Goal: Task Accomplishment & Management: Manage account settings

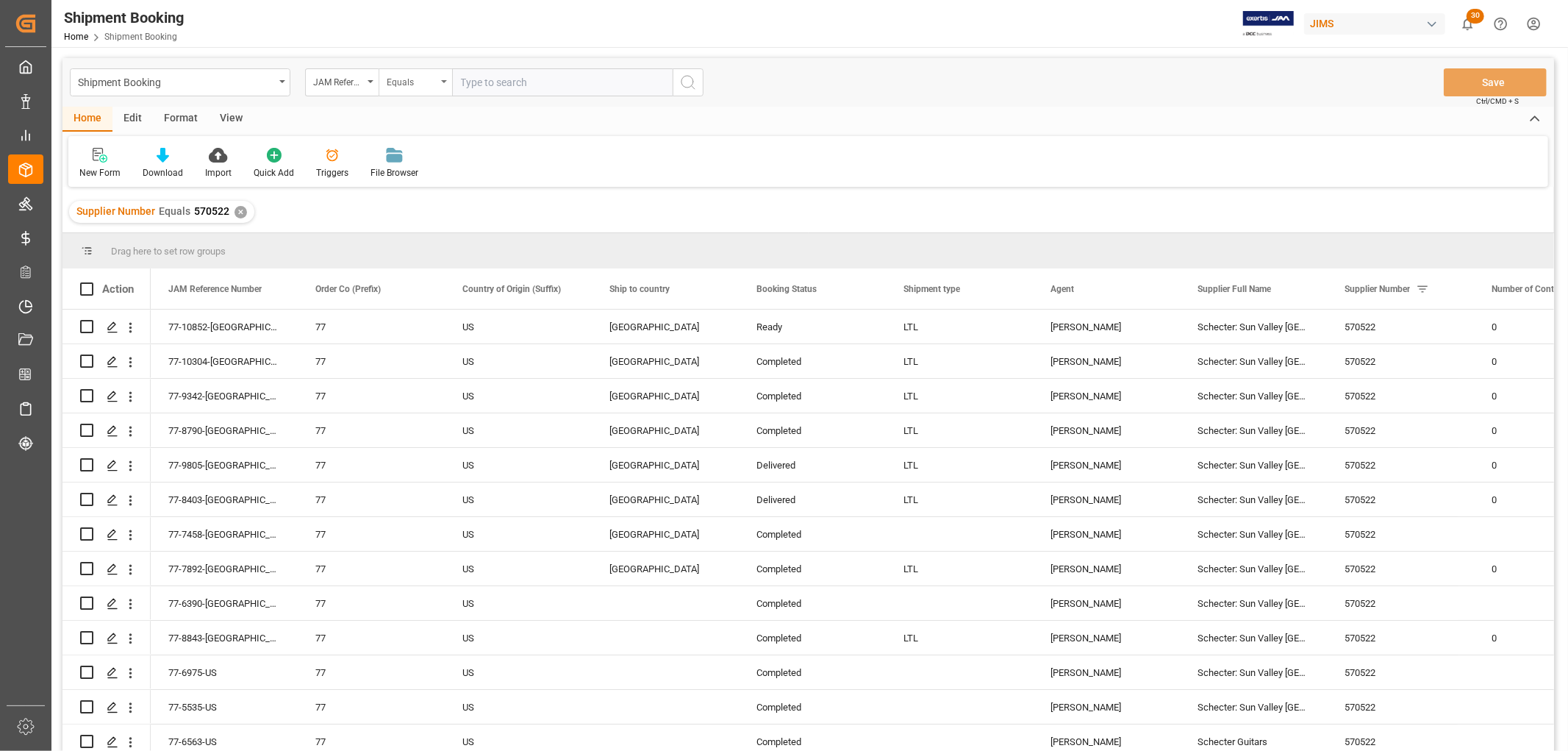
click at [444, 83] on div "Equals" at bounding box center [415, 82] width 73 height 28
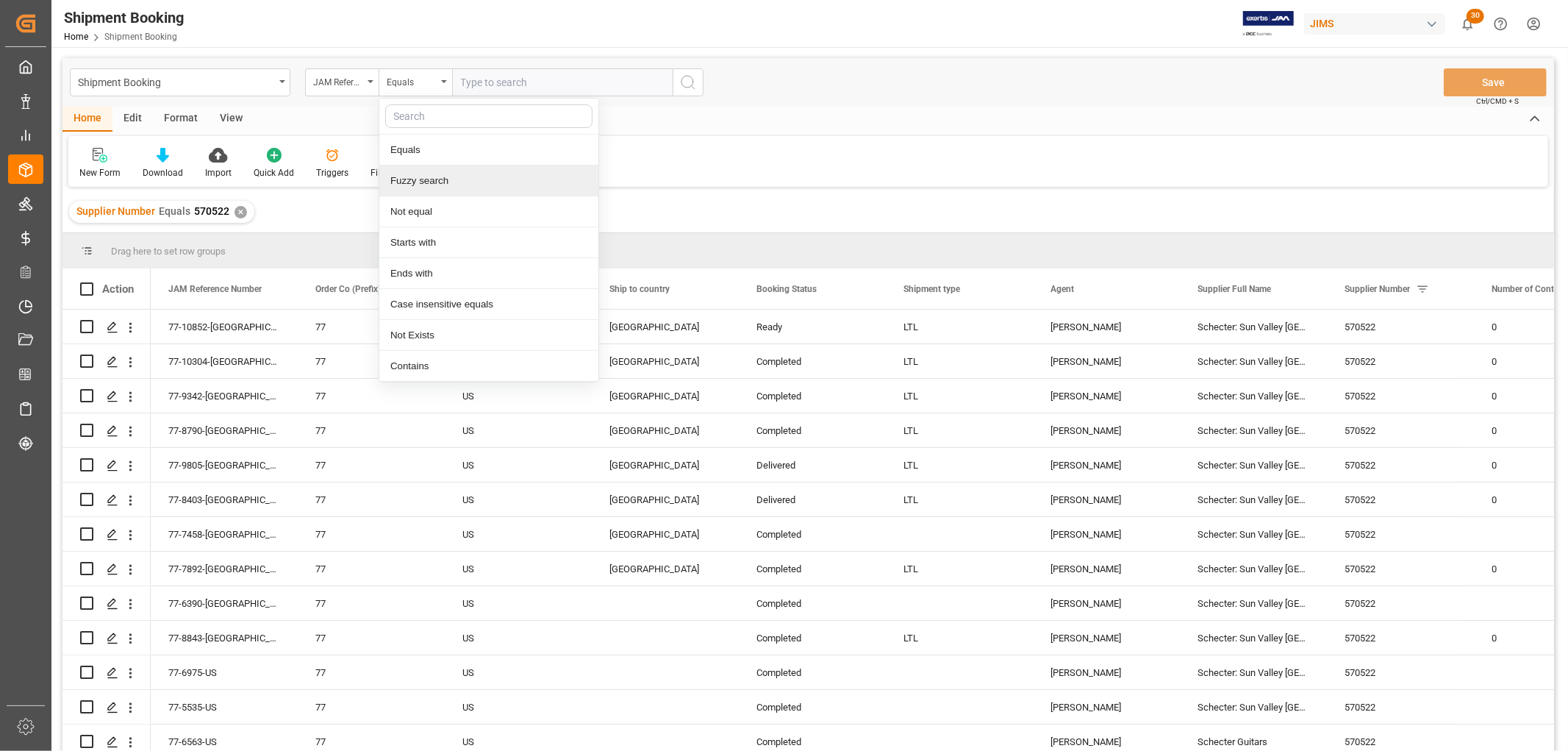
click at [440, 179] on div "Fuzzy search" at bounding box center [489, 181] width 219 height 31
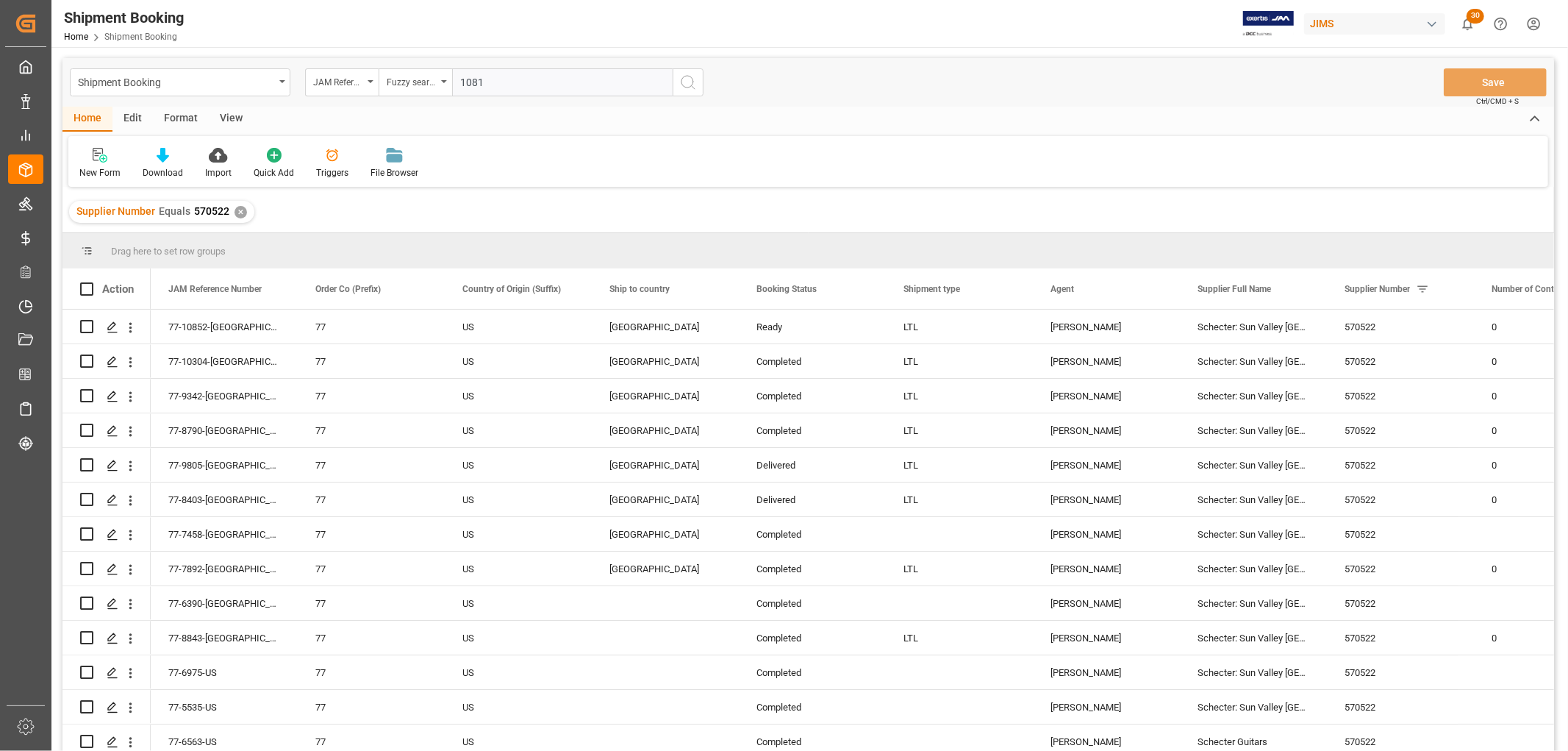
type input "10818"
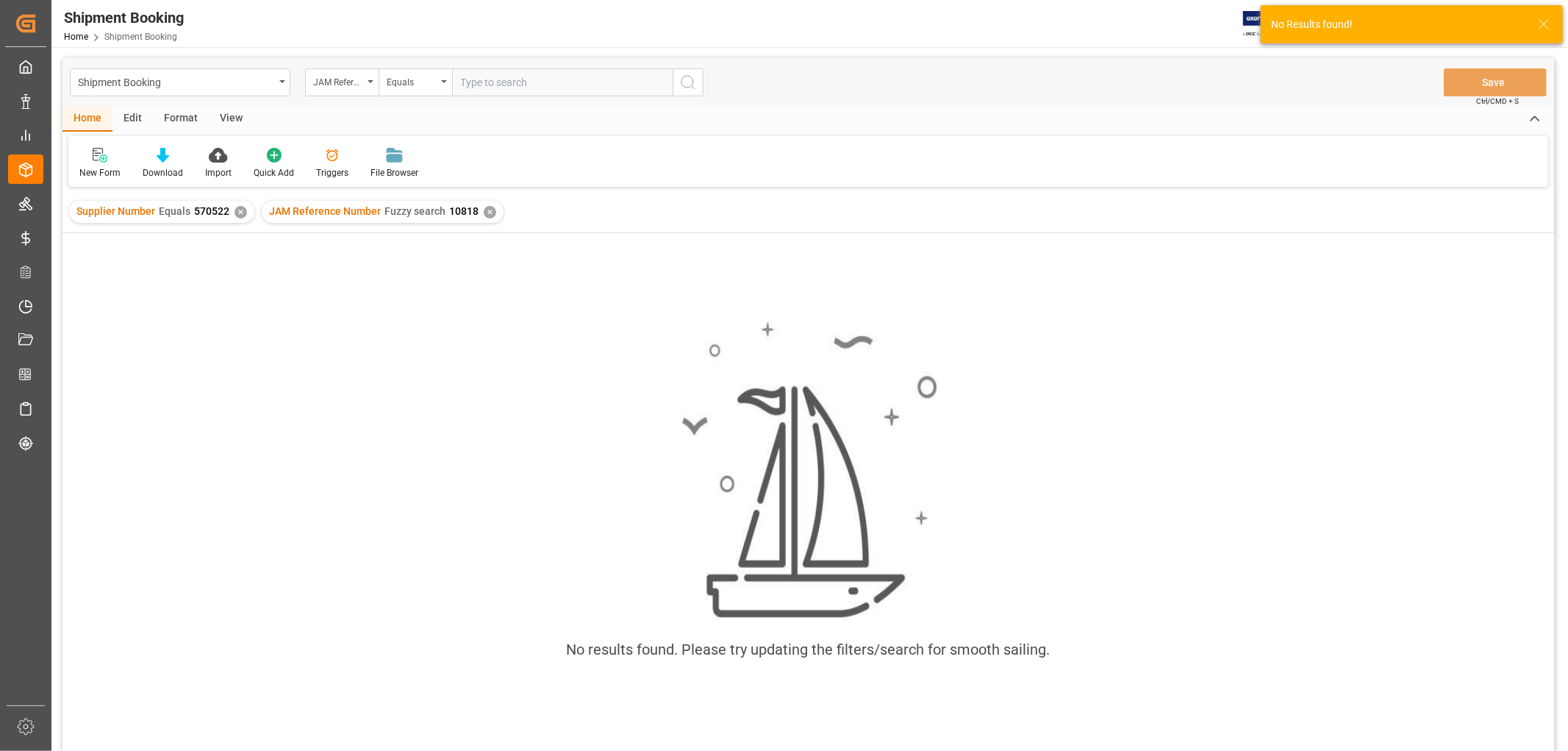
click at [236, 212] on div "✕" at bounding box center [241, 212] width 12 height 12
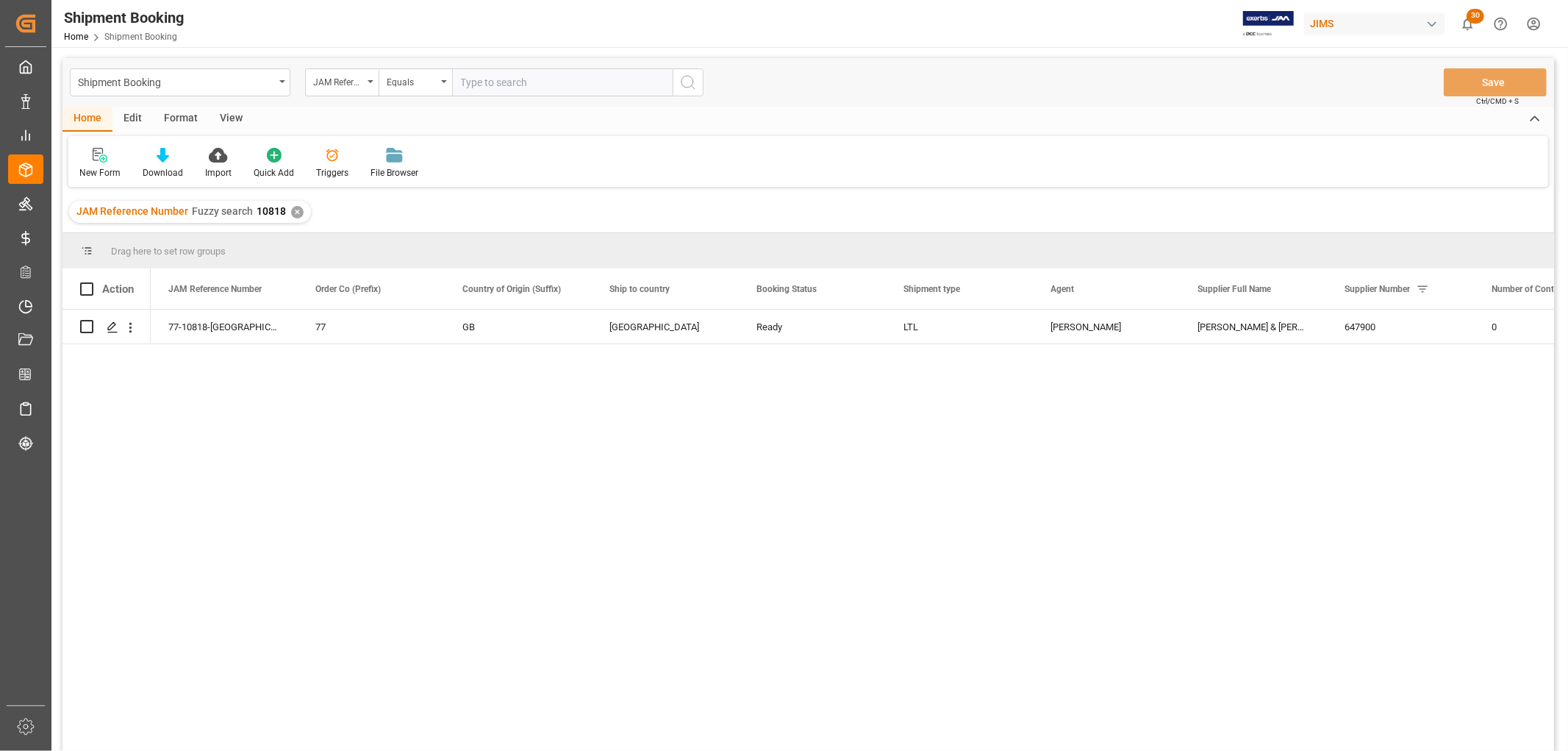
click at [232, 112] on div "View" at bounding box center [231, 119] width 45 height 25
click at [92, 163] on div "Default" at bounding box center [94, 163] width 51 height 32
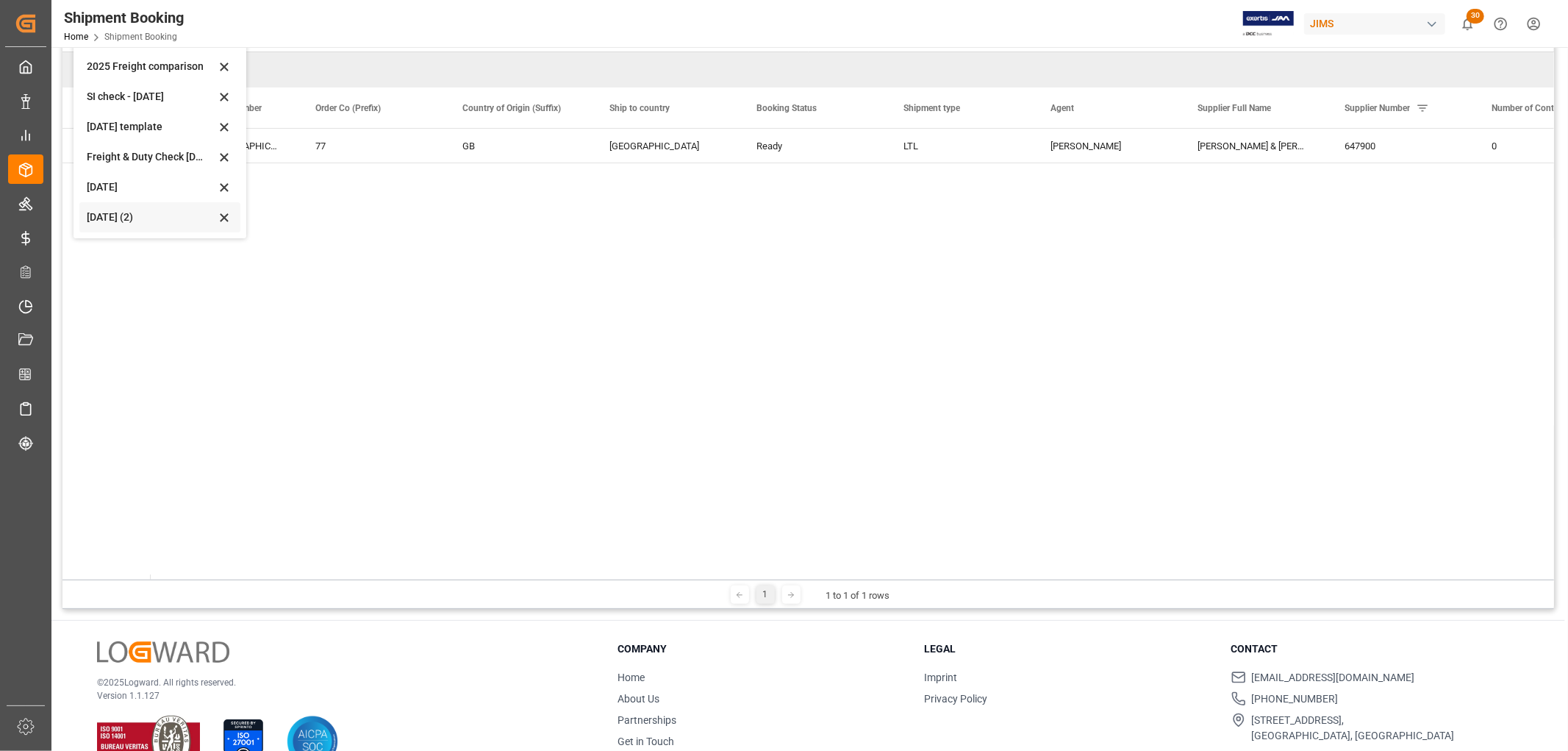
scroll to position [217, 0]
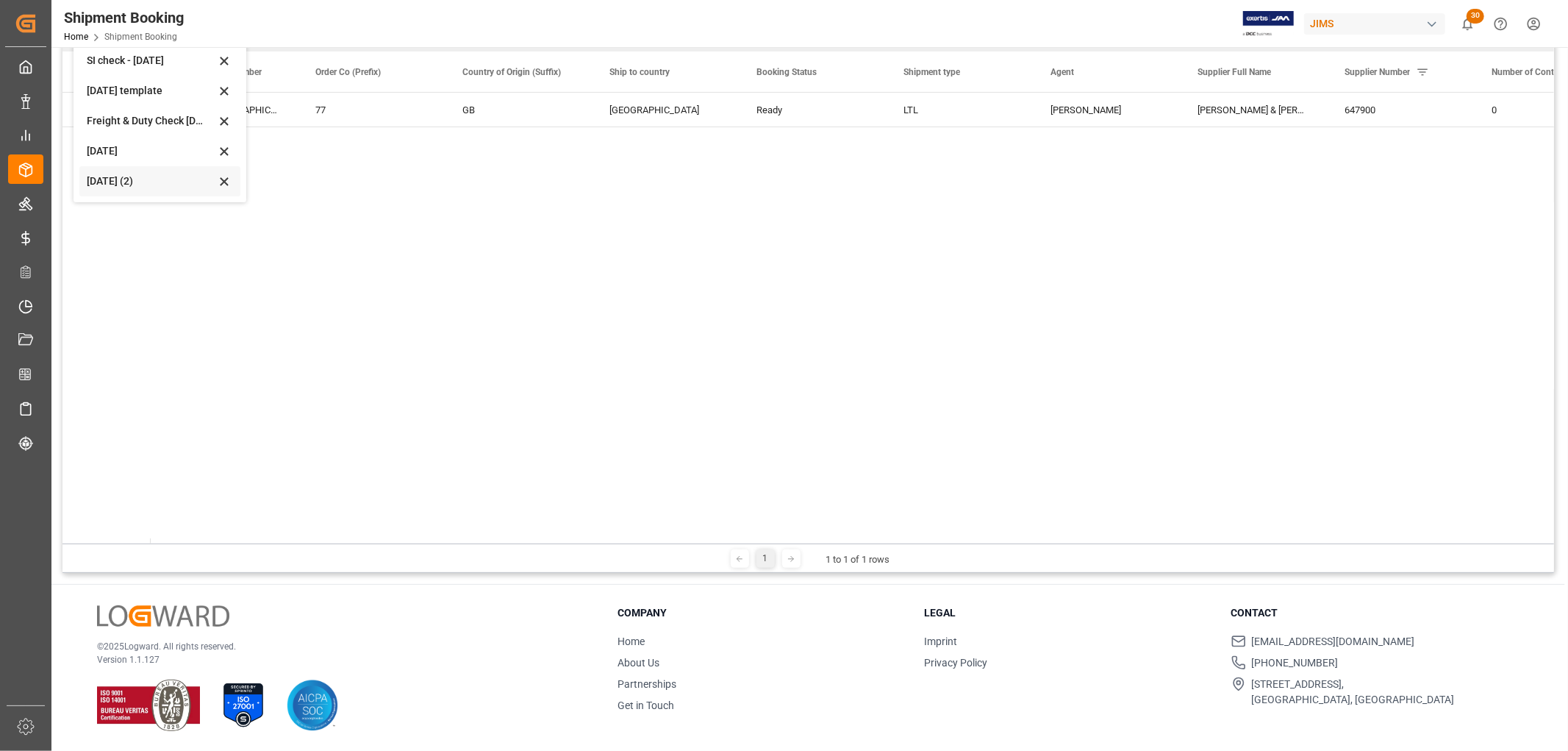
click at [105, 176] on div "Aug 2025 (2)" at bounding box center [151, 181] width 129 height 15
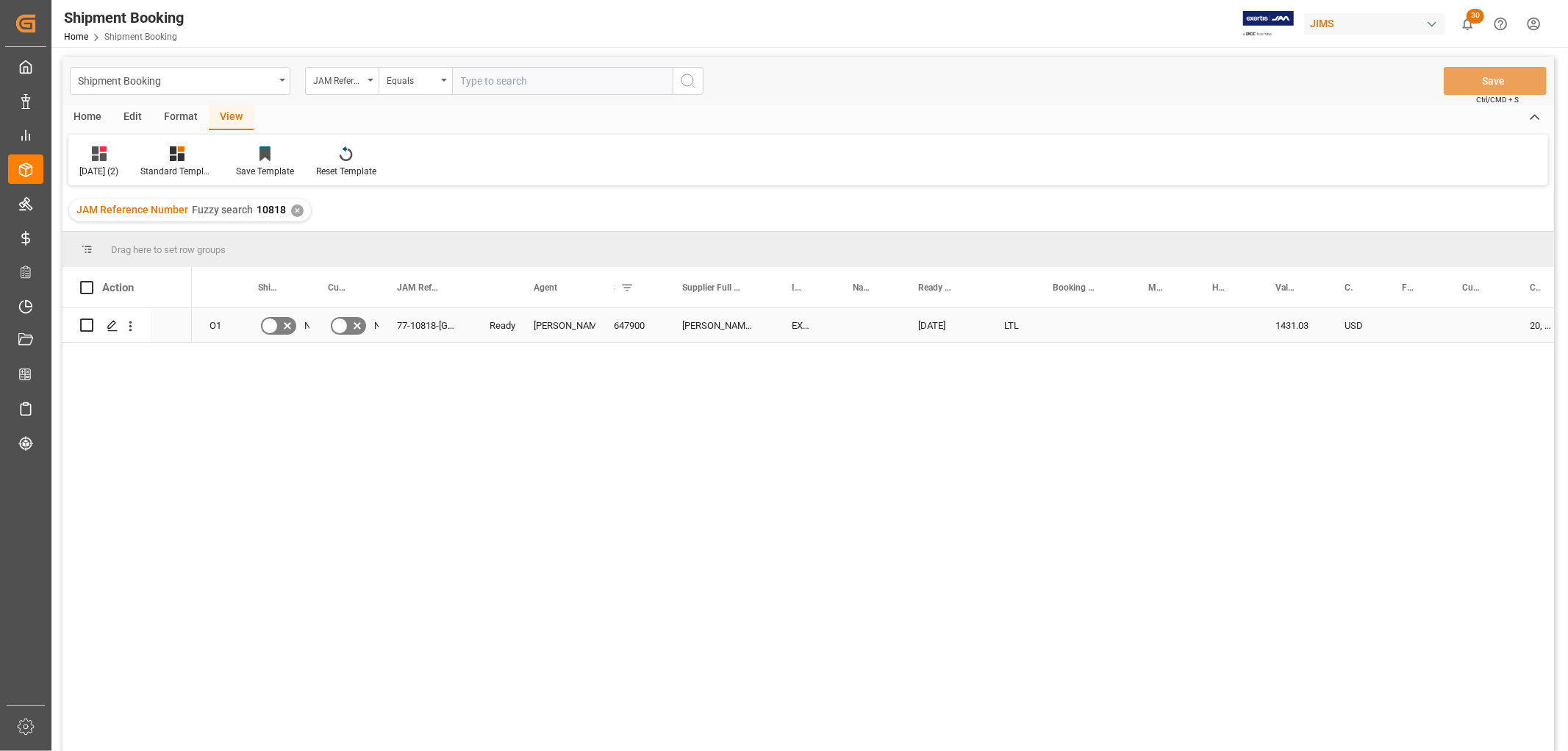
scroll to position [0, 0]
click at [103, 325] on div "Press SPACE to select this row." at bounding box center [112, 327] width 22 height 27
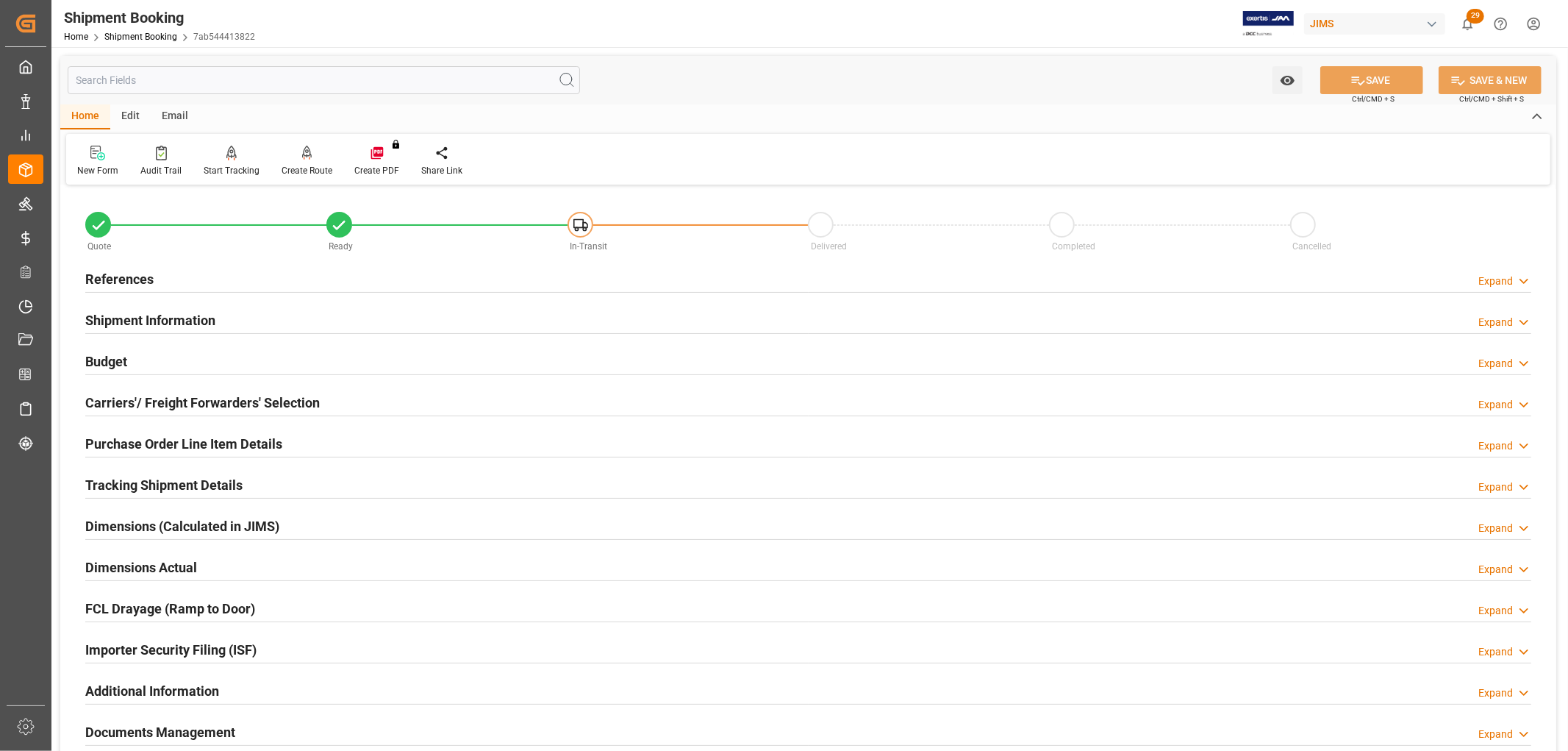
click at [125, 394] on h2 "Carriers'/ Freight Forwarders' Selection" at bounding box center [203, 403] width 235 height 20
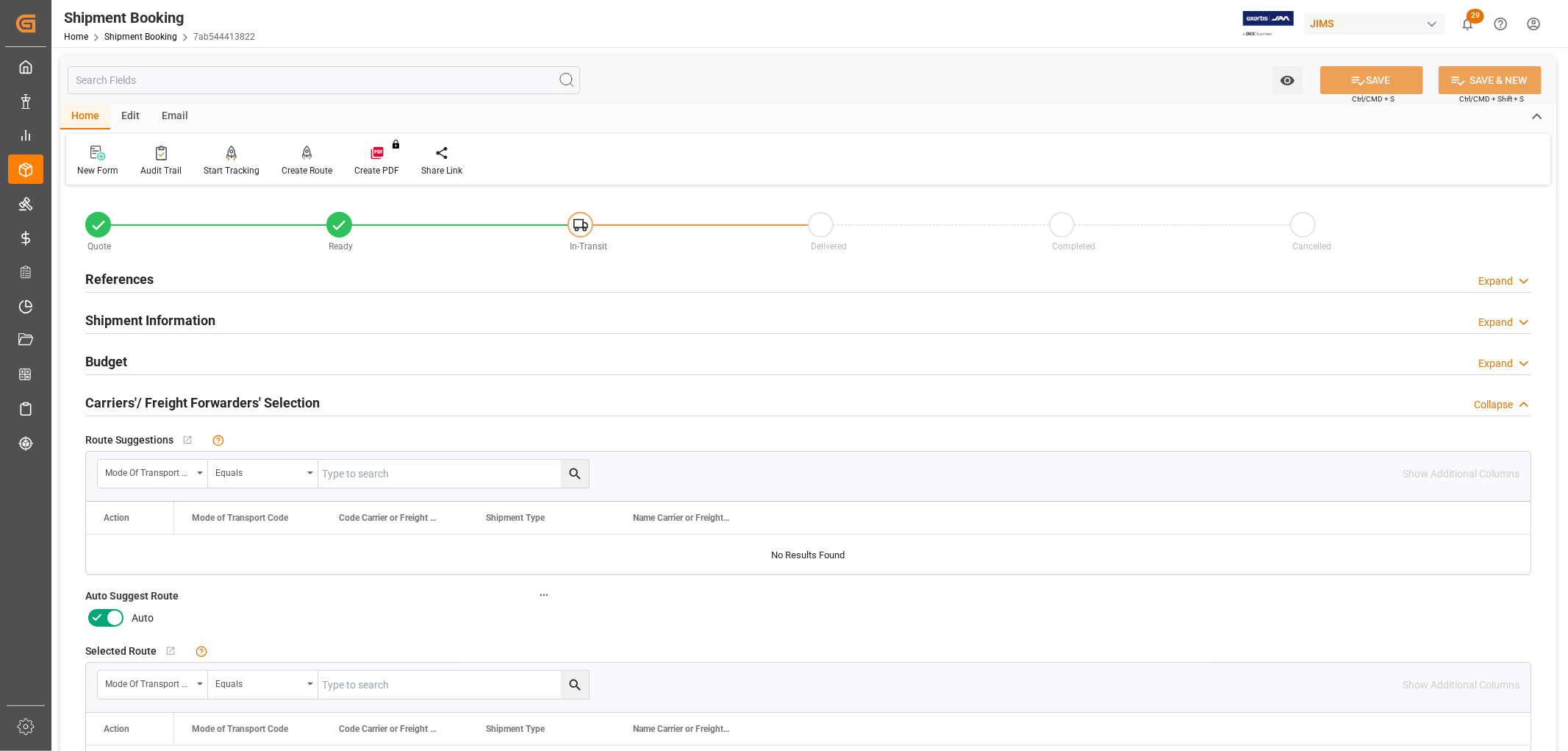
scroll to position [245, 0]
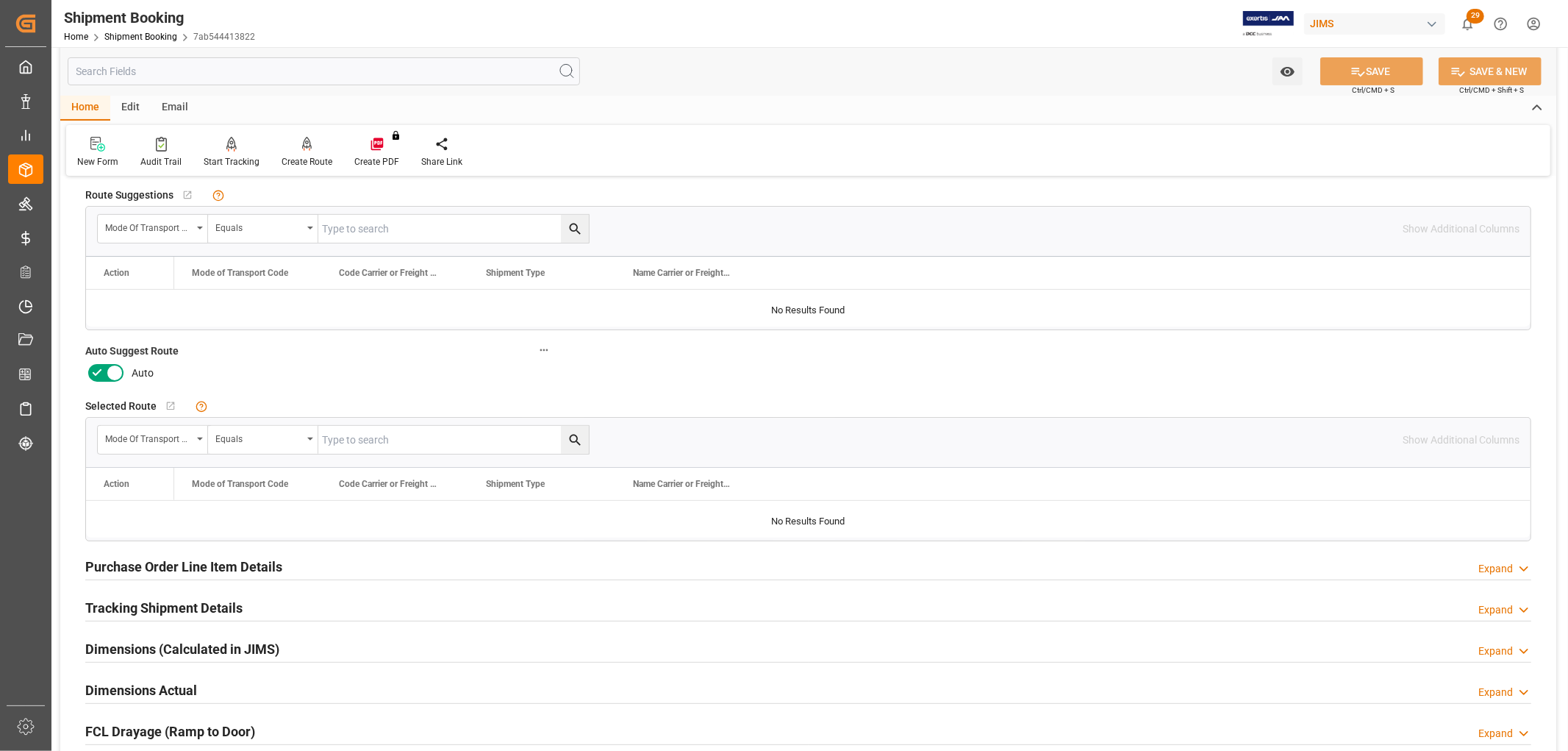
click at [122, 378] on div at bounding box center [106, 373] width 41 height 24
click at [99, 368] on icon at bounding box center [97, 373] width 18 height 18
click at [0, 0] on input "checkbox" at bounding box center [0, 0] width 0 height 0
click at [1351, 70] on icon at bounding box center [1359, 72] width 15 height 15
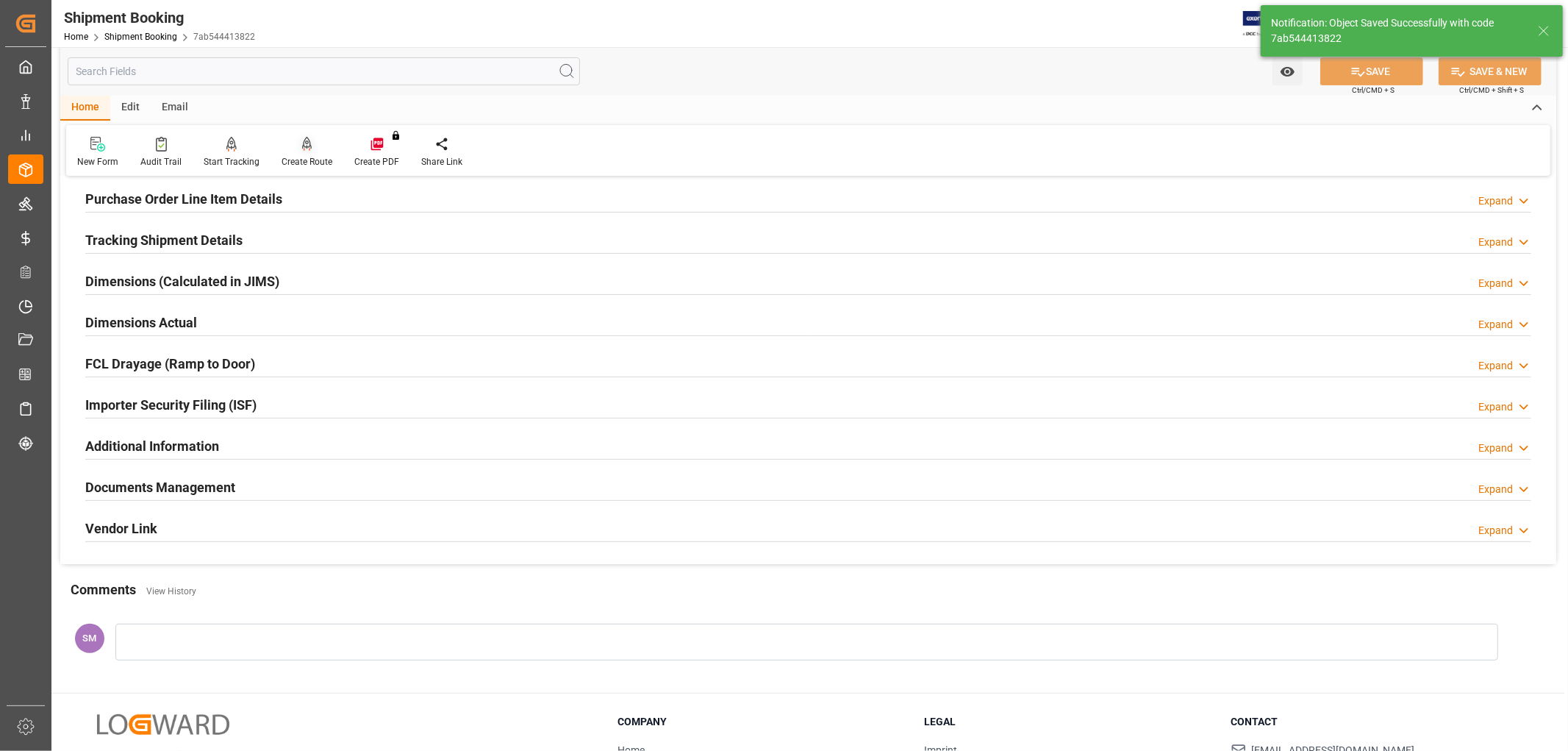
click at [299, 165] on div "Create Route" at bounding box center [307, 161] width 51 height 13
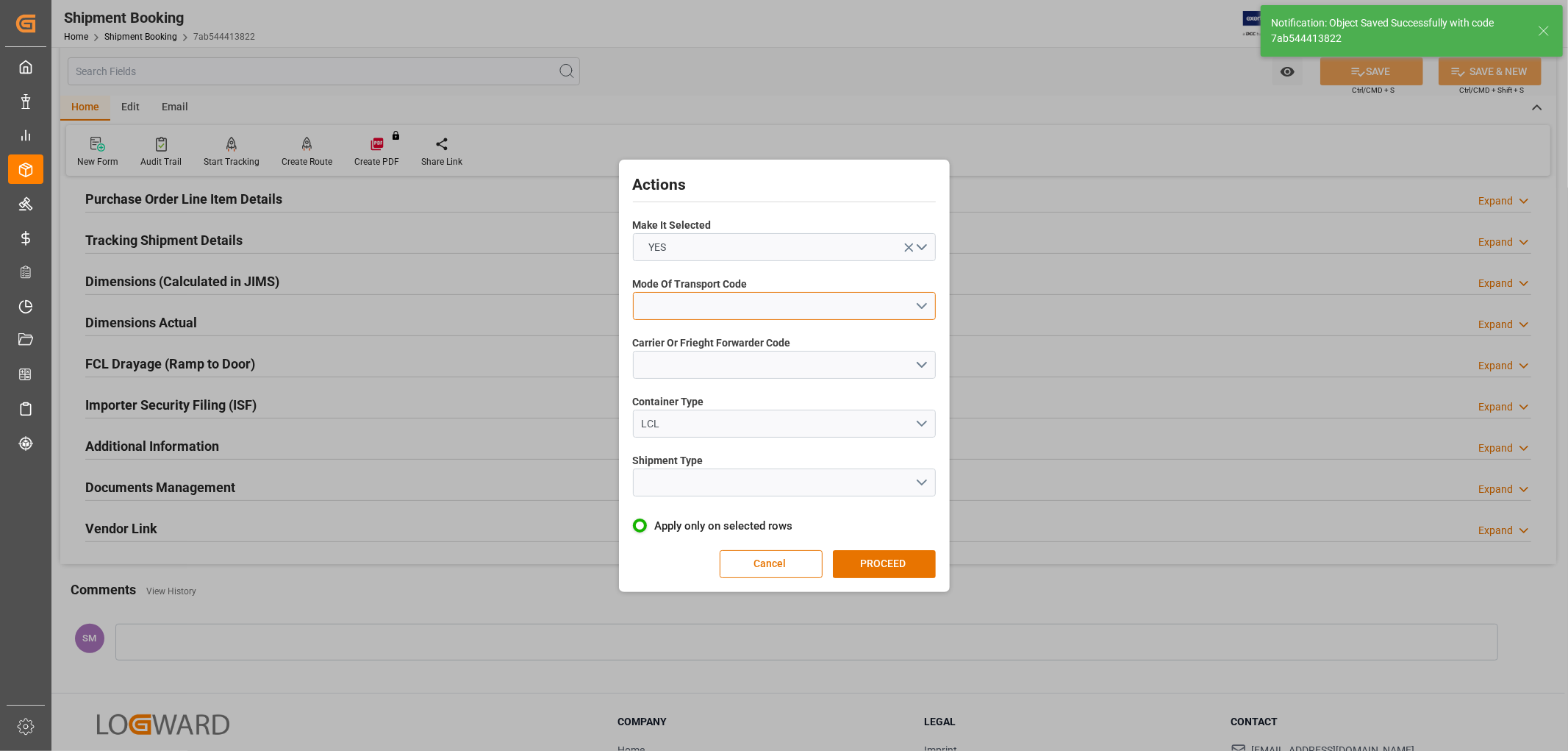
click at [692, 302] on button "open menu" at bounding box center [784, 306] width 303 height 28
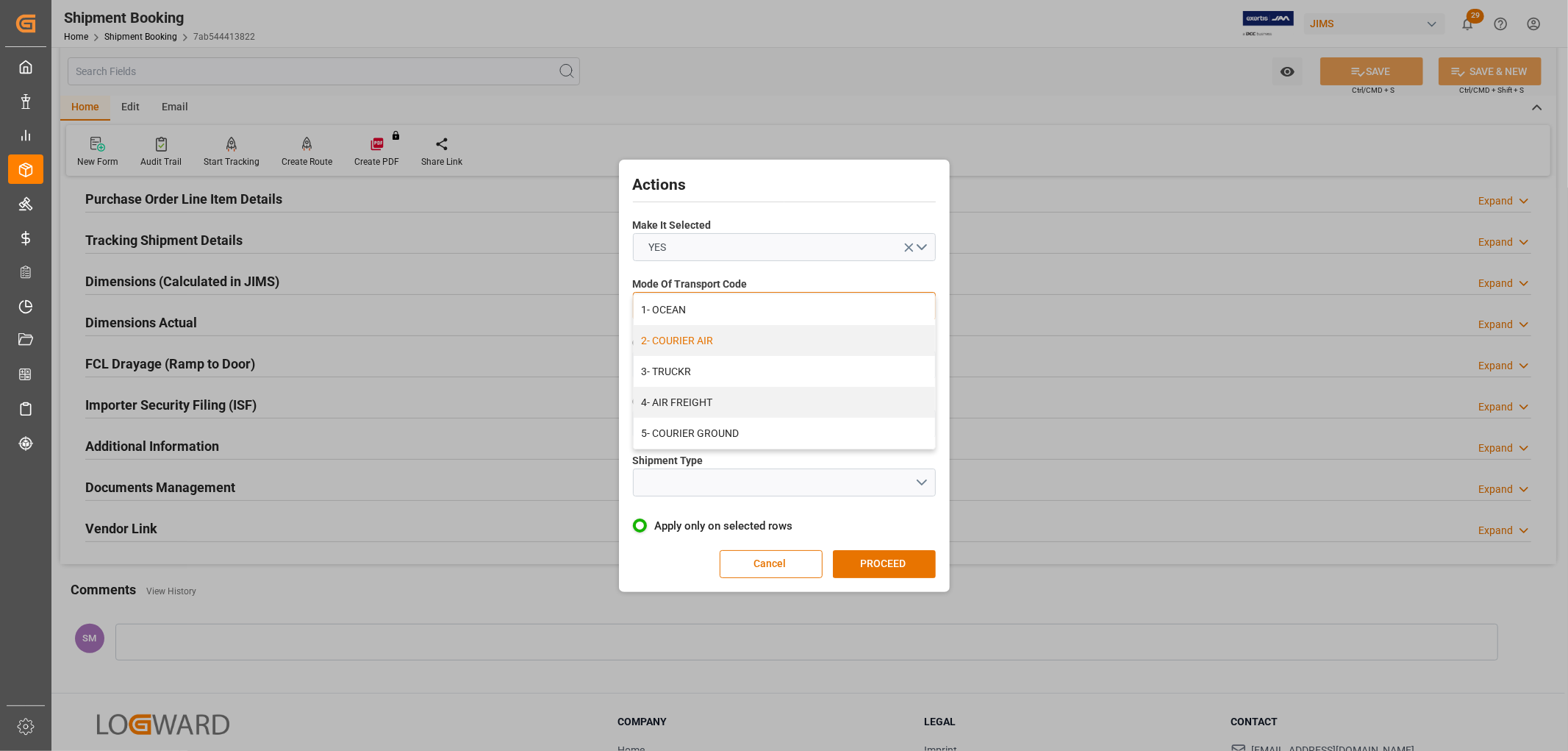
click at [682, 335] on div "2- COURIER AIR" at bounding box center [784, 340] width 301 height 31
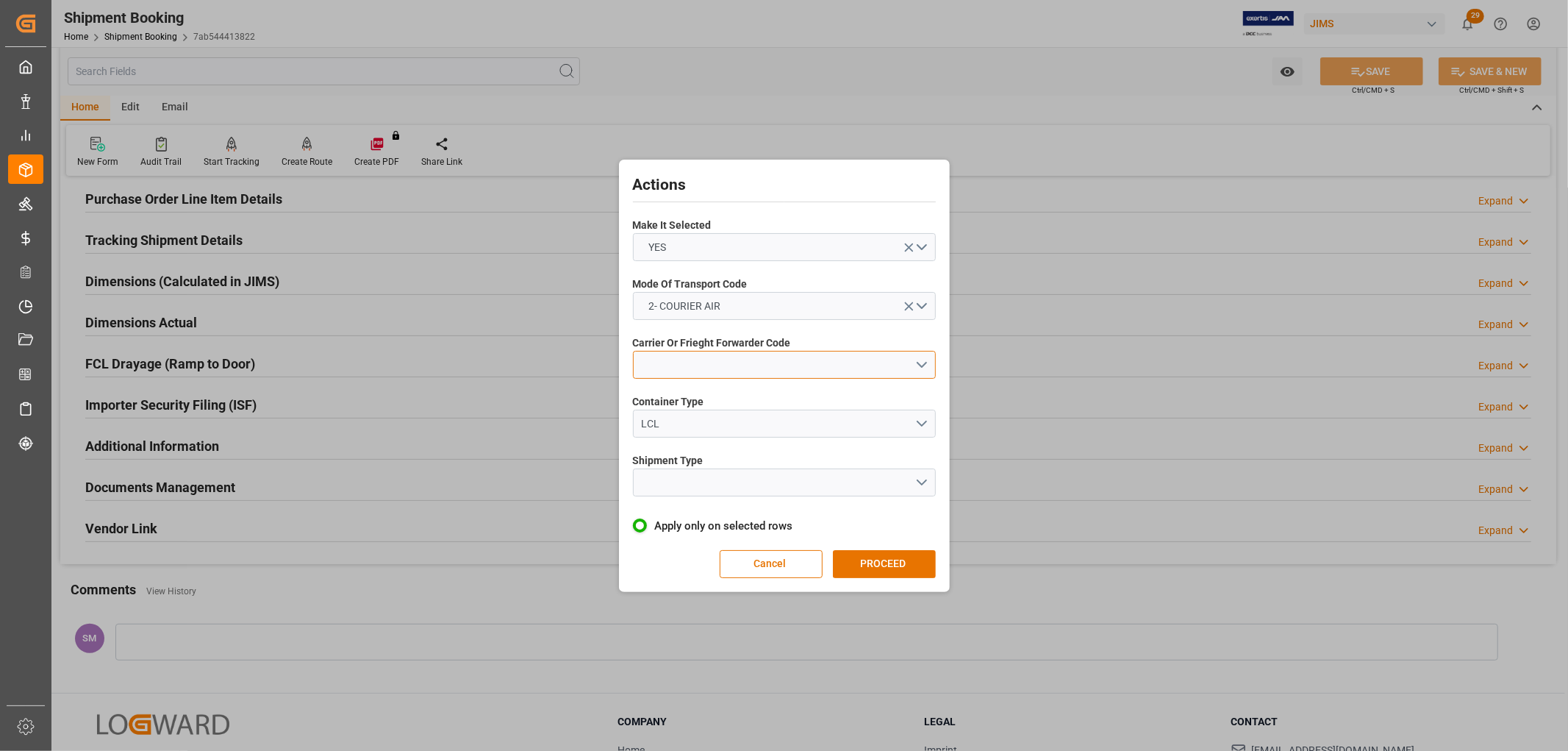
click at [685, 364] on button "open menu" at bounding box center [784, 364] width 303 height 28
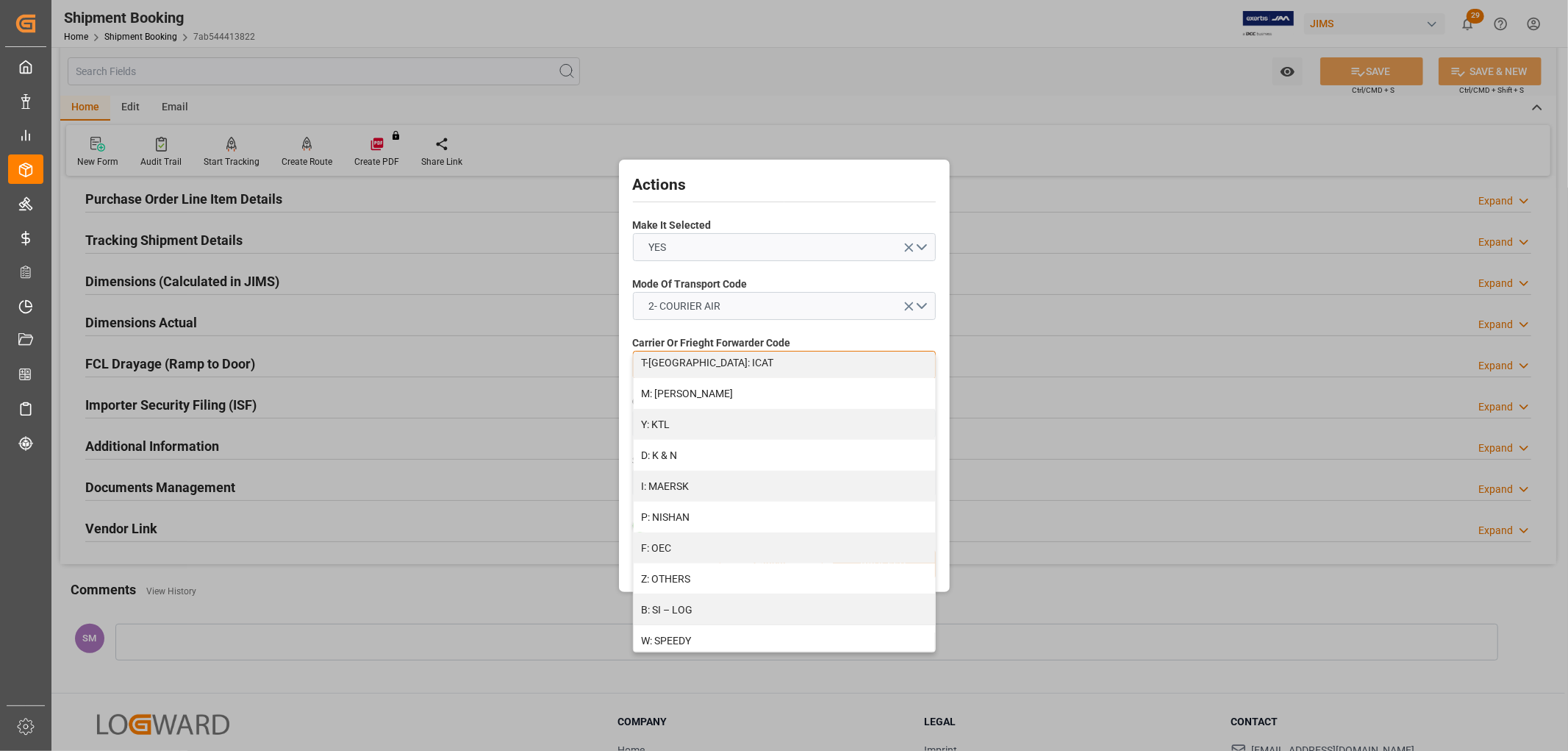
scroll to position [766, 0]
click at [710, 555] on div "S: UPS ECONOMY" at bounding box center [784, 560] width 301 height 31
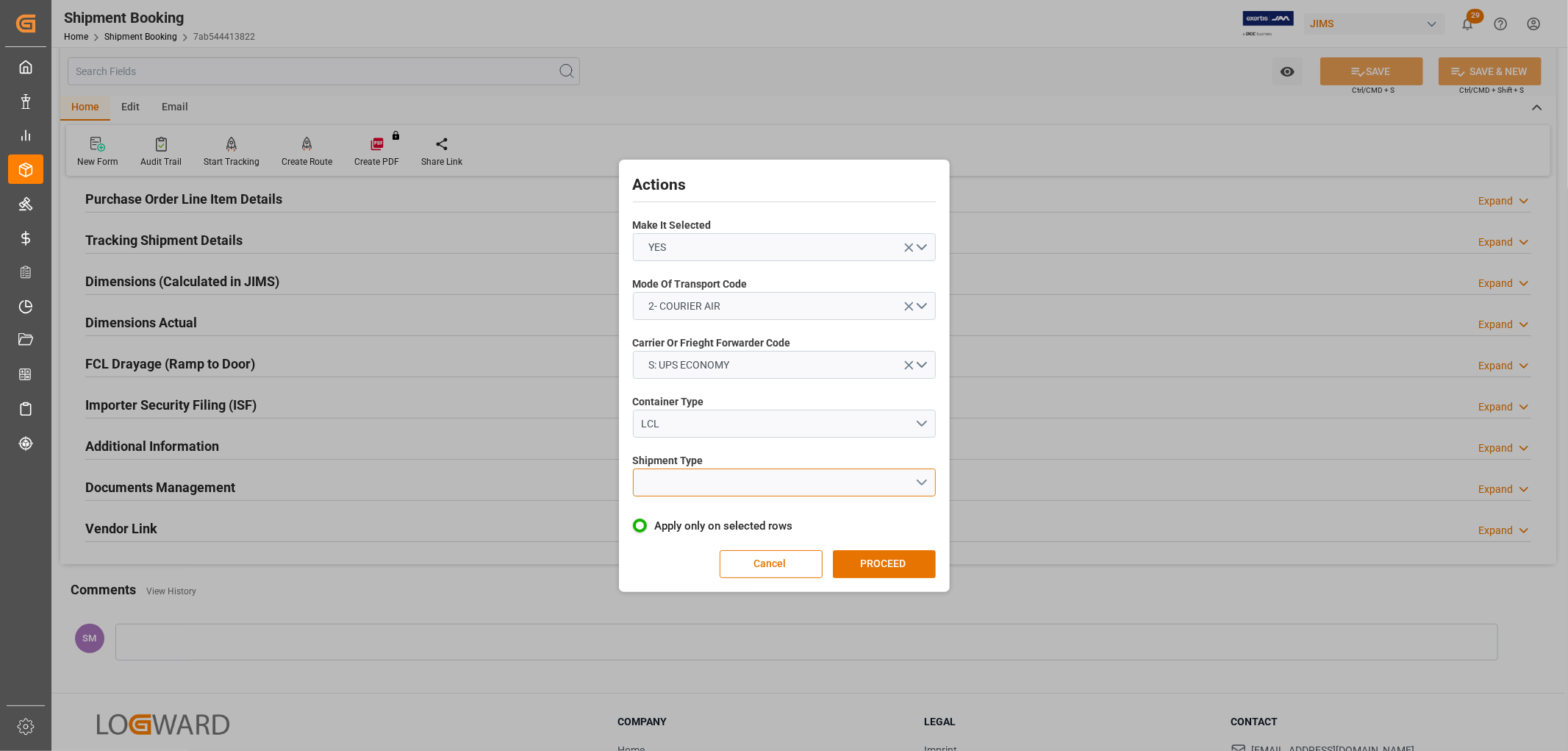
click at [684, 486] on button "open menu" at bounding box center [784, 482] width 303 height 28
click at [670, 482] on div "LTL" at bounding box center [784, 486] width 301 height 31
click at [869, 563] on button "PROCEED" at bounding box center [885, 564] width 103 height 28
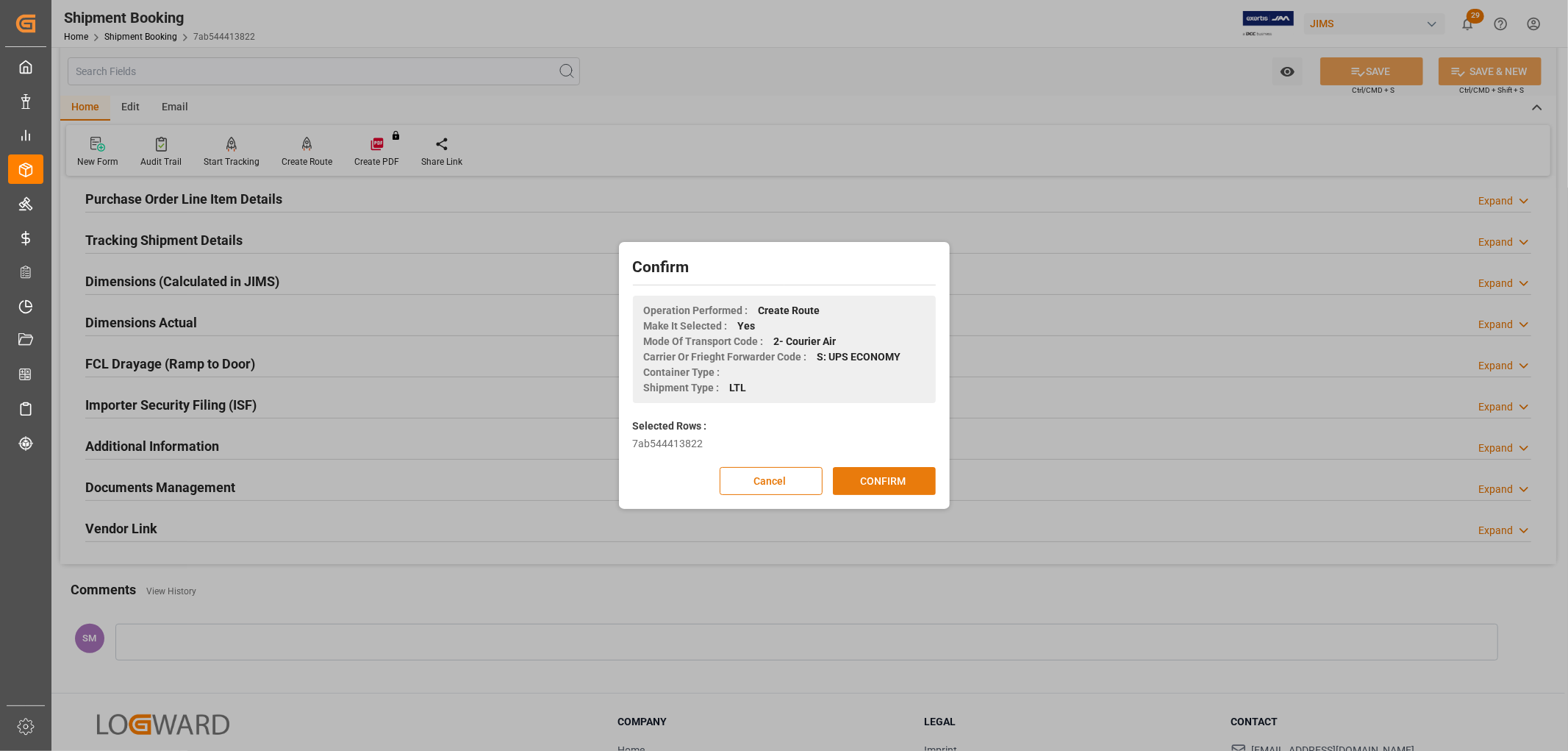
click at [879, 479] on button "CONFIRM" at bounding box center [885, 481] width 103 height 28
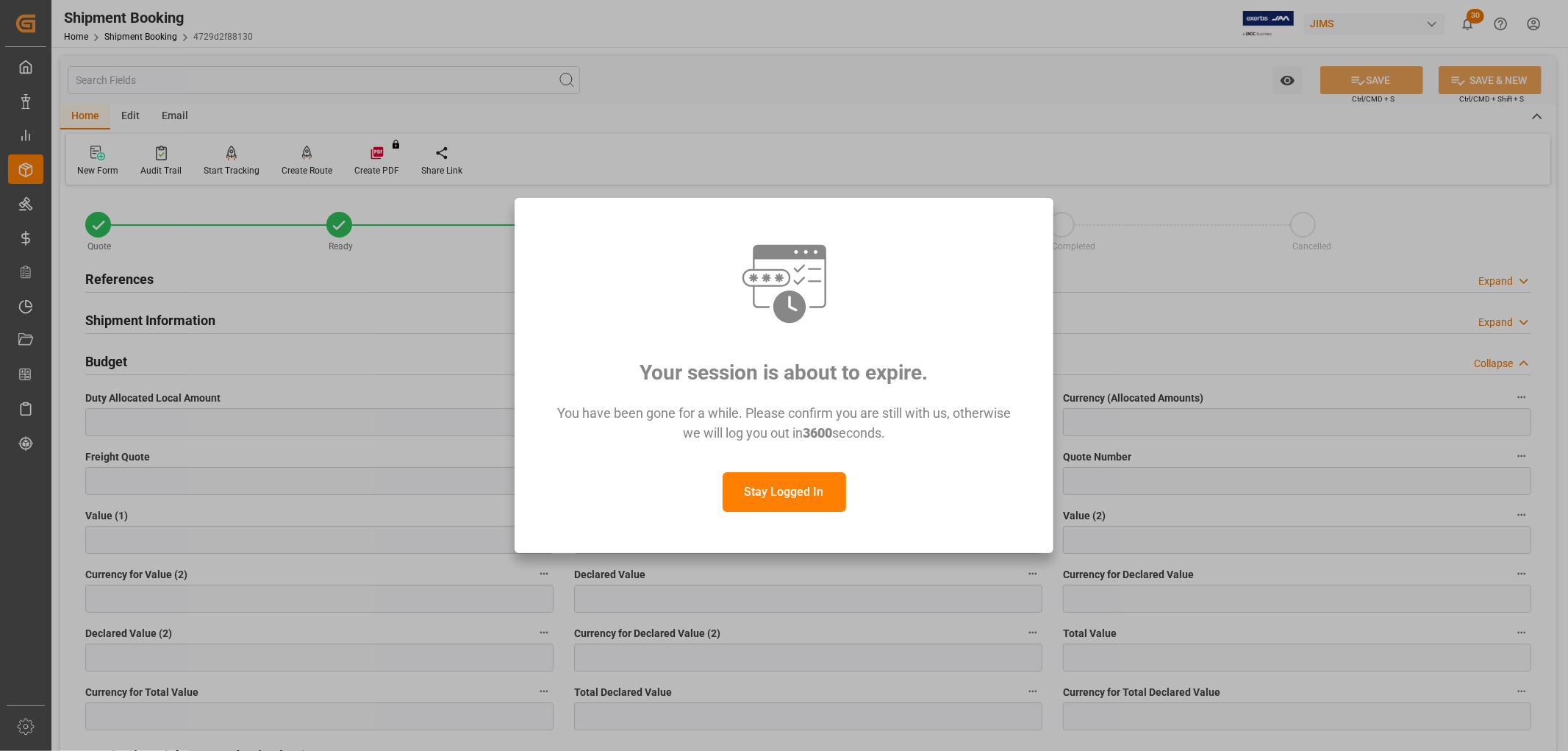
scroll to position [294, 0]
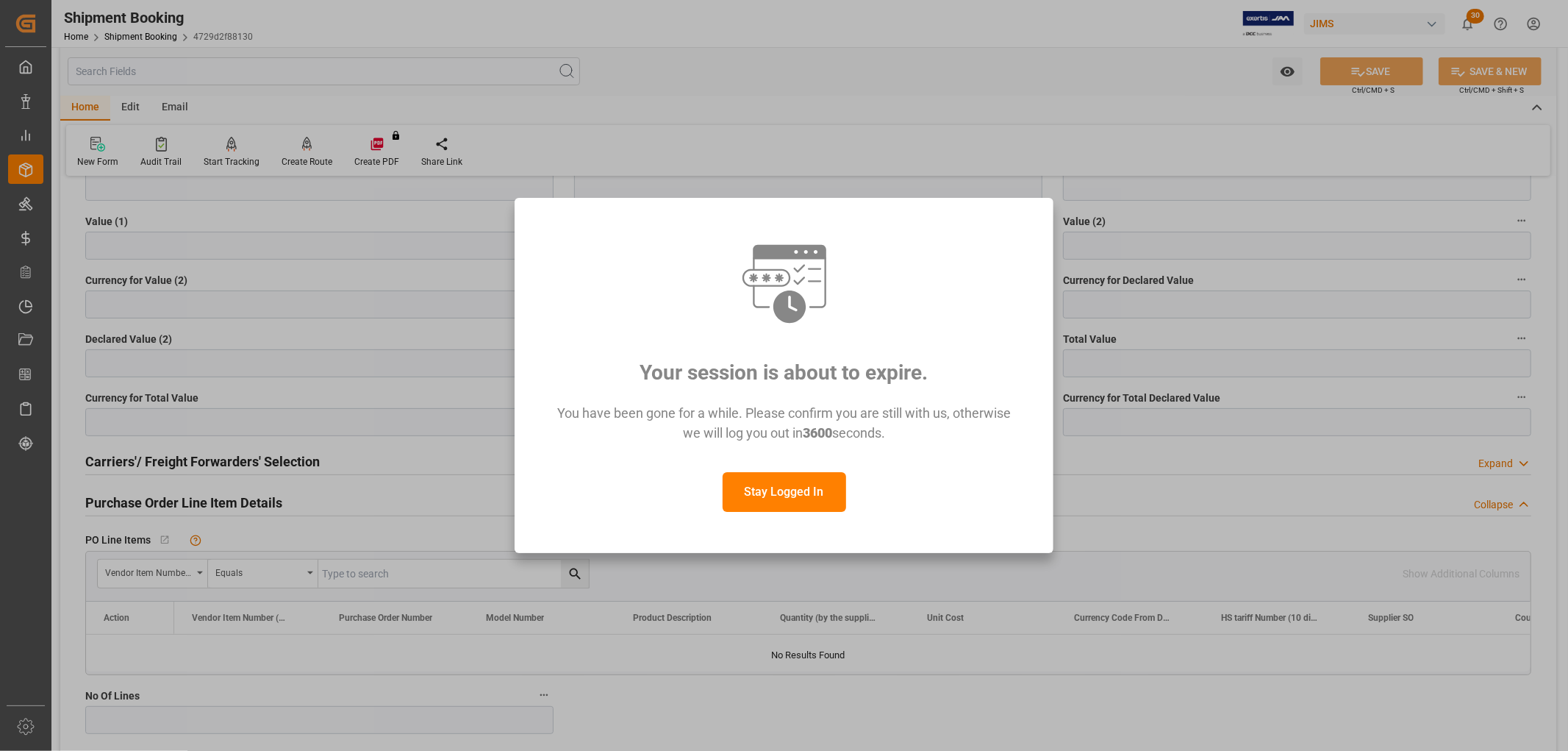
click at [805, 493] on button "Stay Logged In" at bounding box center [784, 492] width 123 height 40
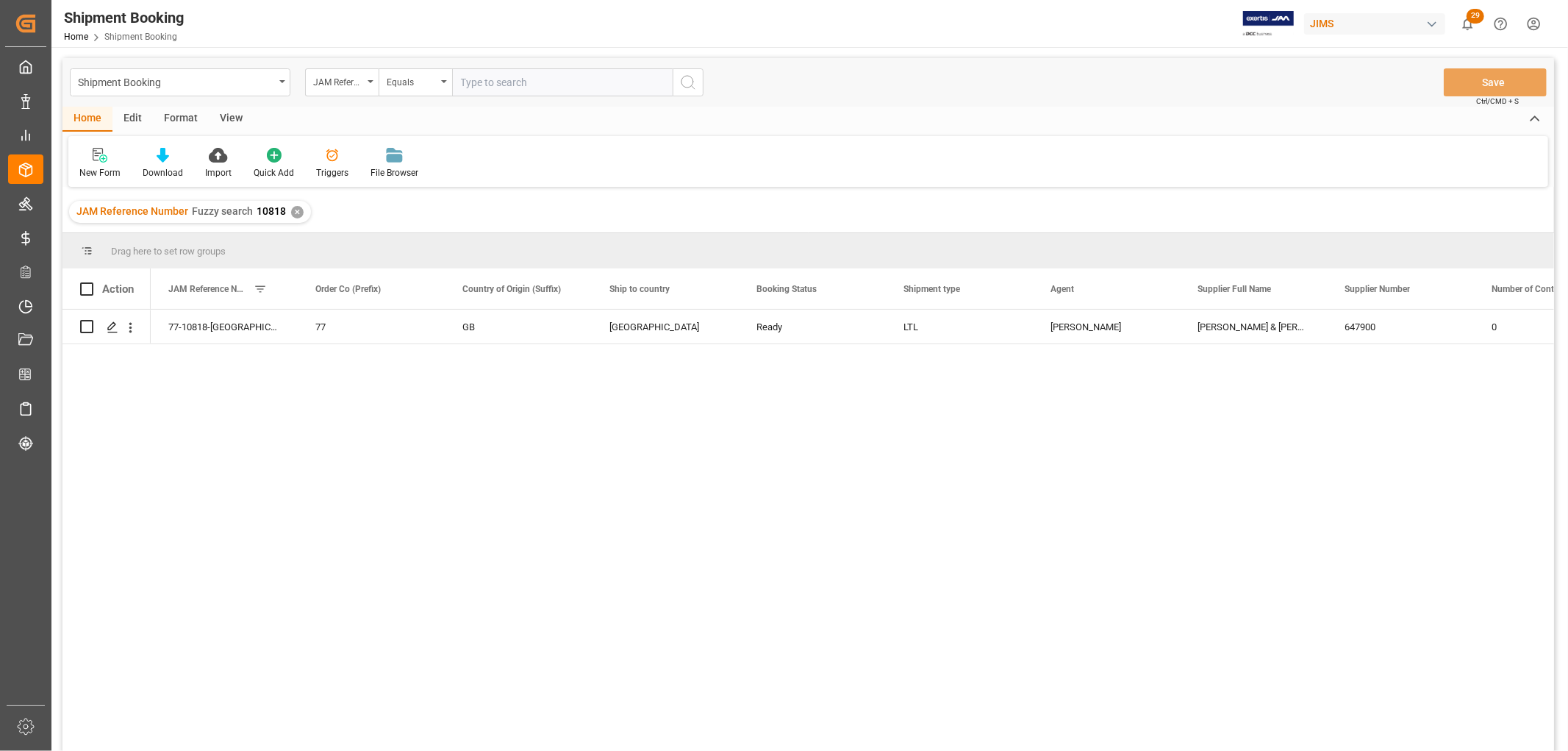
click at [236, 111] on div "View" at bounding box center [231, 119] width 45 height 25
click at [102, 160] on div at bounding box center [93, 155] width 28 height 15
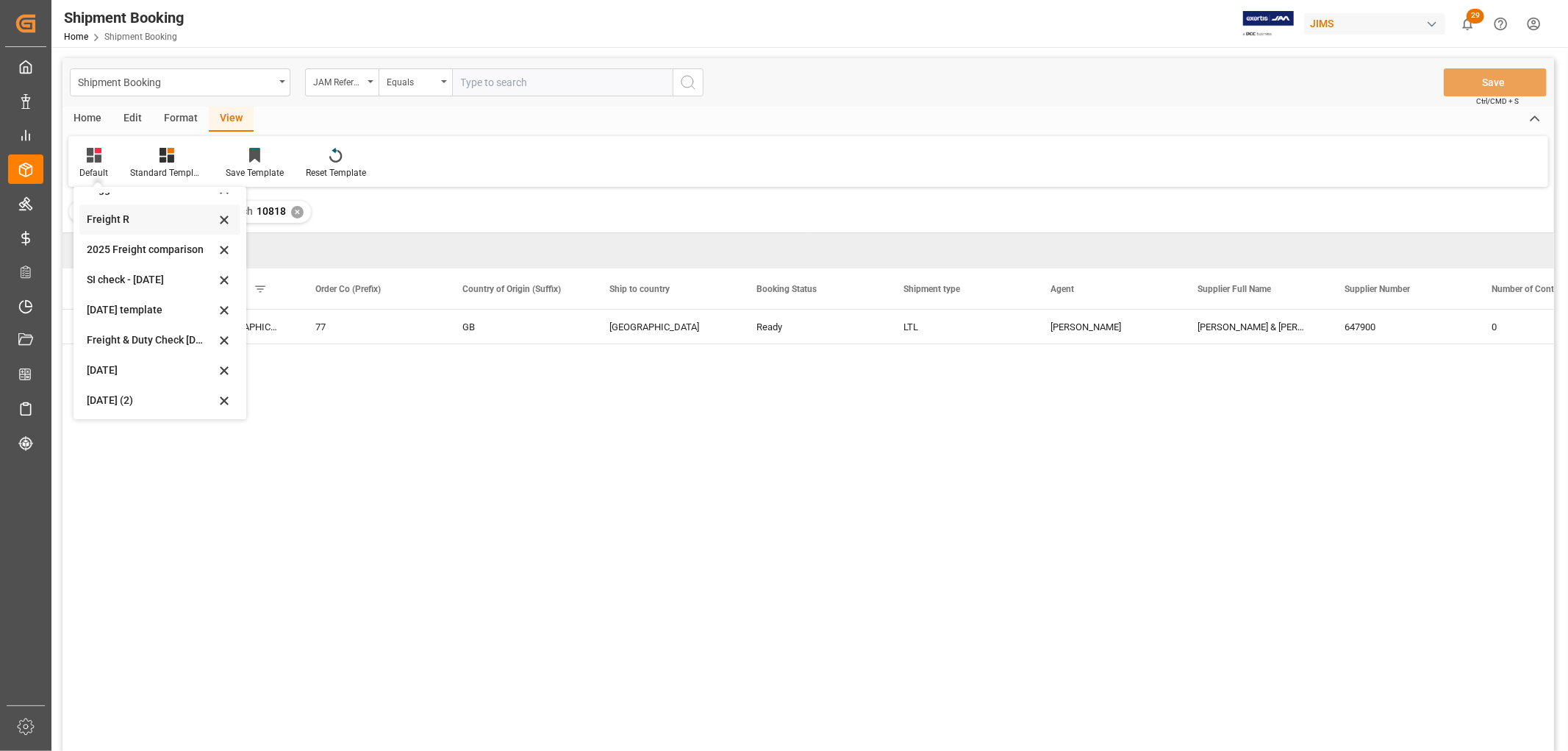
scroll to position [111, 0]
click at [130, 398] on div "Aug 2025 (2)" at bounding box center [151, 398] width 129 height 15
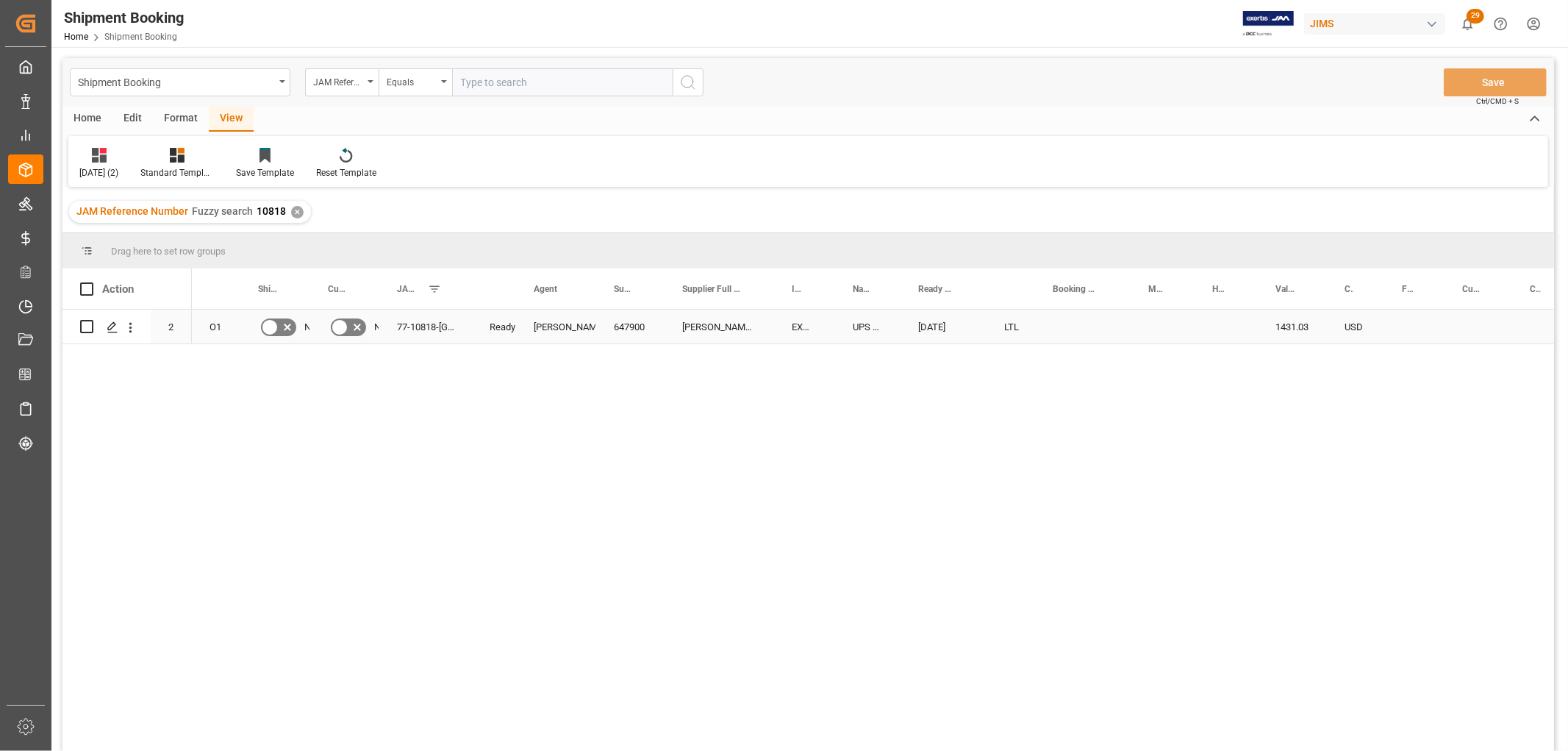
click at [1076, 320] on div "Press SPACE to select this row." at bounding box center [1083, 327] width 95 height 34
click at [1075, 328] on input "Press SPACE to select this row." at bounding box center [1083, 335] width 72 height 28
paste input "1Z06E18A6744635438"
type input "1Z06E18A6744635438"
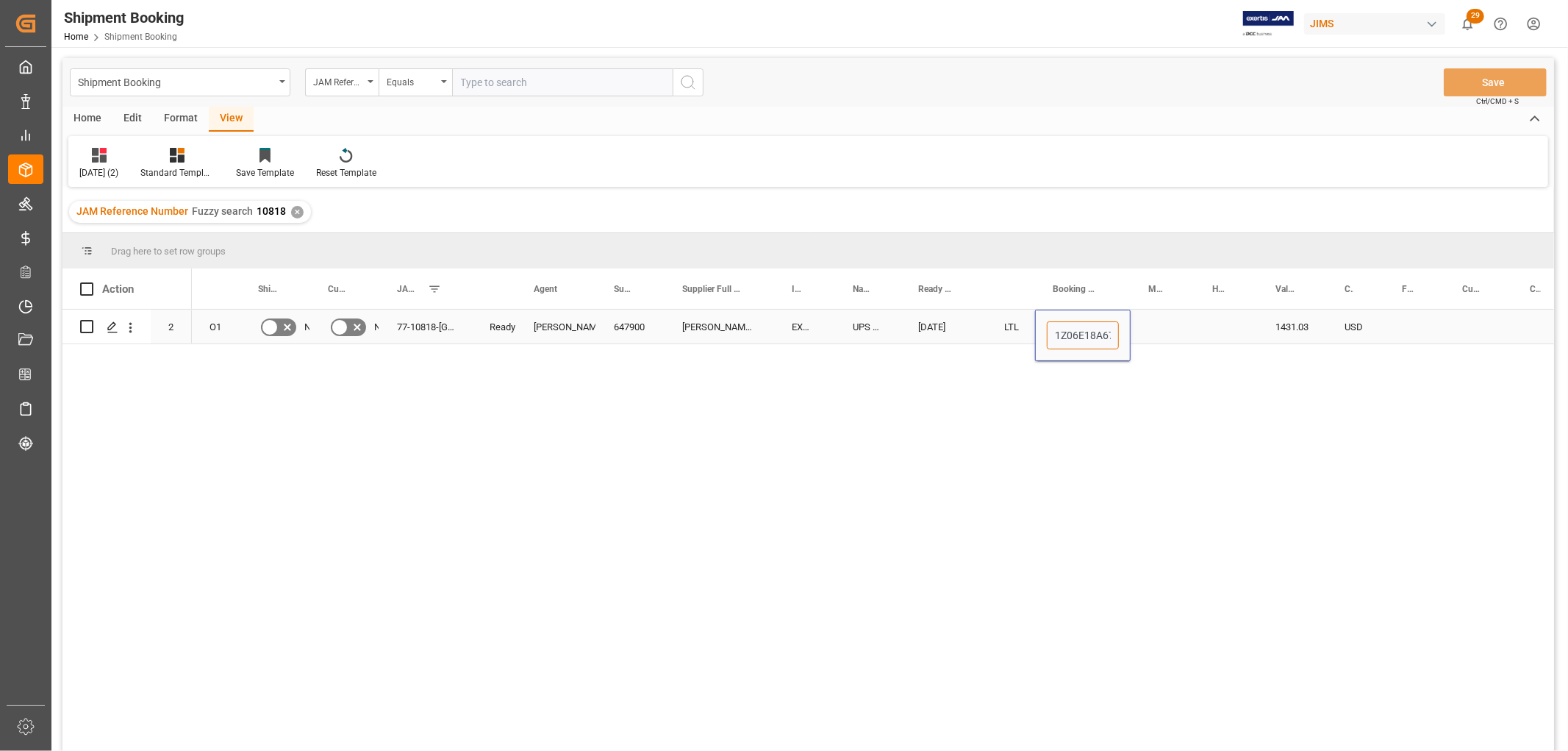
scroll to position [0, 50]
click at [1174, 327] on div "Press SPACE to select this row." at bounding box center [1162, 327] width 64 height 34
click at [1083, 329] on div "1Z06E18A6744635438" at bounding box center [1083, 327] width 95 height 34
drag, startPoint x: 1127, startPoint y: 340, endPoint x: 1195, endPoint y: 333, distance: 68.4
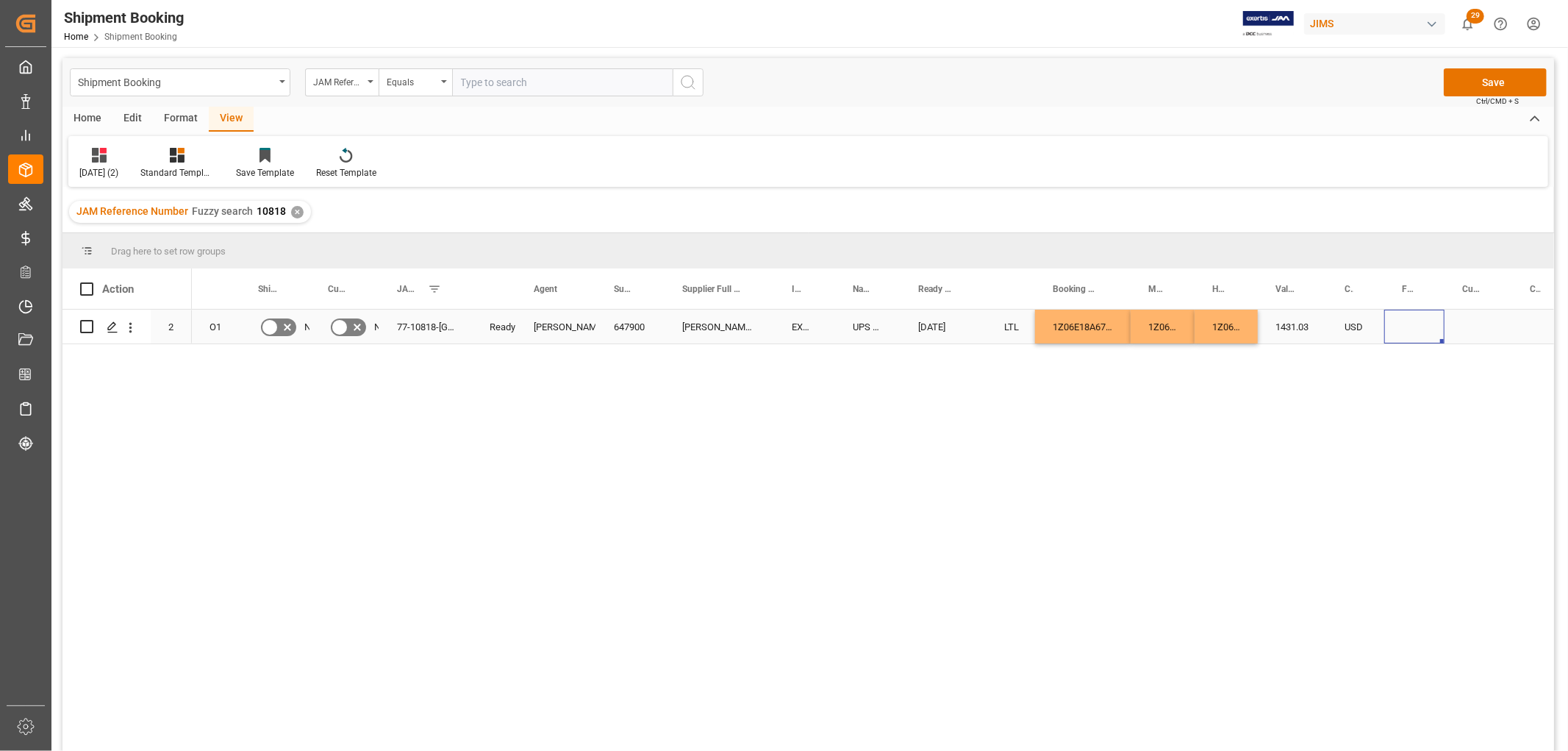
click at [1406, 319] on div "Press SPACE to select this row." at bounding box center [1415, 327] width 60 height 34
click at [1406, 329] on input "Press SPACE to select this row." at bounding box center [1415, 335] width 37 height 28
type input "598.21"
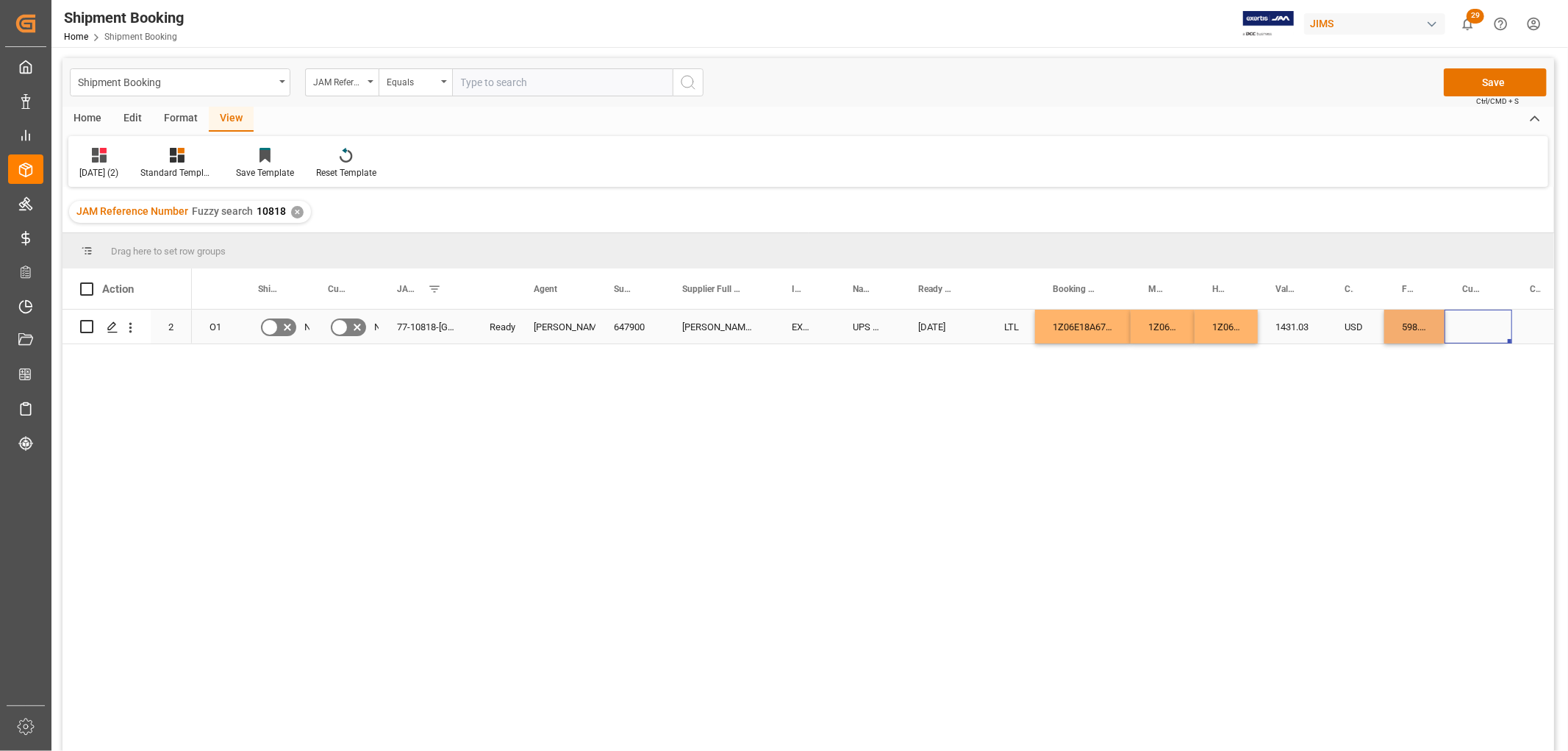
click at [1479, 324] on div "Press SPACE to select this row." at bounding box center [1479, 327] width 68 height 34
click at [1481, 329] on input "Press SPACE to select this row." at bounding box center [1478, 335] width 44 height 28
type input "USD"
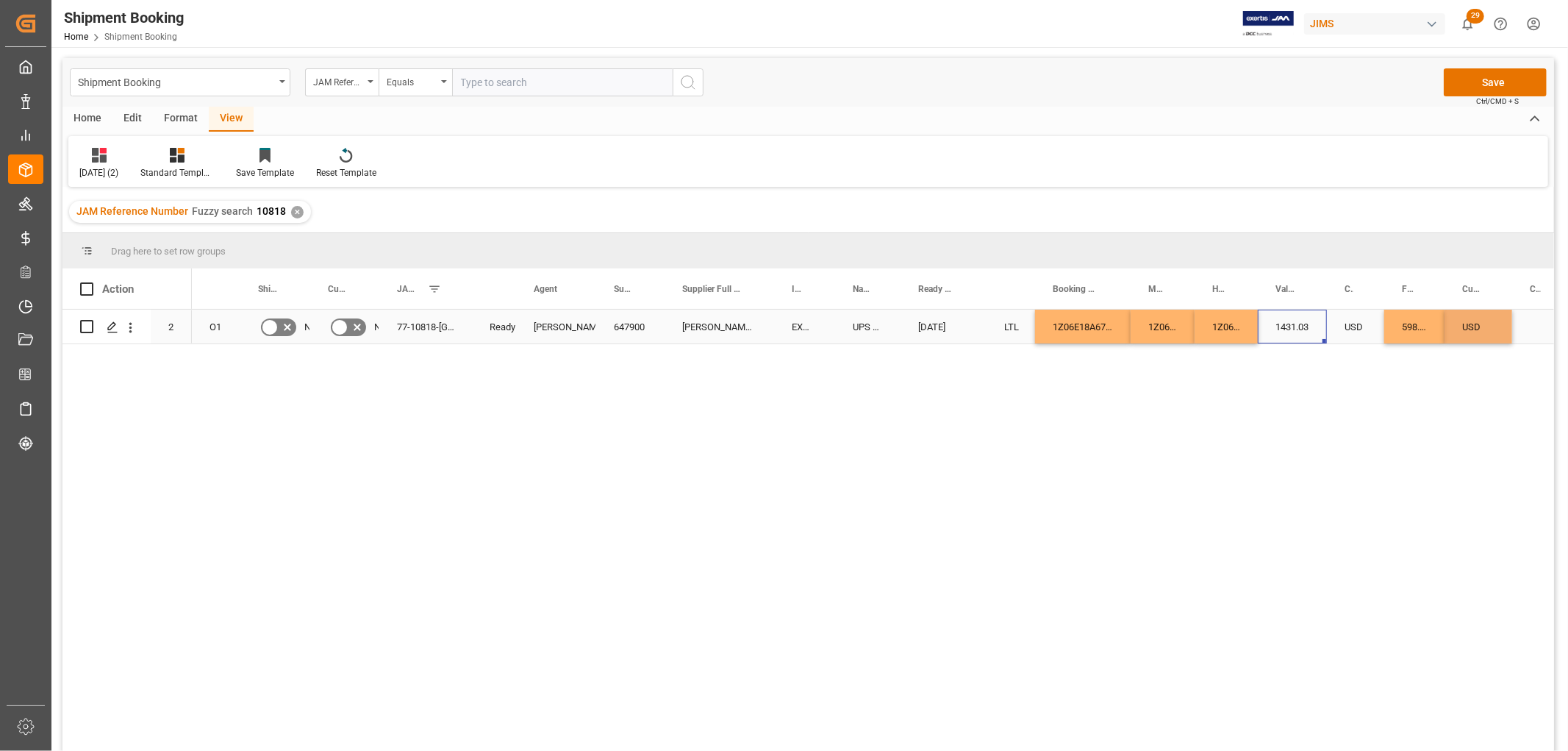
click at [1309, 327] on div "1431.03" at bounding box center [1292, 327] width 69 height 34
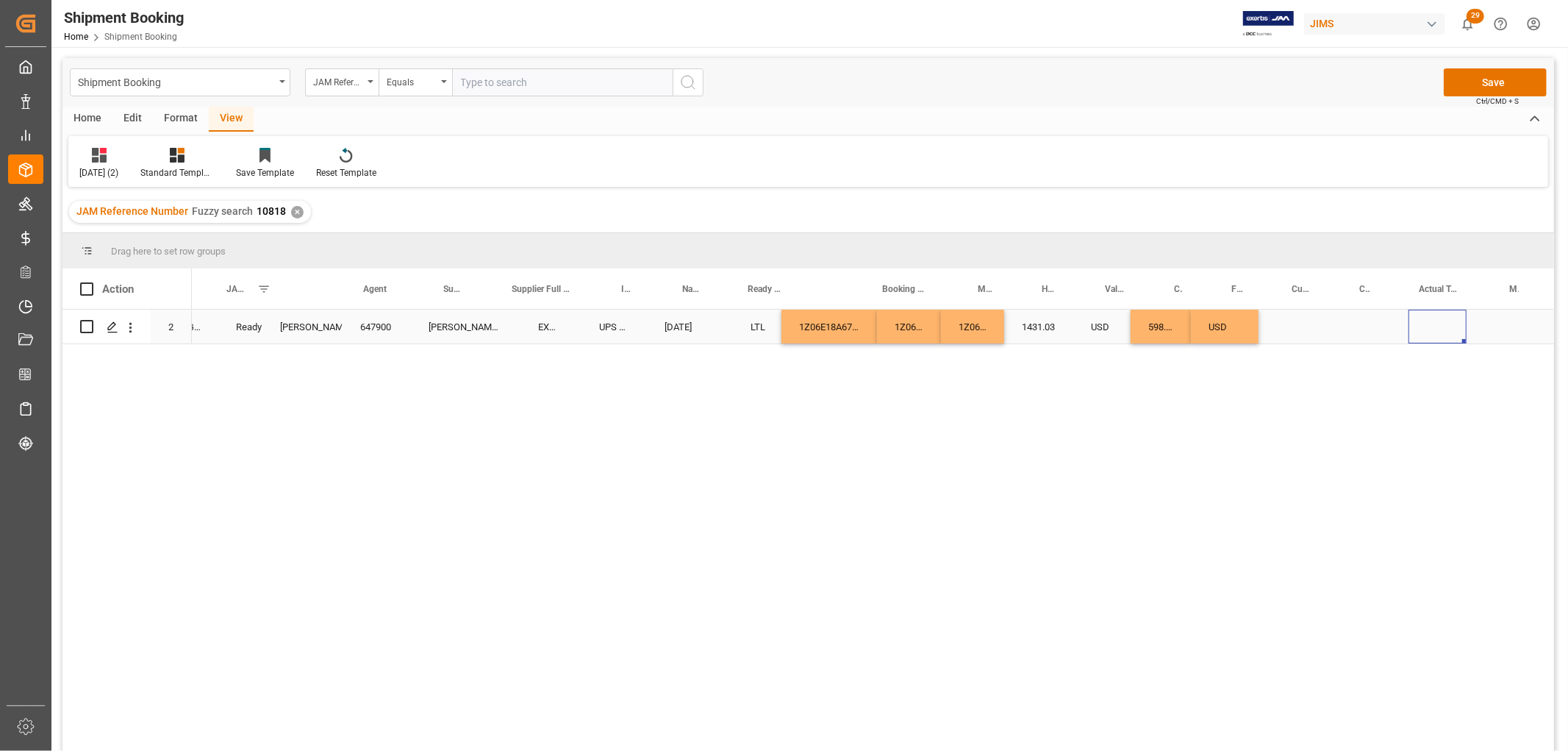
scroll to position [0, 253]
click at [1288, 332] on div "Press SPACE to select this row." at bounding box center [1288, 327] width 59 height 34
drag, startPoint x: 1316, startPoint y: 283, endPoint x: 1334, endPoint y: 291, distance: 19.7
click at [1334, 291] on div at bounding box center [1335, 288] width 6 height 41
click at [1355, 328] on div "Press SPACE to select this row." at bounding box center [1381, 327] width 90 height 34
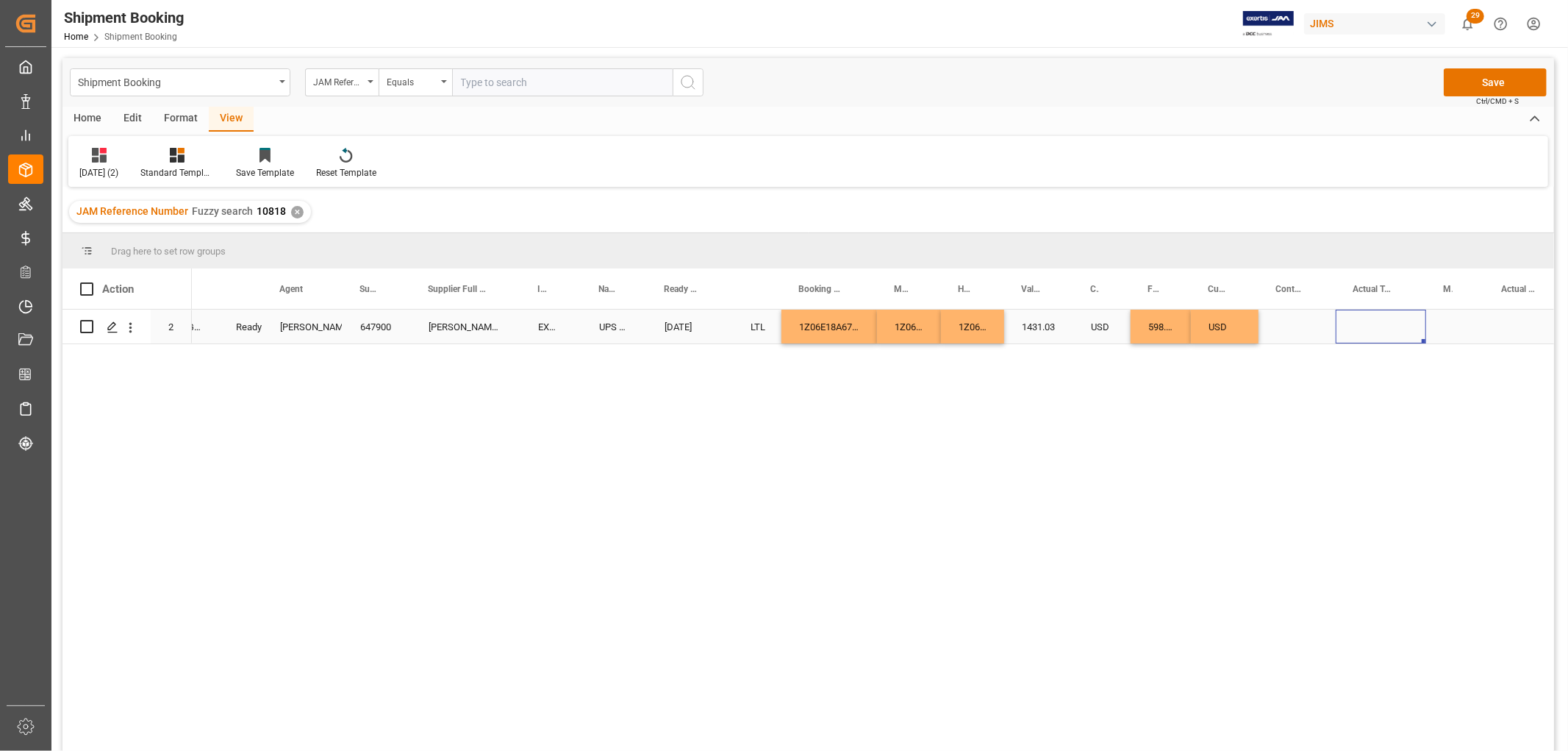
click at [1355, 328] on div "Press SPACE to select this row." at bounding box center [1381, 327] width 90 height 34
click at [1359, 338] on input "Press SPACE to select this row." at bounding box center [1381, 335] width 67 height 28
type input "28.6"
click at [1465, 322] on div "Press SPACE to select this row." at bounding box center [1455, 327] width 58 height 34
click at [1452, 320] on div "Press SPACE to select this row." at bounding box center [1455, 327] width 58 height 34
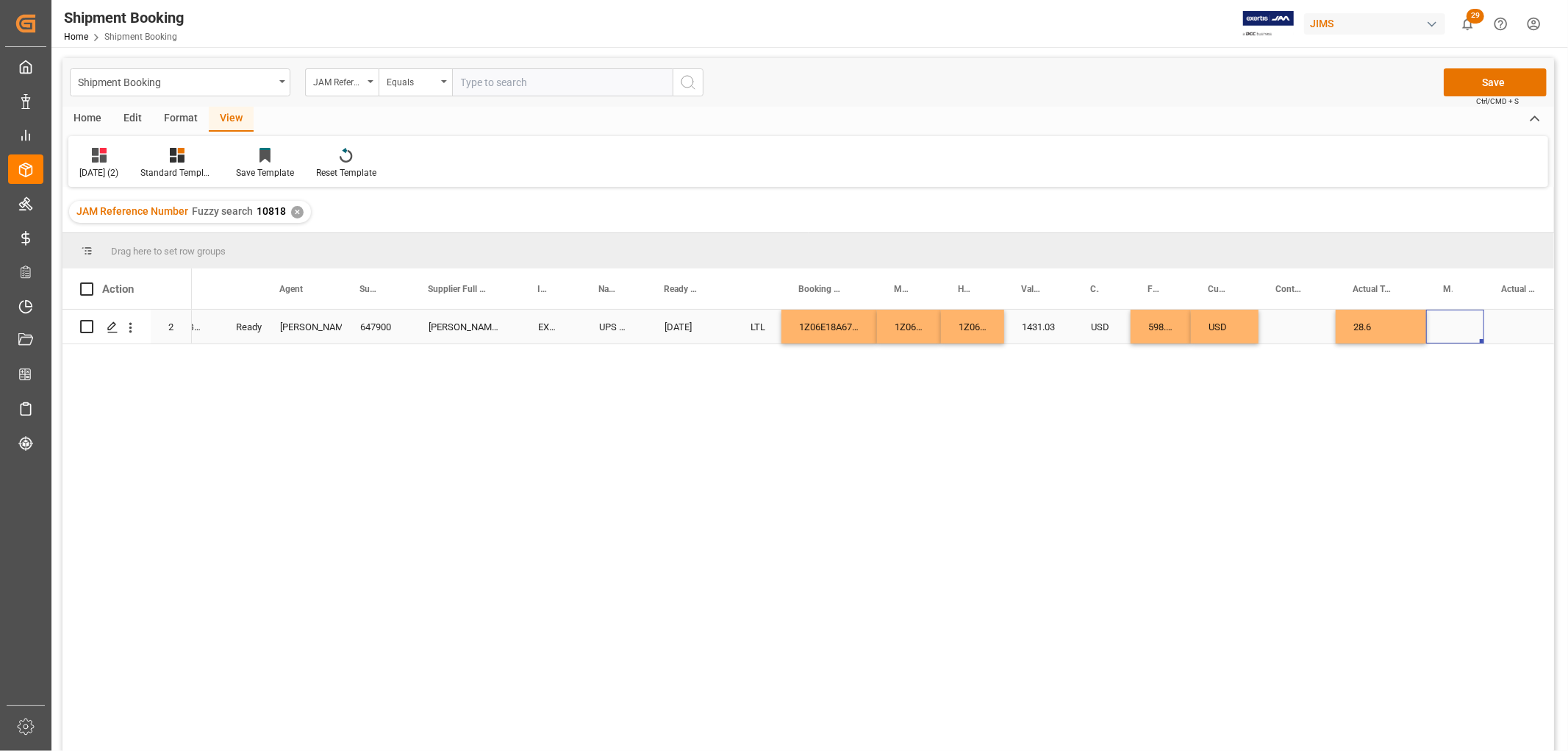
click at [1452, 320] on div "Press SPACE to select this row." at bounding box center [1455, 327] width 58 height 34
click at [1452, 337] on icon "open menu" at bounding box center [1457, 336] width 18 height 18
click at [1457, 380] on div "KG" at bounding box center [1455, 377] width 33 height 52
type input "KG"
click at [1519, 319] on div "Press SPACE to select this row." at bounding box center [1526, 327] width 83 height 34
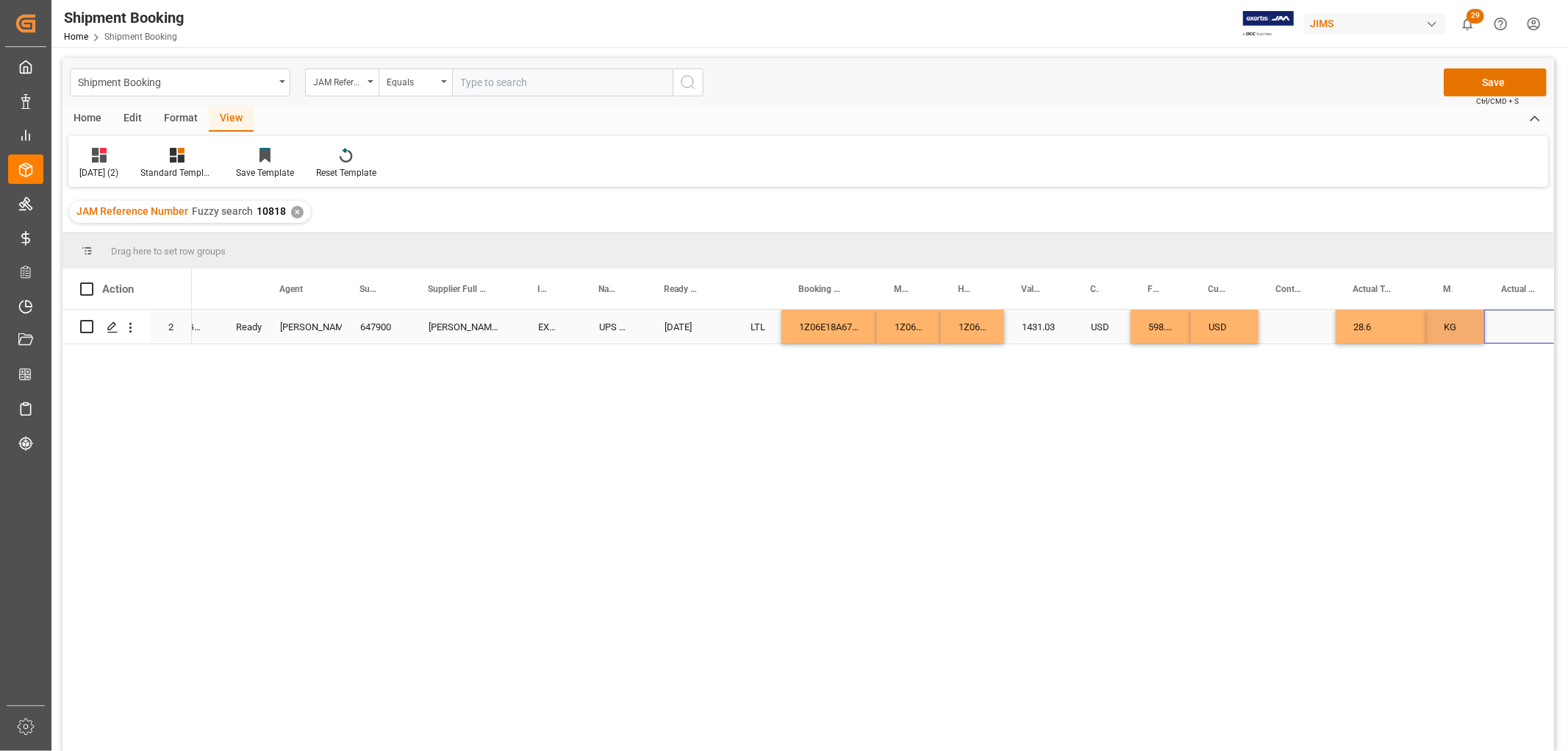
click at [1519, 319] on div "Press SPACE to select this row." at bounding box center [1526, 327] width 83 height 34
click at [1523, 326] on input "Press SPACE to select this row." at bounding box center [1526, 335] width 59 height 28
type input "4"
click at [1074, 324] on div "USD" at bounding box center [1102, 327] width 57 height 34
click at [1466, 79] on button "Save" at bounding box center [1496, 82] width 103 height 28
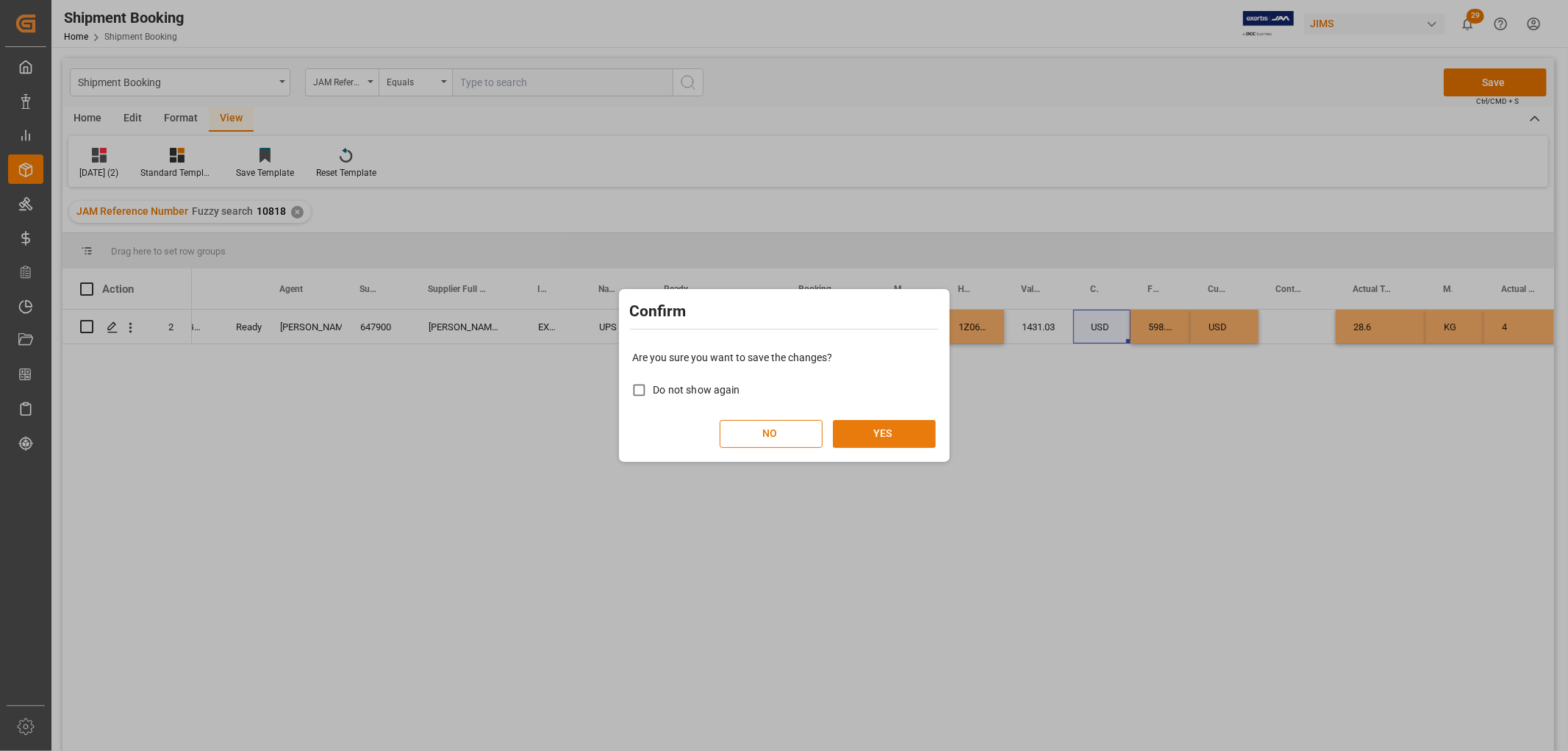
click at [892, 436] on button "YES" at bounding box center [885, 434] width 103 height 28
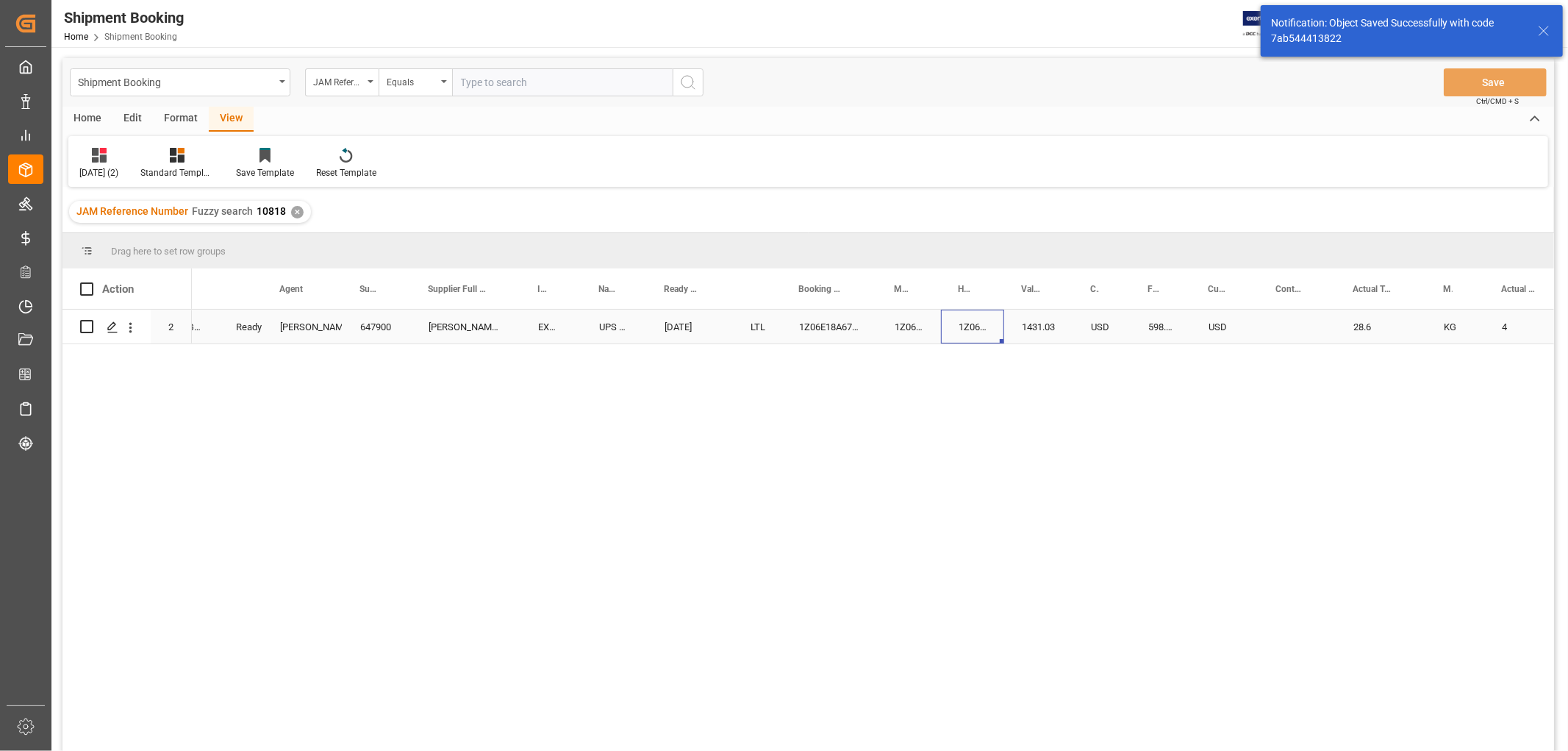
click at [950, 334] on div "1Z06E18A6744635438" at bounding box center [973, 327] width 63 height 34
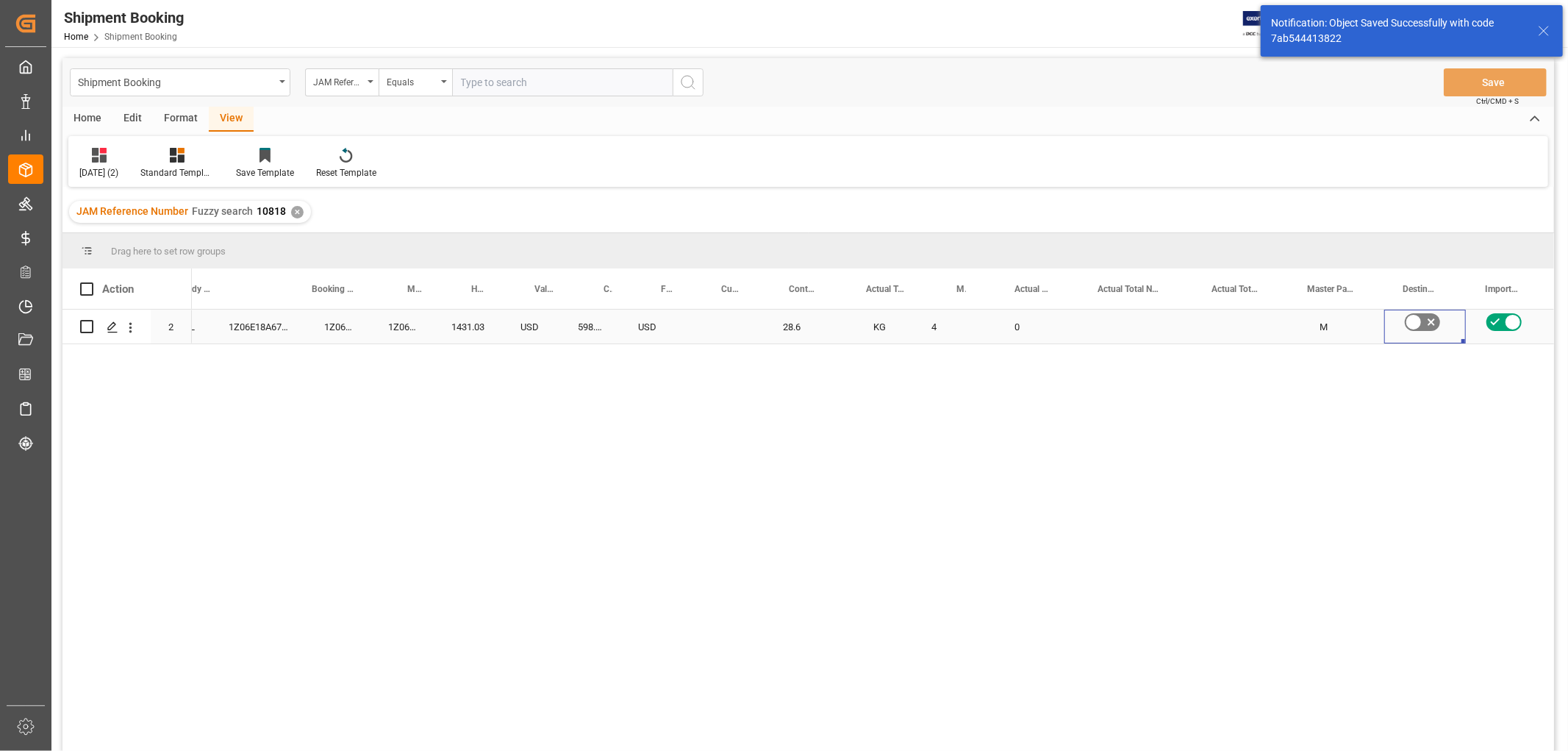
scroll to position [0, 1118]
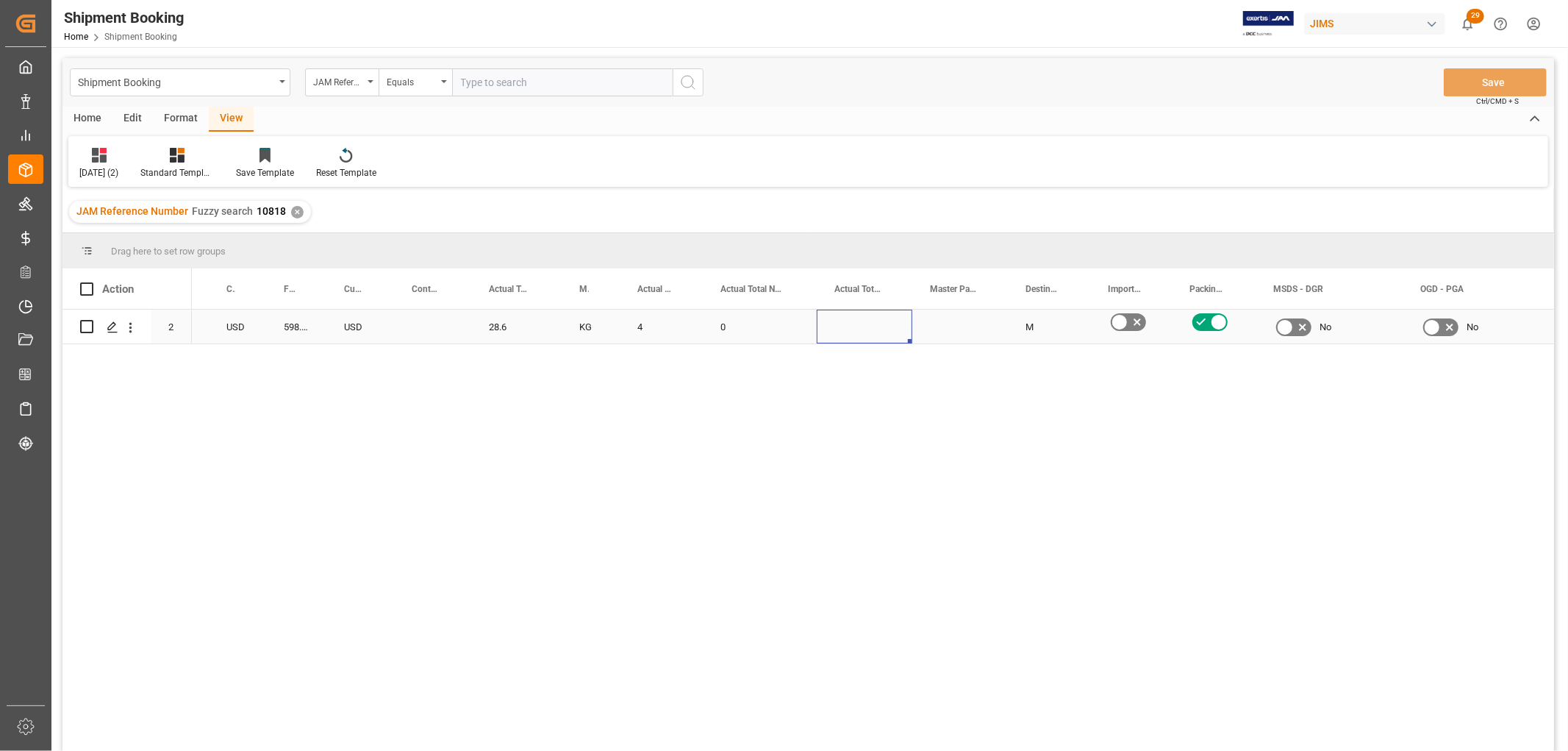
click at [840, 328] on div "Press SPACE to select this row." at bounding box center [865, 327] width 95 height 34
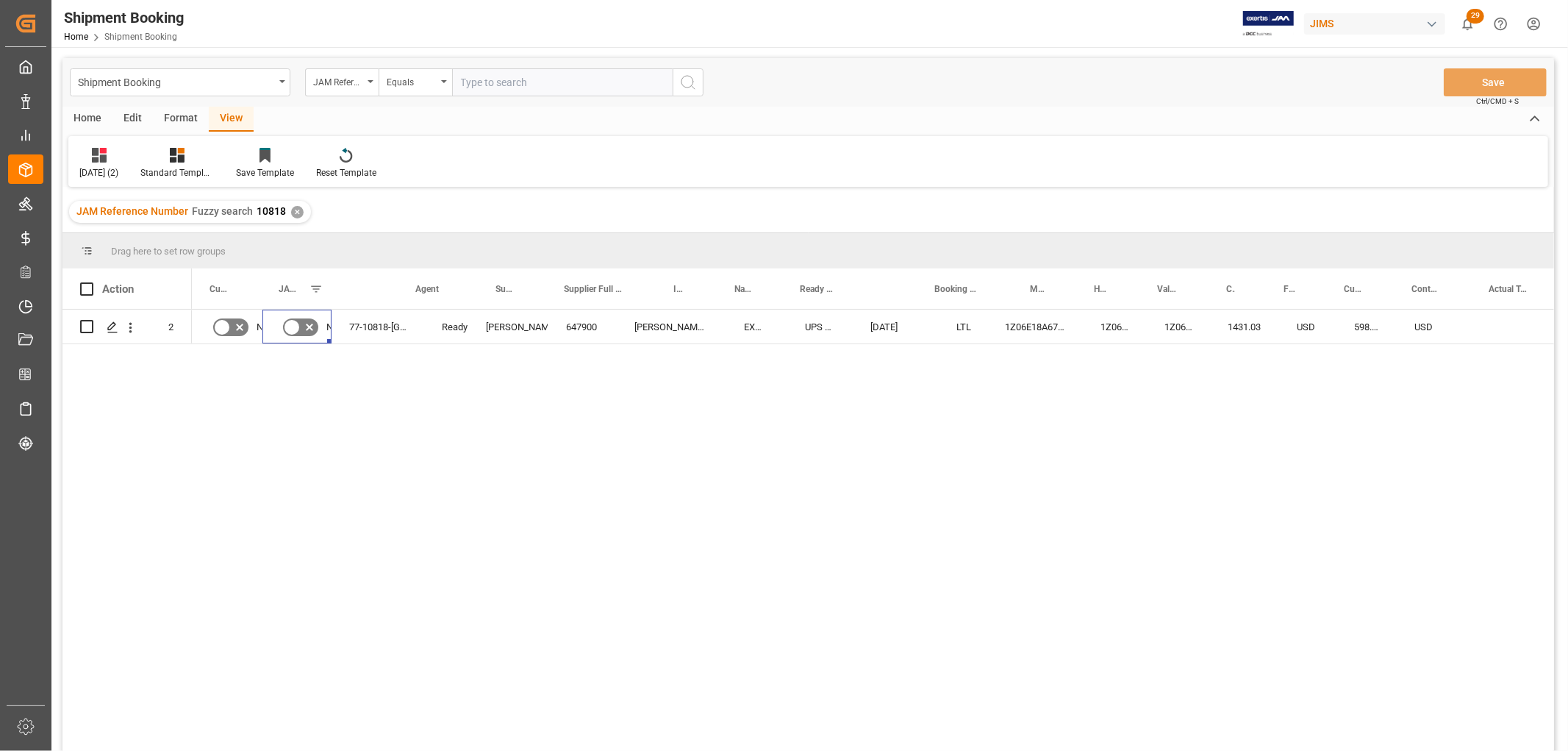
scroll to position [0, 0]
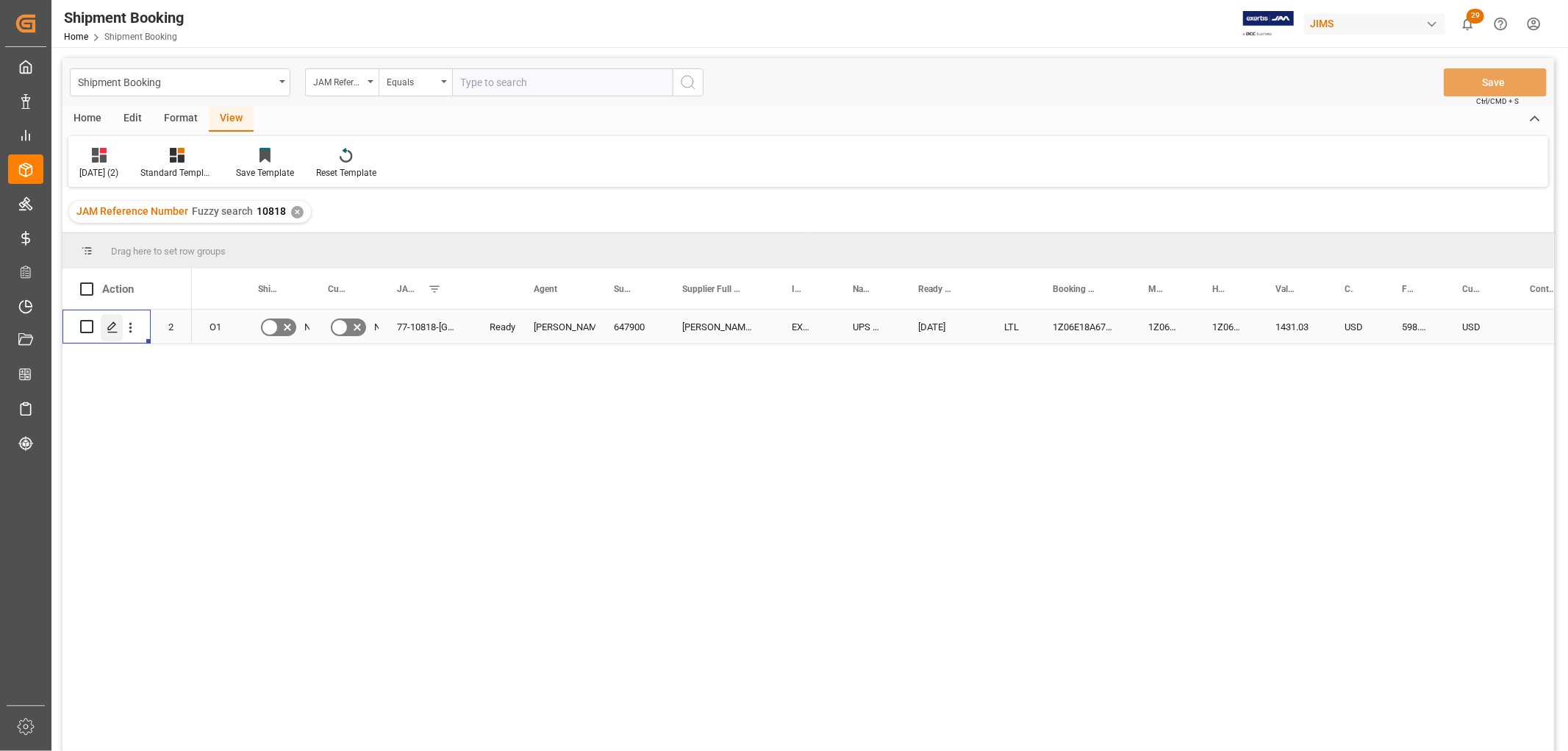
click at [112, 326] on icon "Press SPACE to select this row." at bounding box center [112, 327] width 12 height 12
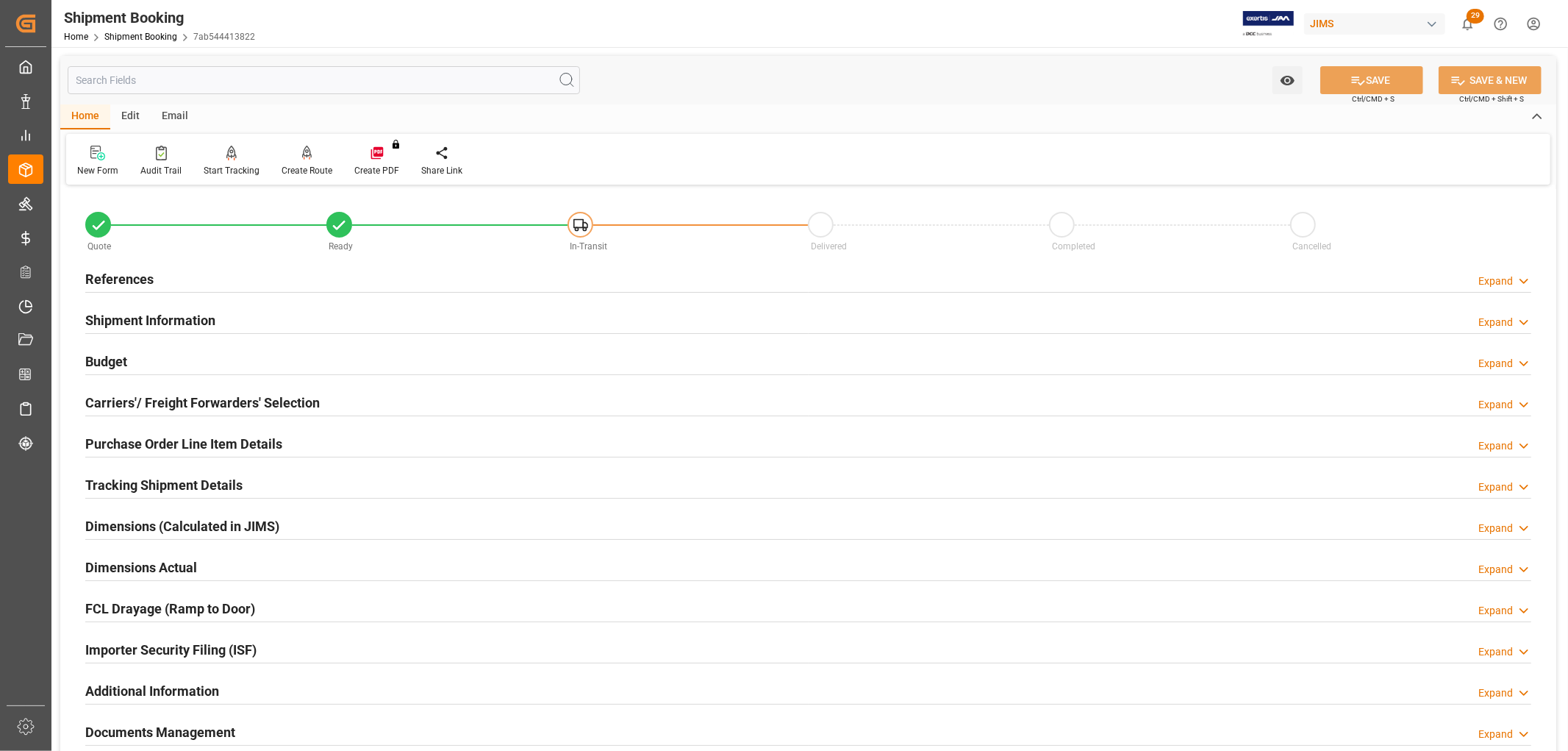
scroll to position [354, 0]
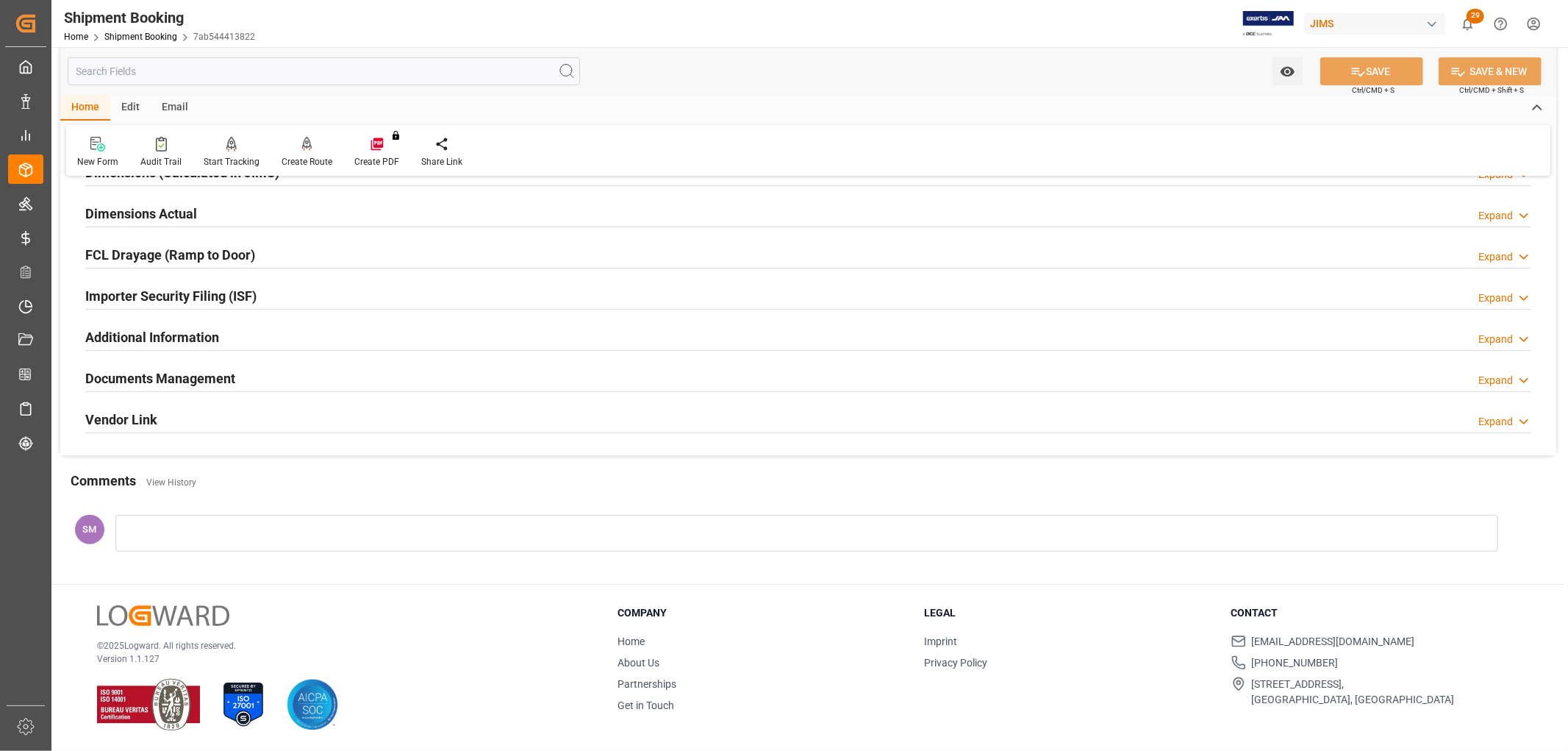
click at [167, 377] on h2 "Documents Management" at bounding box center [160, 378] width 150 height 20
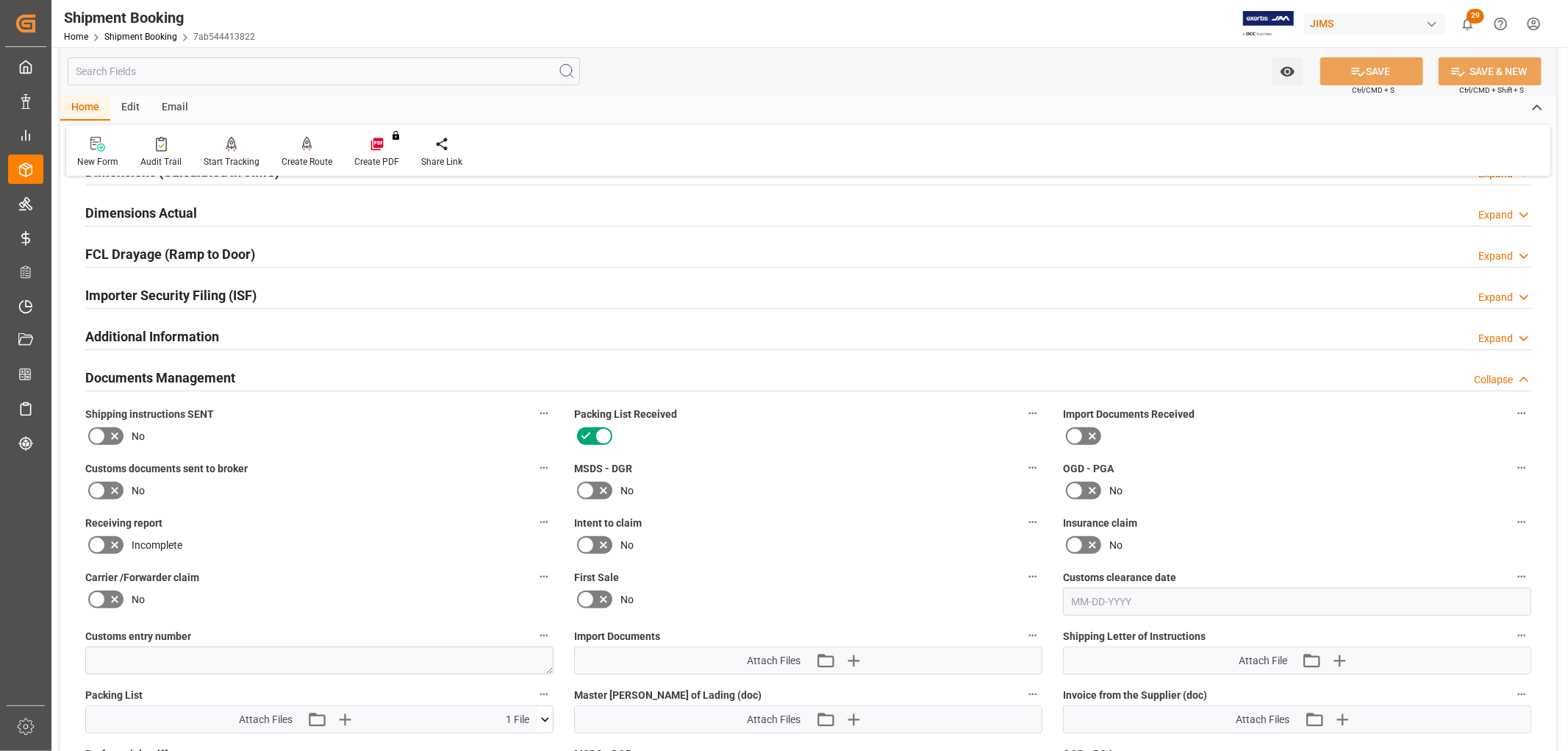
scroll to position [599, 0]
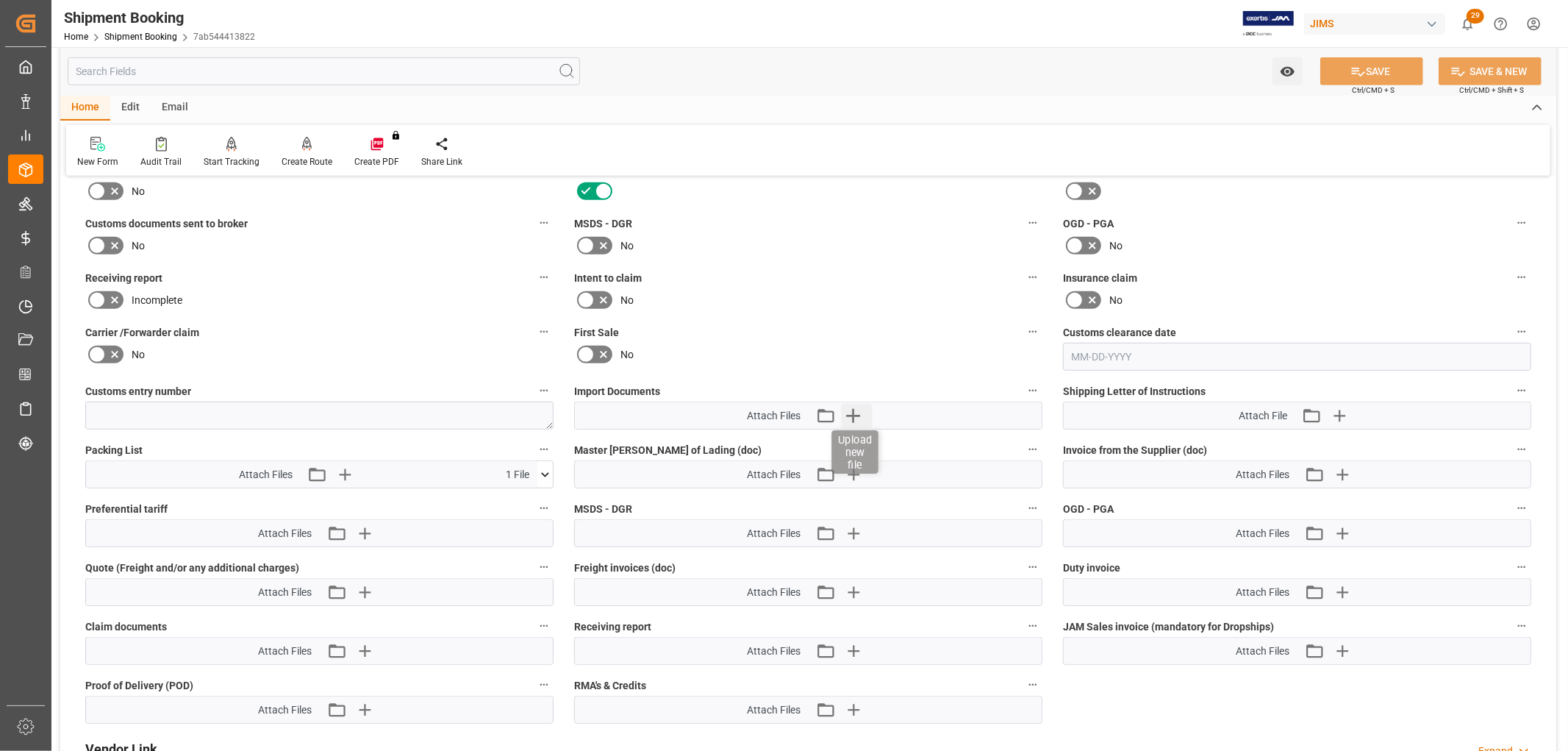
click at [851, 413] on icon "button" at bounding box center [853, 416] width 14 height 14
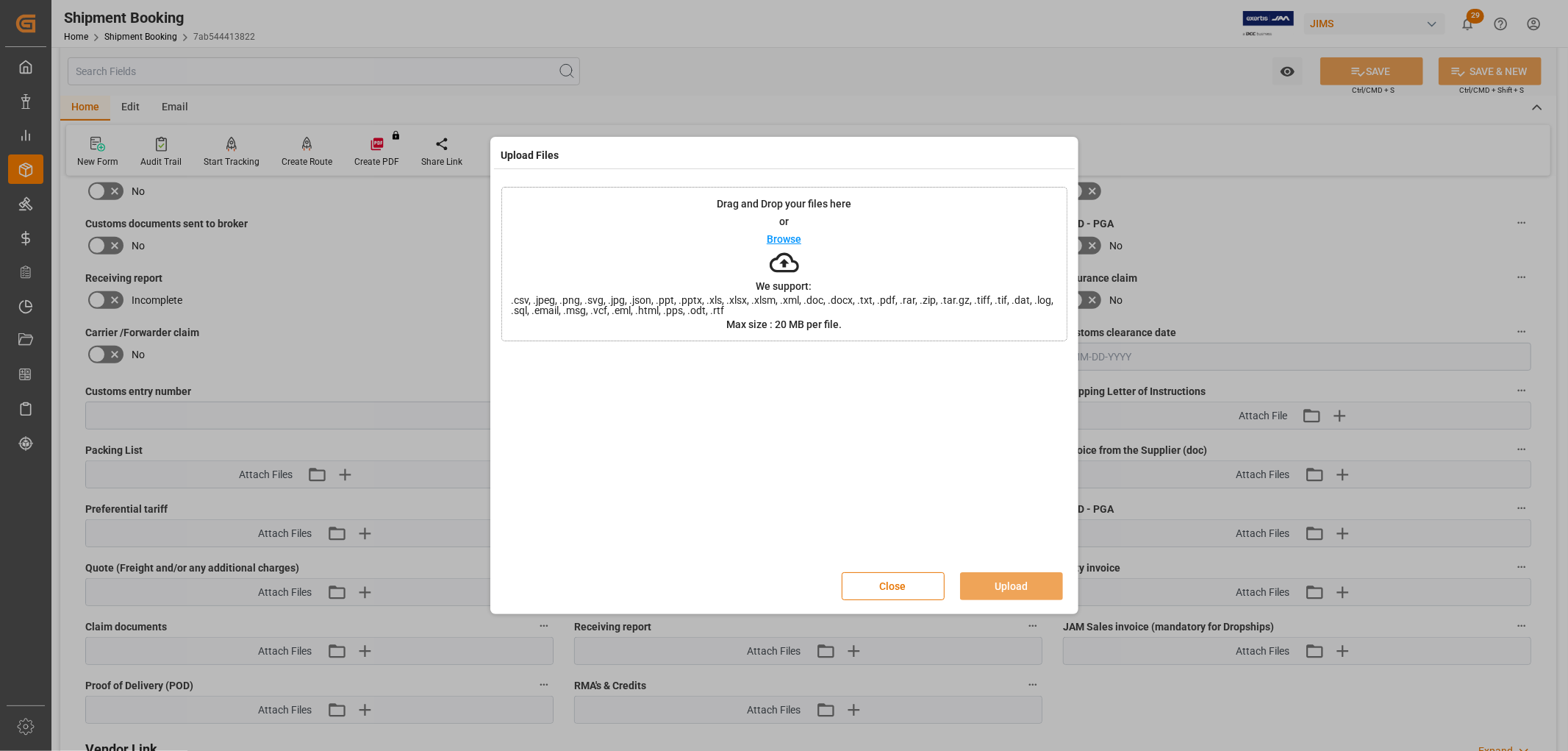
click at [769, 238] on p "Browse" at bounding box center [784, 239] width 35 height 10
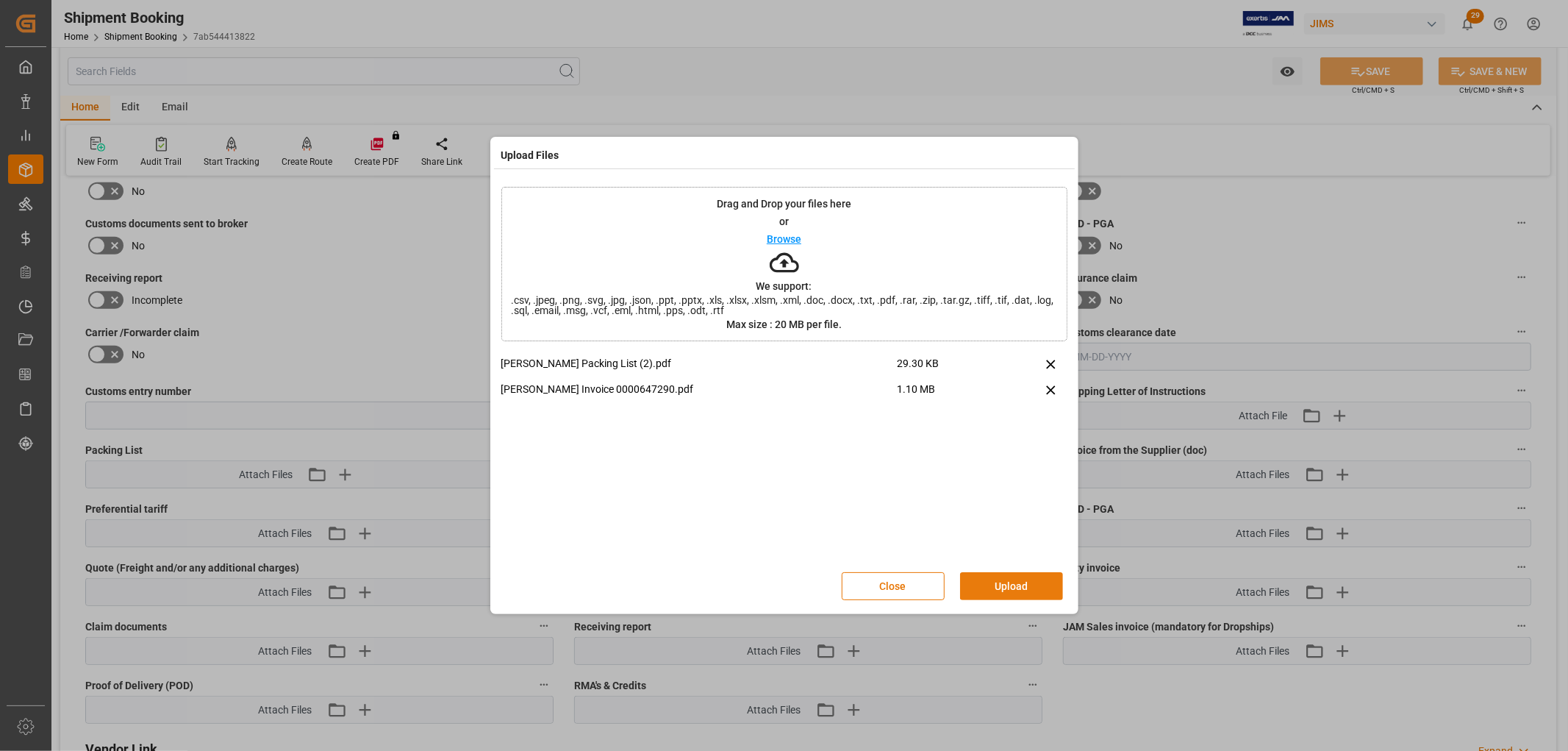
click at [1006, 577] on button "Upload" at bounding box center [1012, 586] width 103 height 28
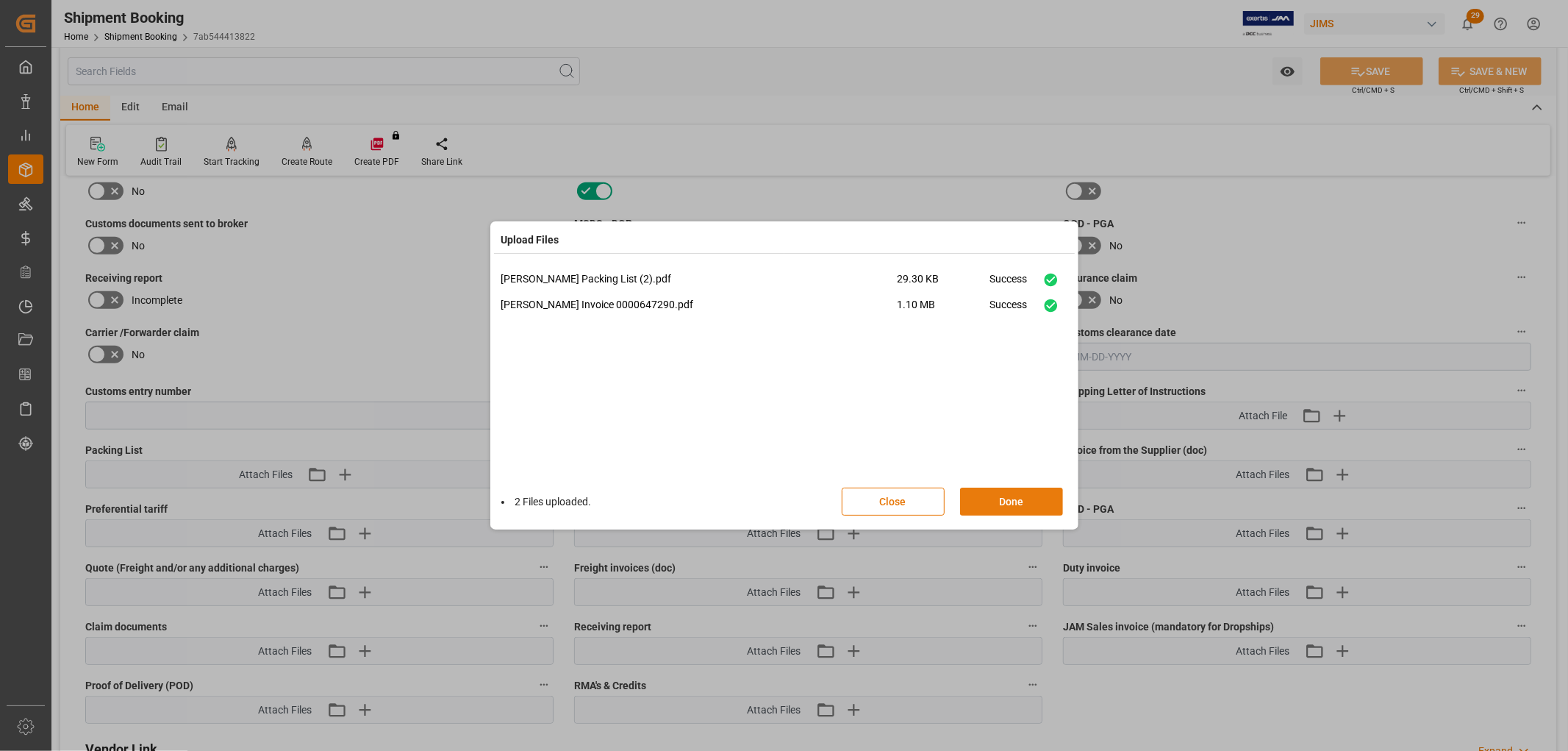
click at [1011, 500] on button "Done" at bounding box center [1012, 501] width 103 height 28
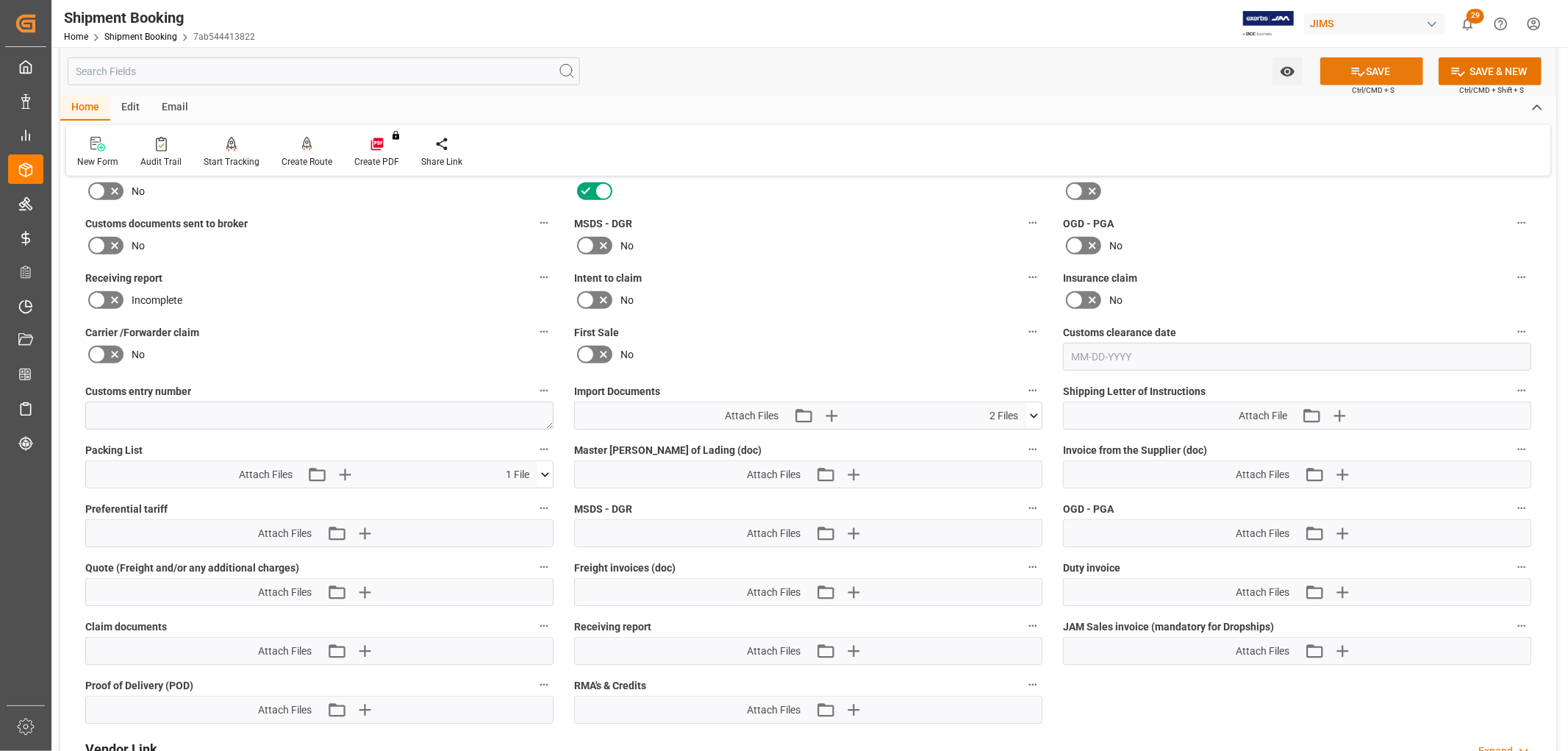
click at [1391, 73] on button "SAVE" at bounding box center [1372, 71] width 103 height 28
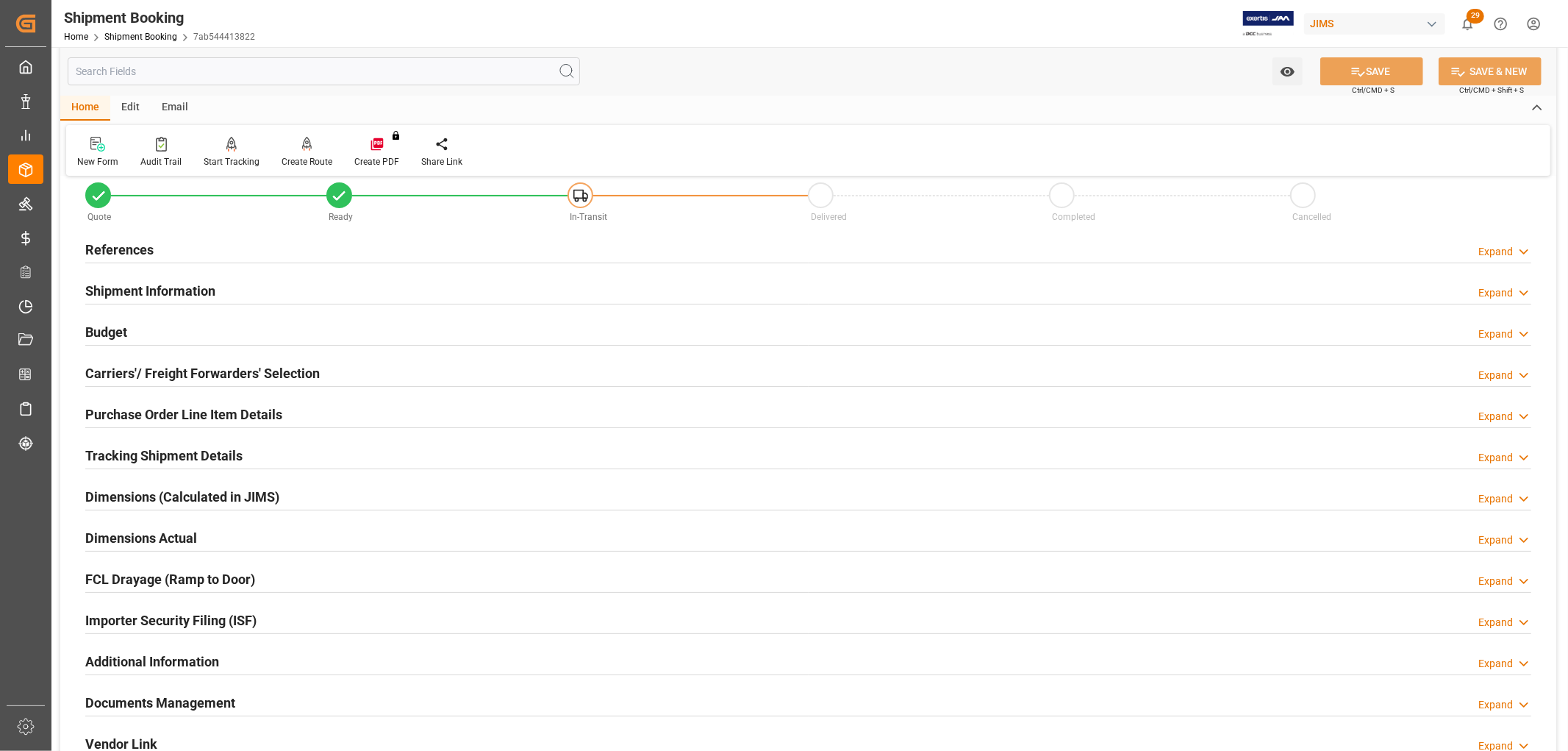
scroll to position [27, 0]
click at [187, 451] on h2 "Tracking Shipment Details" at bounding box center [164, 458] width 157 height 20
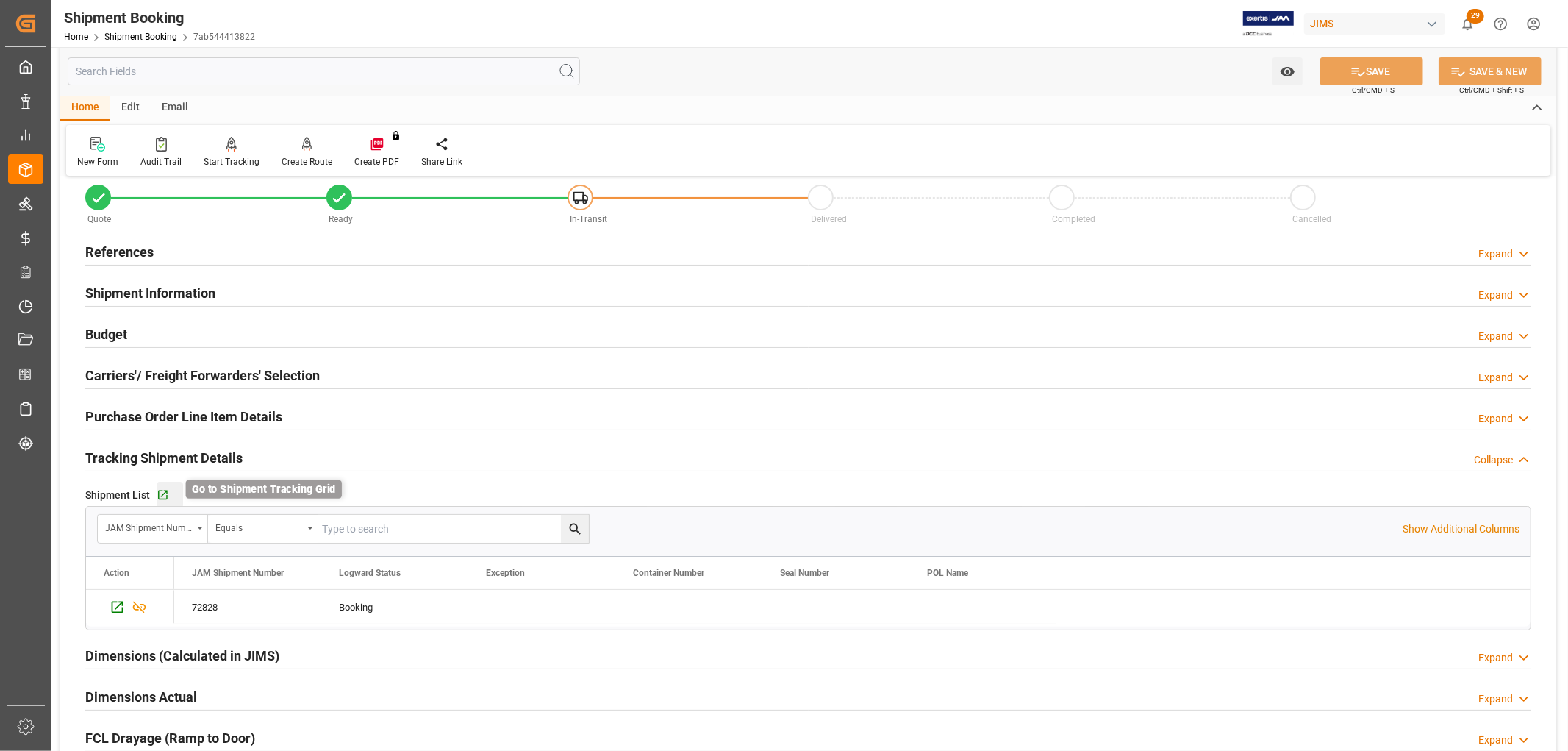
click at [159, 495] on icon "button" at bounding box center [162, 495] width 12 height 12
click at [252, 415] on h2 "Purchase Order Line Item Details" at bounding box center [184, 417] width 197 height 20
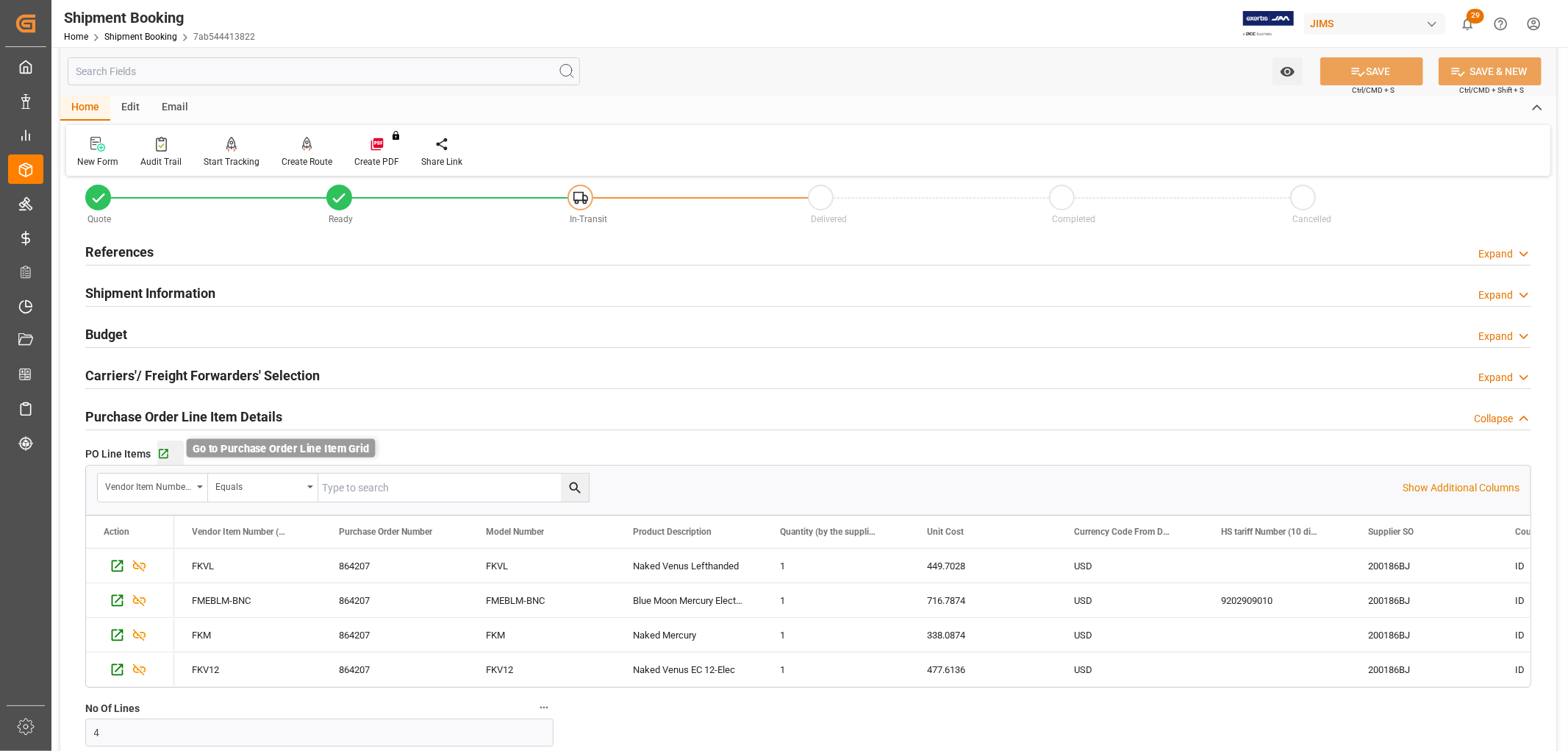
click at [166, 456] on icon "button" at bounding box center [163, 454] width 12 height 12
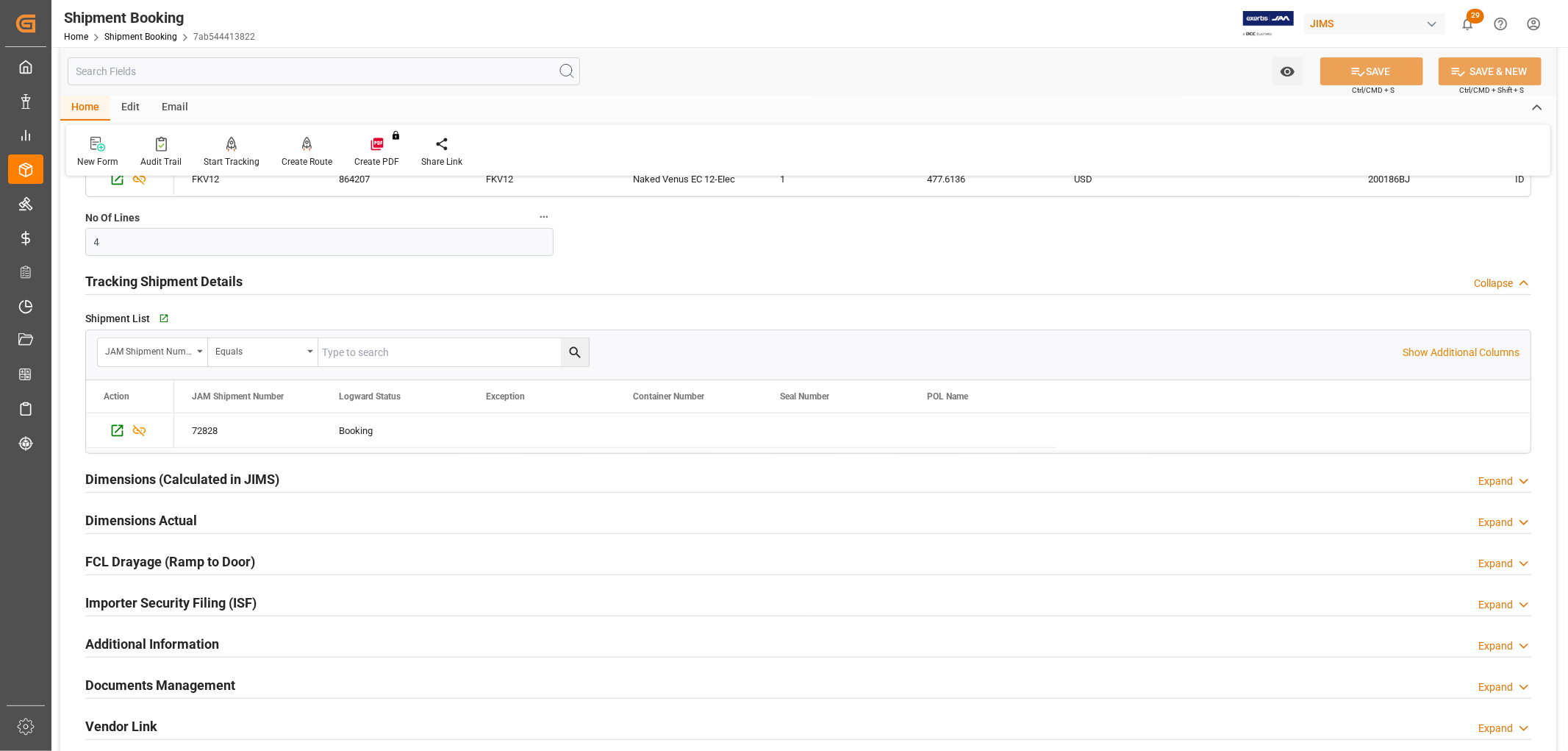
scroll to position [826, 0]
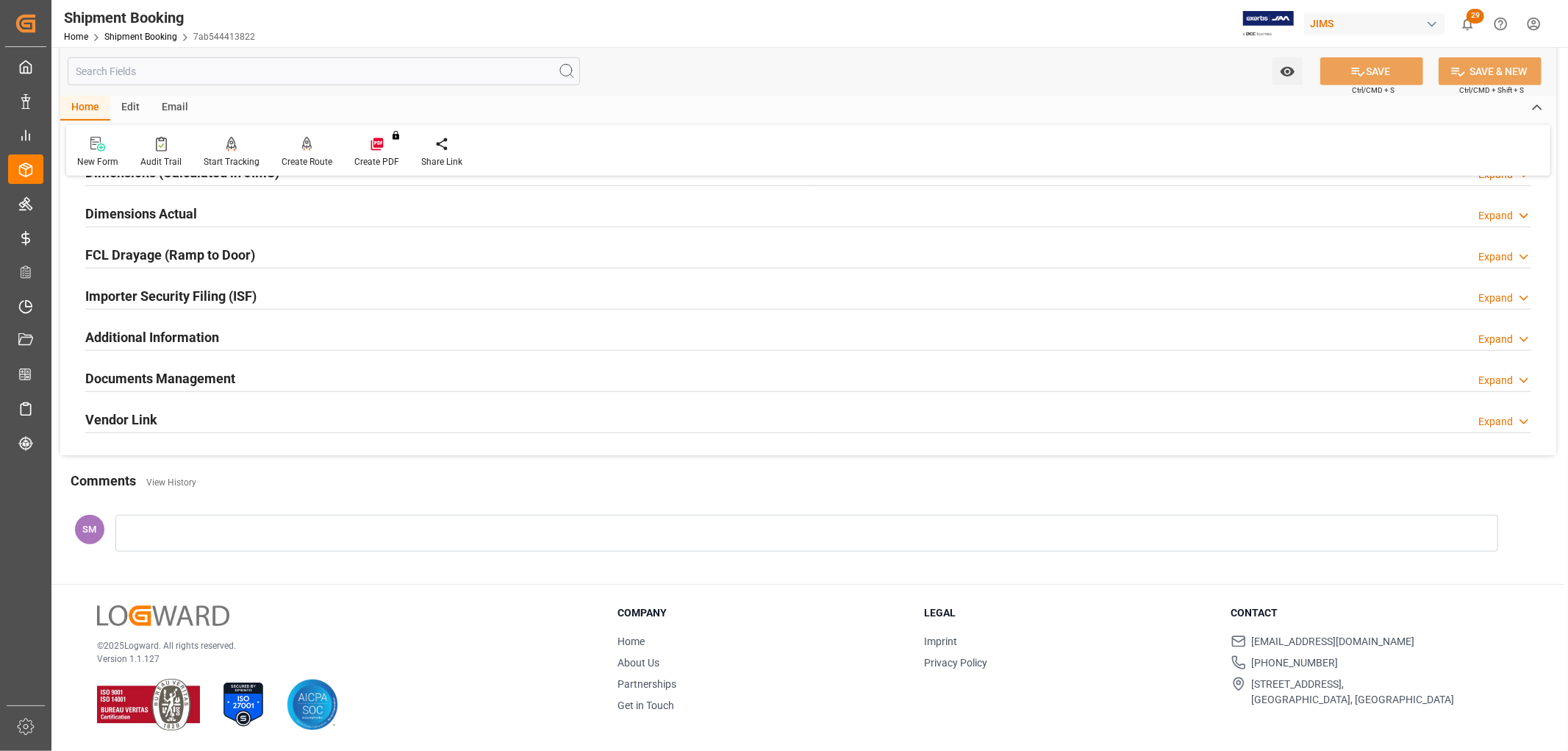
click at [152, 383] on h2 "Documents Management" at bounding box center [160, 378] width 150 height 20
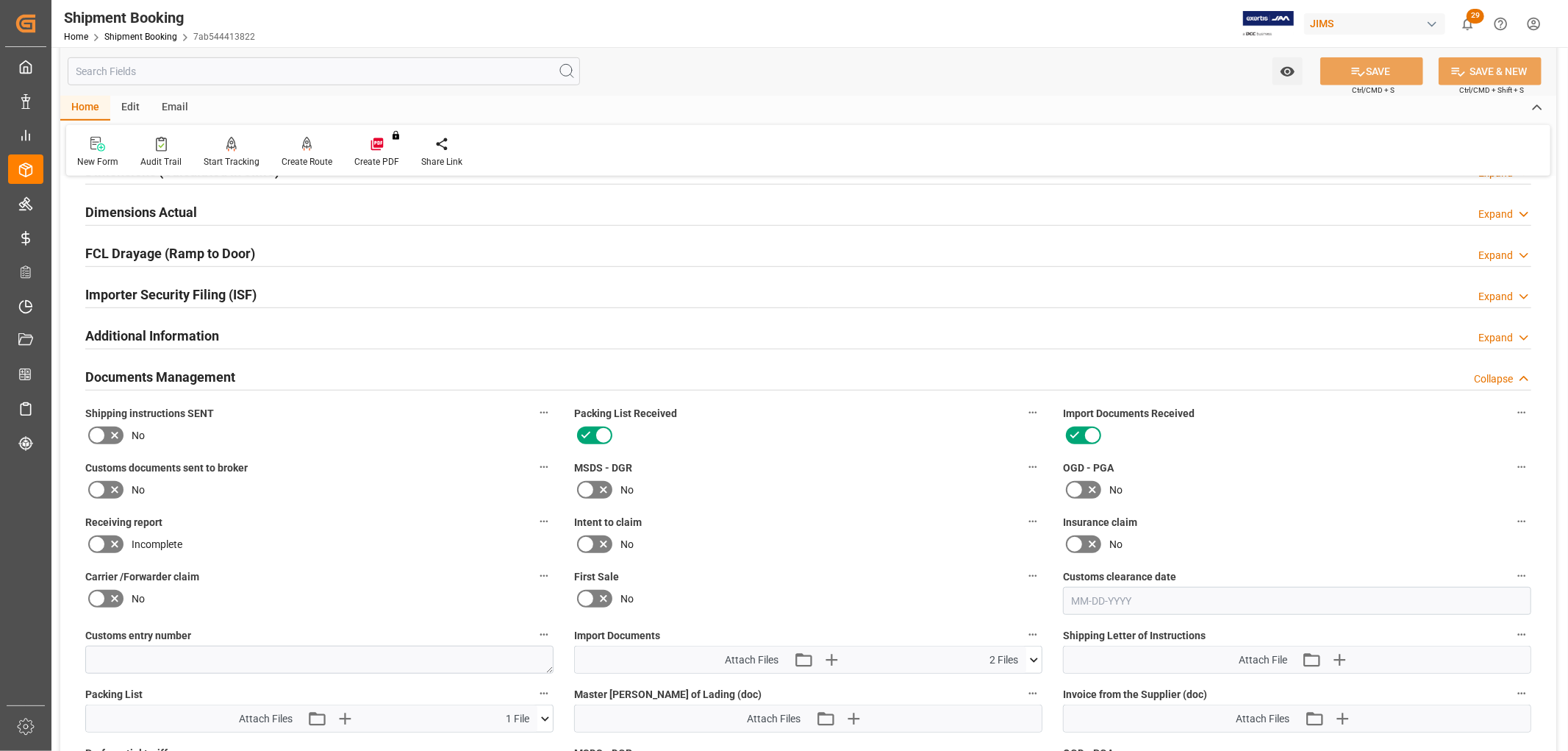
scroll to position [1071, 0]
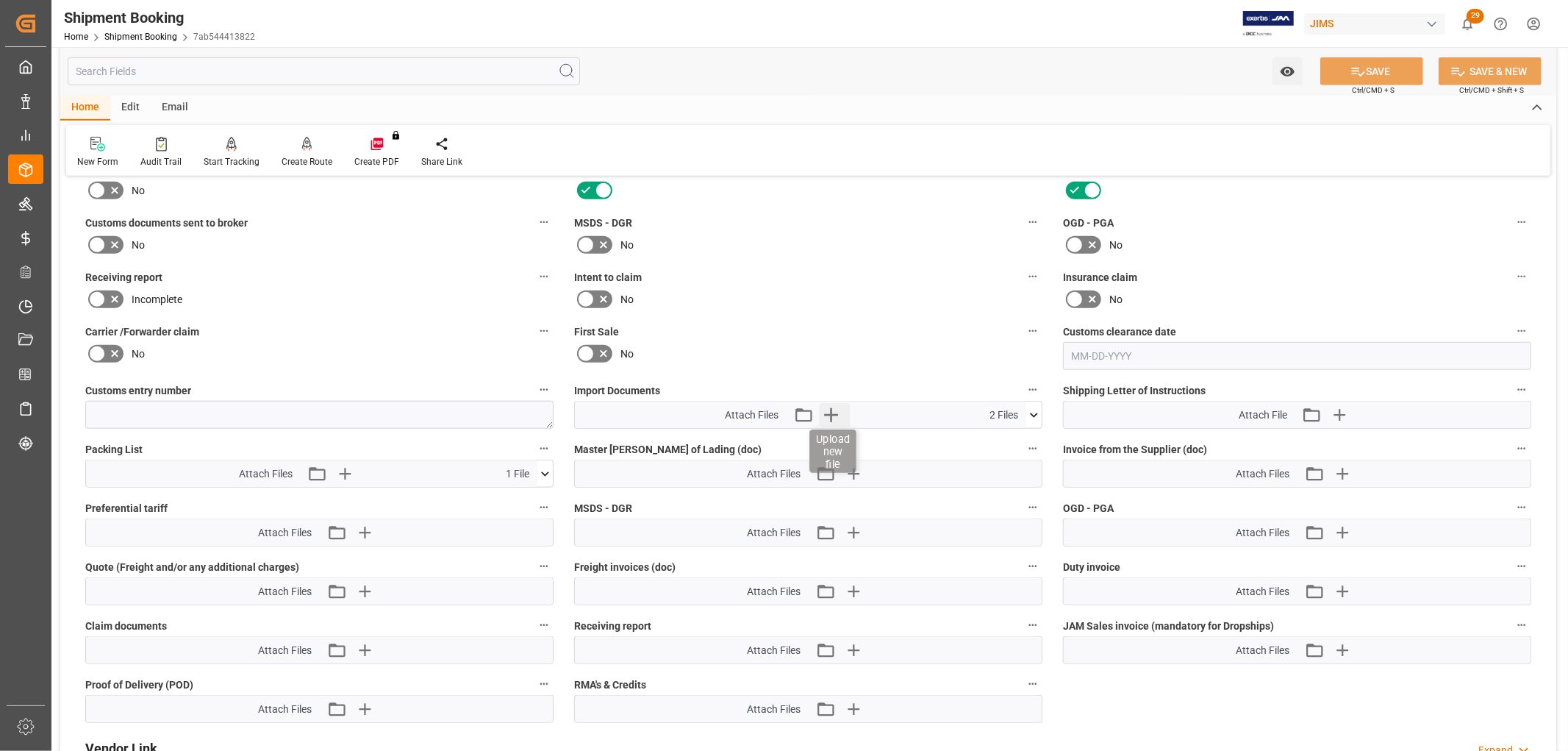
click at [829, 414] on icon "button" at bounding box center [831, 415] width 14 height 14
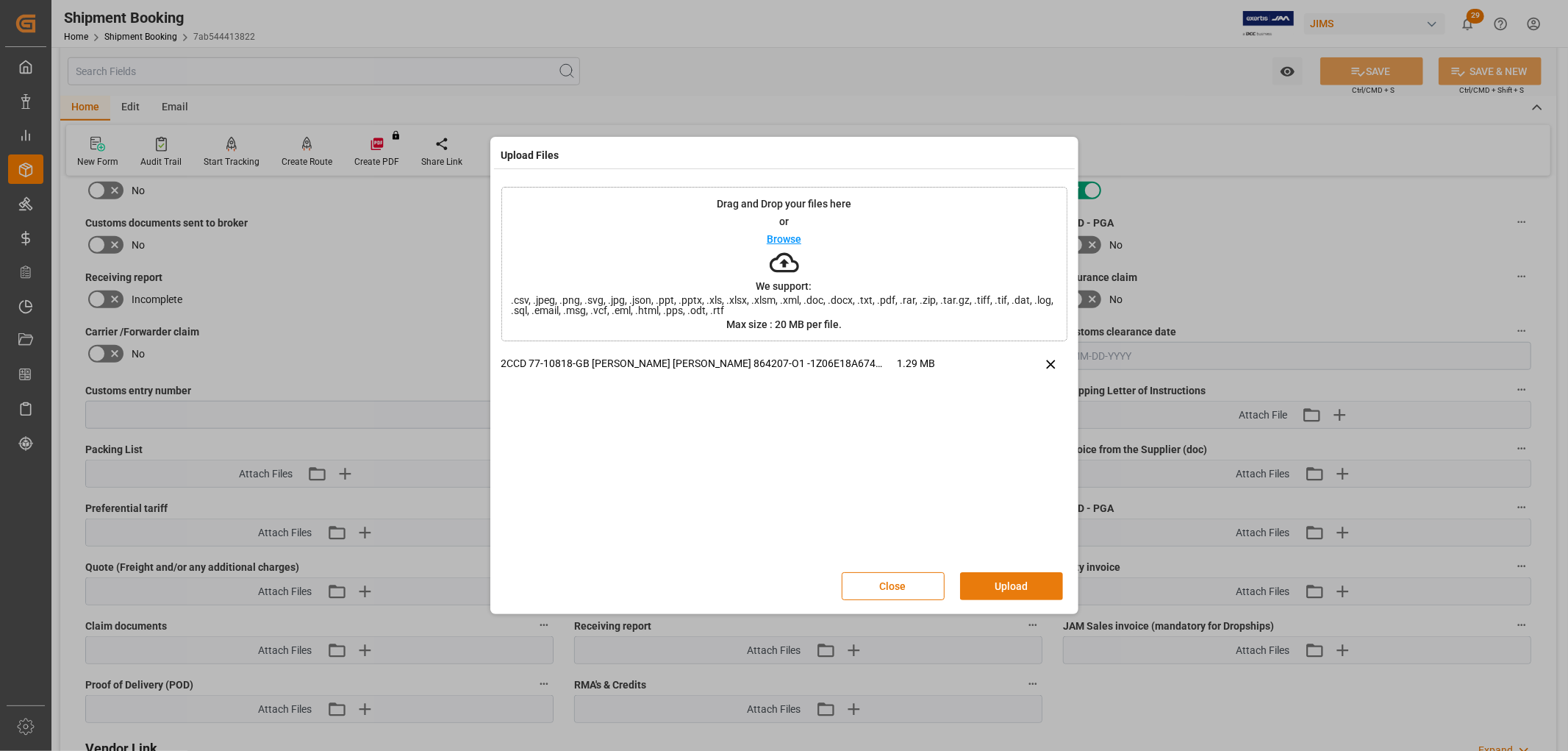
click at [1014, 595] on button "Upload" at bounding box center [1012, 586] width 103 height 28
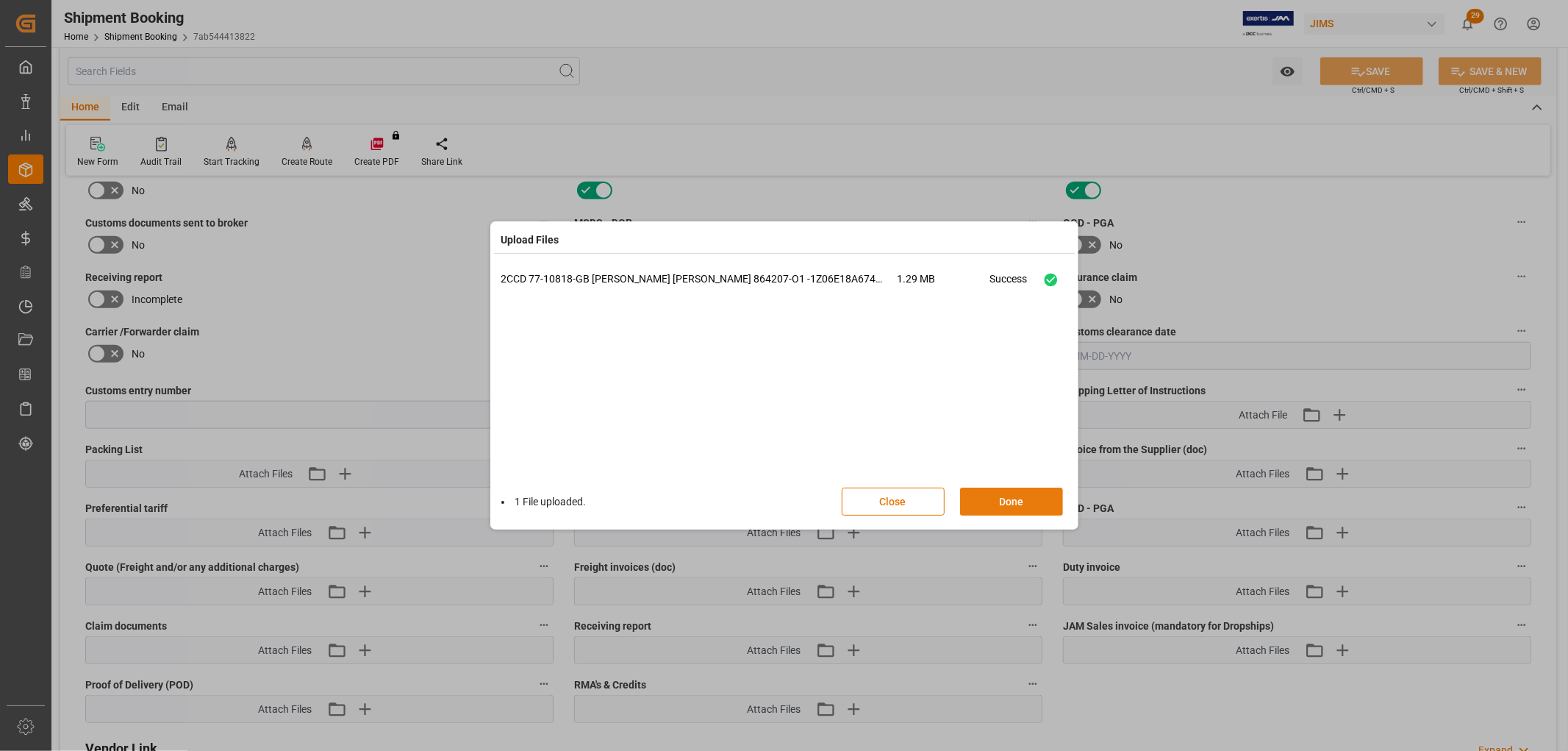
click at [1007, 495] on button "Done" at bounding box center [1012, 501] width 103 height 28
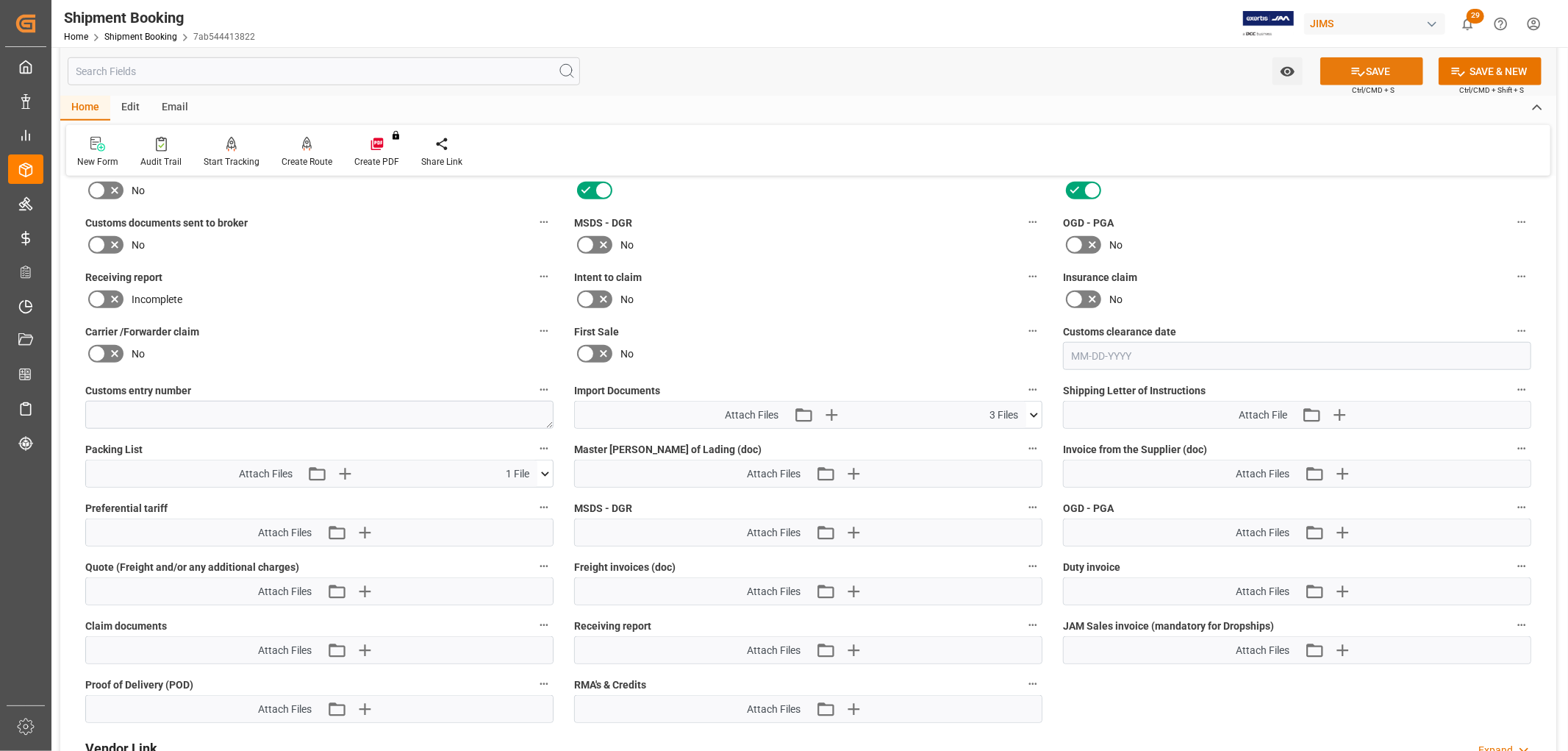
click at [1371, 70] on button "SAVE" at bounding box center [1372, 71] width 103 height 28
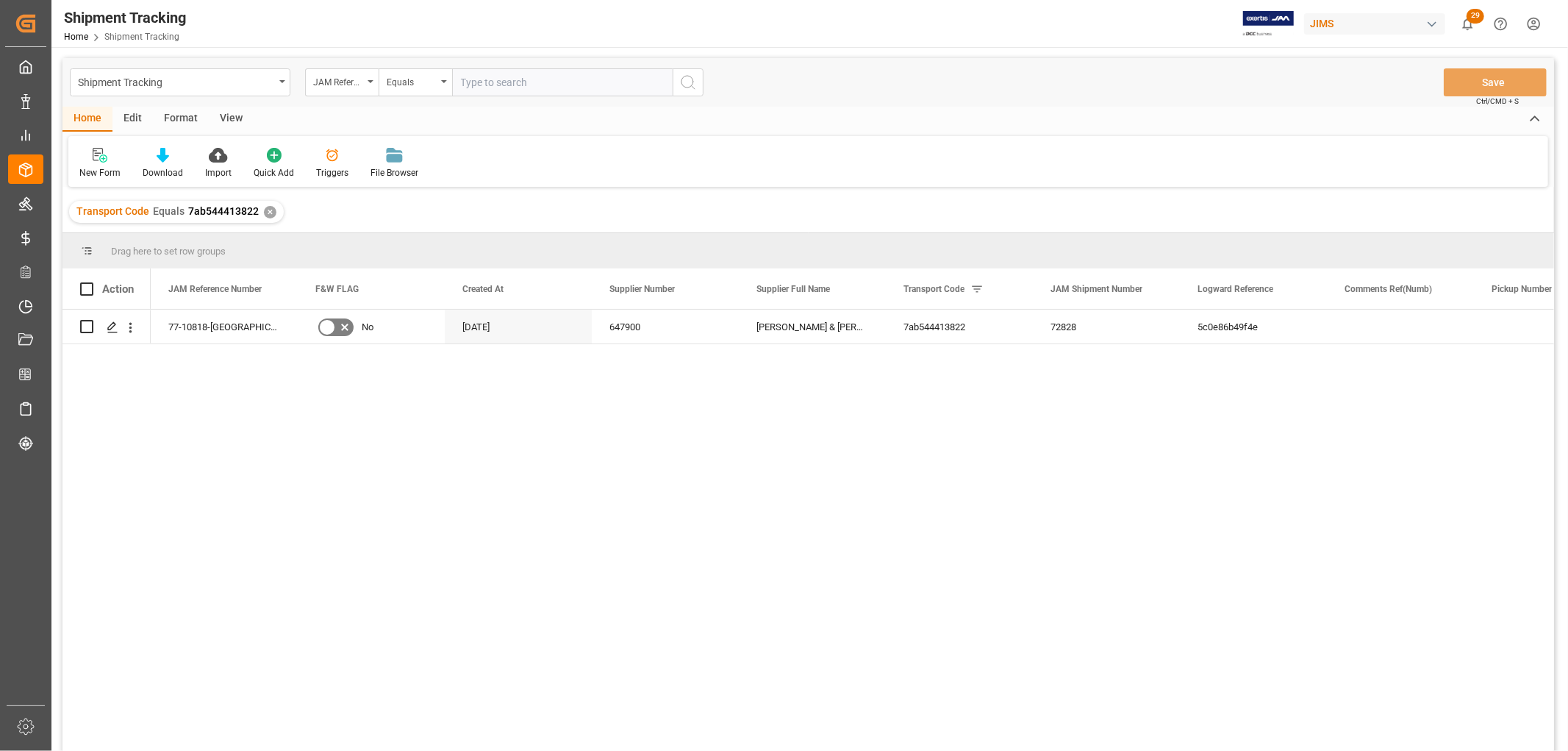
click at [240, 114] on div "View" at bounding box center [231, 119] width 45 height 25
click at [97, 165] on div "Default" at bounding box center [94, 163] width 51 height 32
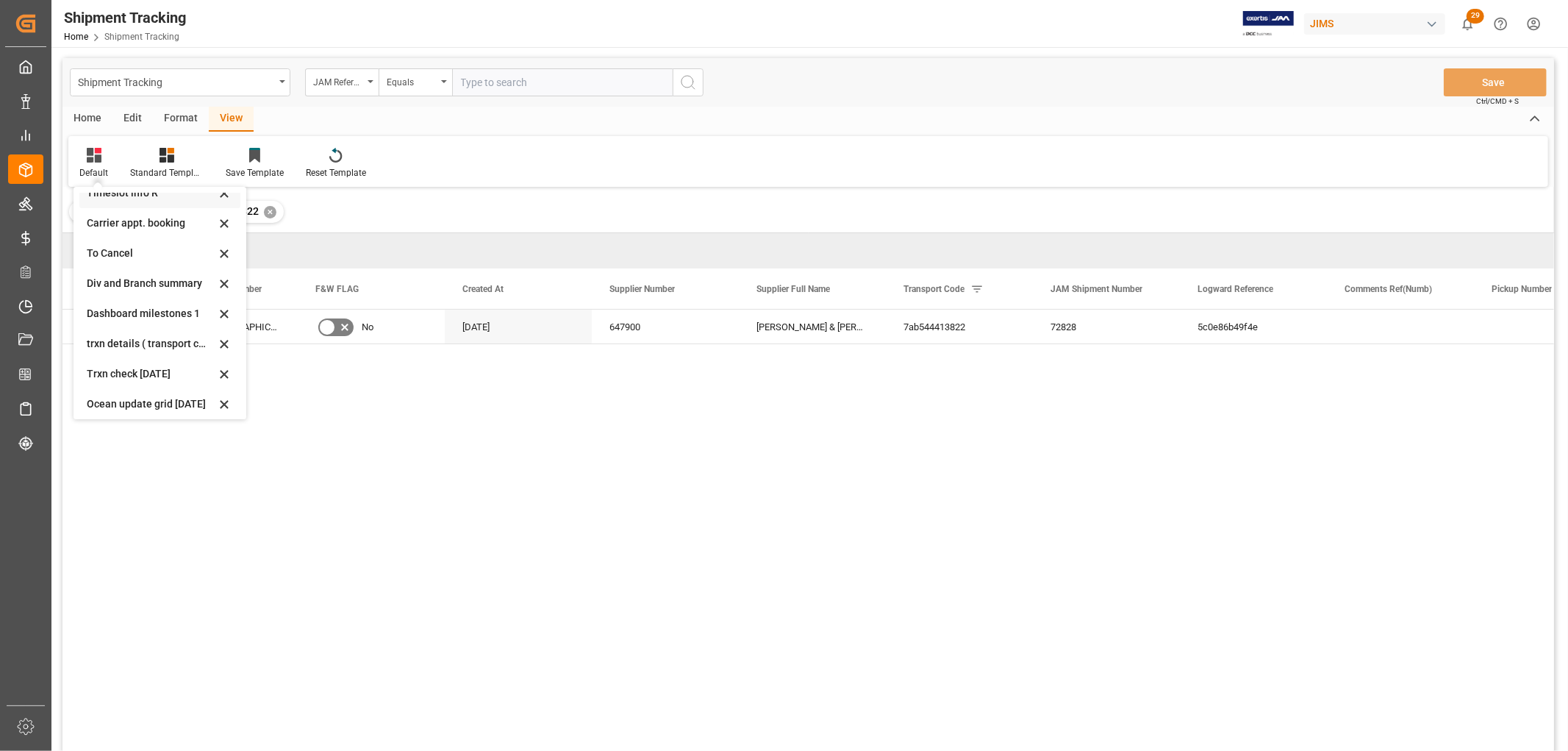
scroll to position [231, 0]
click at [108, 392] on div "tracking GIT template - Rev" at bounding box center [151, 399] width 129 height 15
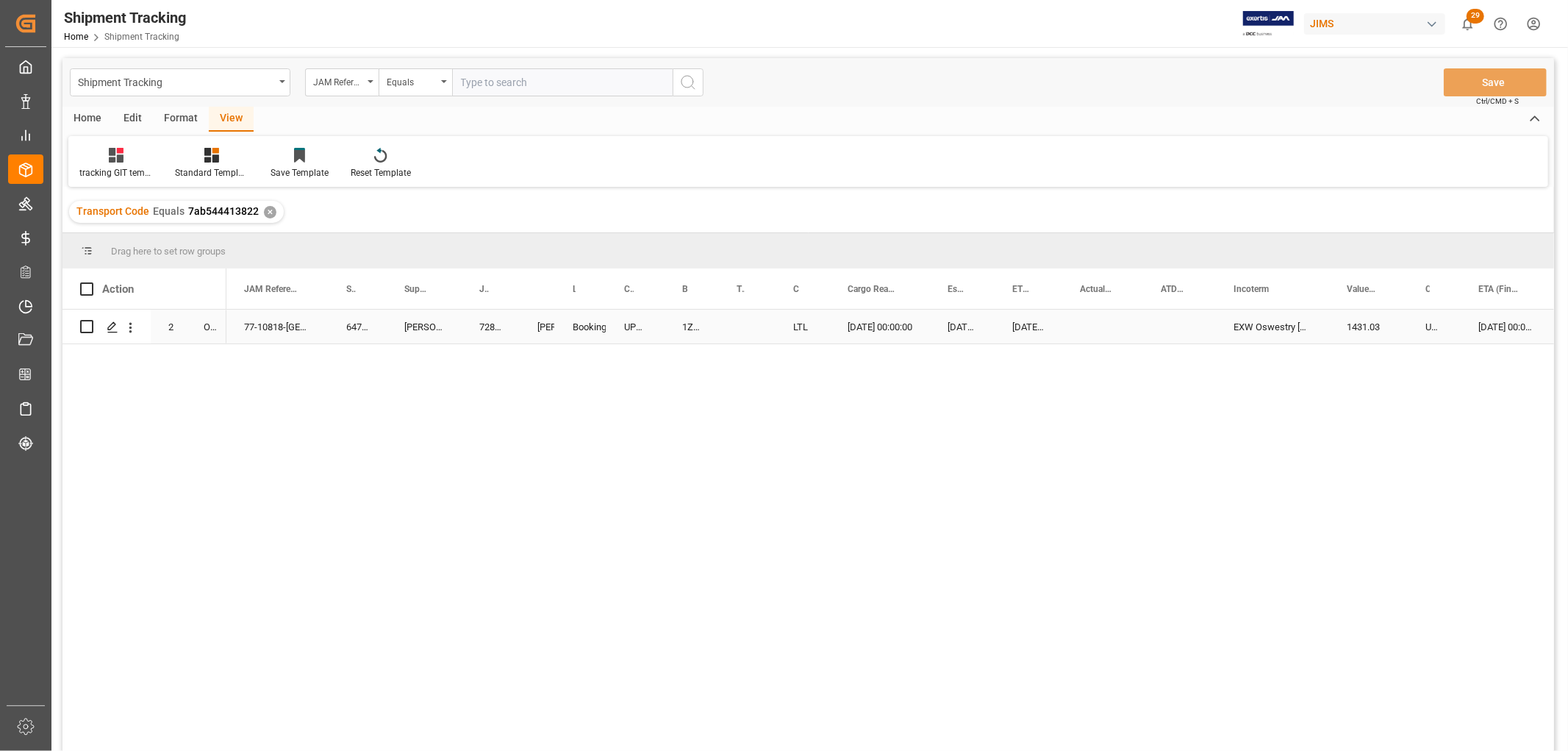
click at [684, 329] on div "1Z06E18A6744635438" at bounding box center [692, 327] width 55 height 34
drag, startPoint x: 717, startPoint y: 339, endPoint x: 755, endPoint y: 334, distance: 38.3
click at [1039, 330] on div "09-04-2025 00:00:00" at bounding box center [1029, 327] width 68 height 34
drag, startPoint x: 1060, startPoint y: 340, endPoint x: 1104, endPoint y: 338, distance: 44.0
click at [1498, 82] on button "Save" at bounding box center [1496, 82] width 103 height 28
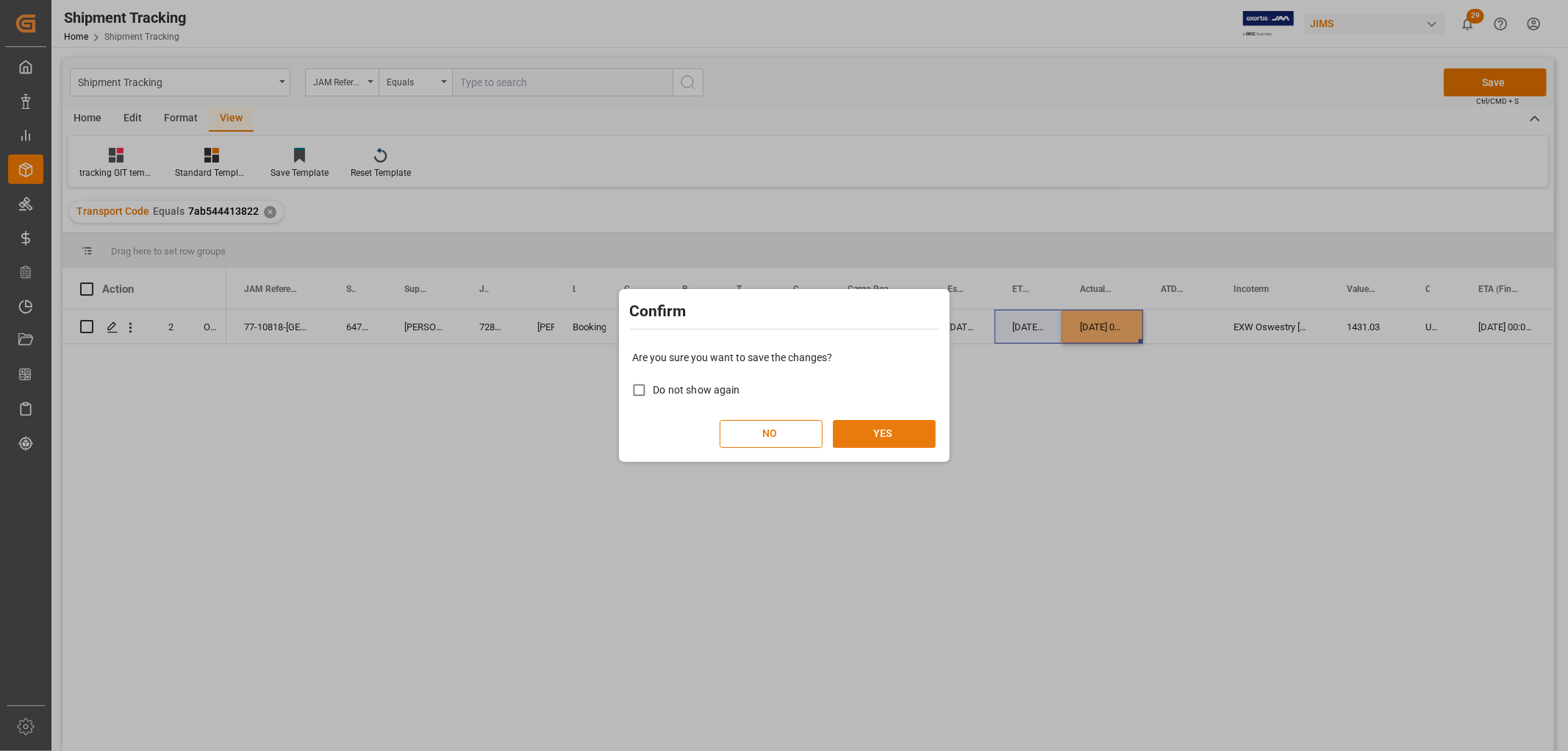
click at [899, 434] on button "YES" at bounding box center [885, 434] width 103 height 28
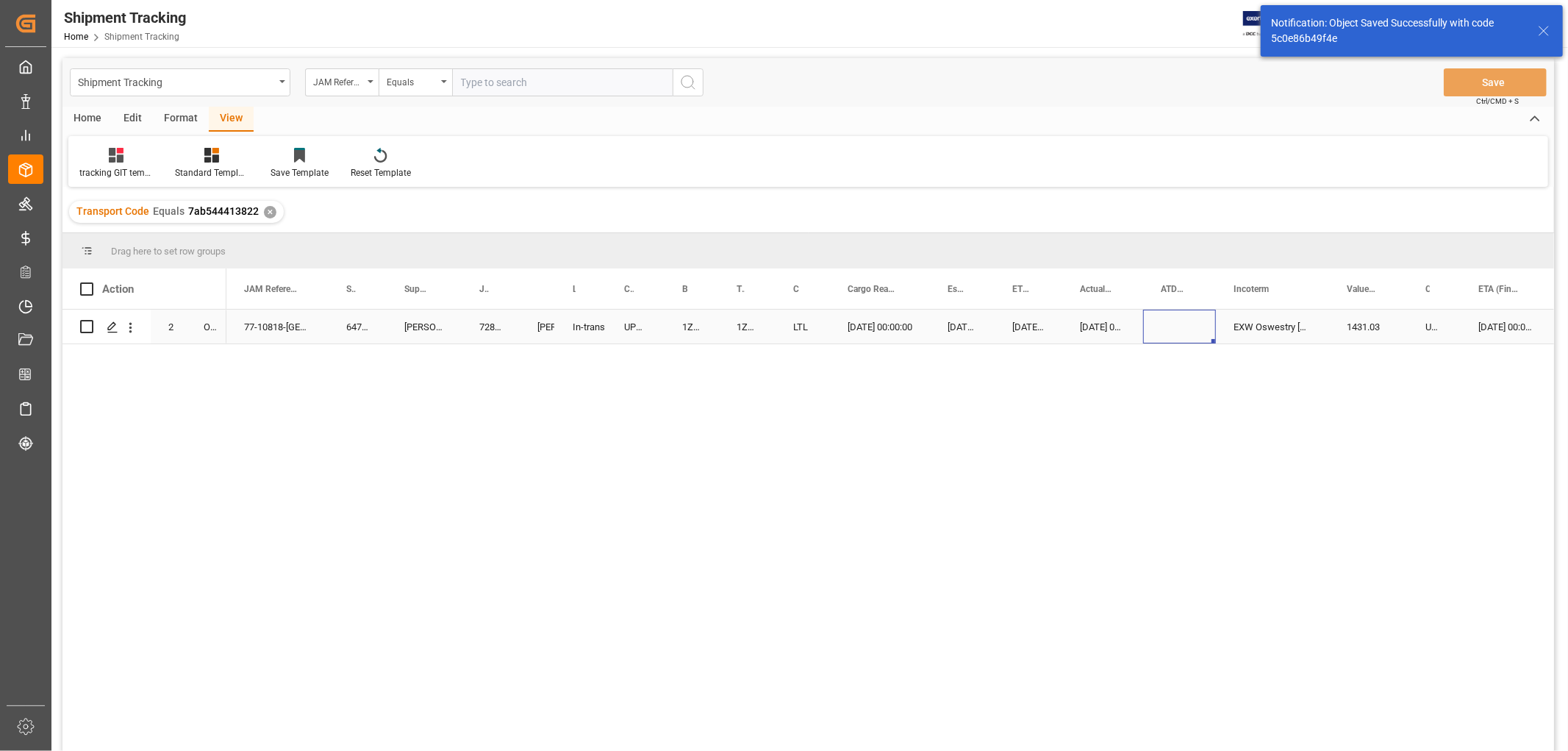
click at [1181, 326] on div "Press SPACE to select this row." at bounding box center [1179, 327] width 73 height 34
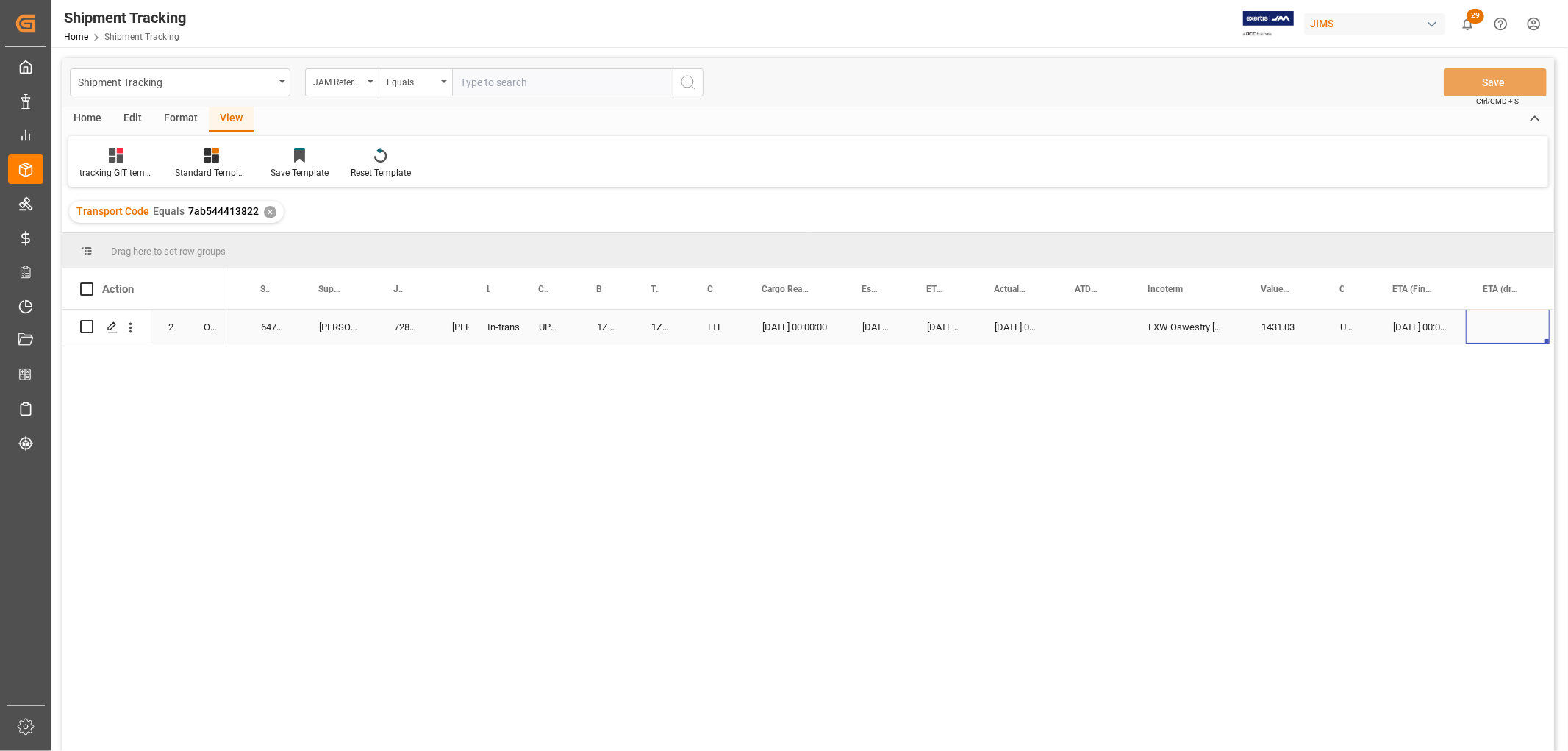
scroll to position [0, 200]
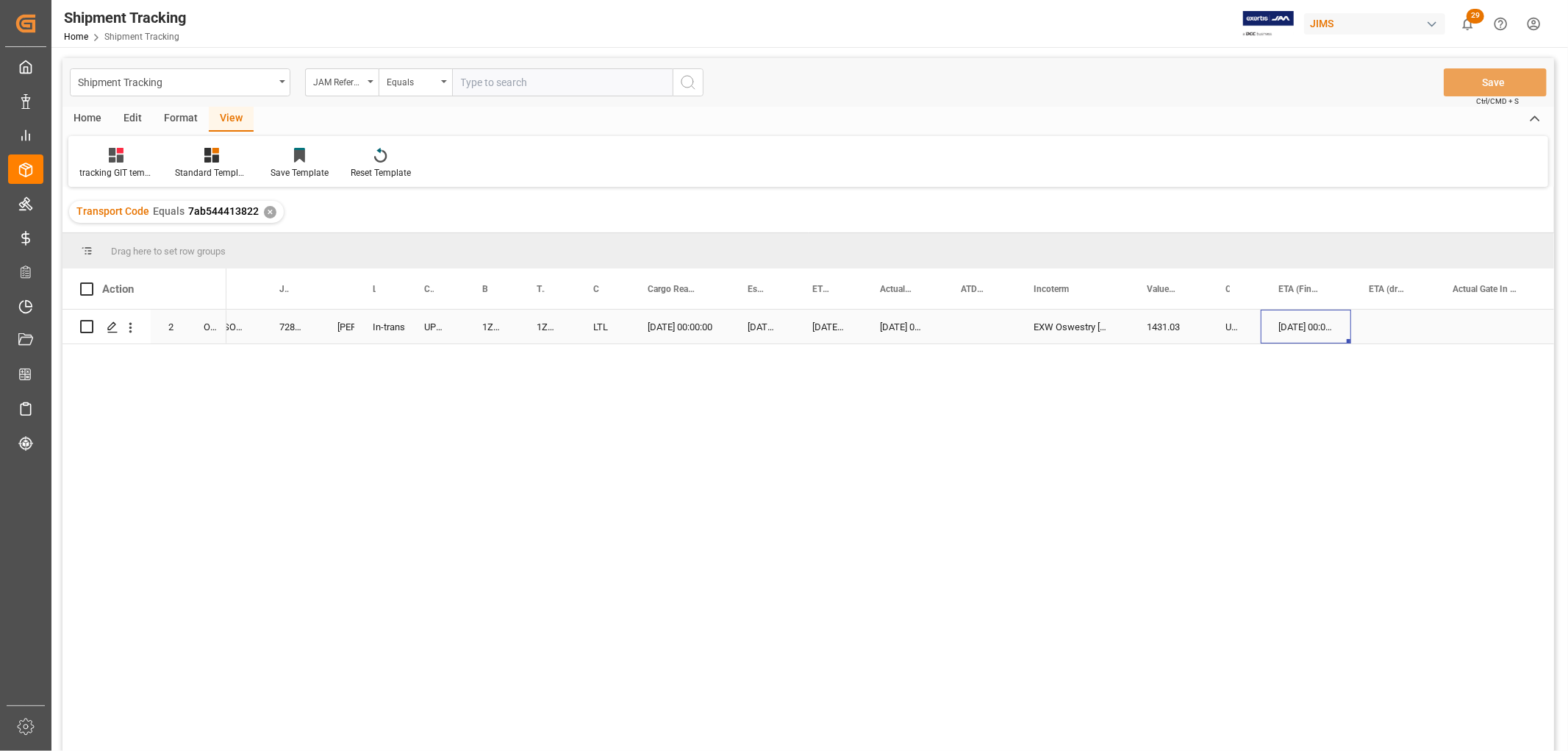
click at [1295, 320] on div "09-15-2025 00:00:00" at bounding box center [1305, 327] width 90 height 34
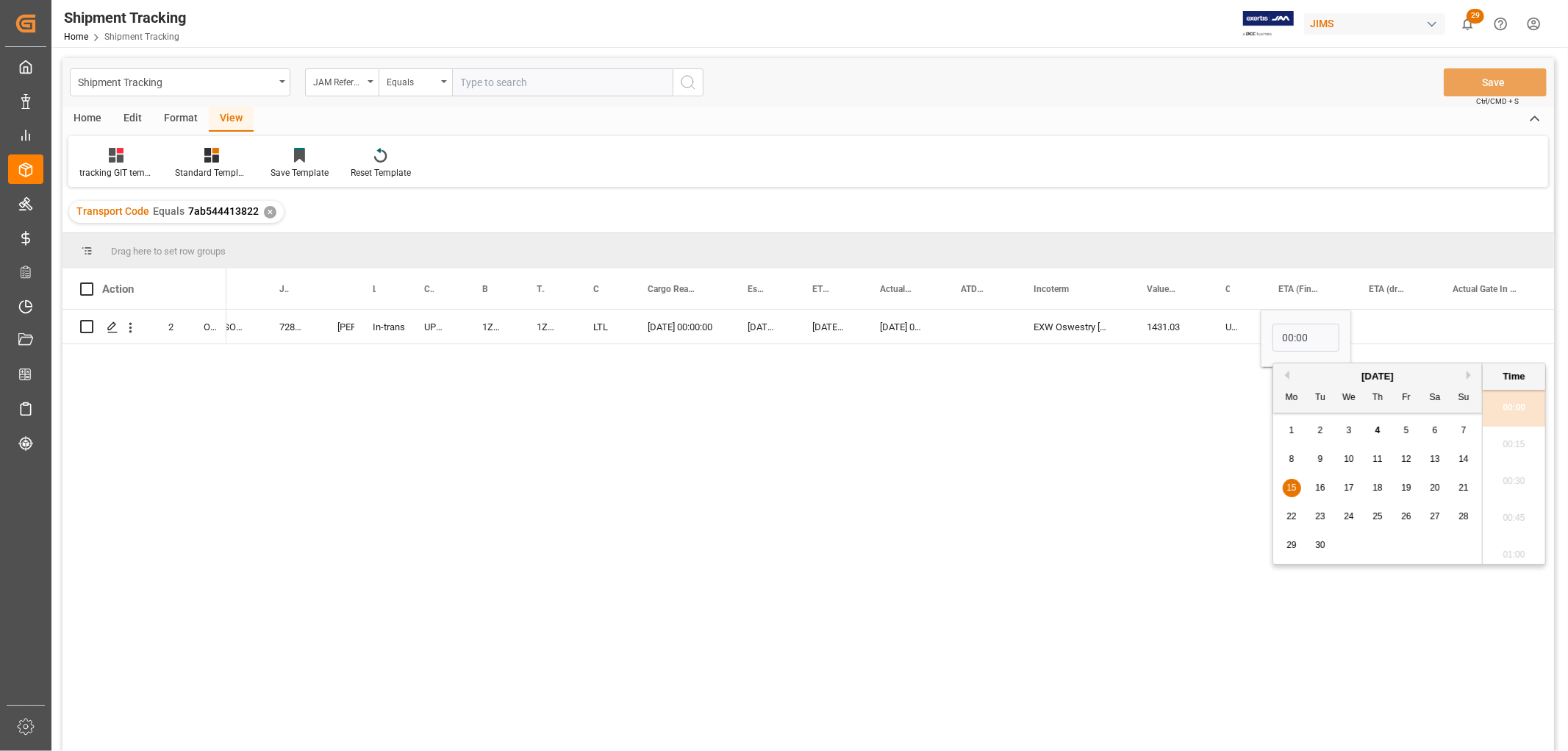
scroll to position [0, 0]
click at [1408, 458] on span "12" at bounding box center [1406, 458] width 9 height 10
type input "09-12-2025 00:00"
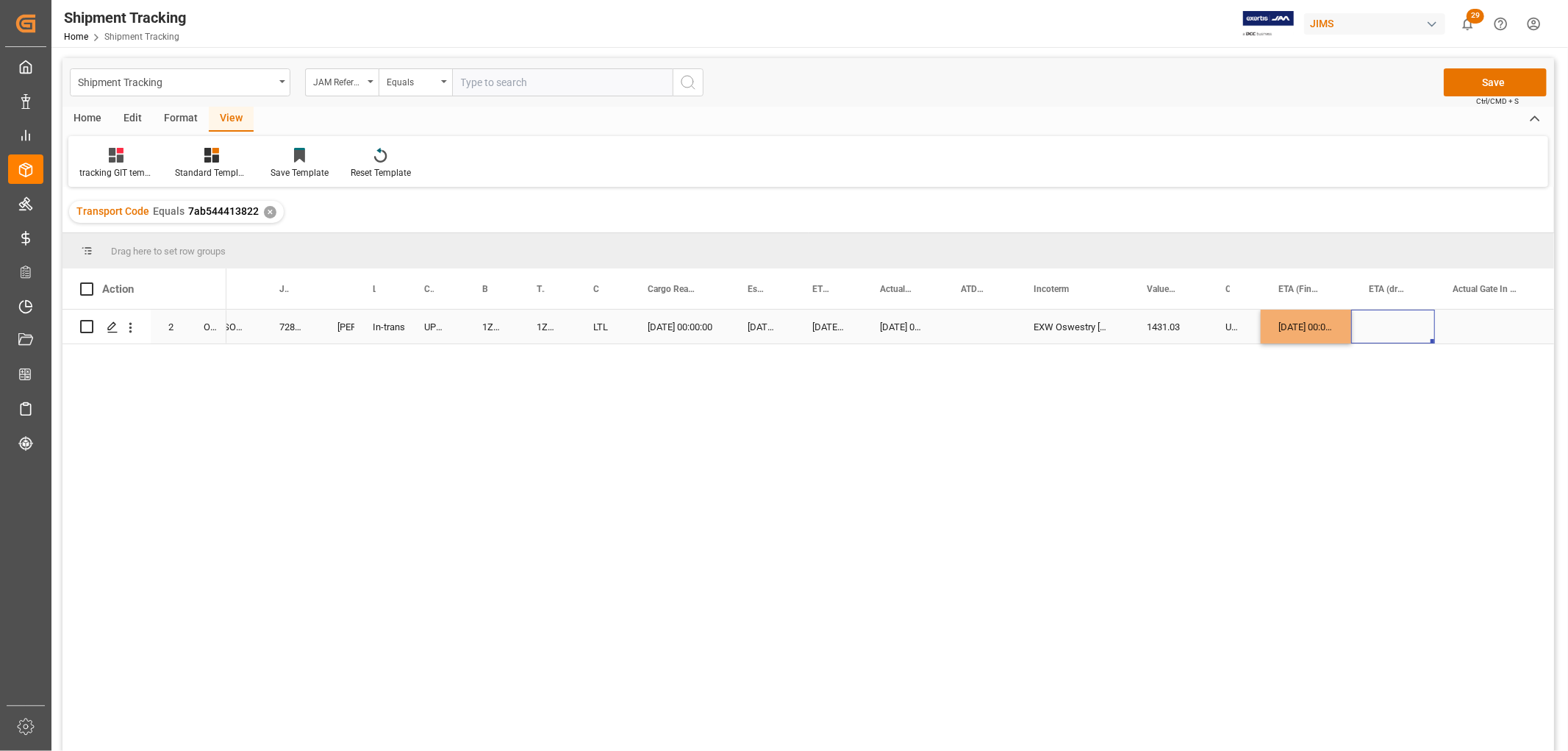
click at [1405, 317] on div "Press SPACE to select this row." at bounding box center [1393, 327] width 84 height 34
click at [1489, 85] on button "Save" at bounding box center [1496, 82] width 103 height 28
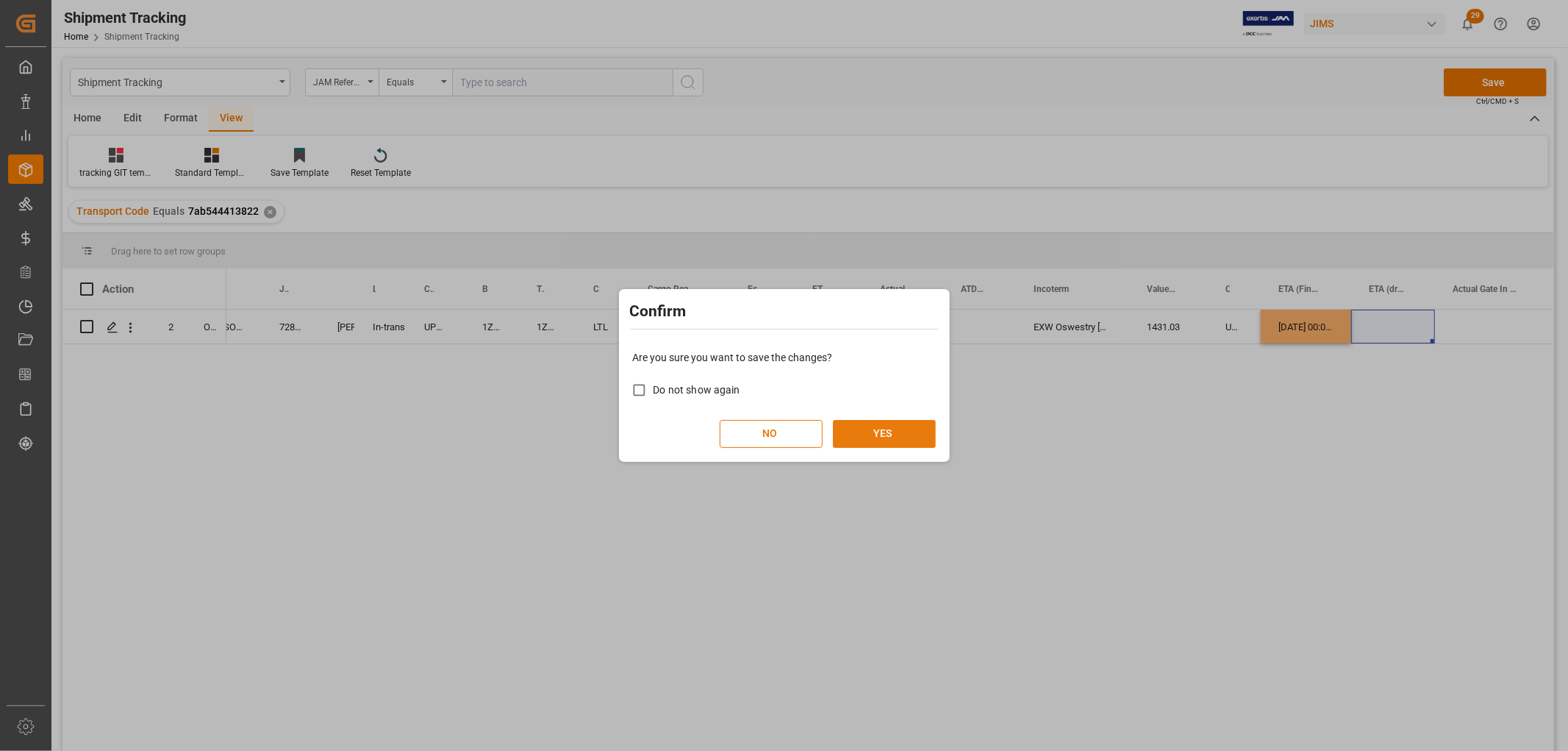
click at [883, 427] on button "YES" at bounding box center [885, 434] width 103 height 28
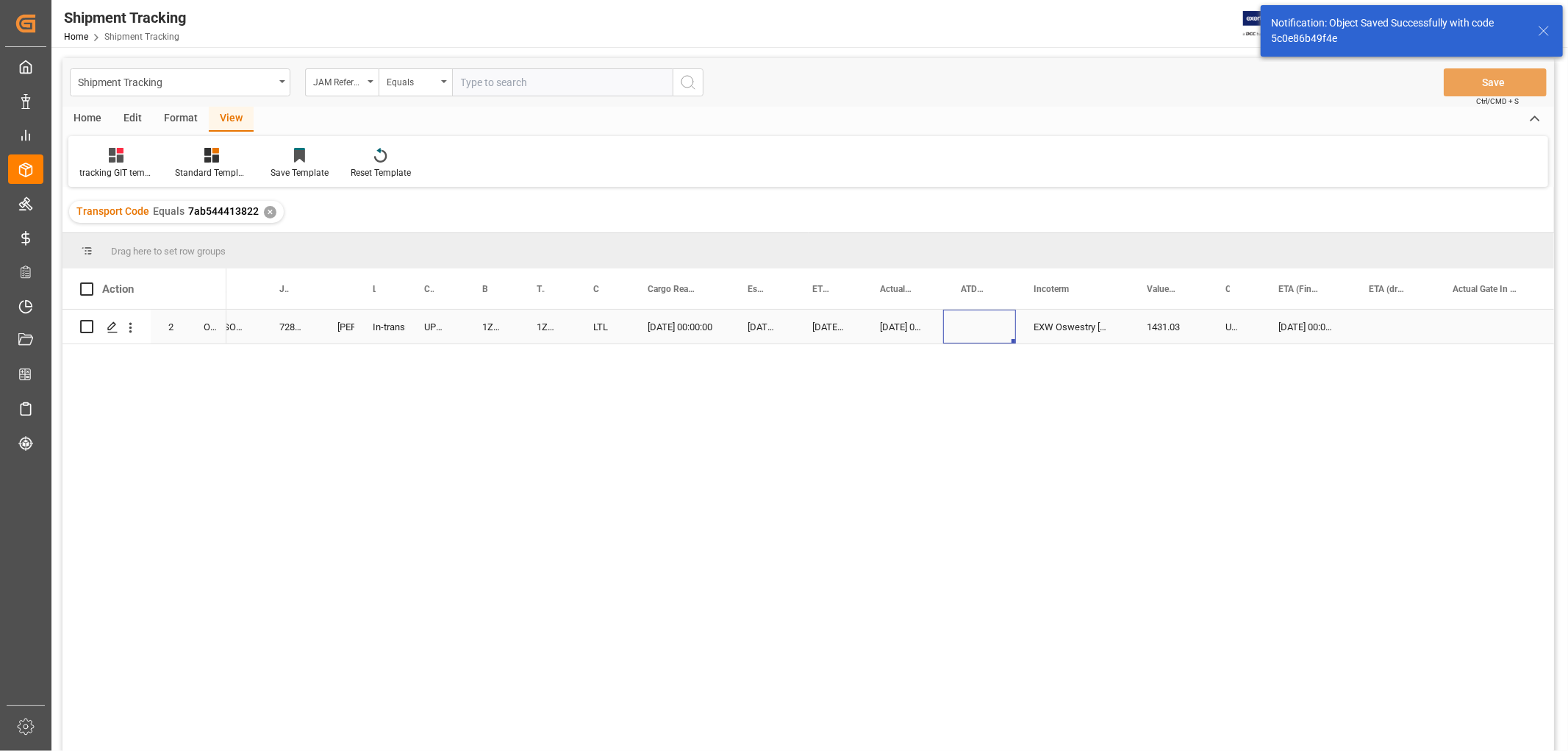
click at [993, 333] on div "Press SPACE to select this row." at bounding box center [980, 327] width 73 height 34
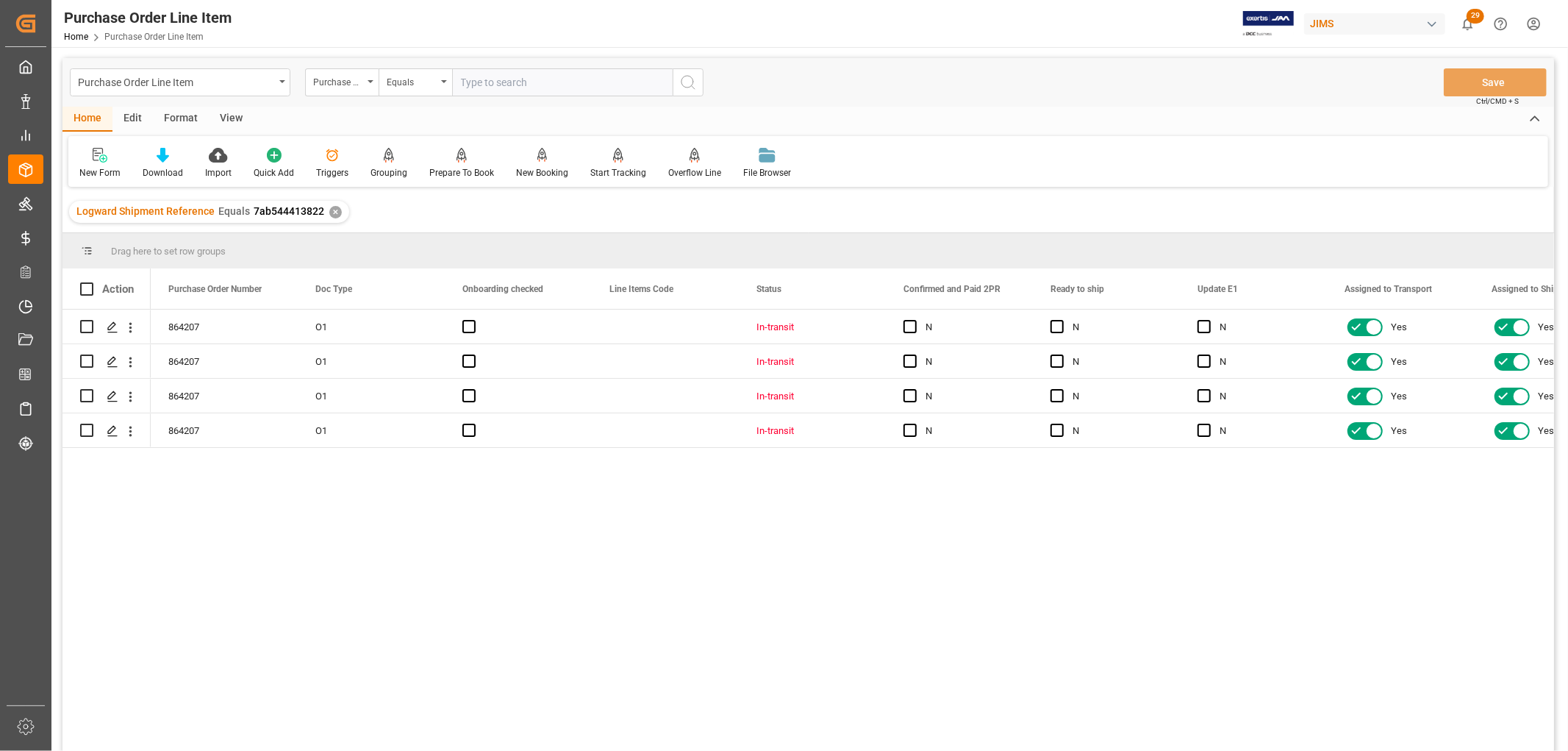
drag, startPoint x: 235, startPoint y: 111, endPoint x: 169, endPoint y: 136, distance: 70.6
click at [234, 111] on div "View" at bounding box center [231, 119] width 45 height 25
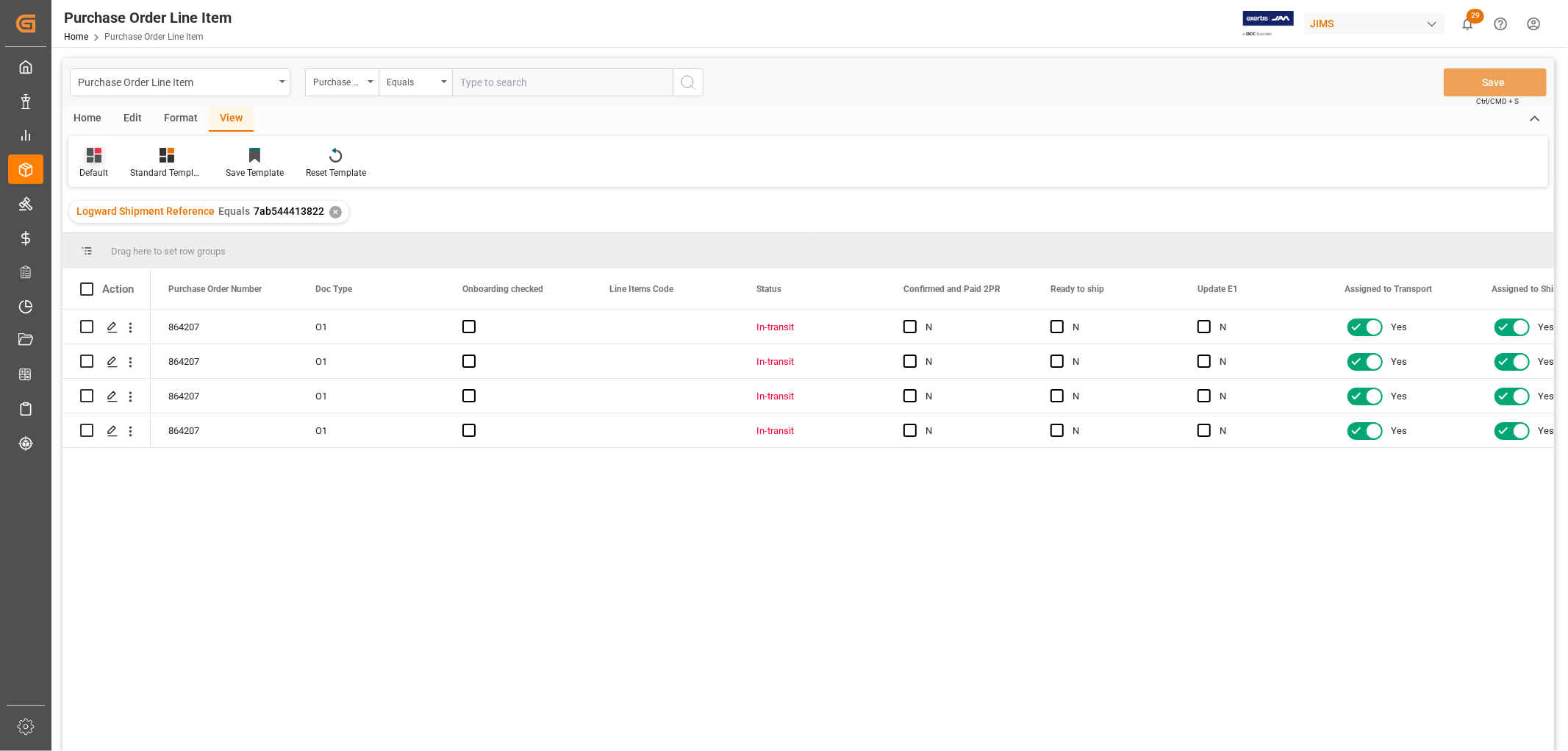
click at [82, 163] on div "Default" at bounding box center [94, 163] width 51 height 32
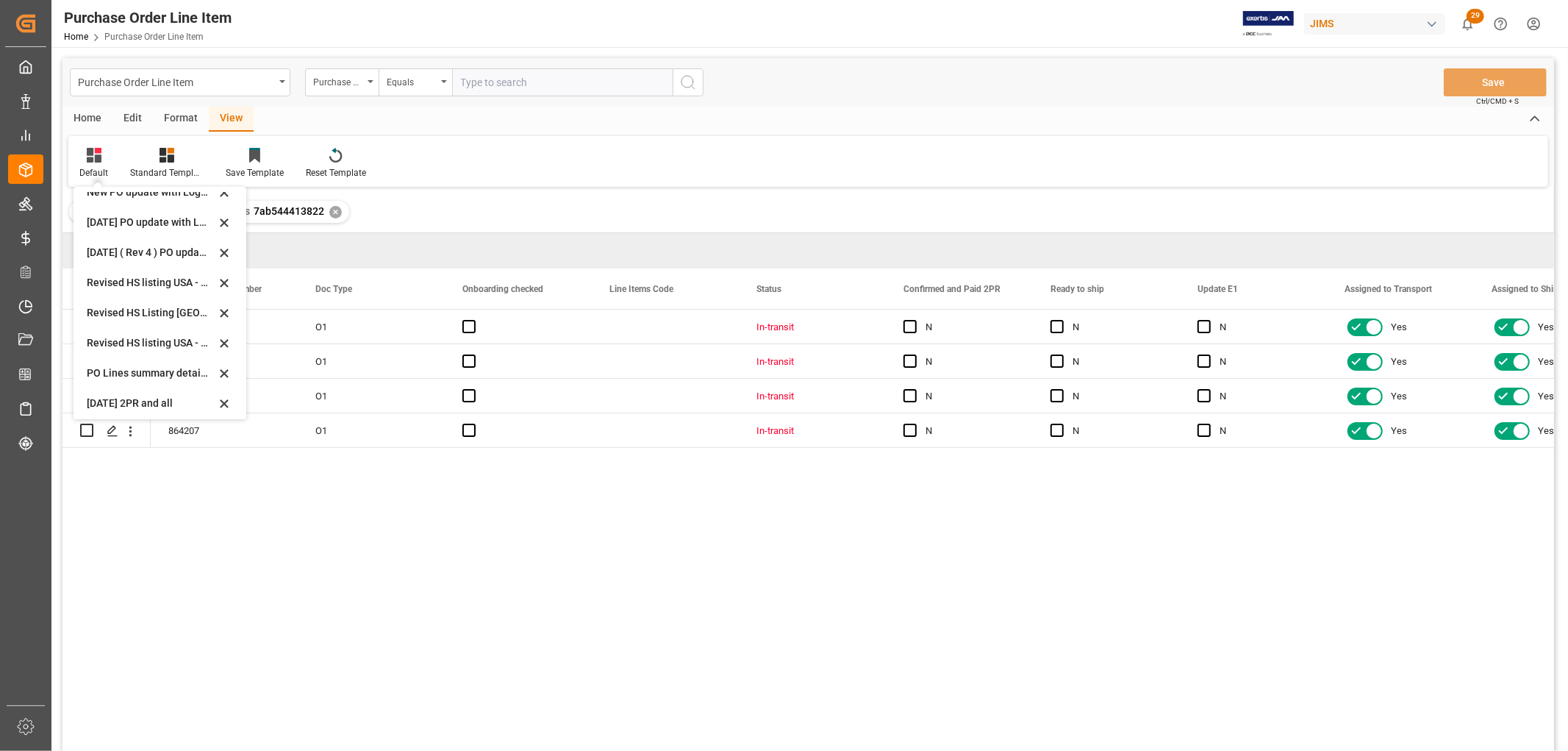
scroll to position [442, 0]
click at [127, 310] on div "Revised HS Listing [GEOGRAPHIC_DATA]" at bounding box center [151, 308] width 129 height 15
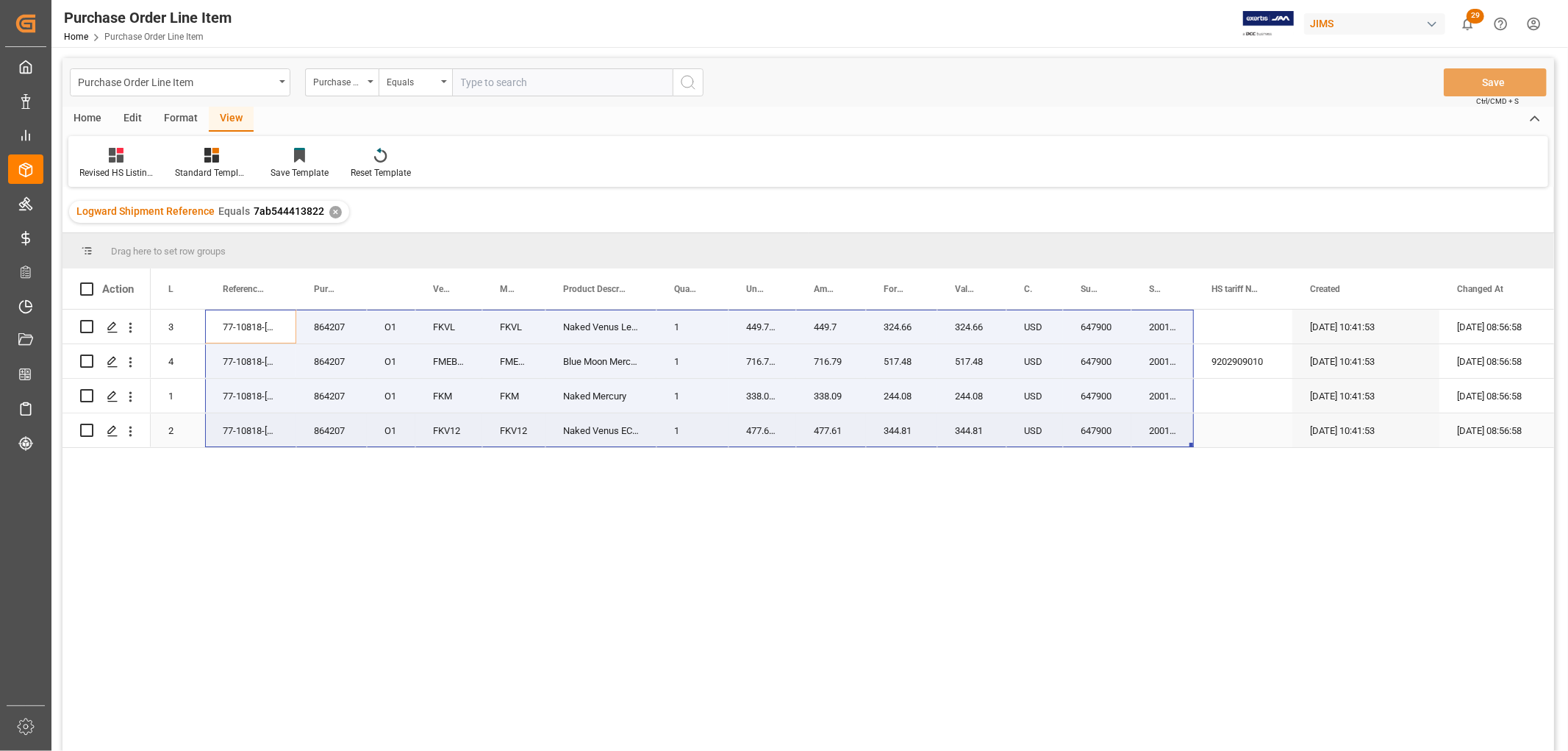
drag, startPoint x: 253, startPoint y: 320, endPoint x: 1185, endPoint y: 435, distance: 939.1
click at [1185, 435] on div "864207 O1 3 77-10818-GB FKVL FKVL Naked Venus Lefthanded 1 449.7028 449.7 324.6…" at bounding box center [869, 378] width 1436 height 138
click at [1184, 464] on div "864207 O1 3 77-10818-GB FKVL FKVL Naked Venus Lefthanded 1 449.7028 449.7 324.6…" at bounding box center [853, 535] width 1403 height 451
click at [1215, 423] on div "Press SPACE to select this row." at bounding box center [1243, 431] width 99 height 34
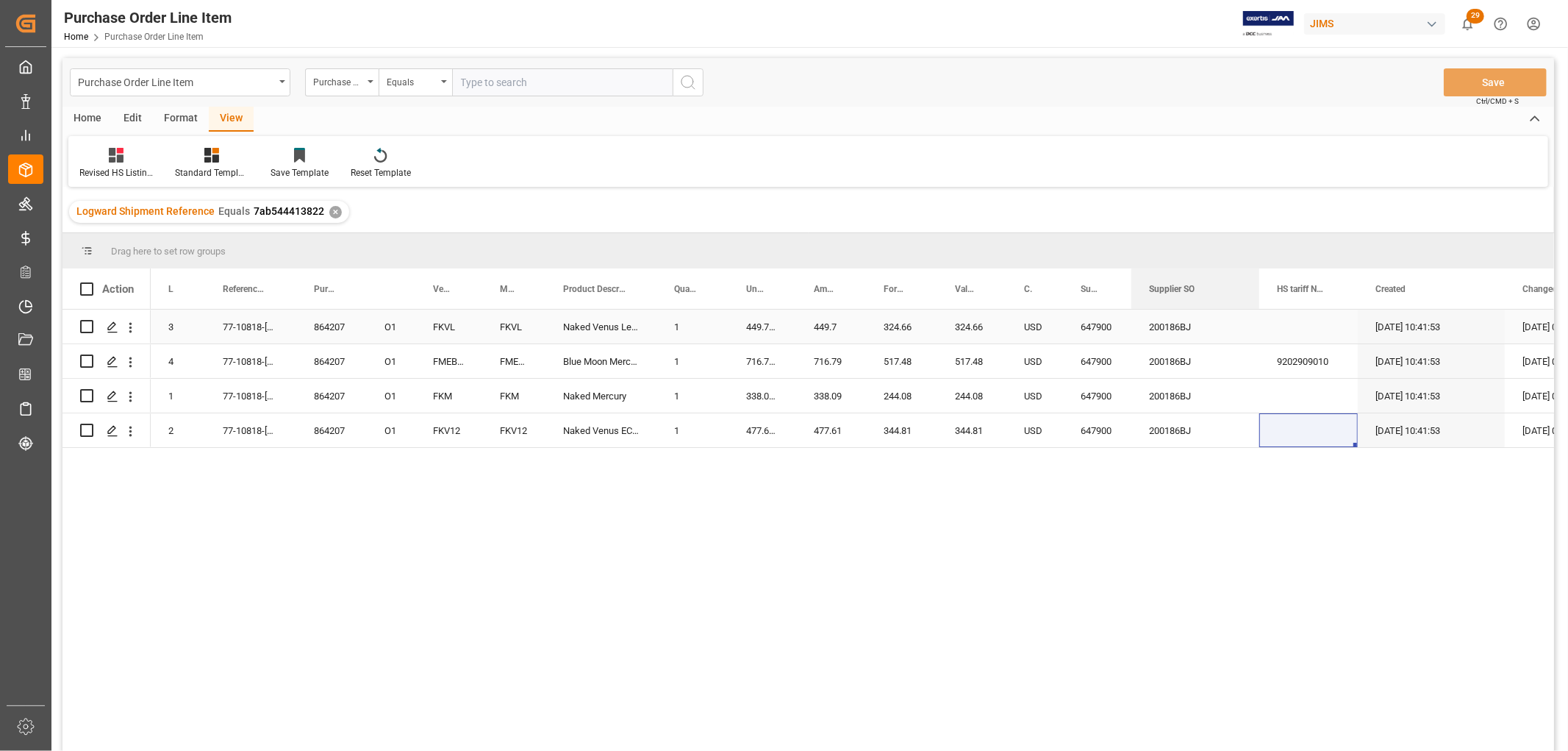
drag, startPoint x: 1190, startPoint y: 282, endPoint x: 1255, endPoint y: 318, distance: 74.3
click at [1255, 318] on div "Action Purchase Order Number Doc Type Line Number O1 3" at bounding box center [808, 514] width 1492 height 492
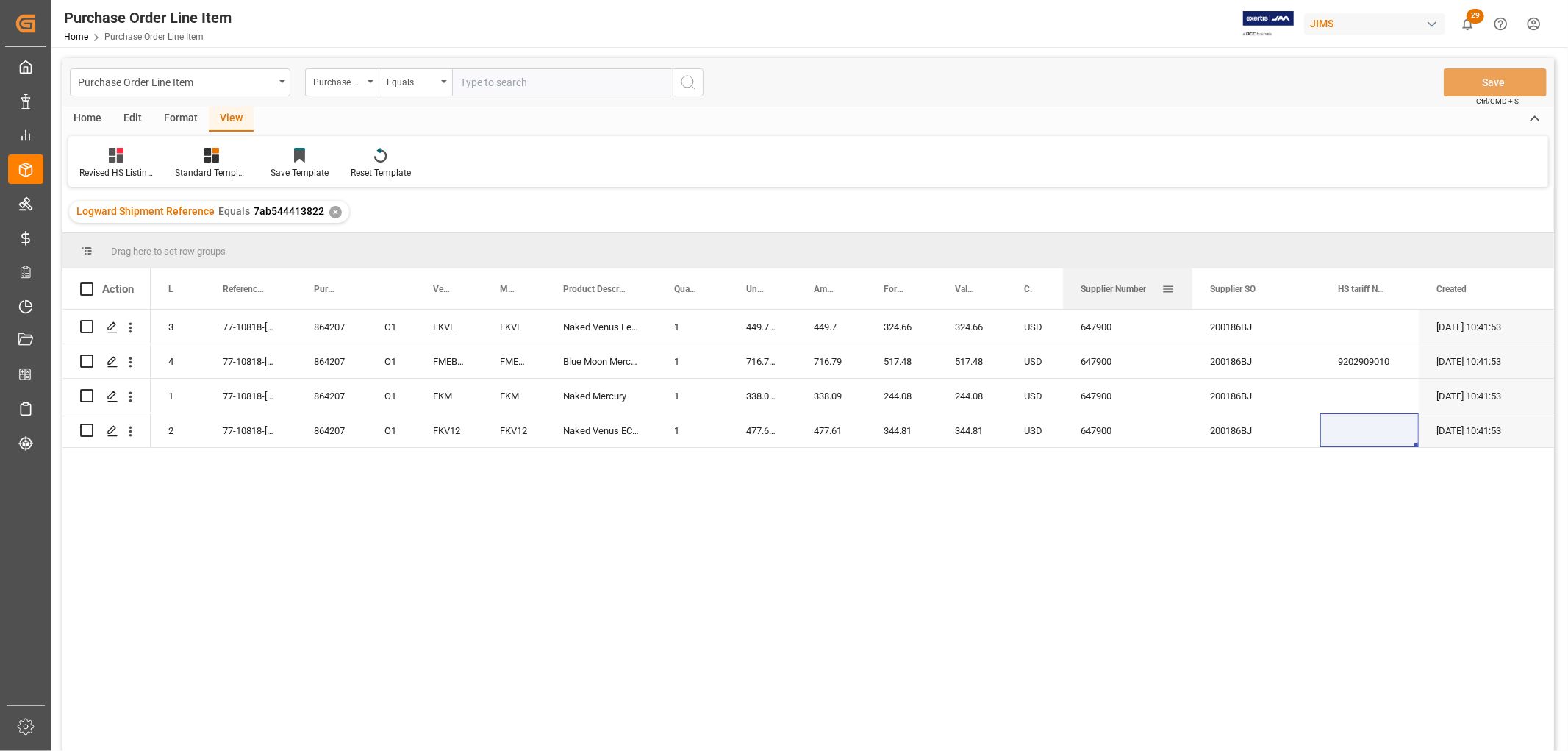
drag, startPoint x: 1131, startPoint y: 280, endPoint x: 1192, endPoint y: 287, distance: 61.4
click at [1192, 287] on div at bounding box center [1193, 288] width 6 height 41
click at [225, 120] on div "View" at bounding box center [231, 119] width 45 height 25
click at [106, 171] on div "Revised HS Listing [GEOGRAPHIC_DATA]" at bounding box center [116, 173] width 73 height 13
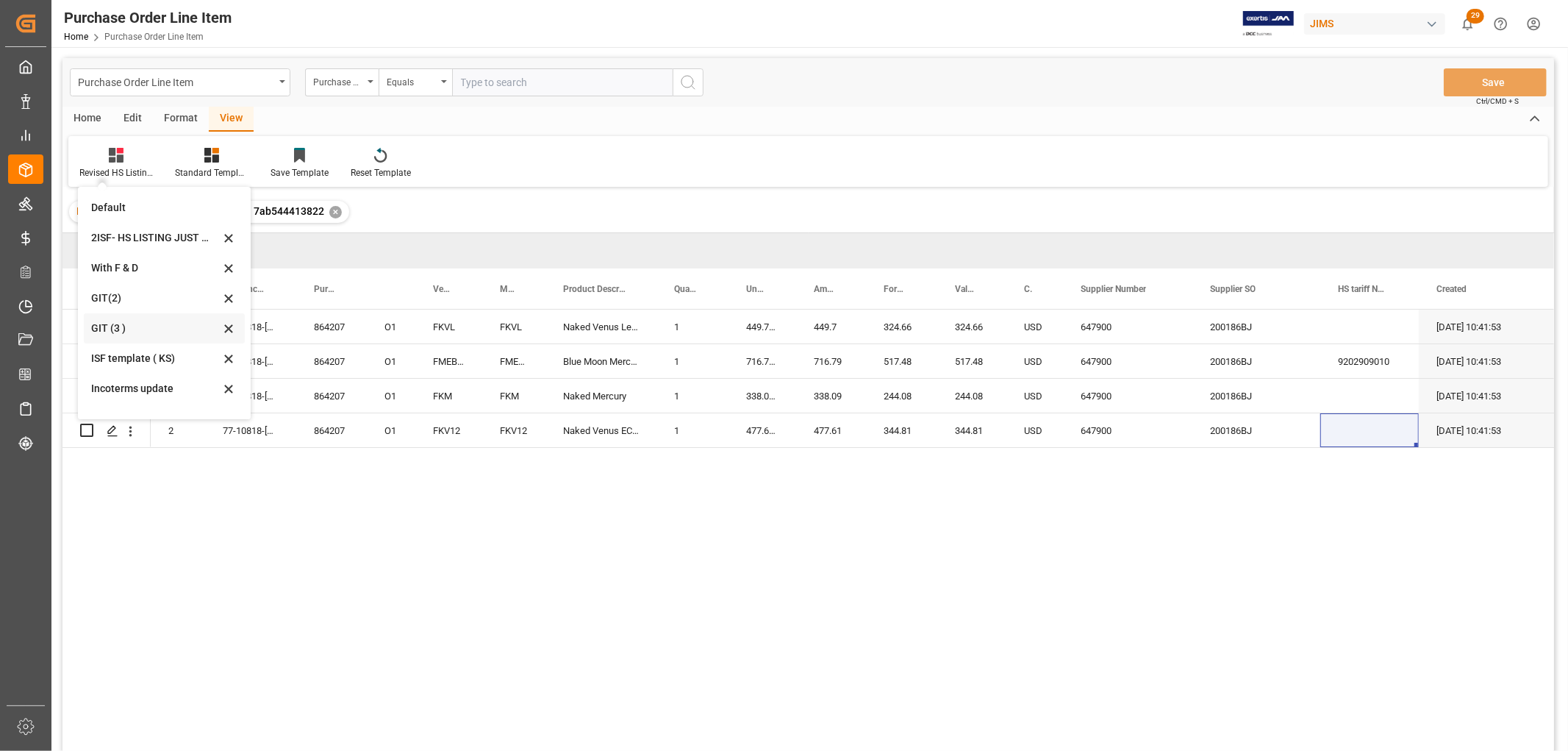
scroll to position [245, 0]
click at [742, 508] on div "864207 O1 3 77-10818-GB FKVL FKVL Naked Venus Lefthanded 1 449.7028 449.7 324.6…" at bounding box center [853, 535] width 1403 height 451
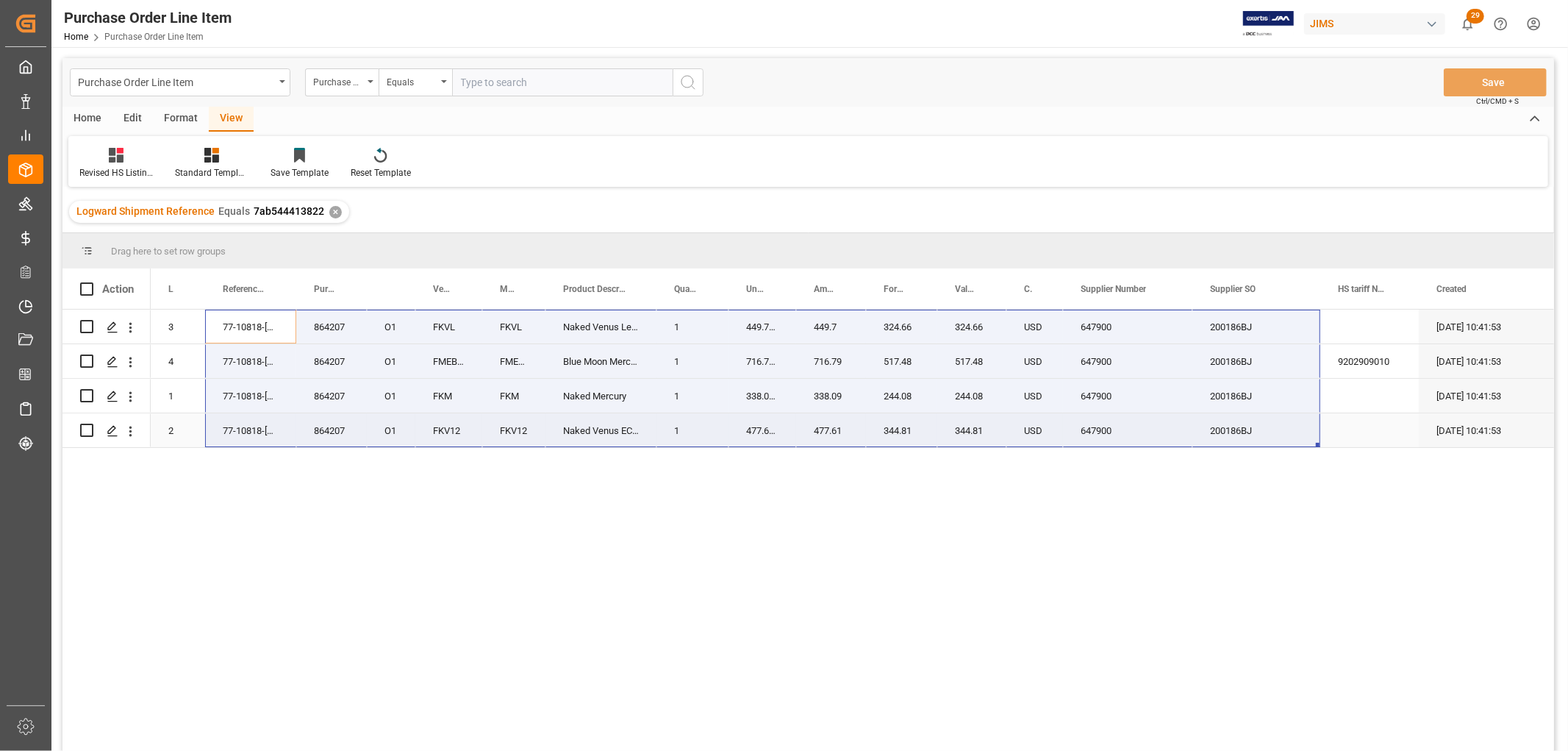
drag, startPoint x: 241, startPoint y: 327, endPoint x: 1261, endPoint y: 446, distance: 1026.9
click at [1261, 446] on div "864207 O1 3 77-10818-GB FKVL FKVL Naked Venus Lefthanded 1 449.7028 449.7 324.6…" at bounding box center [932, 378] width 1563 height 138
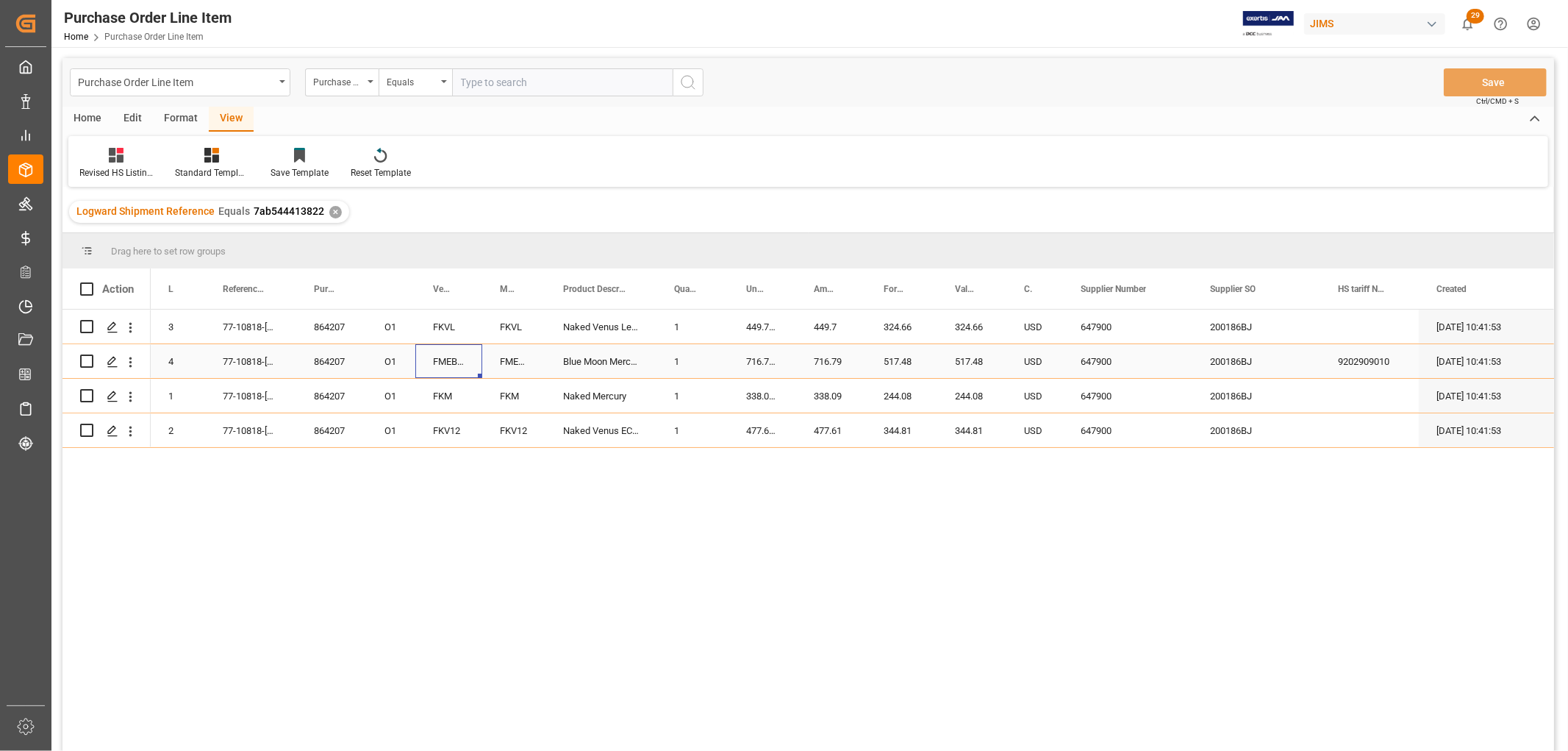
click at [444, 349] on div "FMEBLM-BNC" at bounding box center [448, 361] width 67 height 34
click at [219, 116] on div "View" at bounding box center [231, 119] width 45 height 25
click at [132, 166] on div "Revised HS Listing [GEOGRAPHIC_DATA]" at bounding box center [116, 173] width 73 height 13
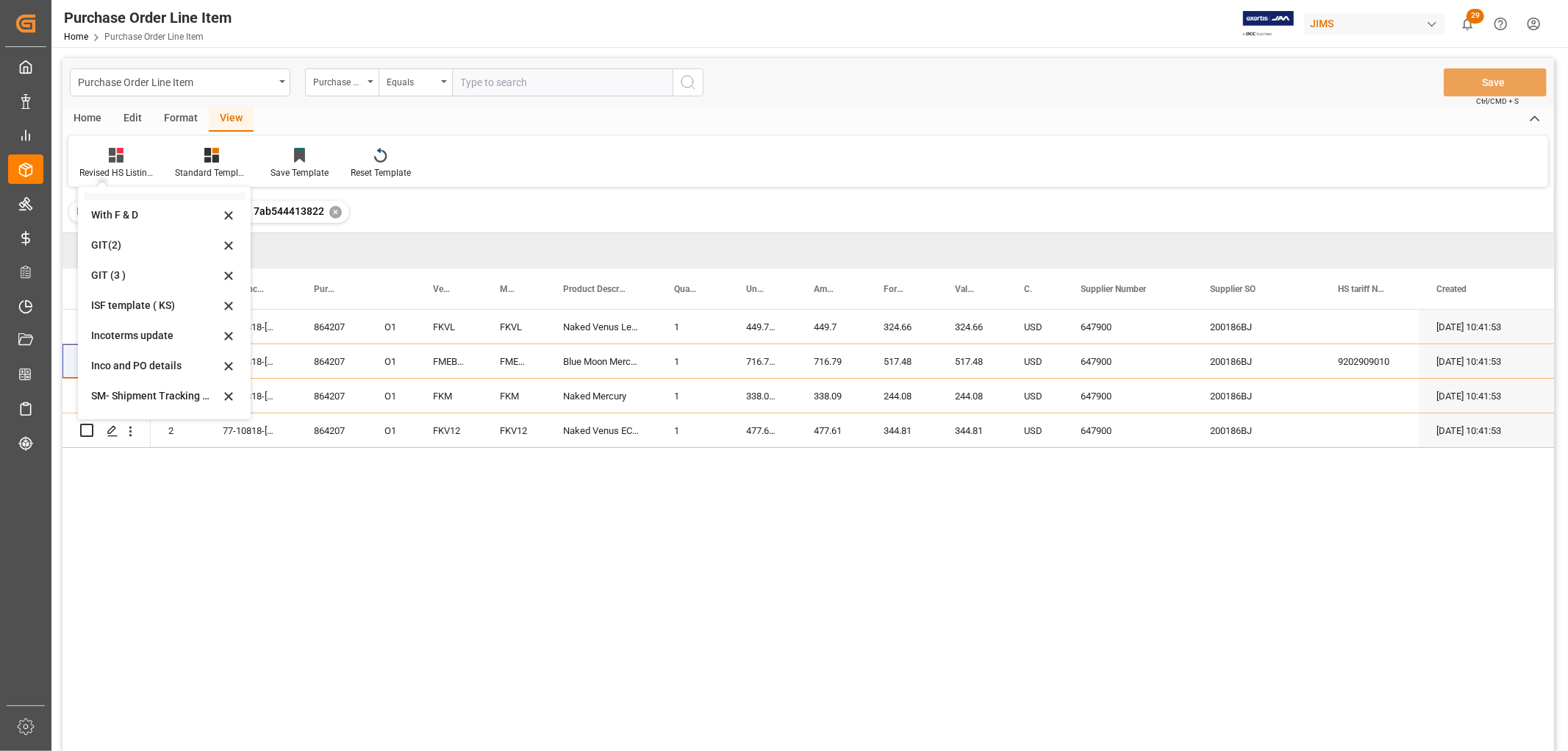
scroll to position [82, 0]
click at [140, 310] on div "Incoterms update" at bounding box center [155, 307] width 129 height 15
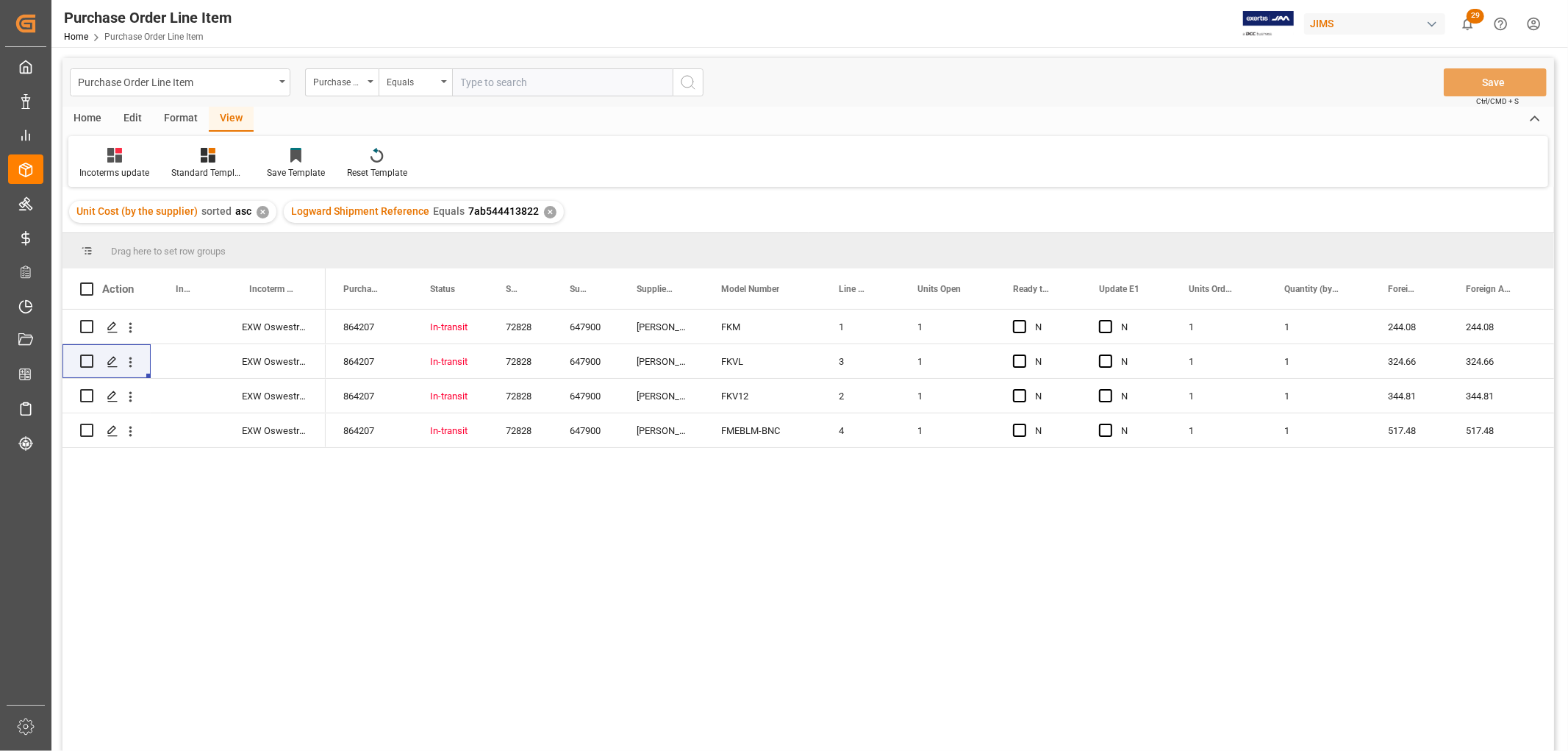
click at [357, 458] on div "864207 In-transit 72828 647900 [PERSON_NAME] & [PERSON_NAME] FKM 1 1 N N 1 1 24…" at bounding box center [940, 535] width 1228 height 451
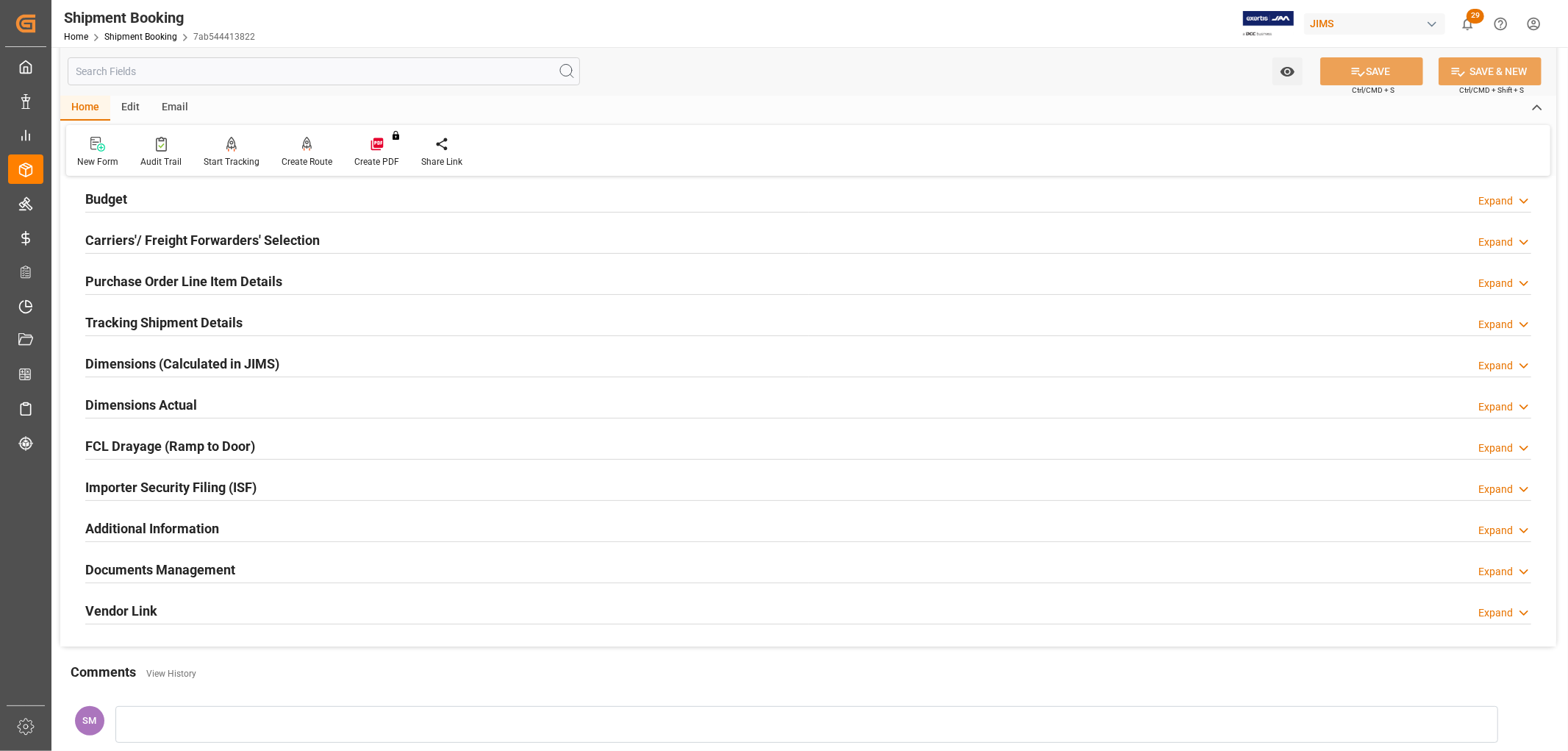
scroll to position [163, 0]
click at [165, 571] on h2 "Documents Management" at bounding box center [160, 569] width 150 height 20
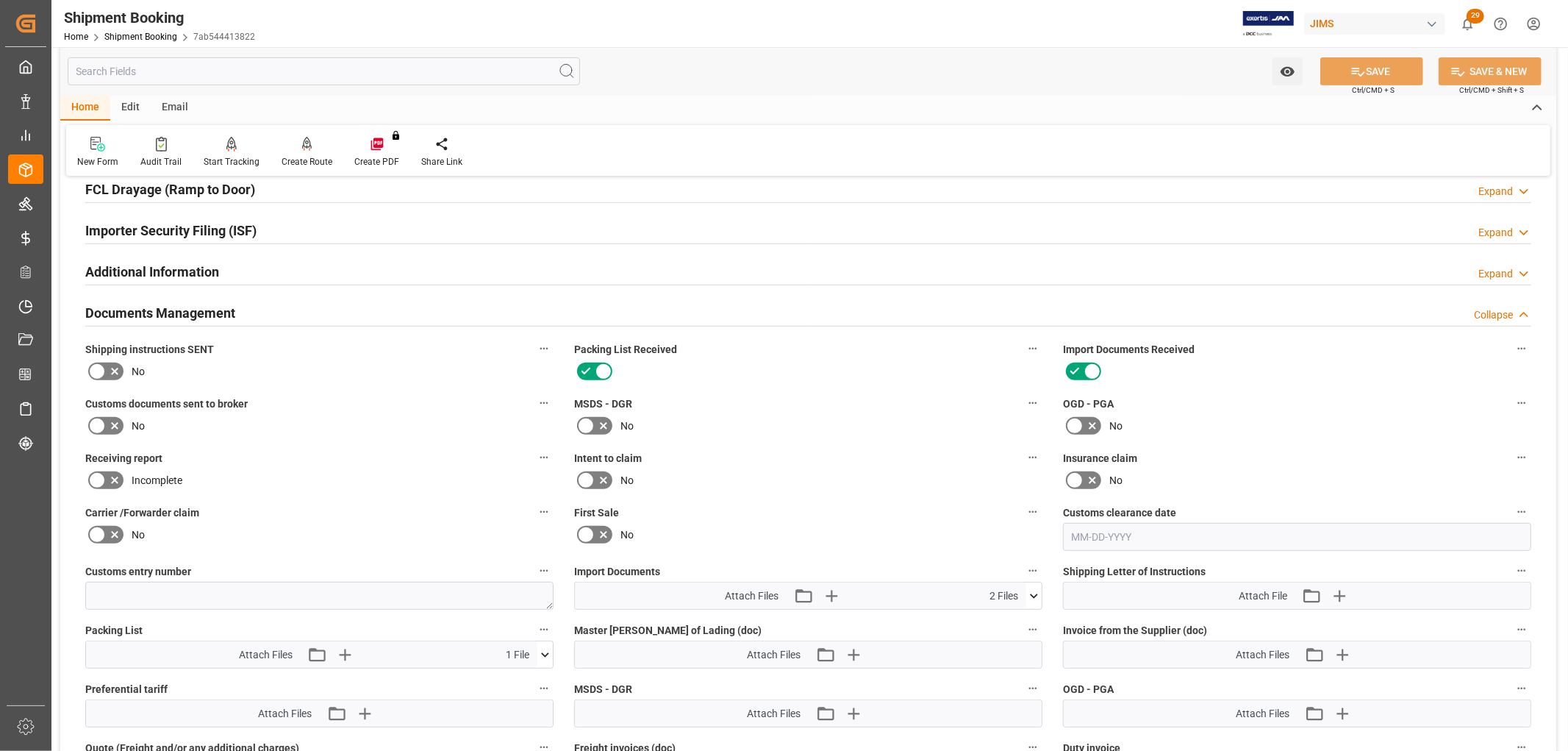
scroll to position [490, 0]
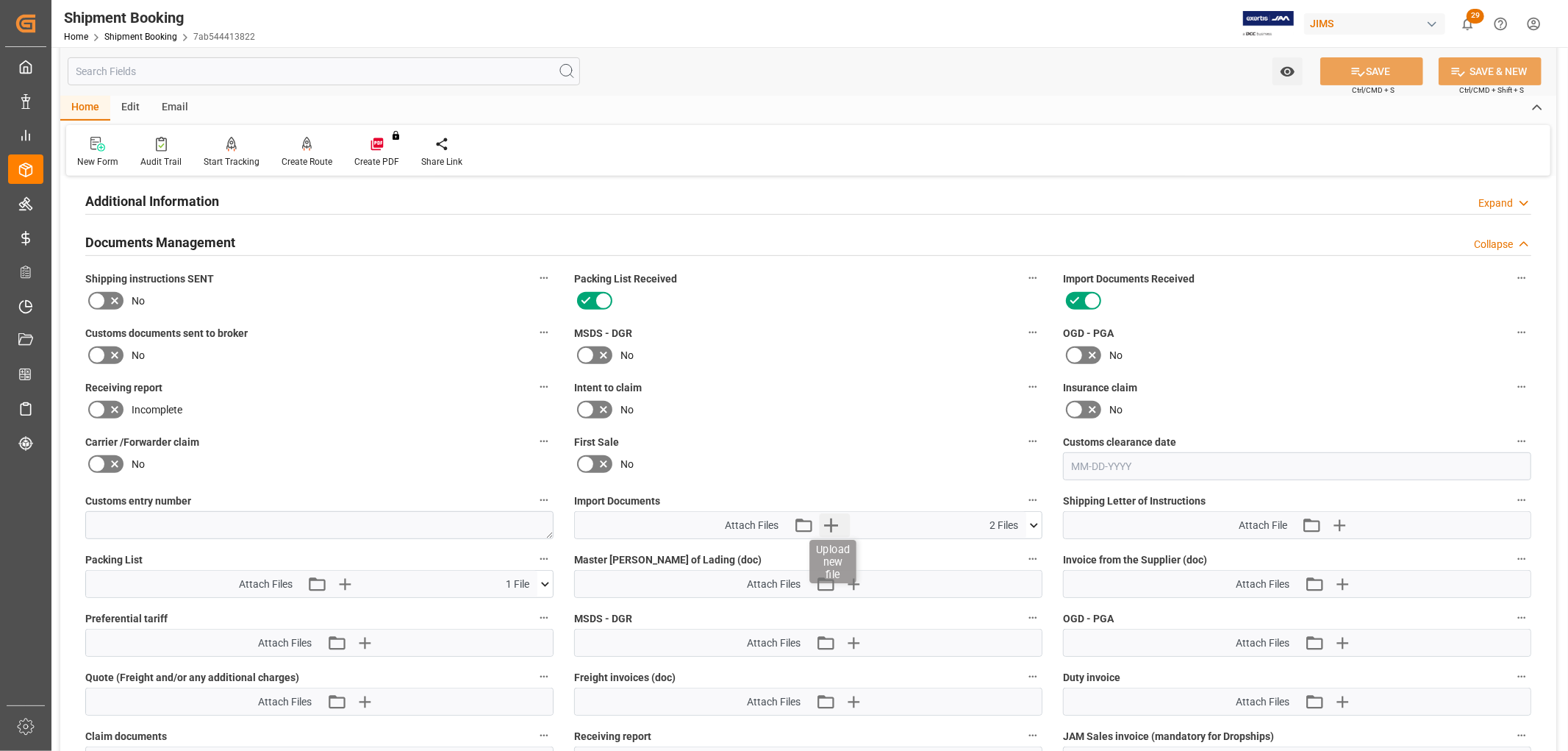
click at [827, 524] on icon "button" at bounding box center [830, 525] width 24 height 24
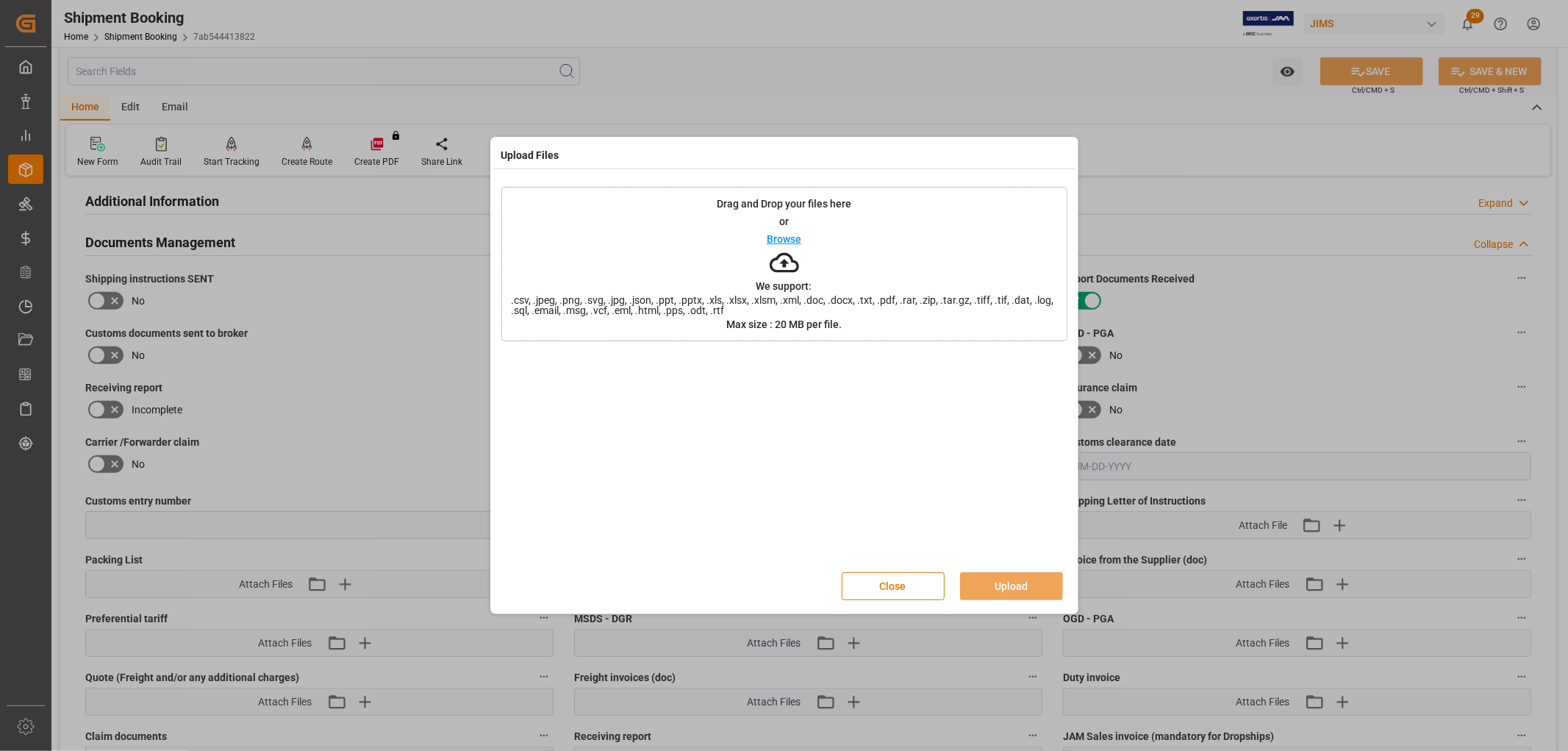
click at [784, 236] on p "Browse" at bounding box center [784, 239] width 35 height 10
click at [1013, 588] on button "Upload" at bounding box center [1012, 586] width 103 height 28
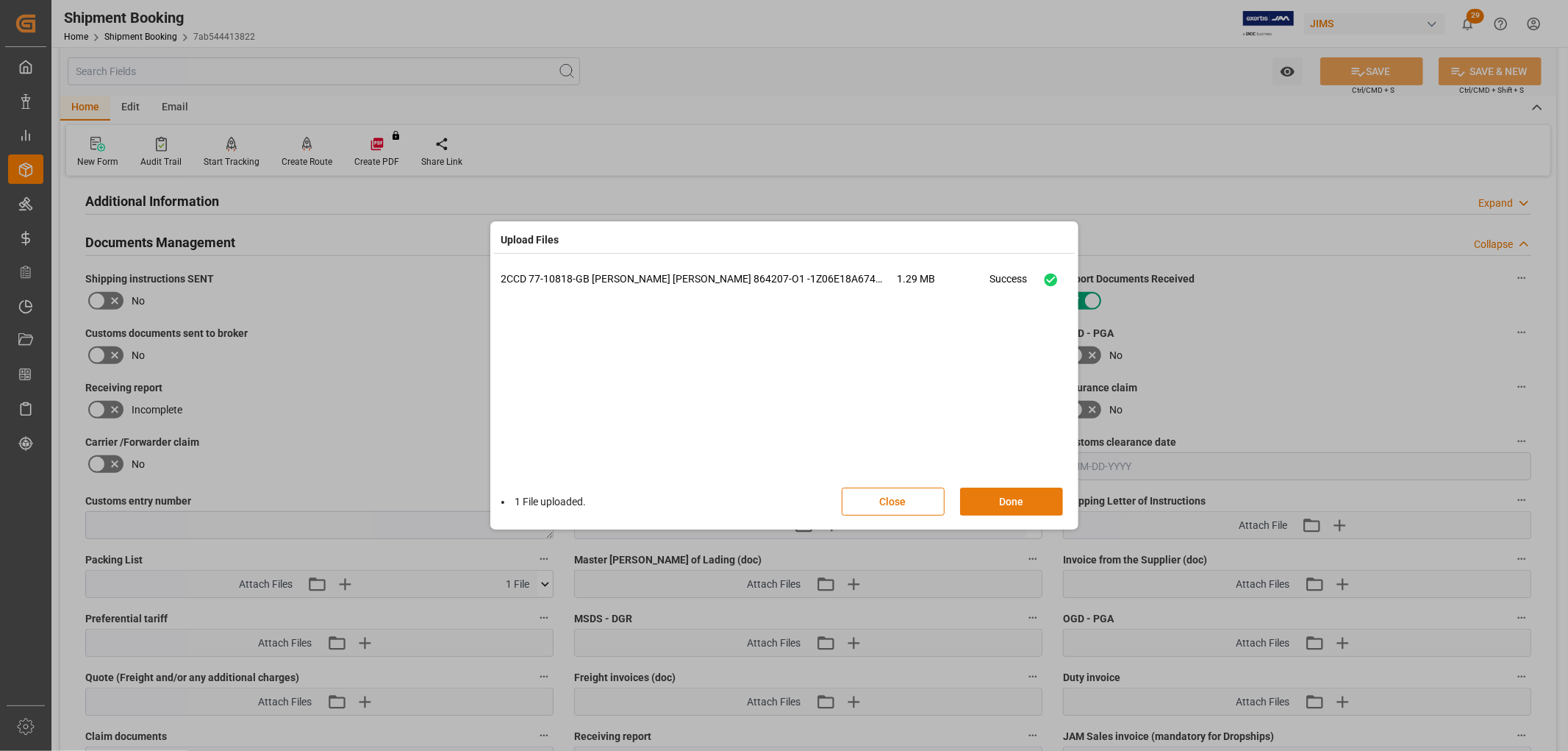
click at [1022, 496] on button "Done" at bounding box center [1012, 501] width 103 height 28
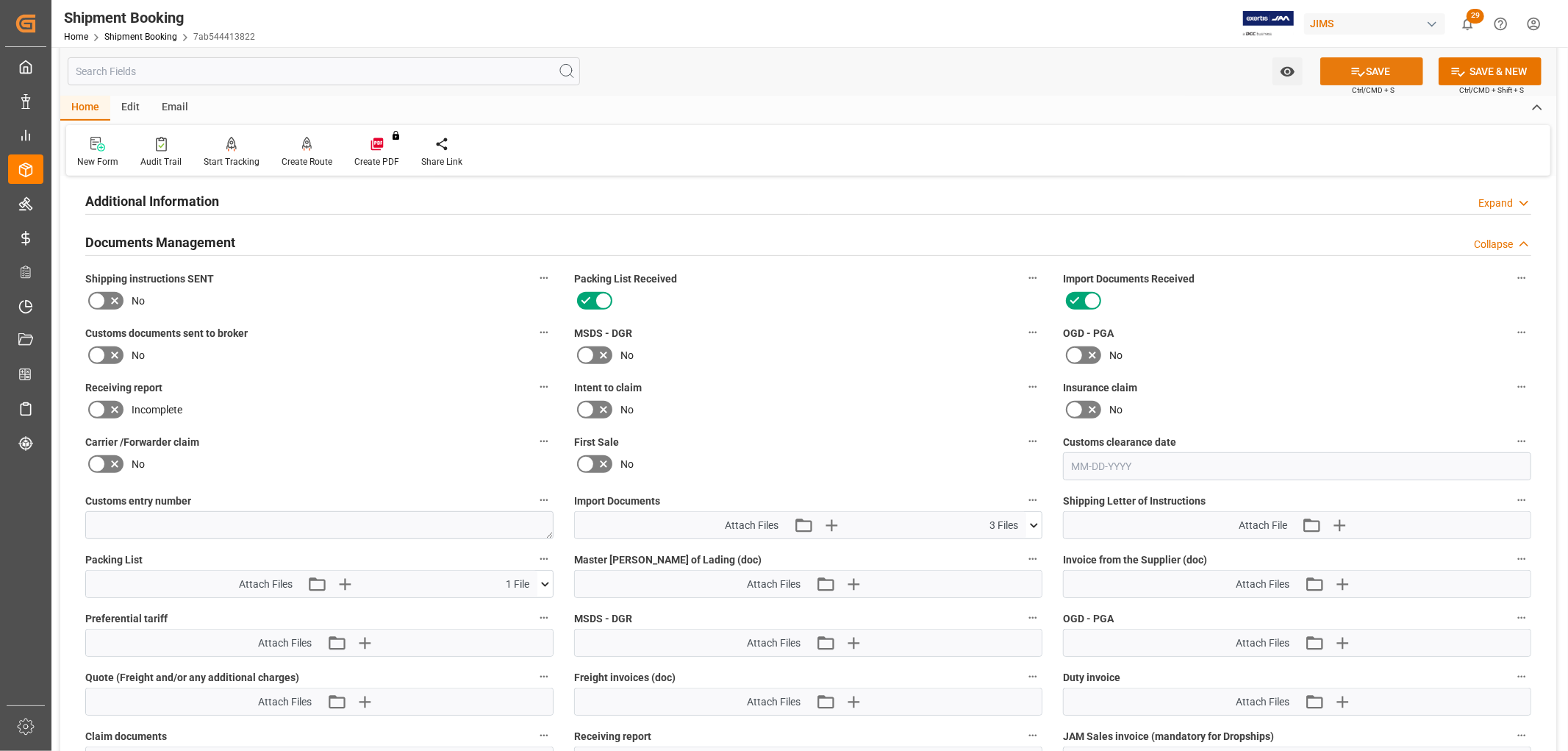
click at [1376, 72] on button "SAVE" at bounding box center [1372, 71] width 103 height 28
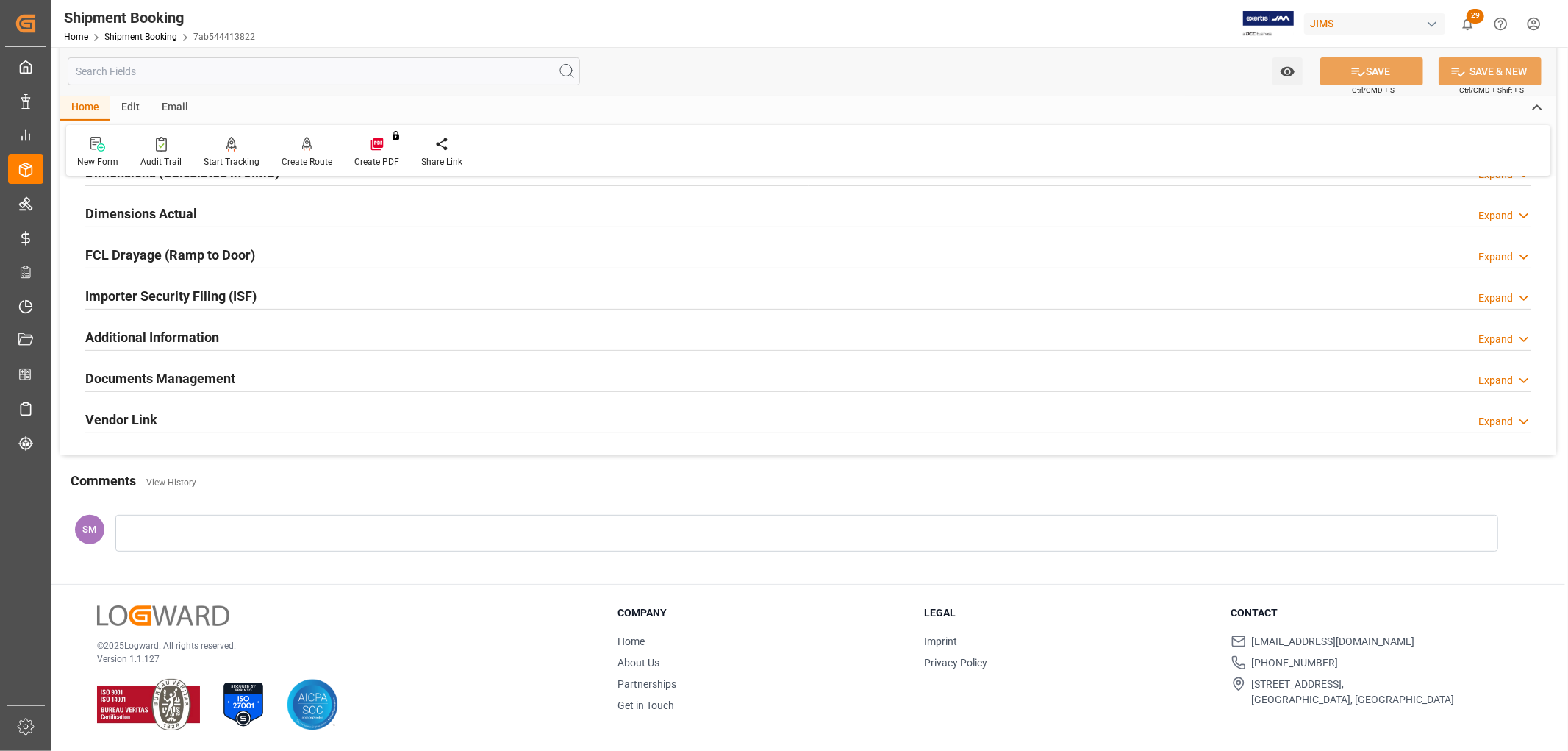
scroll to position [0, 0]
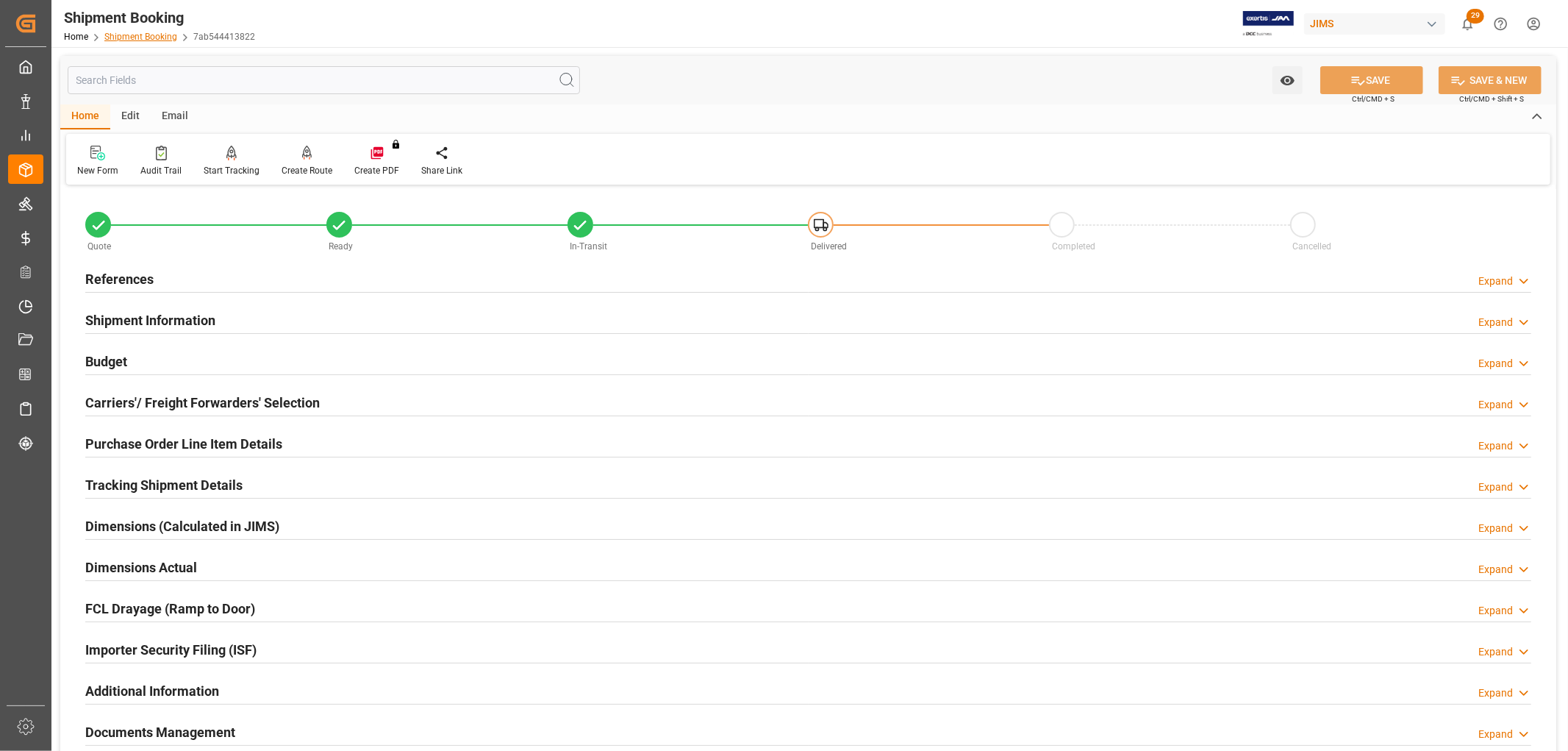
click at [139, 32] on link "Shipment Booking" at bounding box center [141, 36] width 73 height 10
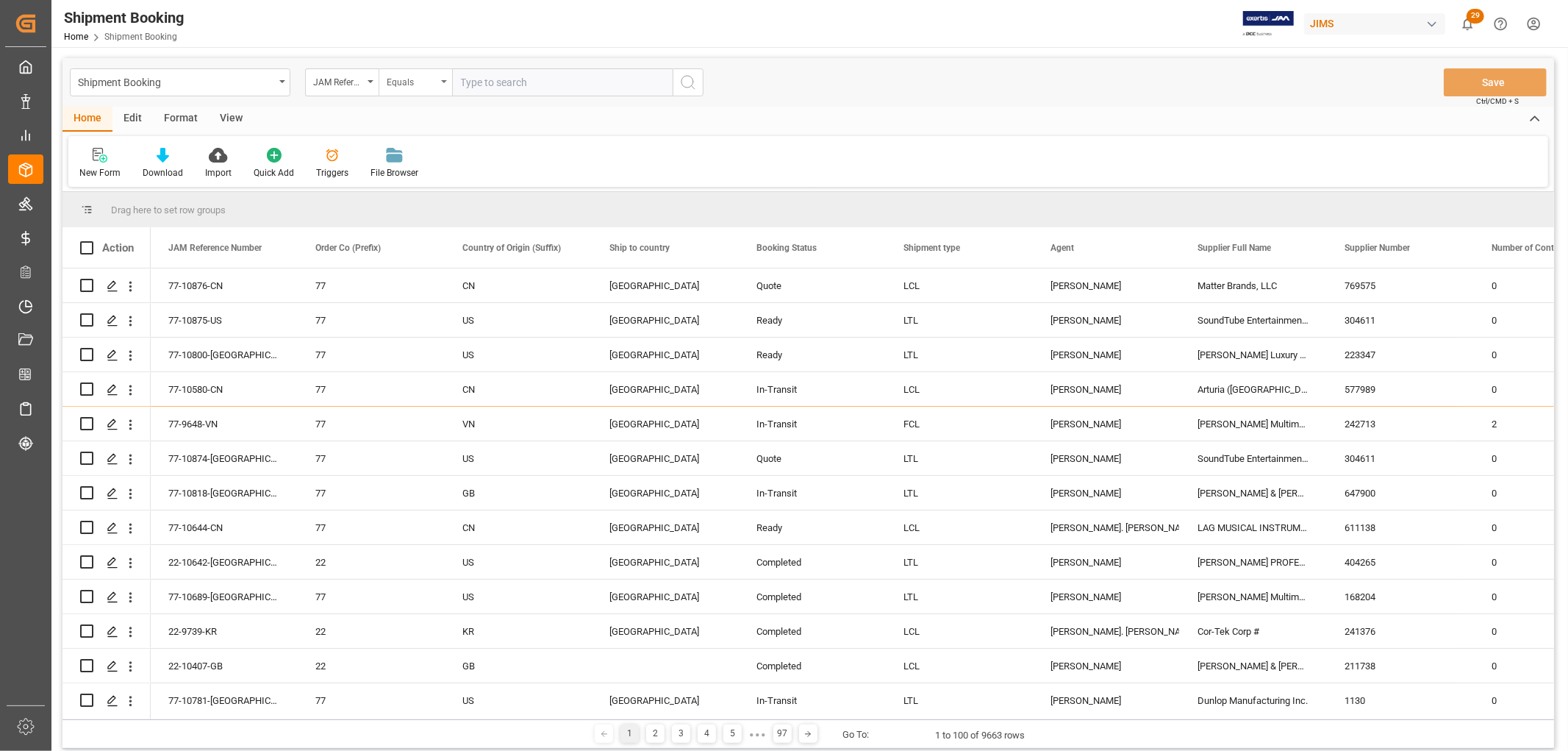
click at [444, 81] on icon "open menu" at bounding box center [444, 82] width 6 height 3
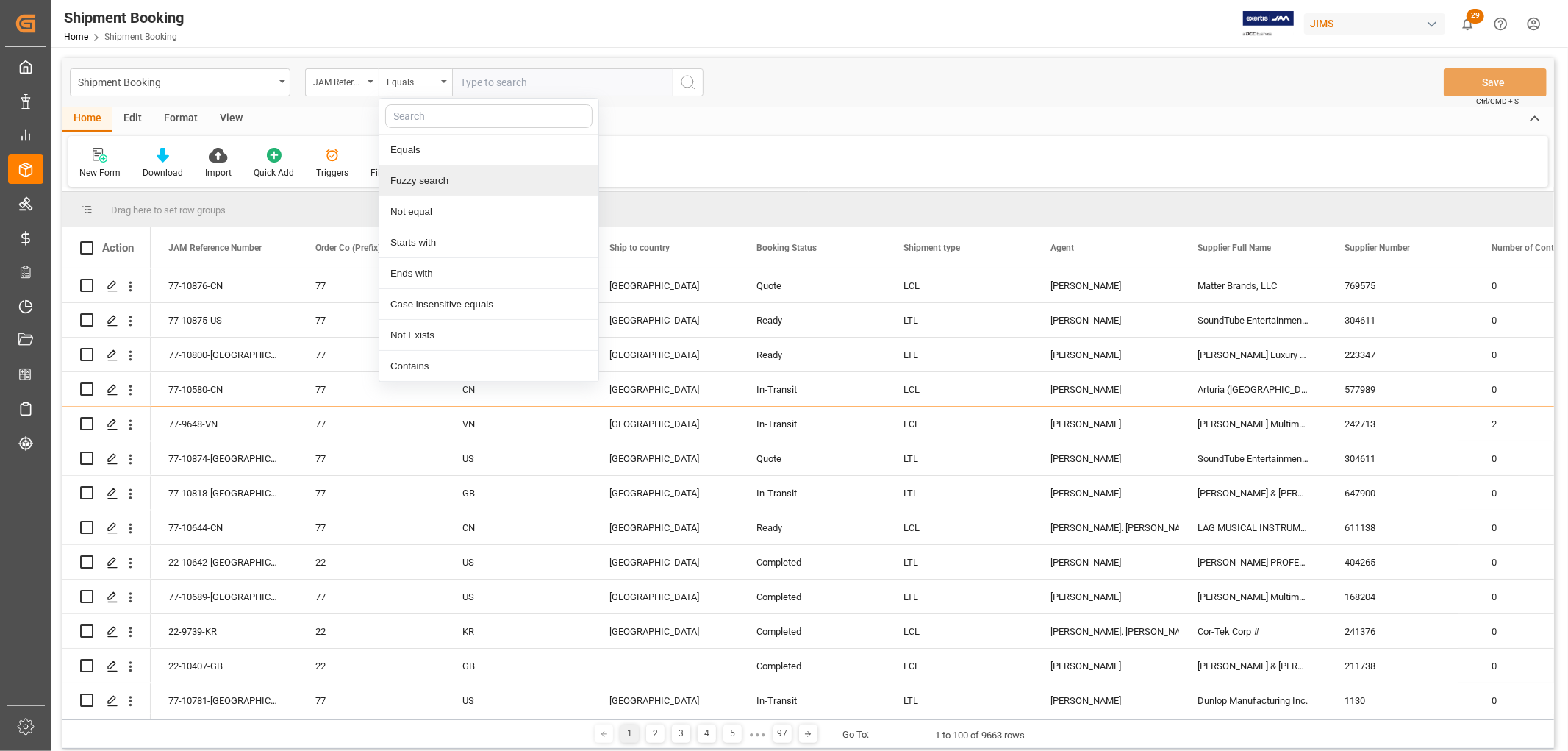
click at [444, 178] on div "Fuzzy search" at bounding box center [489, 181] width 219 height 31
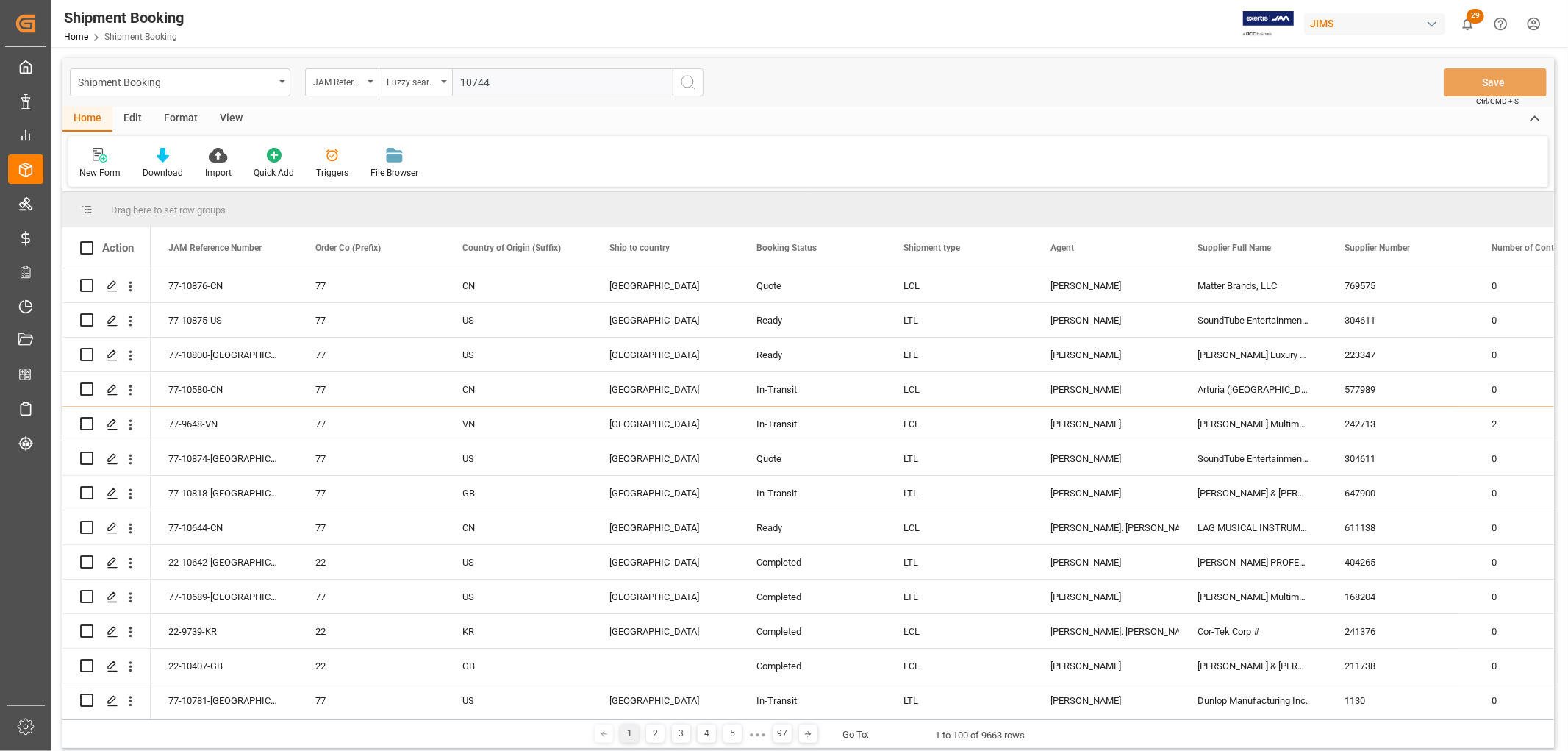
type input "10744"
click at [684, 85] on icon "search button" at bounding box center [688, 82] width 18 height 18
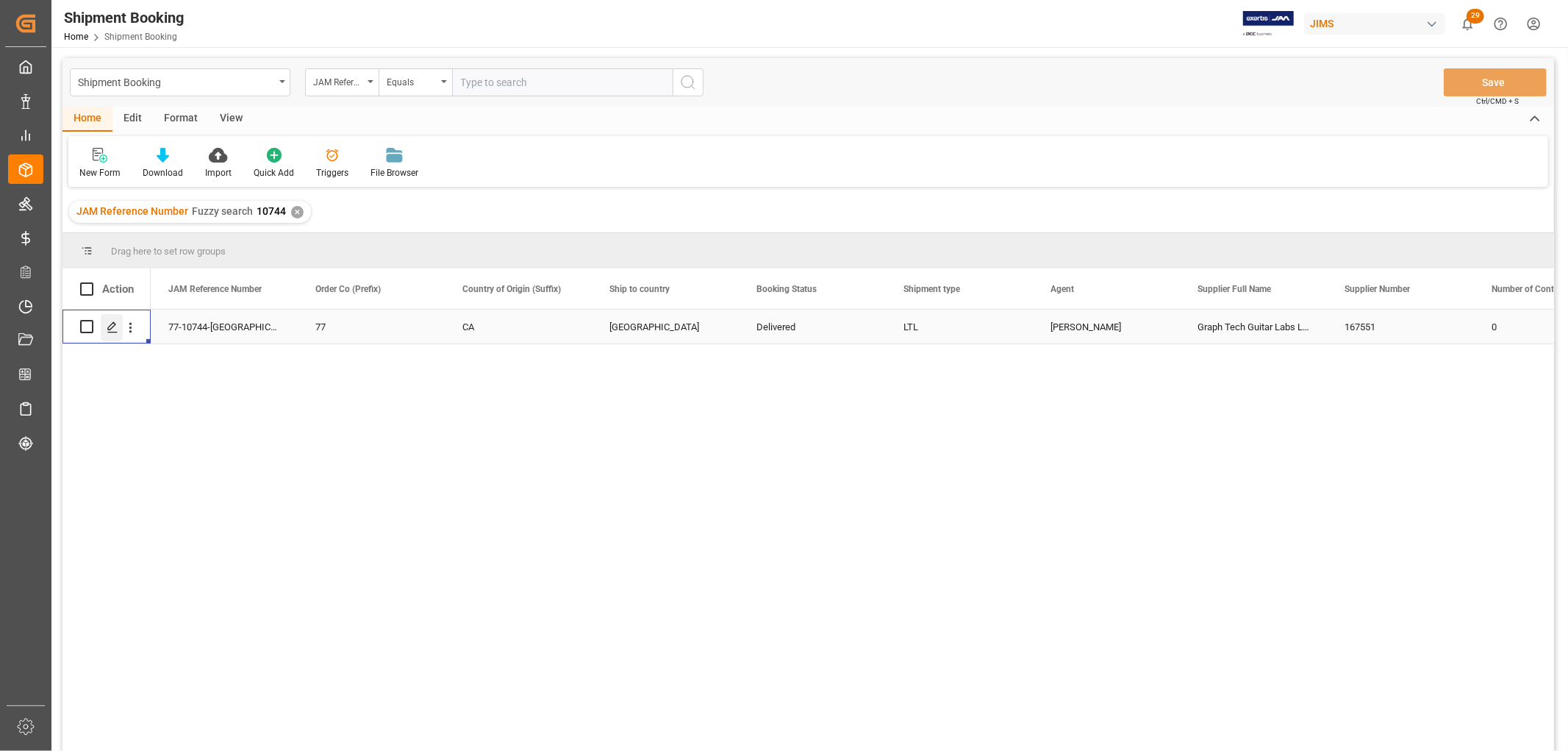
click at [111, 325] on icon "Press SPACE to select this row." at bounding box center [112, 327] width 12 height 12
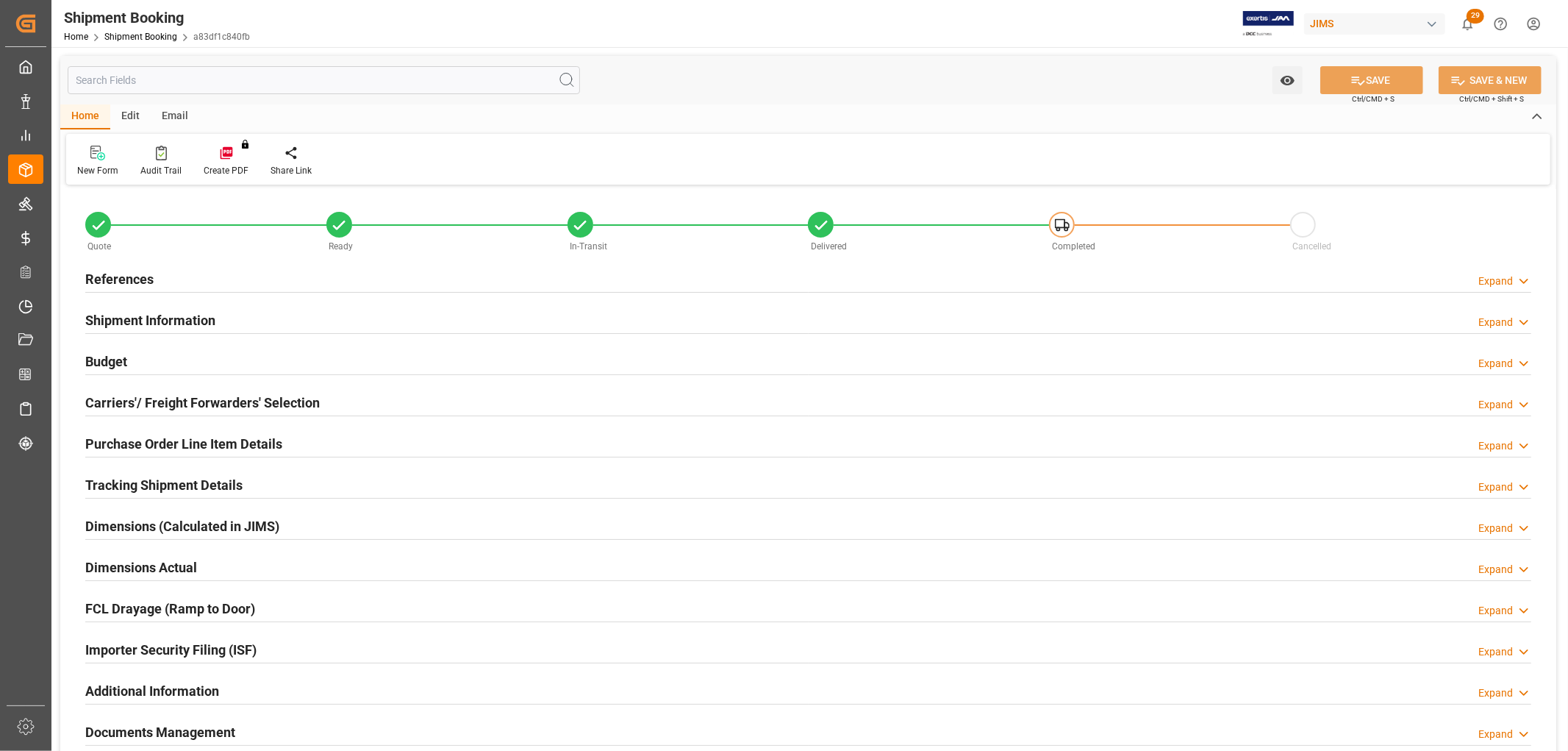
type input "145"
click at [180, 444] on h2 "Purchase Order Line Item Details" at bounding box center [184, 444] width 197 height 20
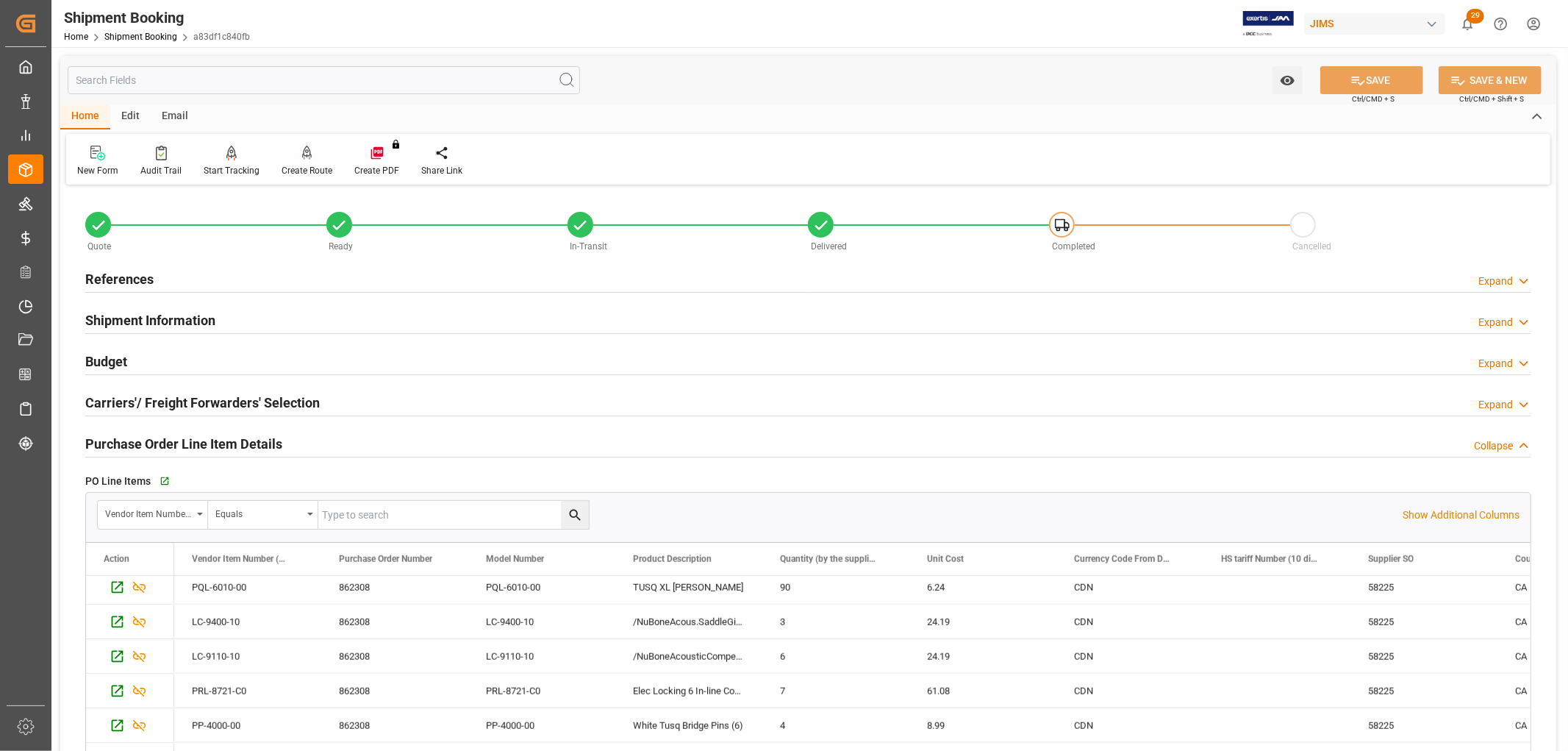
scroll to position [1634, 0]
click at [475, 666] on div "LC-9110-10" at bounding box center [541, 652] width 147 height 34
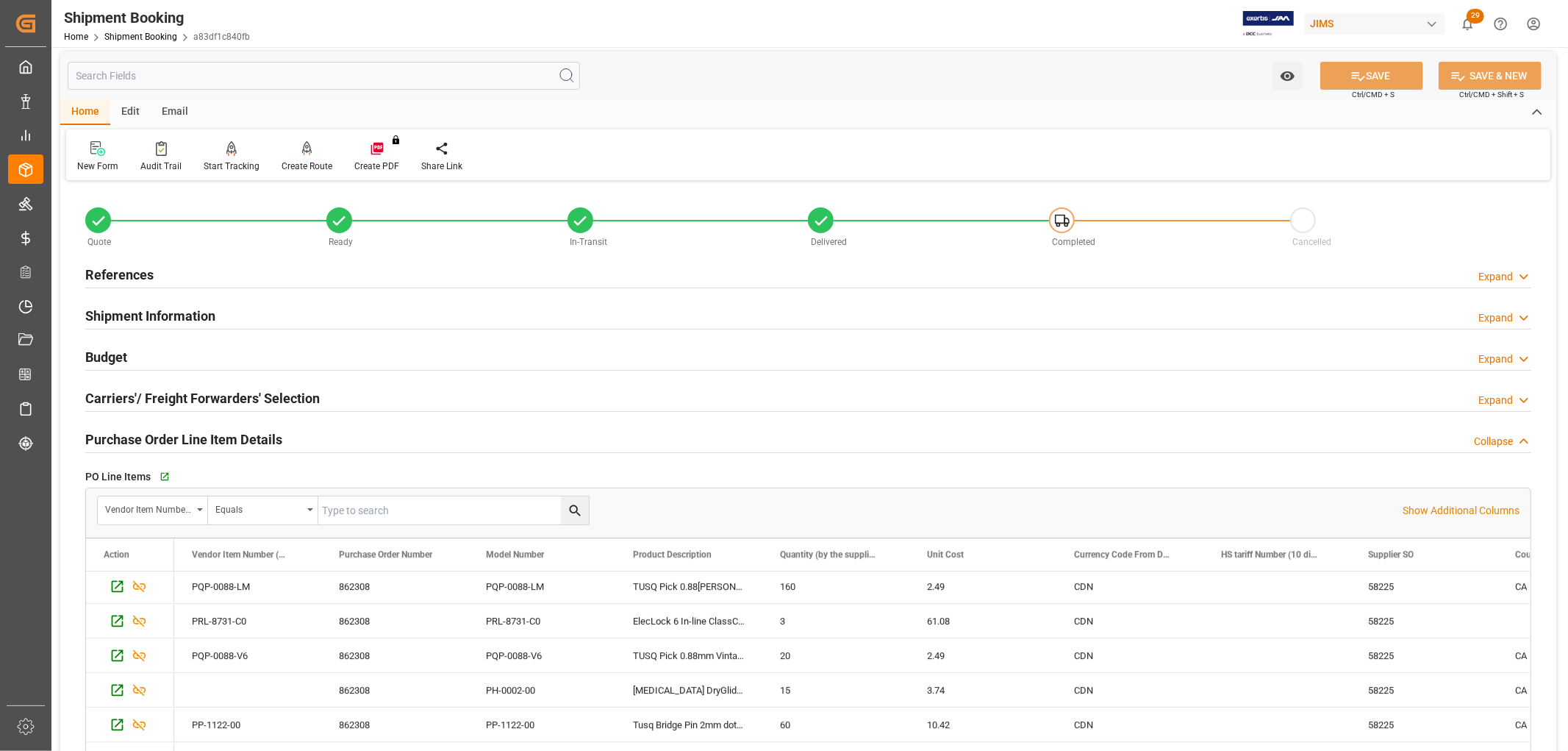
scroll to position [0, 0]
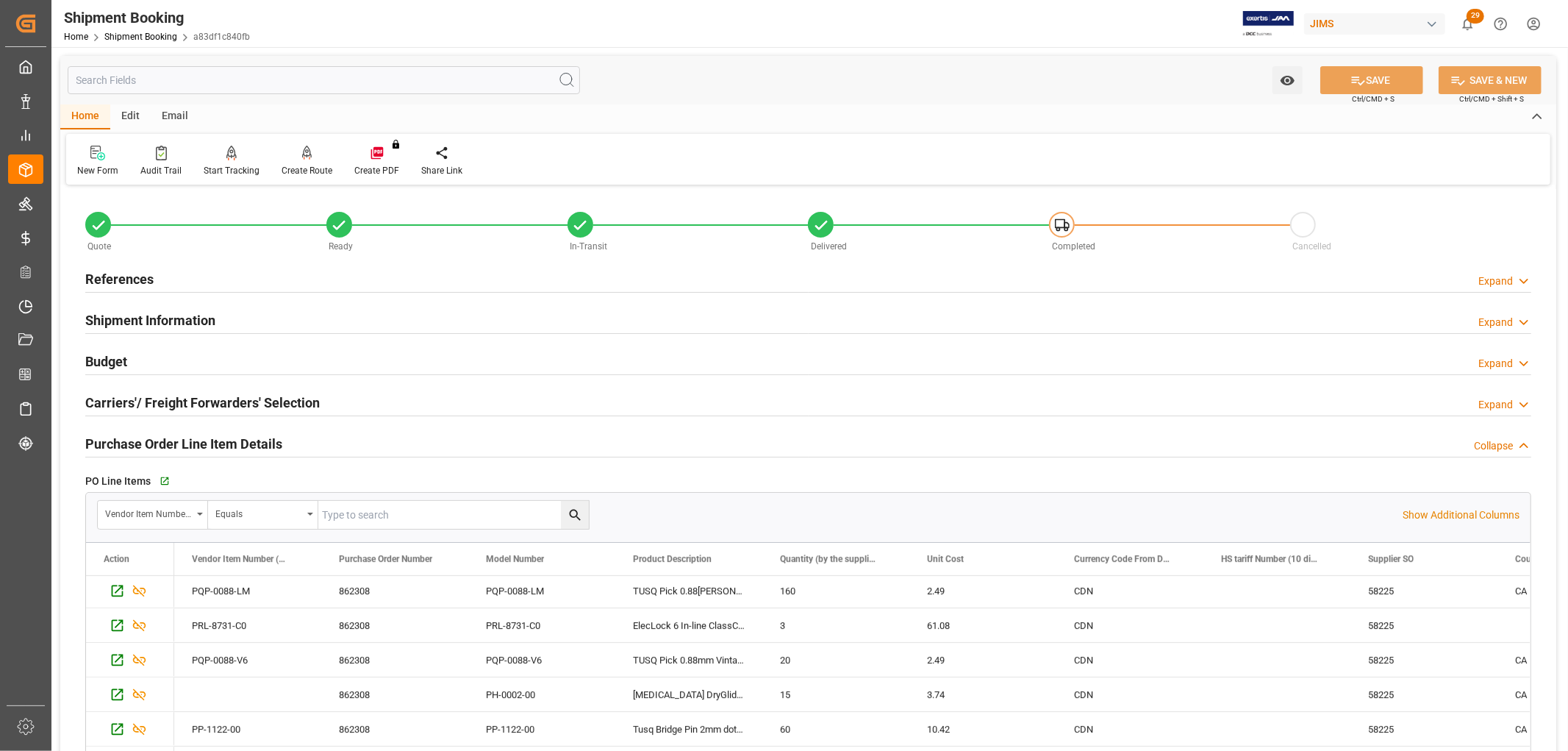
click at [119, 277] on h2 "References" at bounding box center [119, 279] width 69 height 20
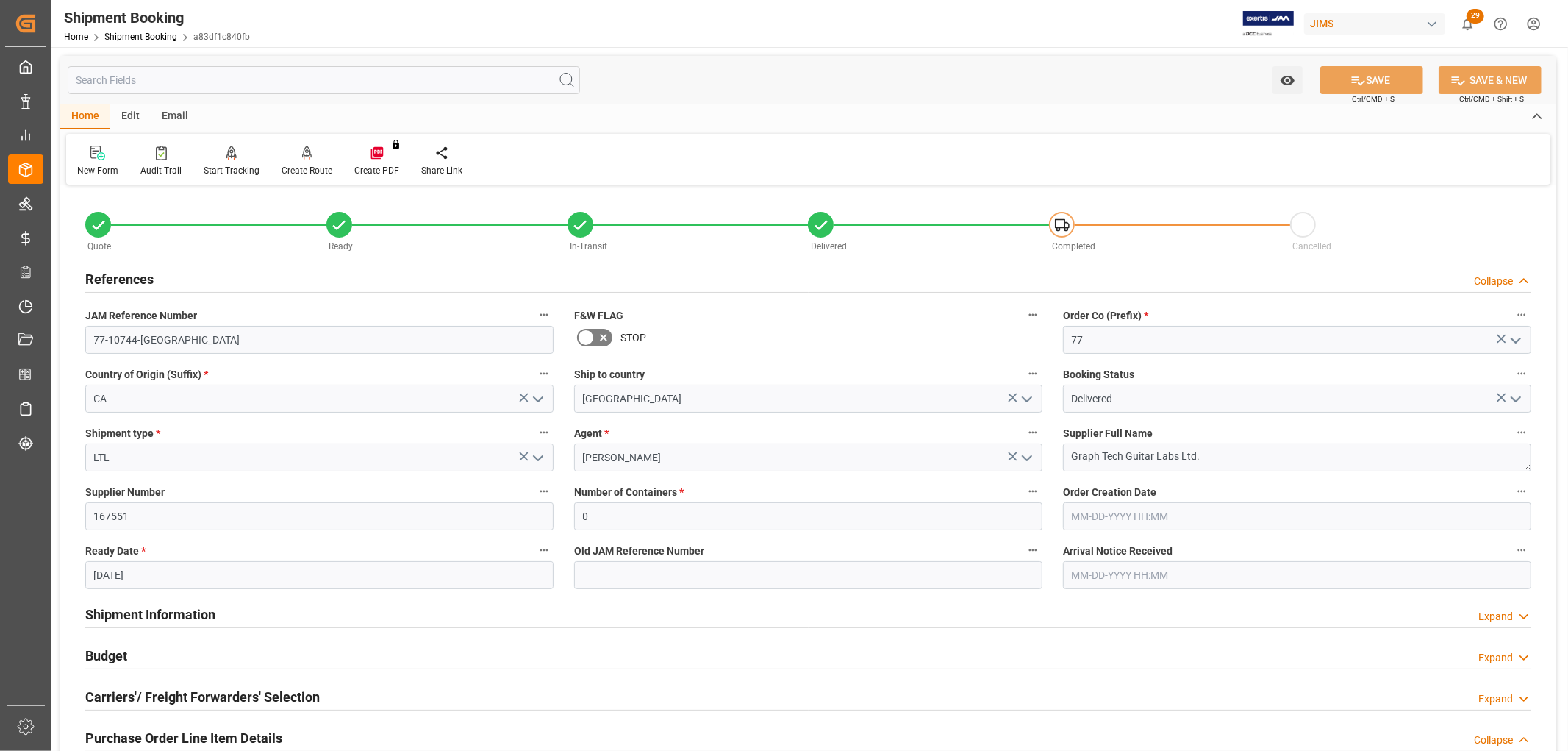
click at [113, 273] on h2 "References" at bounding box center [119, 279] width 69 height 20
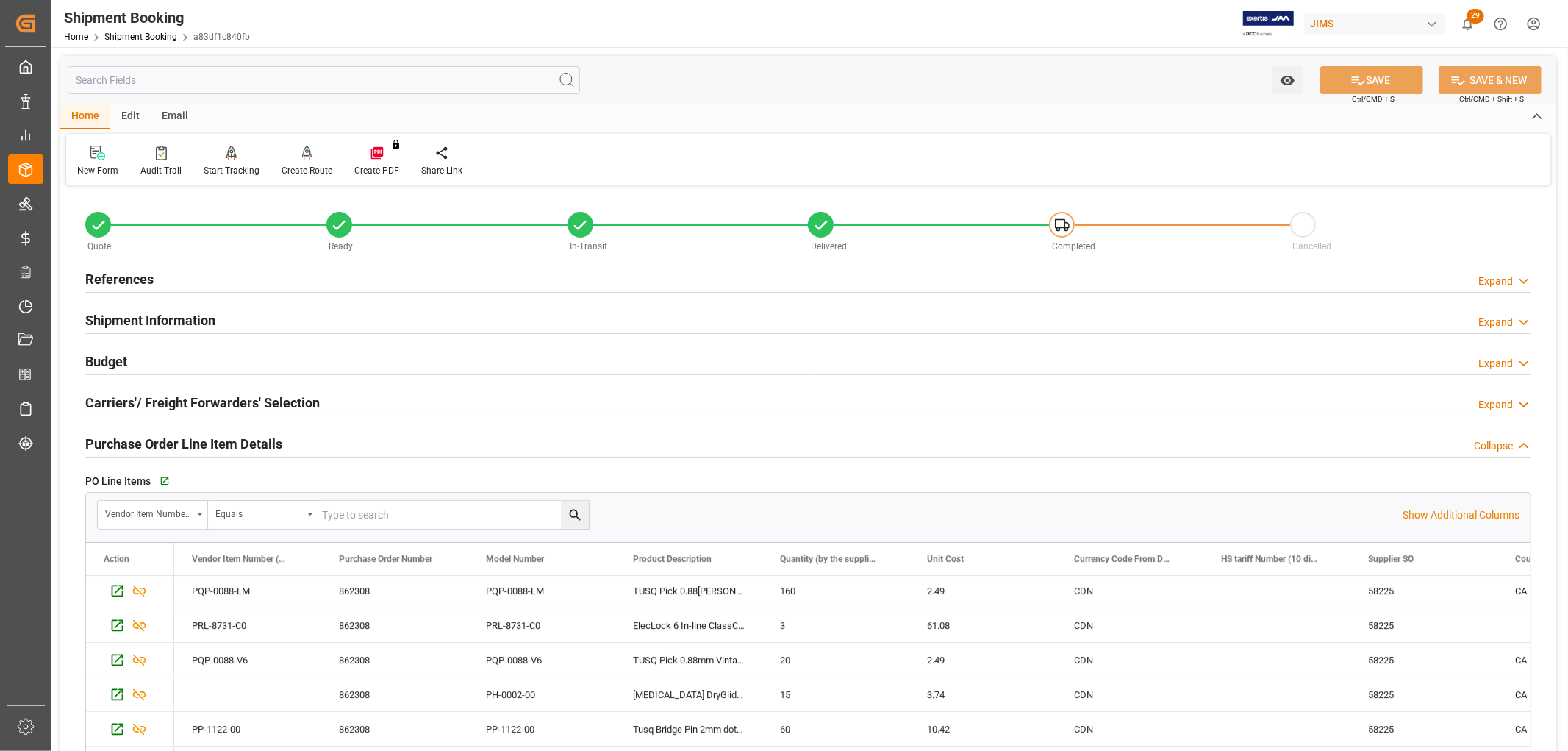
click at [113, 273] on h2 "References" at bounding box center [119, 279] width 69 height 20
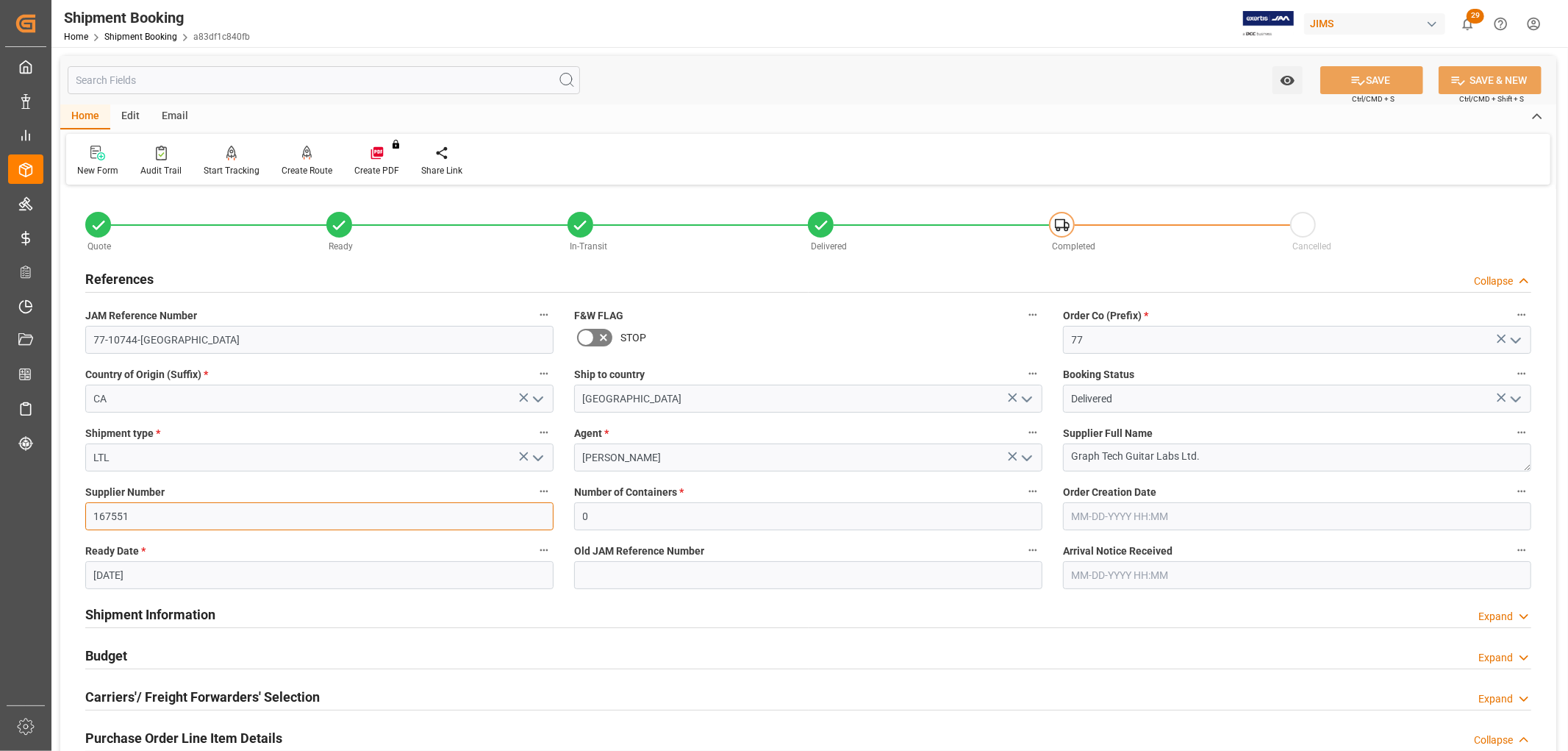
drag, startPoint x: 142, startPoint y: 516, endPoint x: 56, endPoint y: 517, distance: 86.0
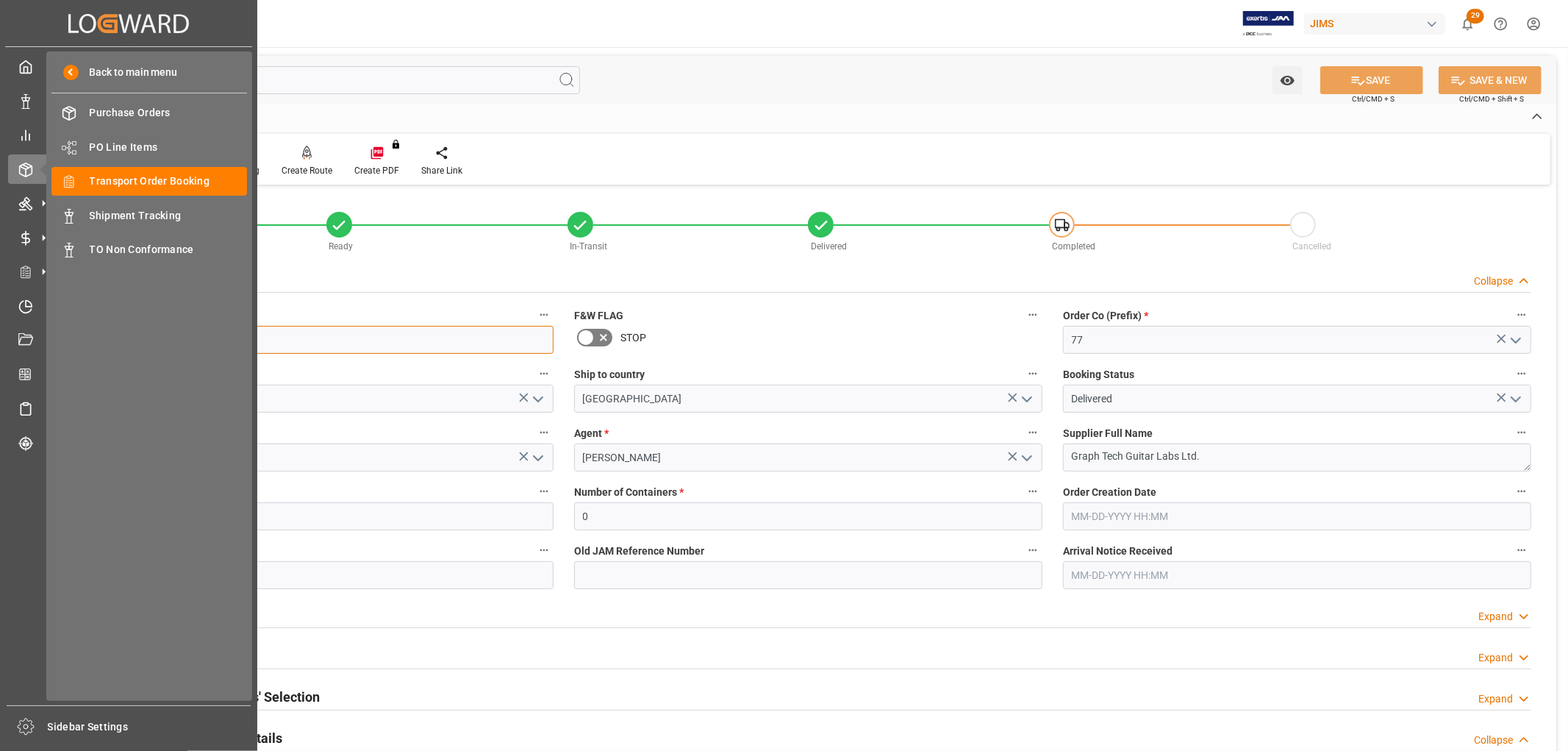
drag, startPoint x: 203, startPoint y: 338, endPoint x: 49, endPoint y: 338, distance: 154.0
click at [49, 338] on div "Created by potrace 1.15, written by Peter Selinger 2001-2017 Created by potrace…" at bounding box center [784, 375] width 1568 height 751
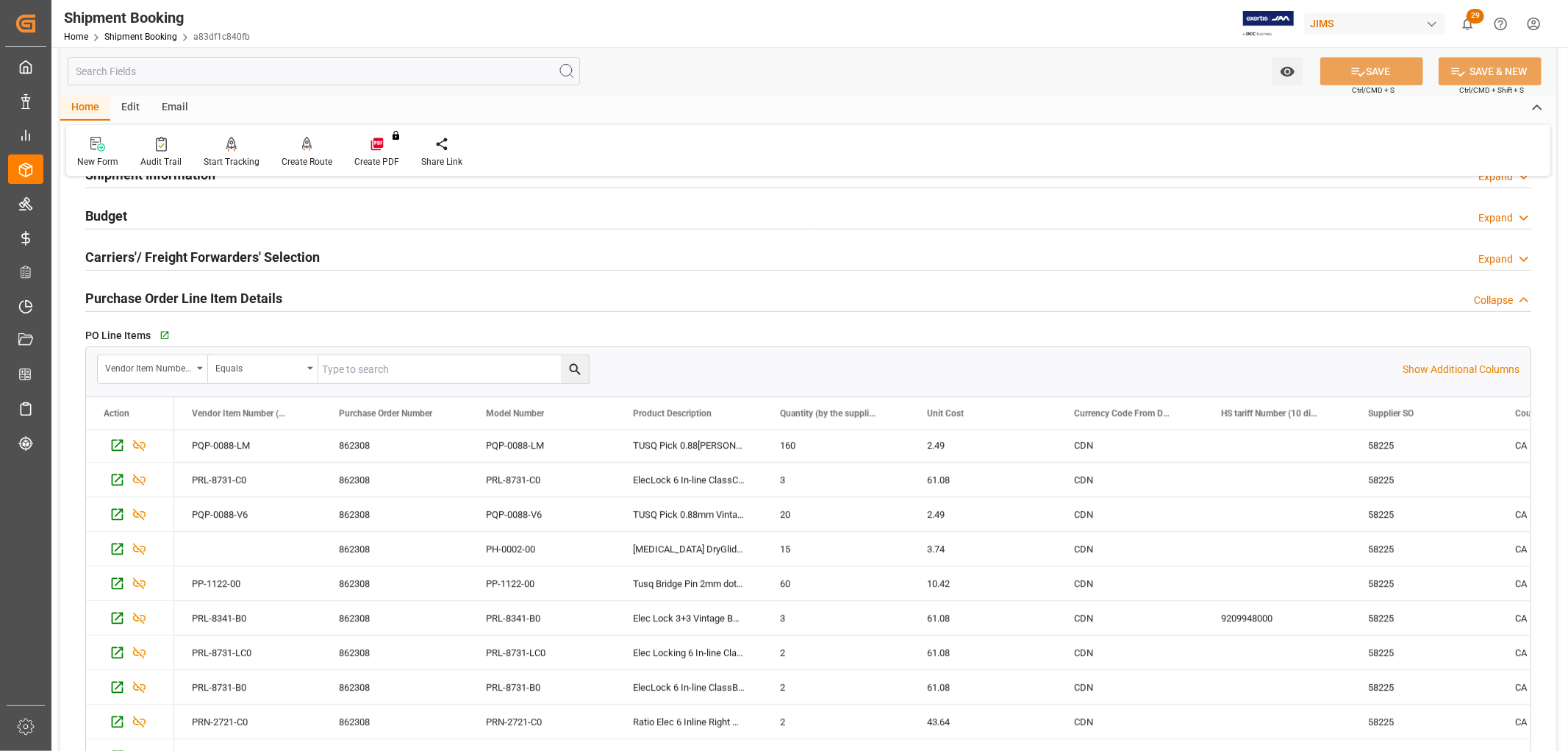
scroll to position [572, 0]
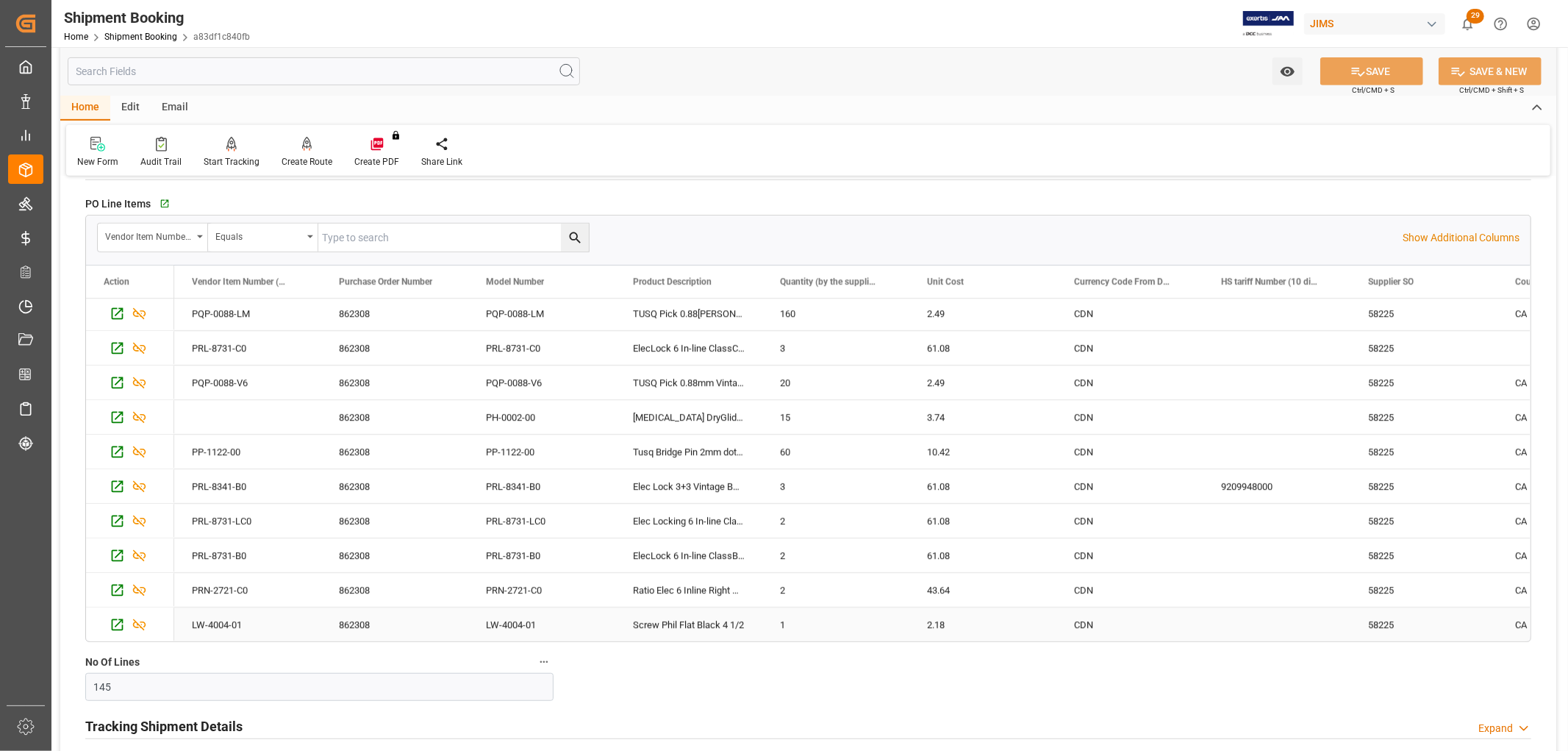
click at [375, 627] on div "862308" at bounding box center [394, 625] width 147 height 34
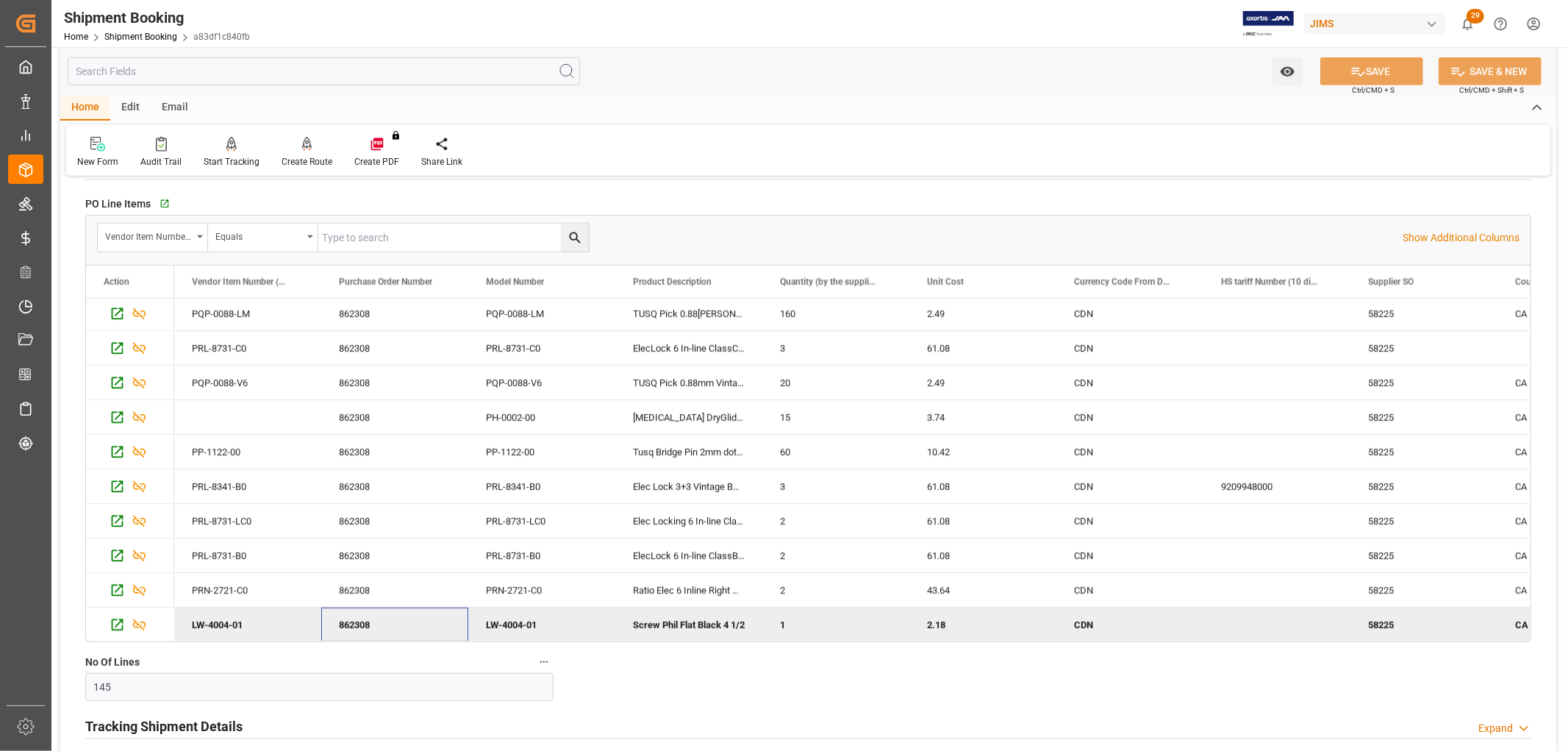
drag, startPoint x: 380, startPoint y: 622, endPoint x: 317, endPoint y: 620, distance: 63.0
click at [317, 620] on div "LW-4004-01 862308 LW-4004-01 Screw Phil Flat Black 4 1/2 1 2.18 CDN 58225 CA 0" at bounding box center [1203, 625] width 2059 height 35
click at [1450, 232] on p "Show Additional Columns" at bounding box center [1461, 238] width 117 height 15
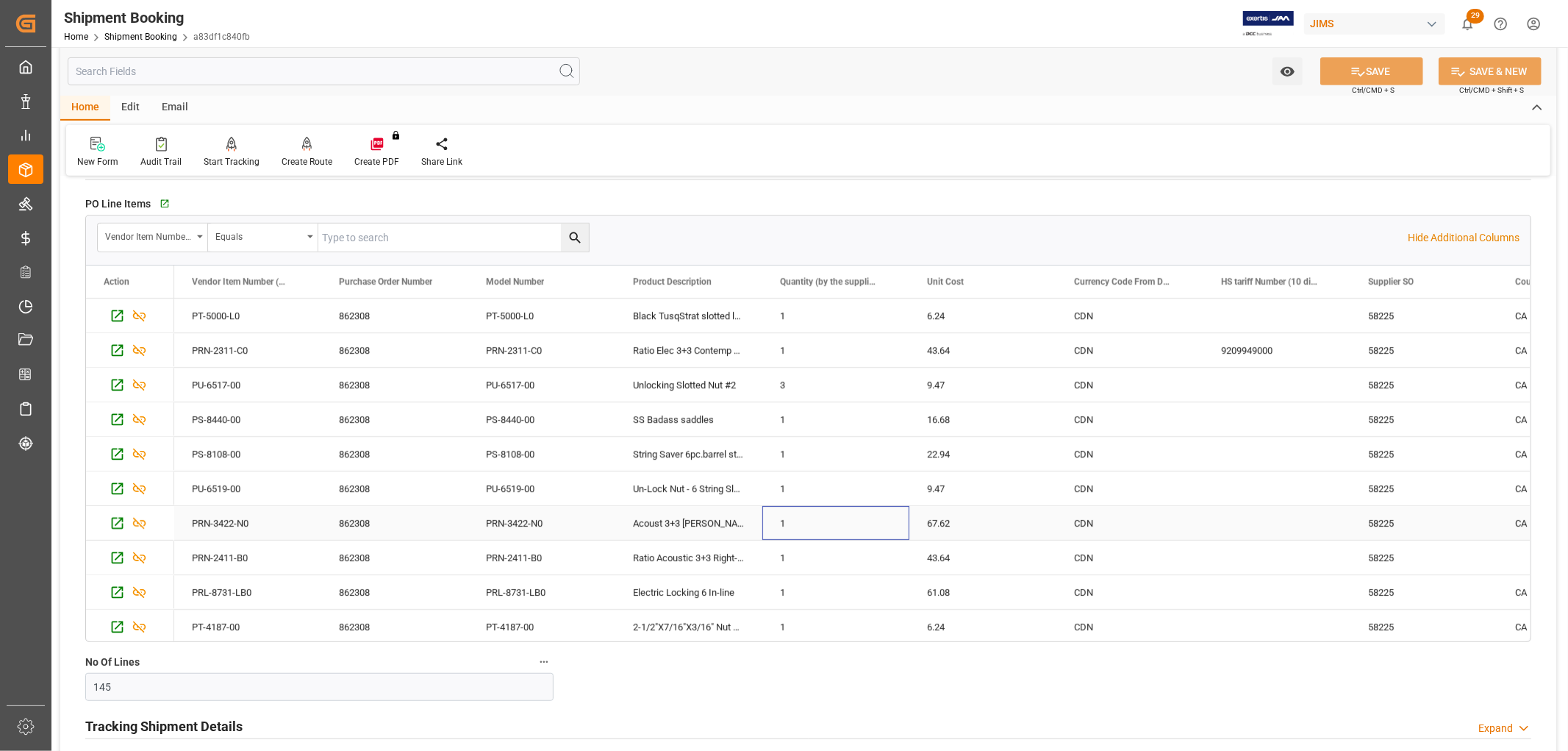
click at [831, 520] on div "1" at bounding box center [836, 523] width 147 height 34
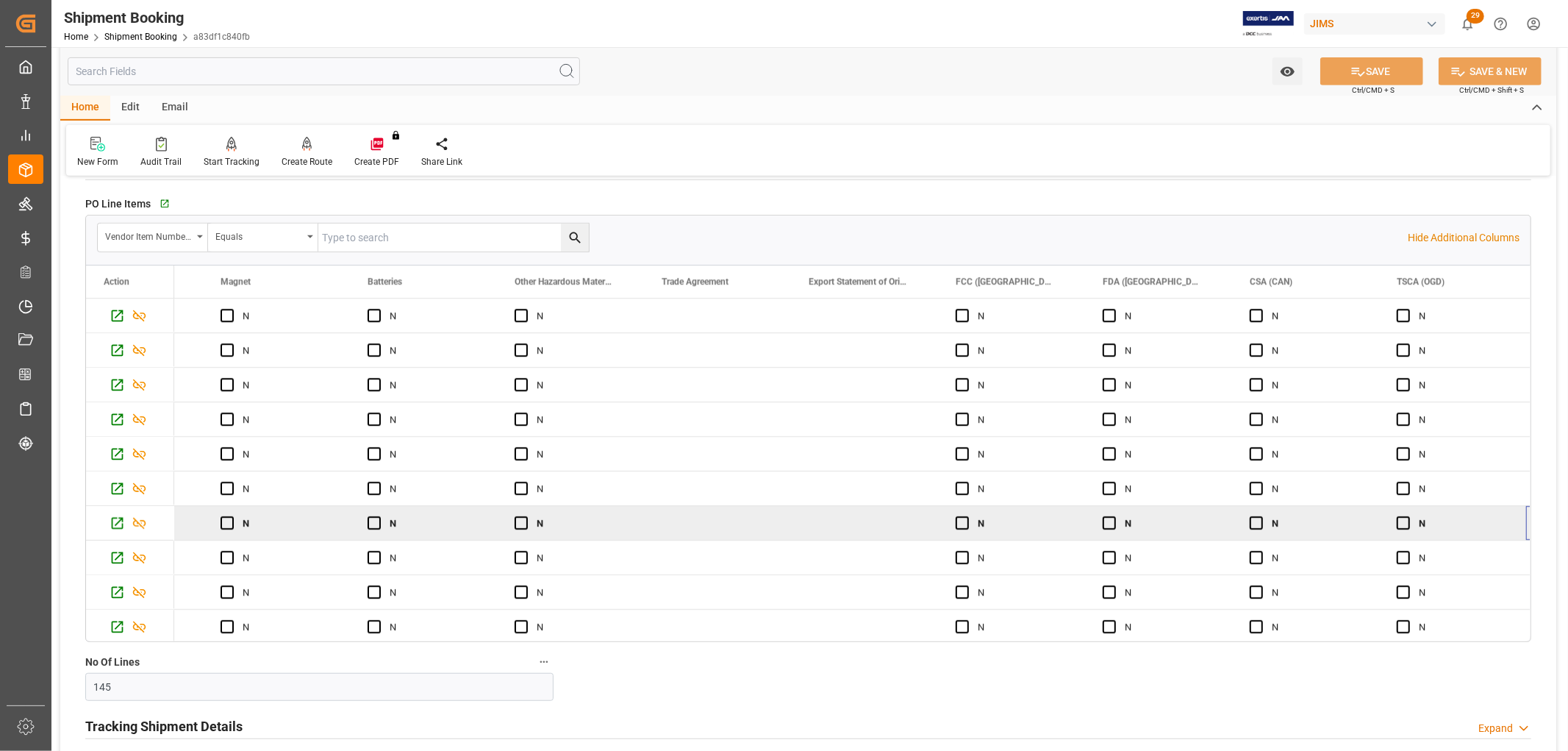
scroll to position [0, 8794]
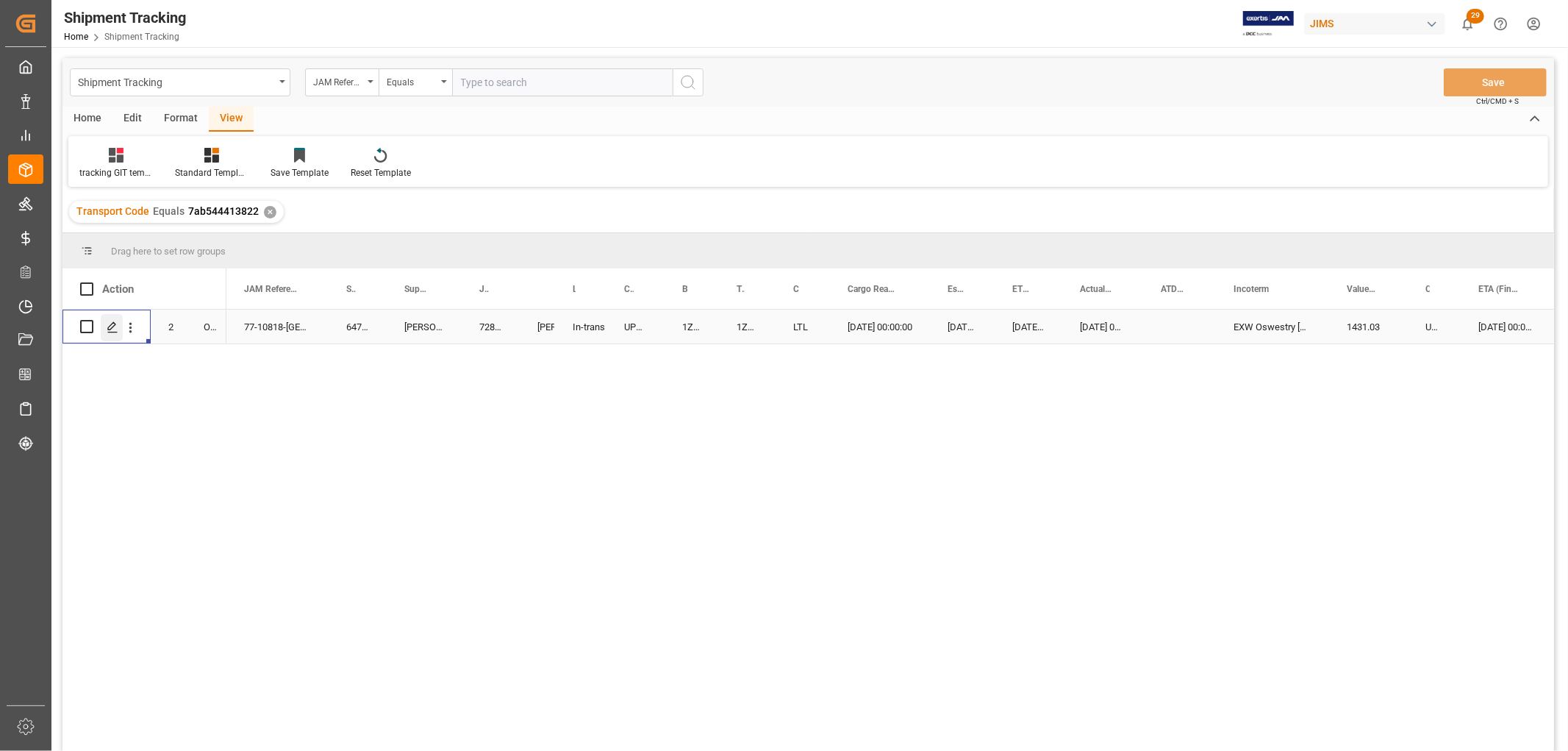
click at [110, 330] on icon "Press SPACE to select this row." at bounding box center [112, 327] width 12 height 12
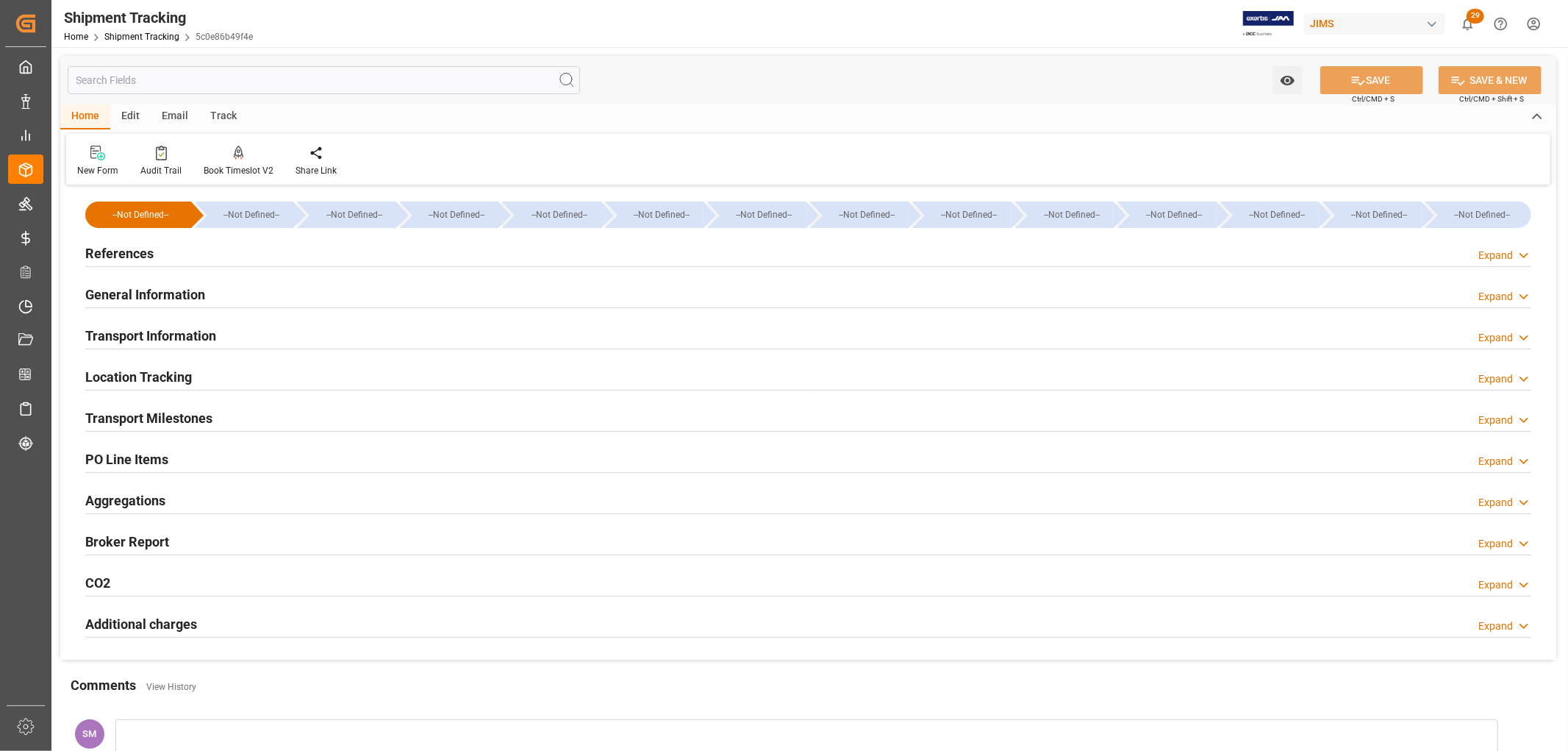
type input "09-02-2025"
click at [123, 252] on h2 "References" at bounding box center [119, 253] width 69 height 20
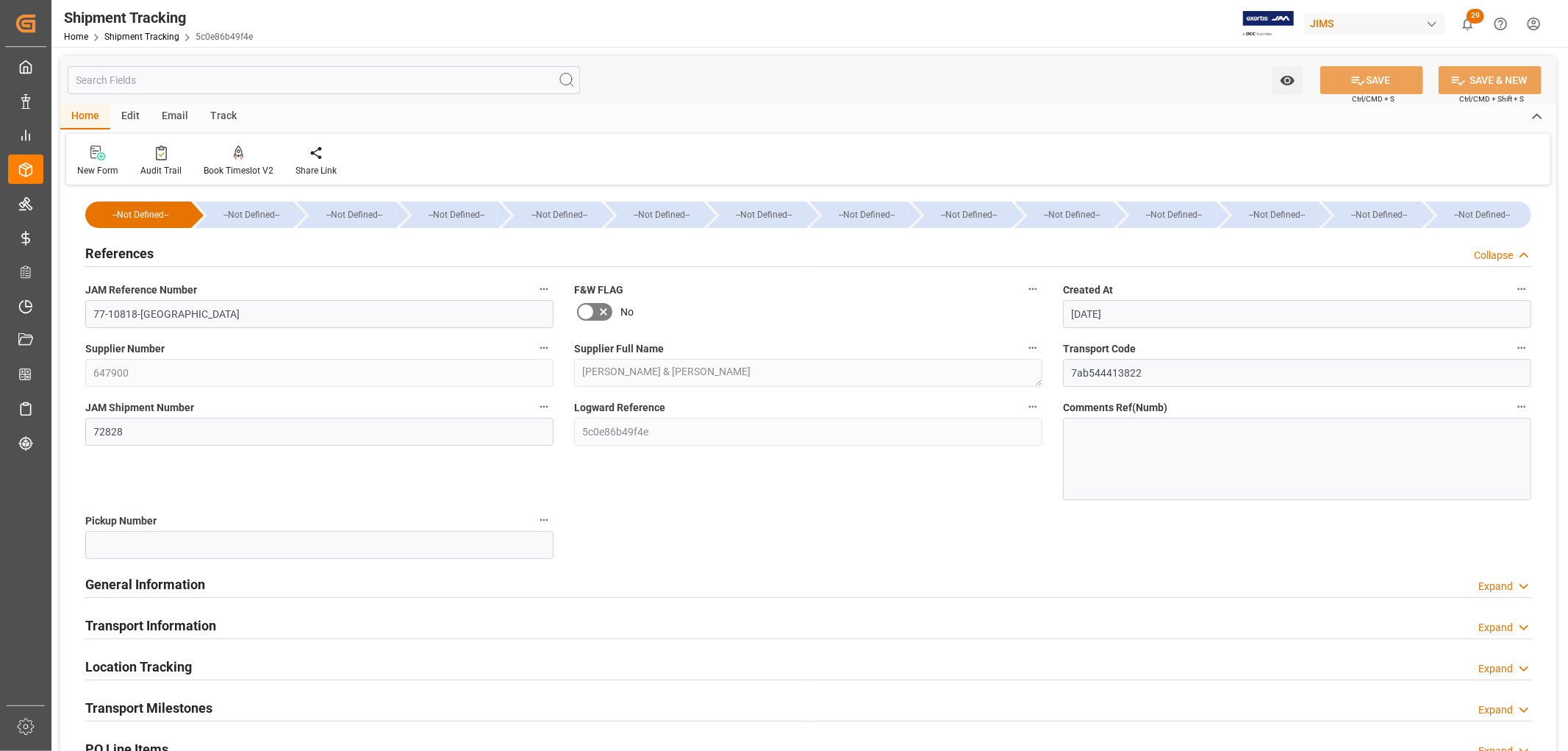
click at [123, 252] on h2 "References" at bounding box center [119, 253] width 69 height 20
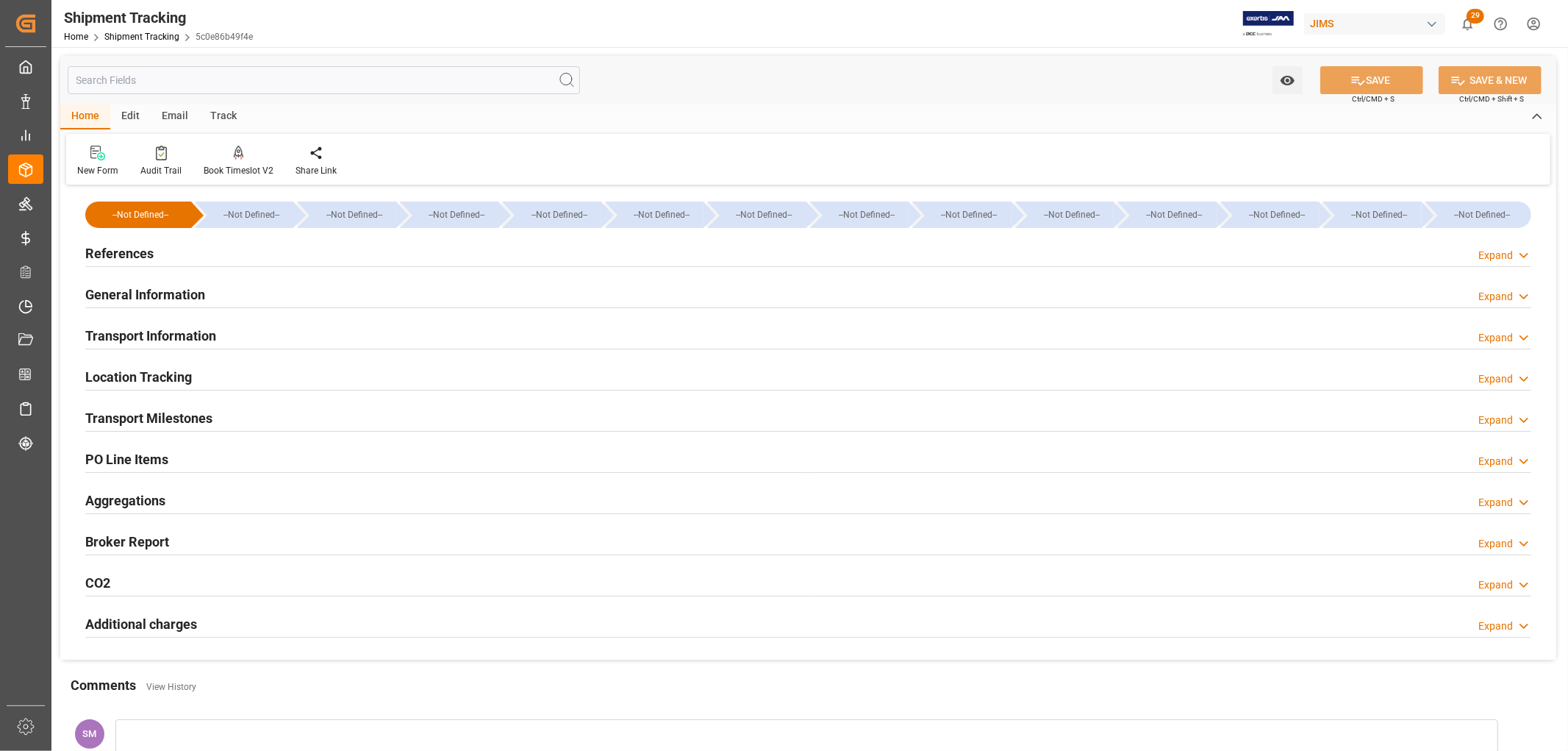
click at [134, 293] on h2 "General Information" at bounding box center [146, 294] width 120 height 20
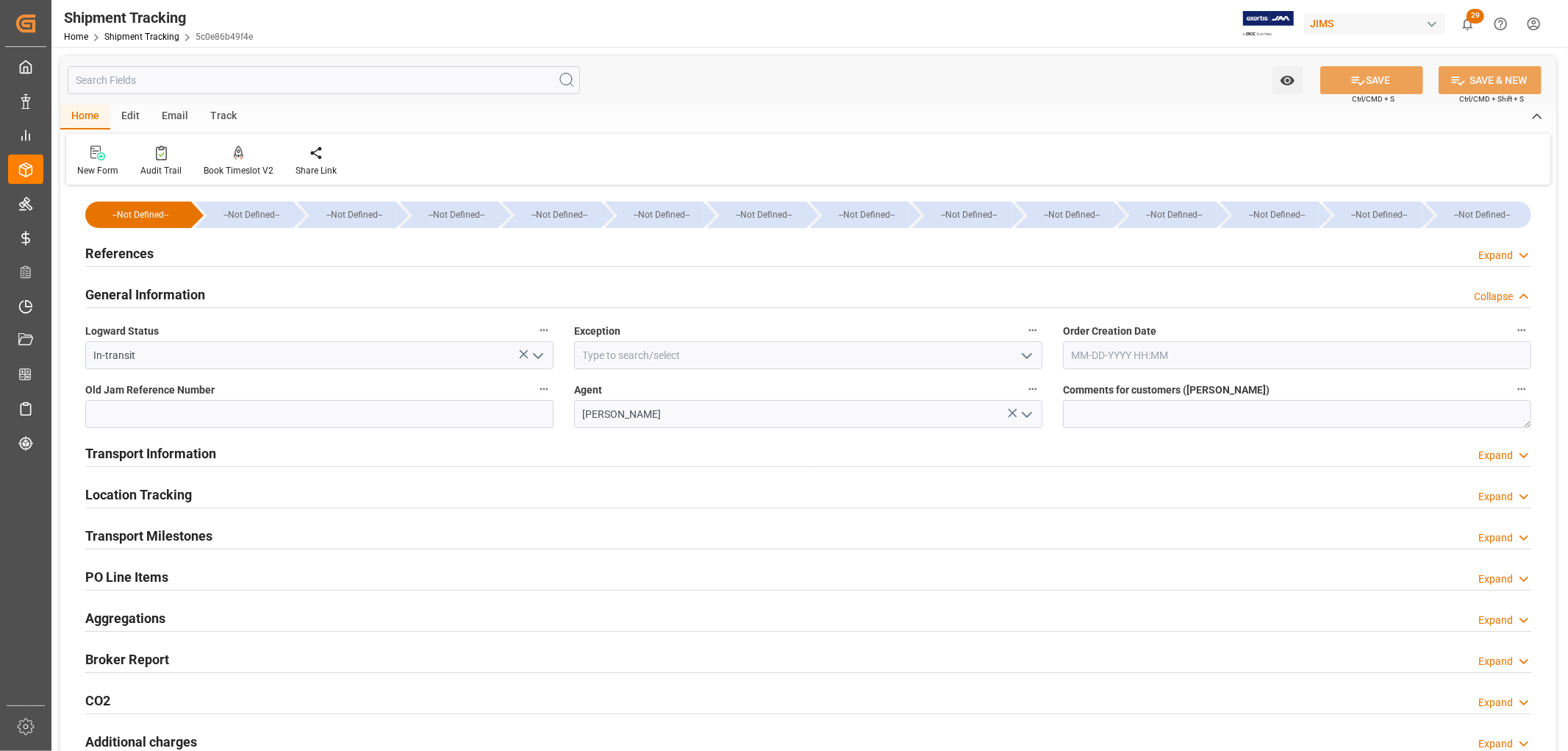
click at [1024, 355] on icon "open menu" at bounding box center [1027, 356] width 18 height 18
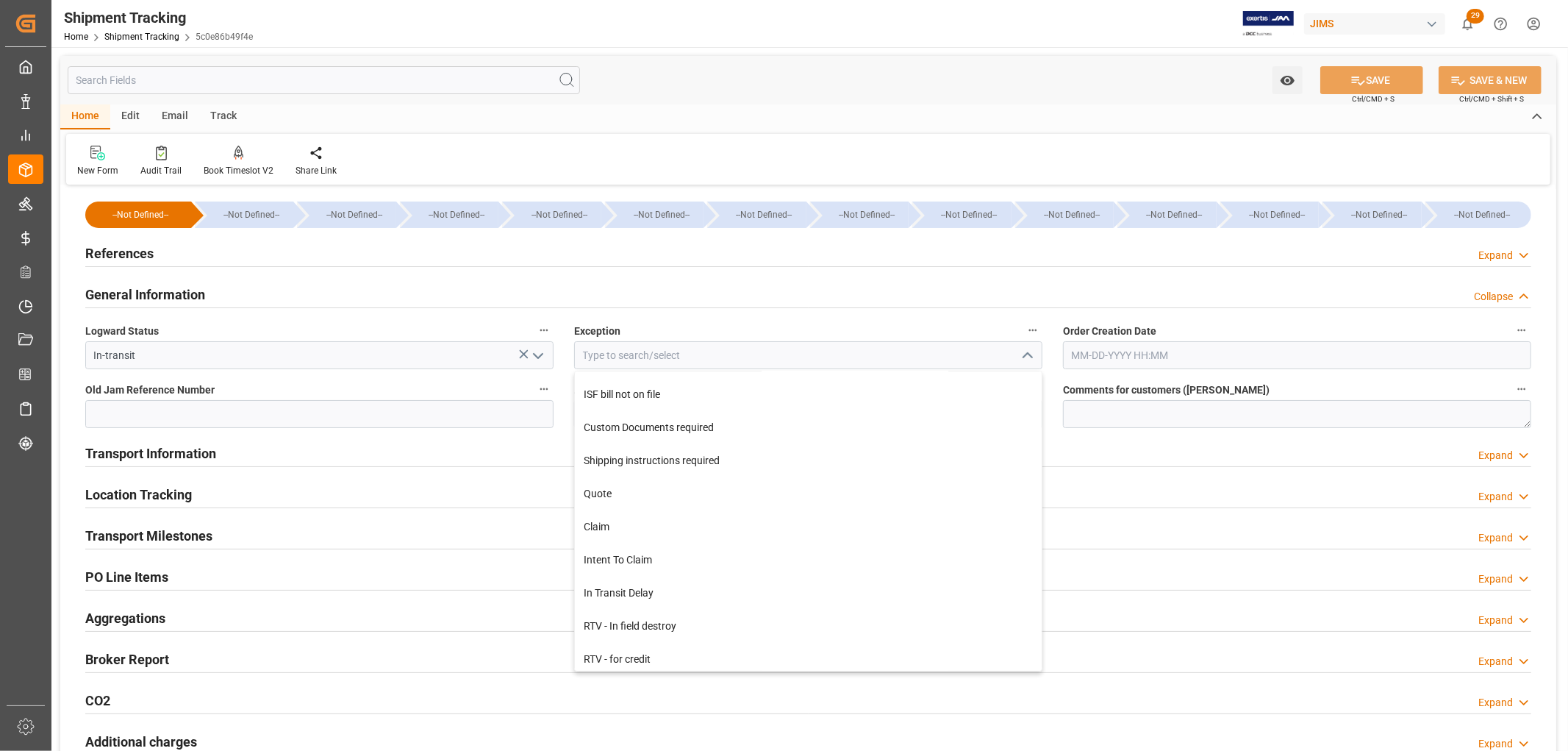
scroll to position [572, 0]
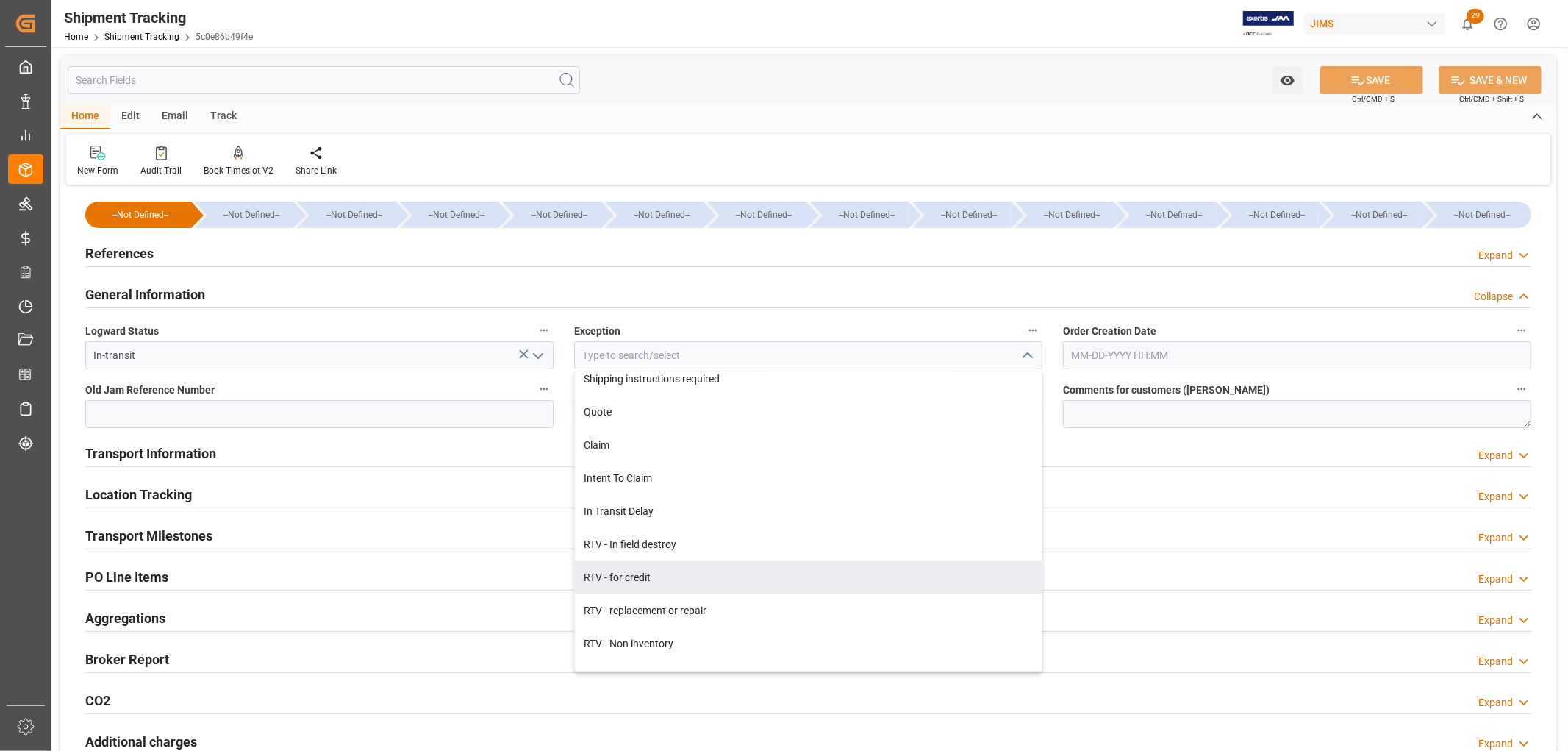
click at [1292, 572] on div "PO Line Items Expand" at bounding box center [809, 575] width 1446 height 28
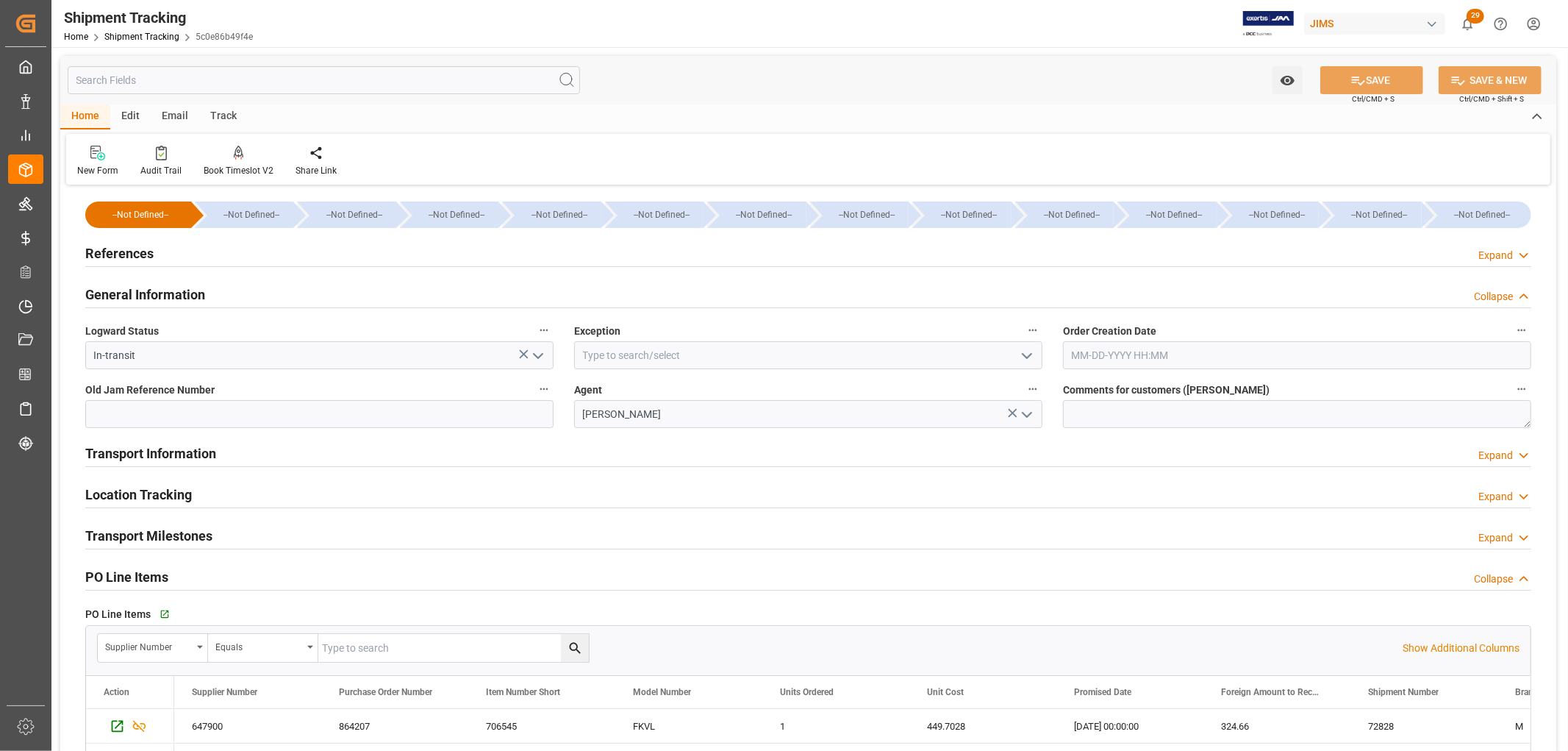
click at [204, 454] on h2 "Transport Information" at bounding box center [151, 454] width 131 height 20
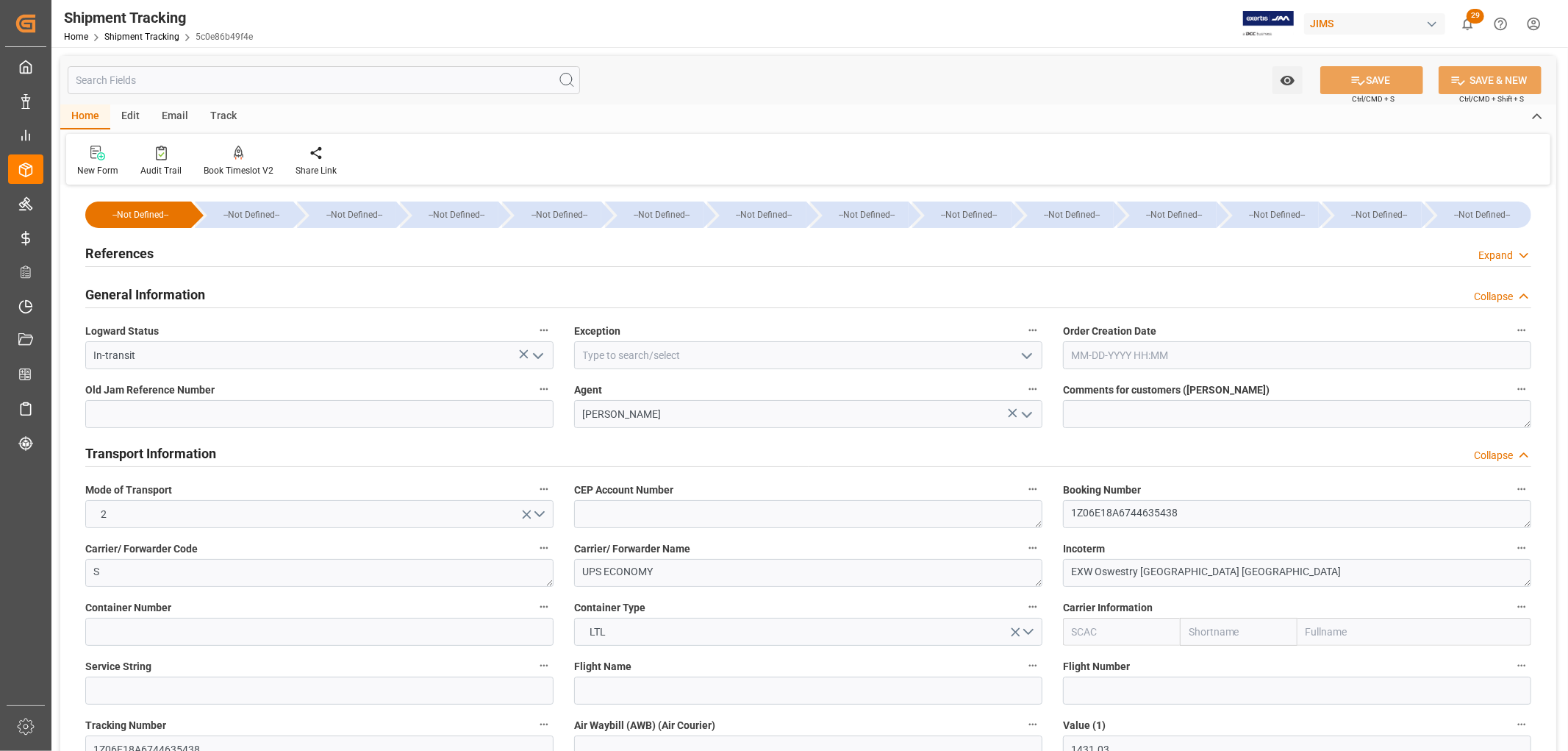
click at [204, 454] on h2 "Transport Information" at bounding box center [151, 454] width 131 height 20
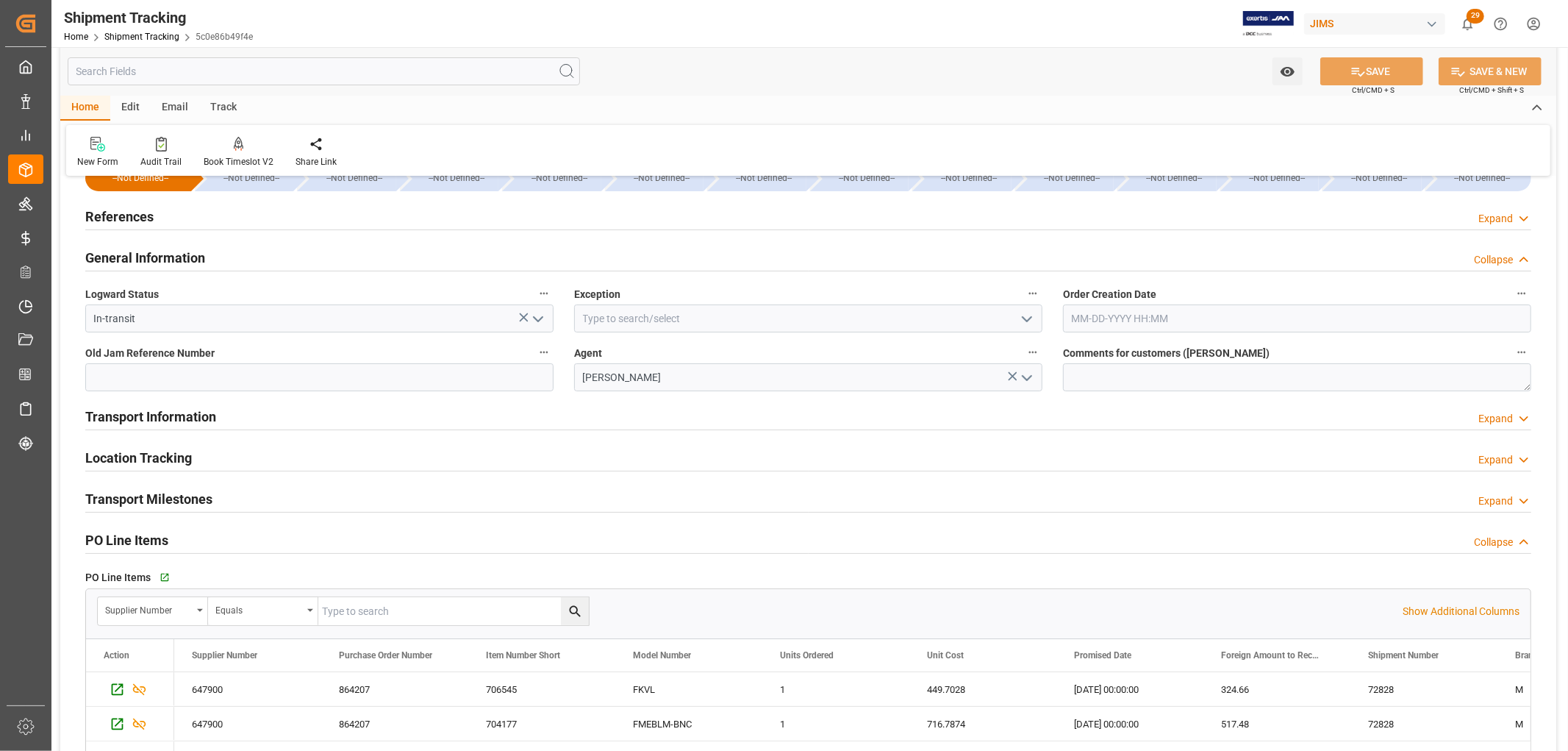
scroll to position [163, 0]
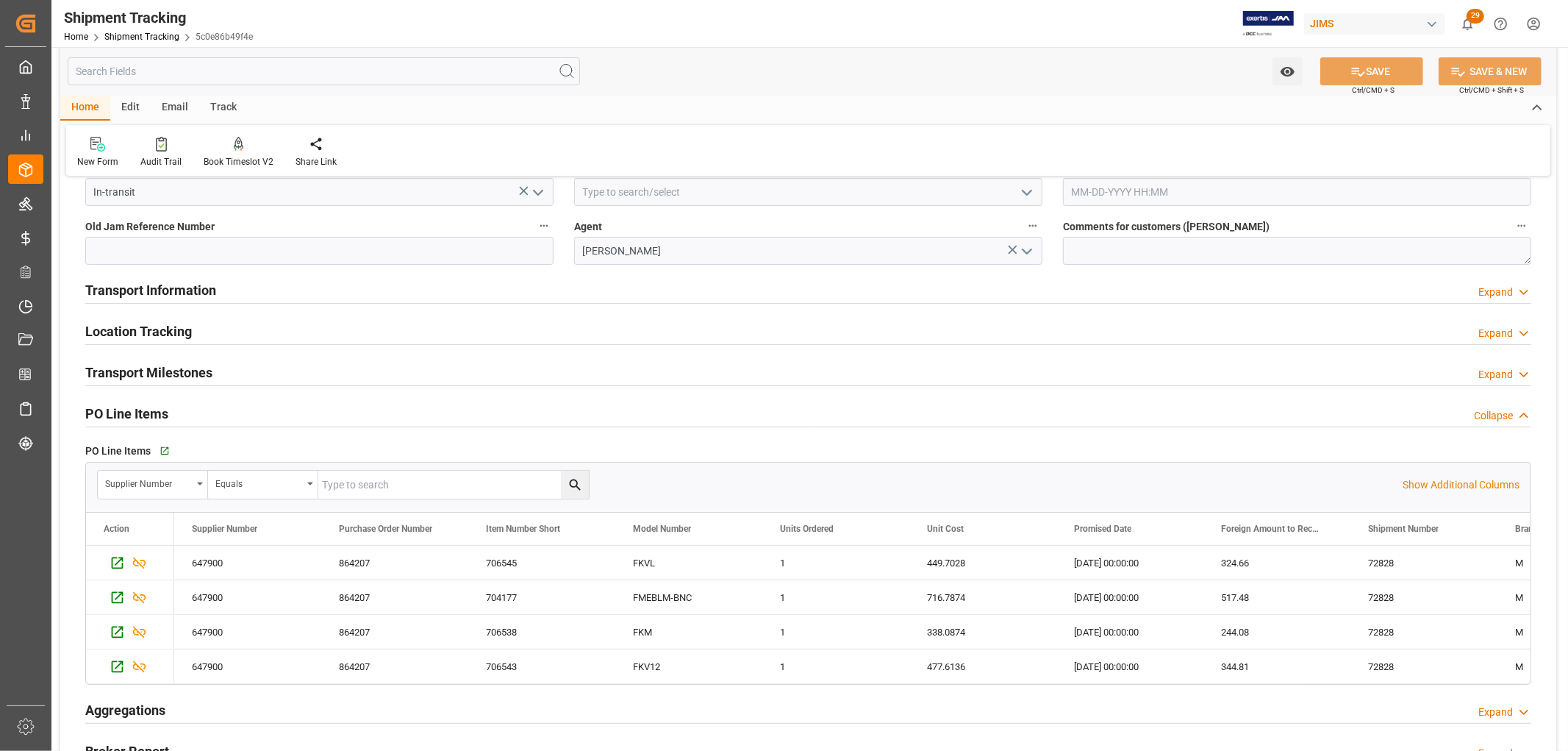
click at [146, 327] on h2 "Location Tracking" at bounding box center [139, 331] width 106 height 20
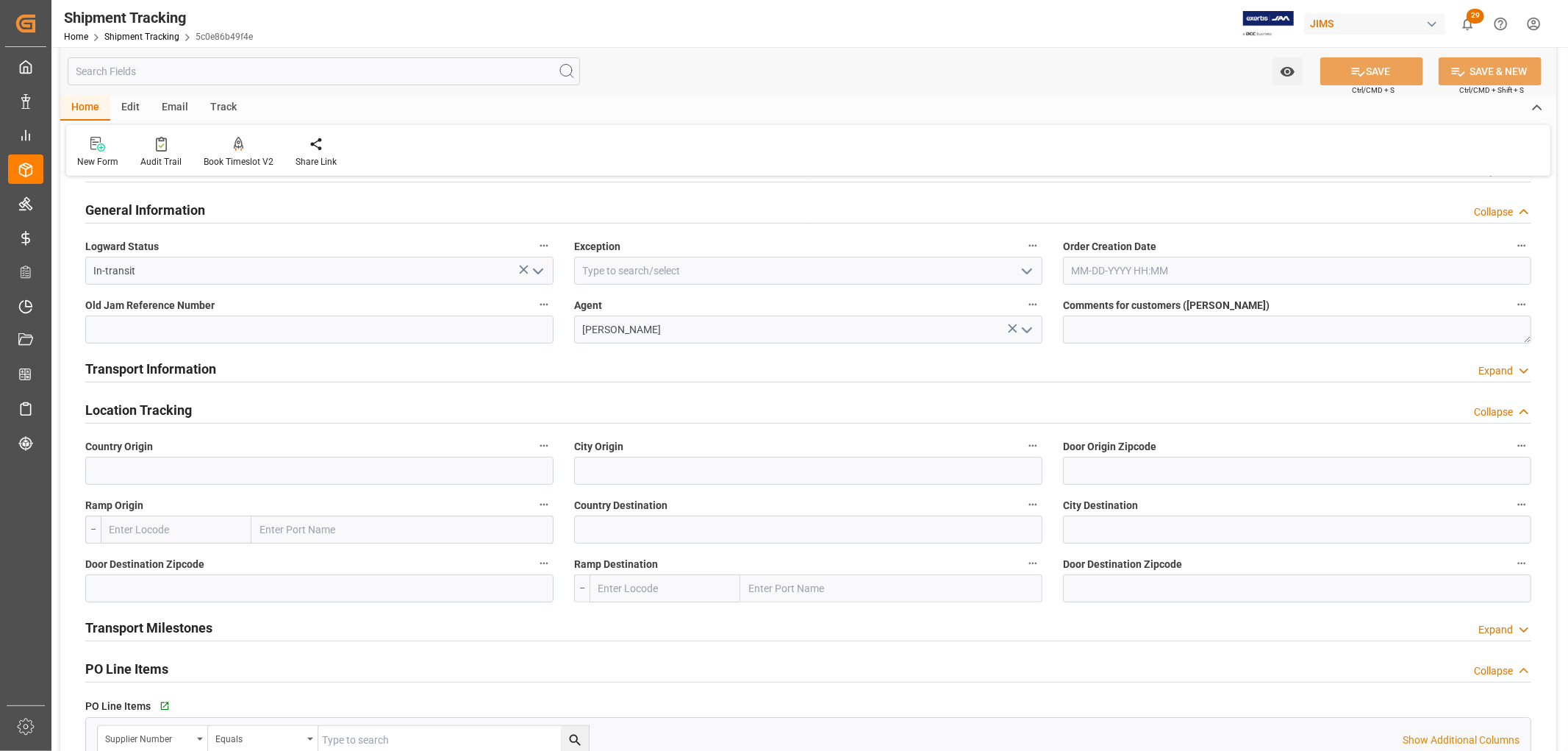
scroll to position [82, 0]
click at [142, 407] on h2 "Location Tracking" at bounding box center [139, 413] width 106 height 20
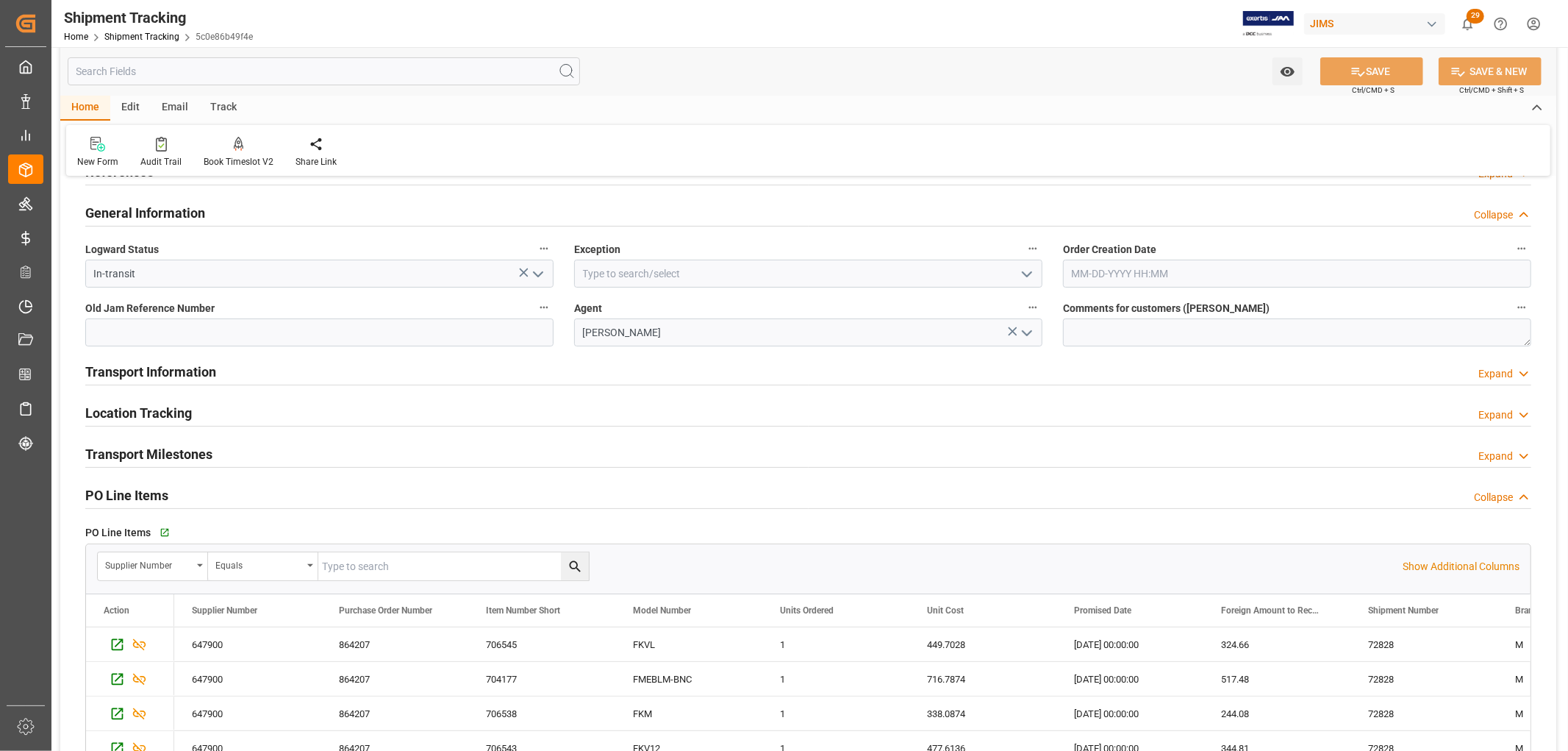
click at [143, 458] on h2 "Transport Milestones" at bounding box center [149, 454] width 127 height 20
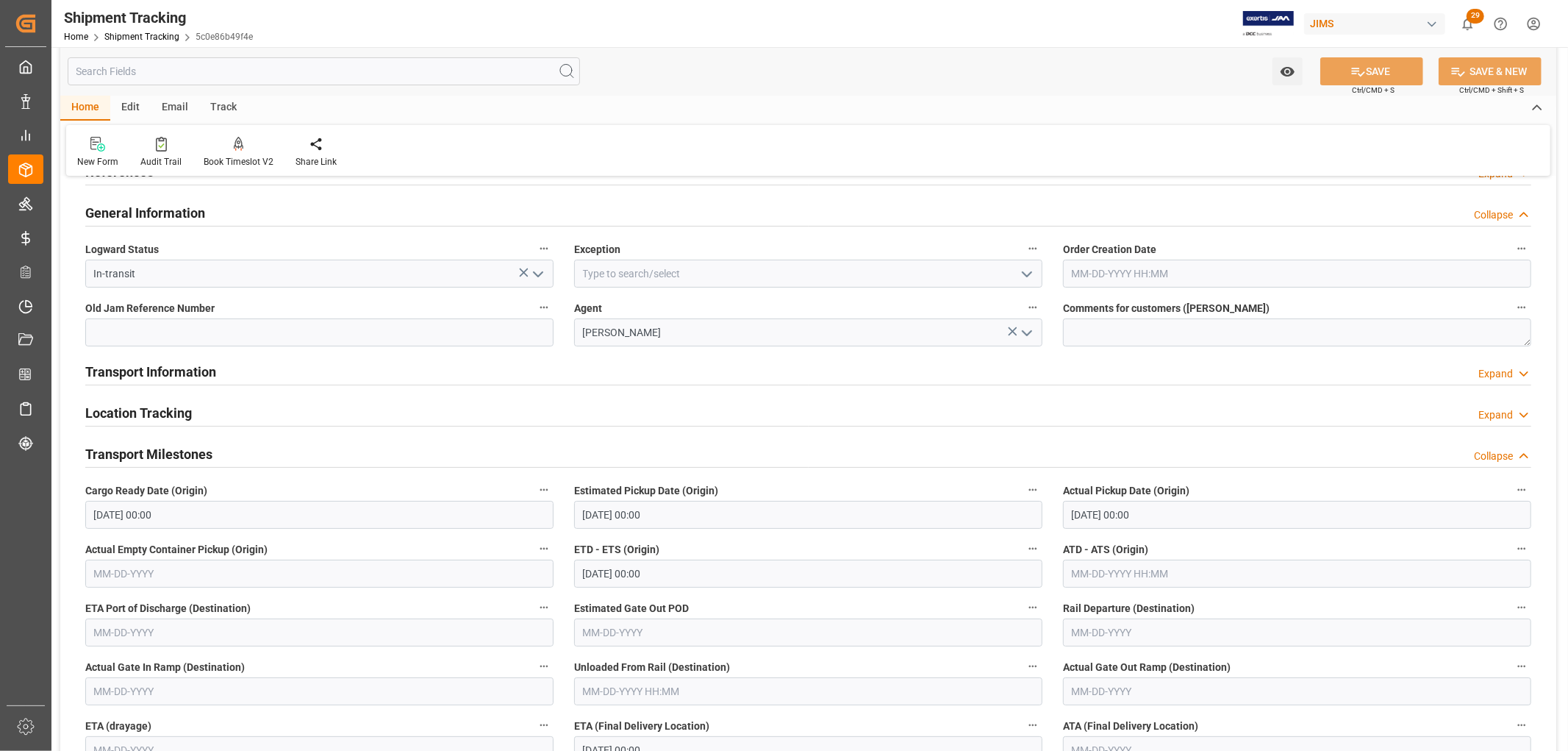
click at [143, 458] on h2 "Transport Milestones" at bounding box center [149, 454] width 127 height 20
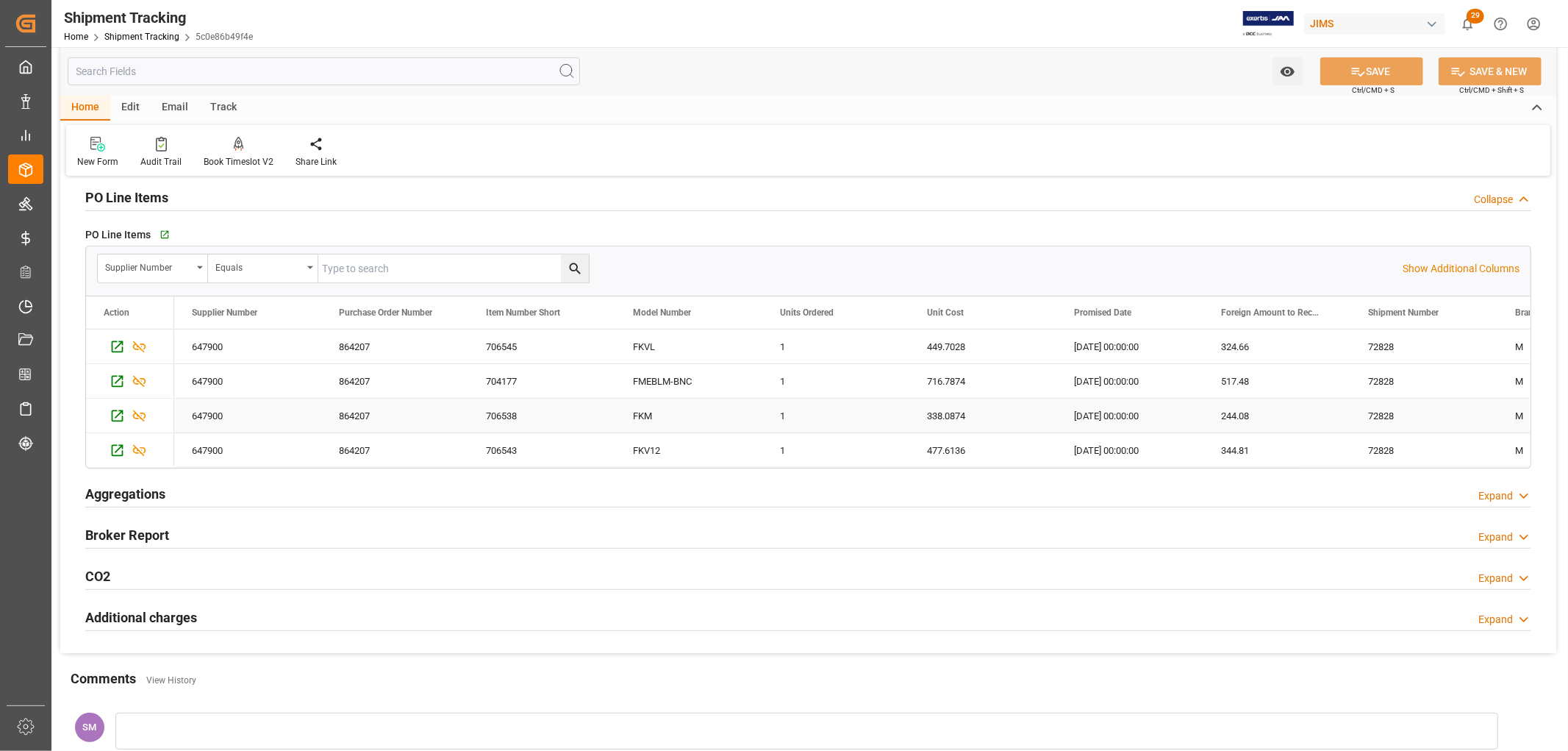
scroll to position [408, 0]
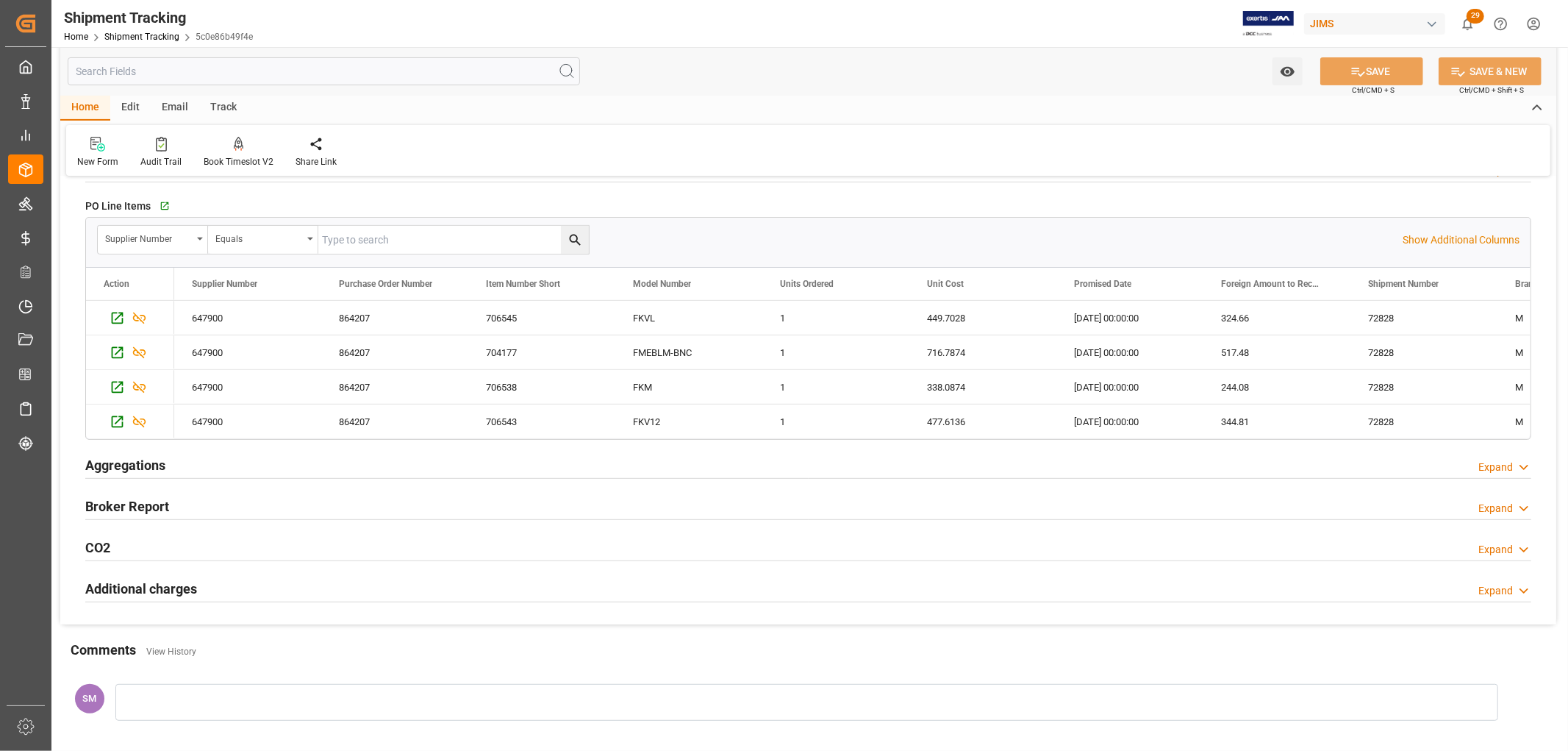
click at [135, 464] on h2 "Aggregations" at bounding box center [126, 465] width 80 height 20
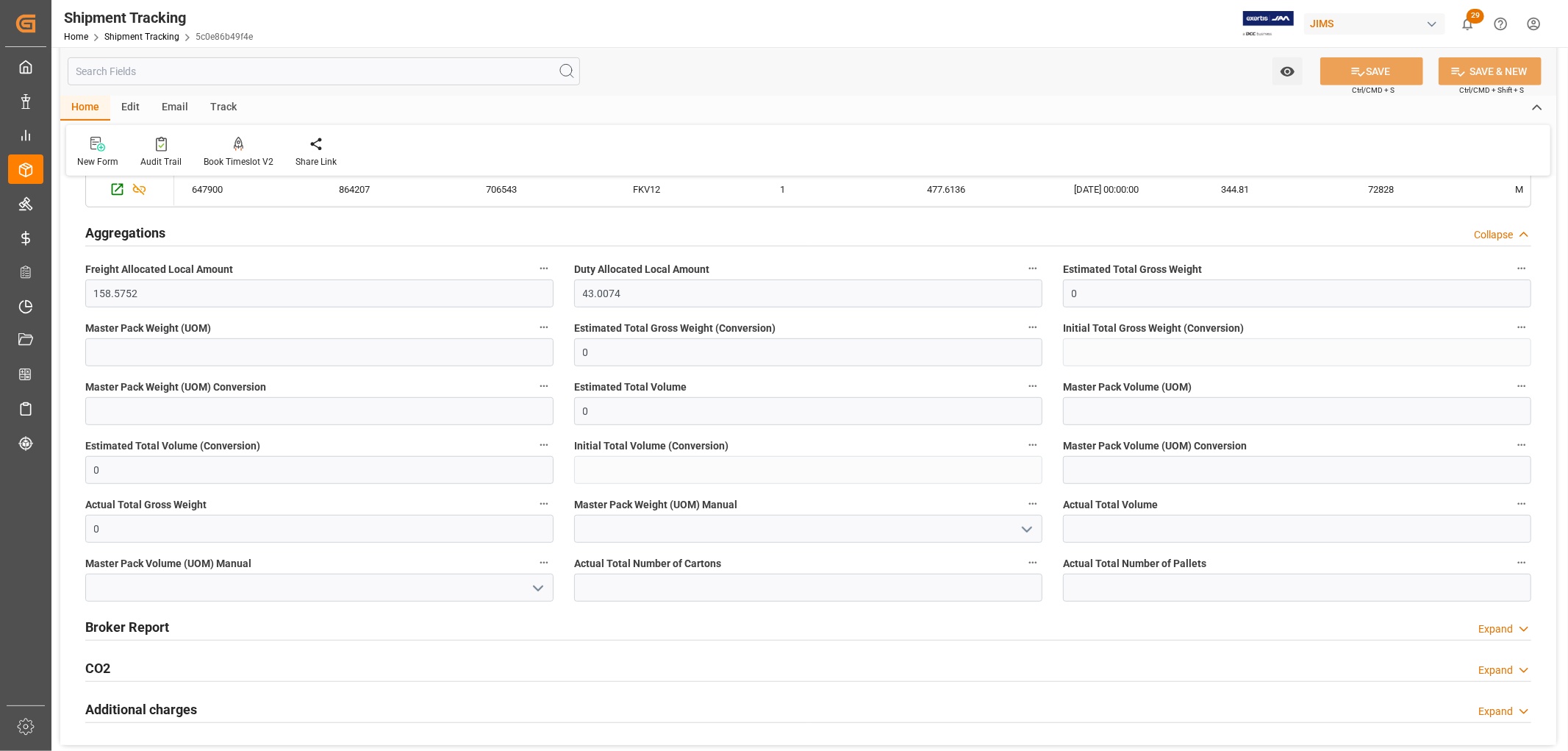
scroll to position [490, 0]
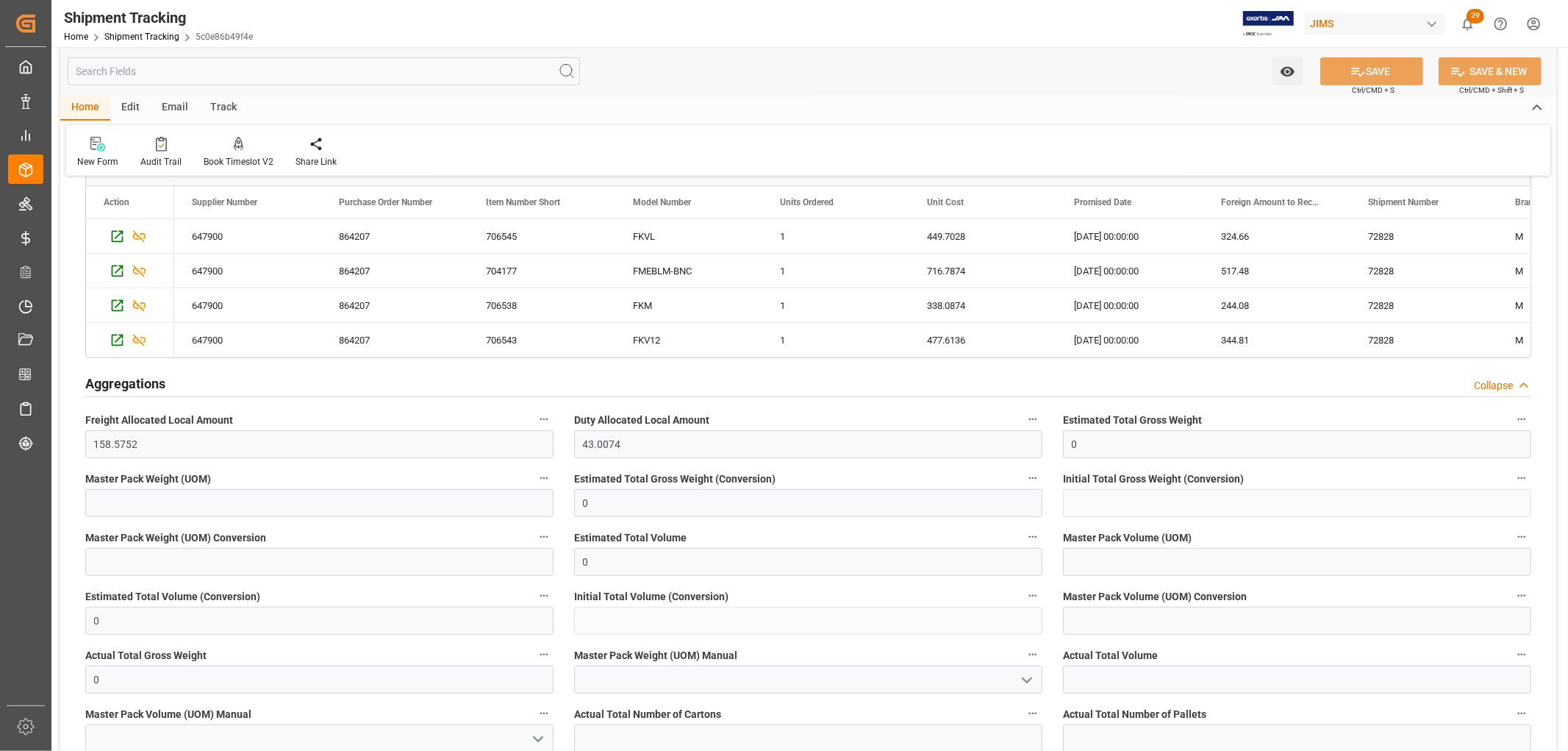
click at [118, 371] on div "Aggregations" at bounding box center [126, 382] width 80 height 28
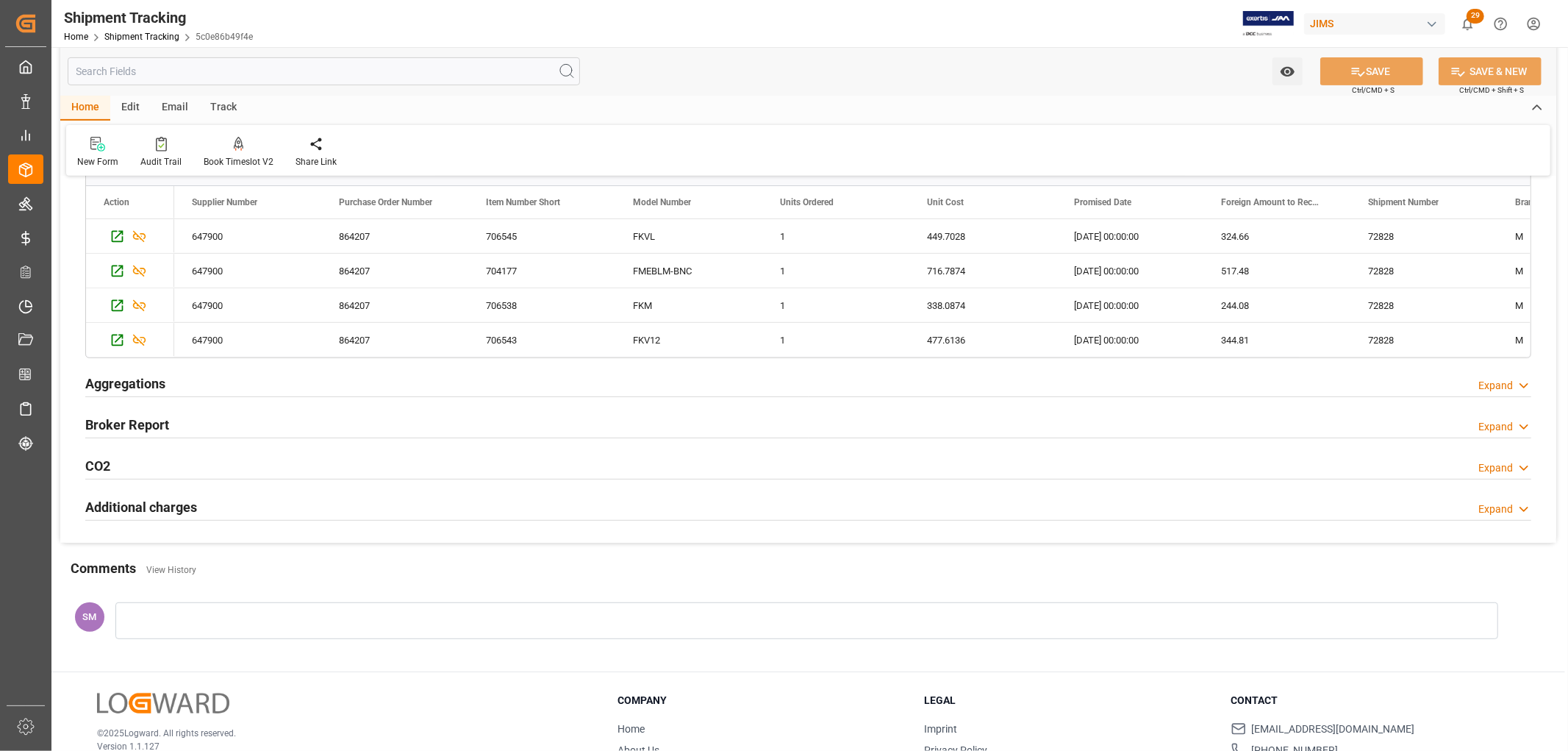
click at [114, 427] on h2 "Broker Report" at bounding box center [127, 424] width 84 height 20
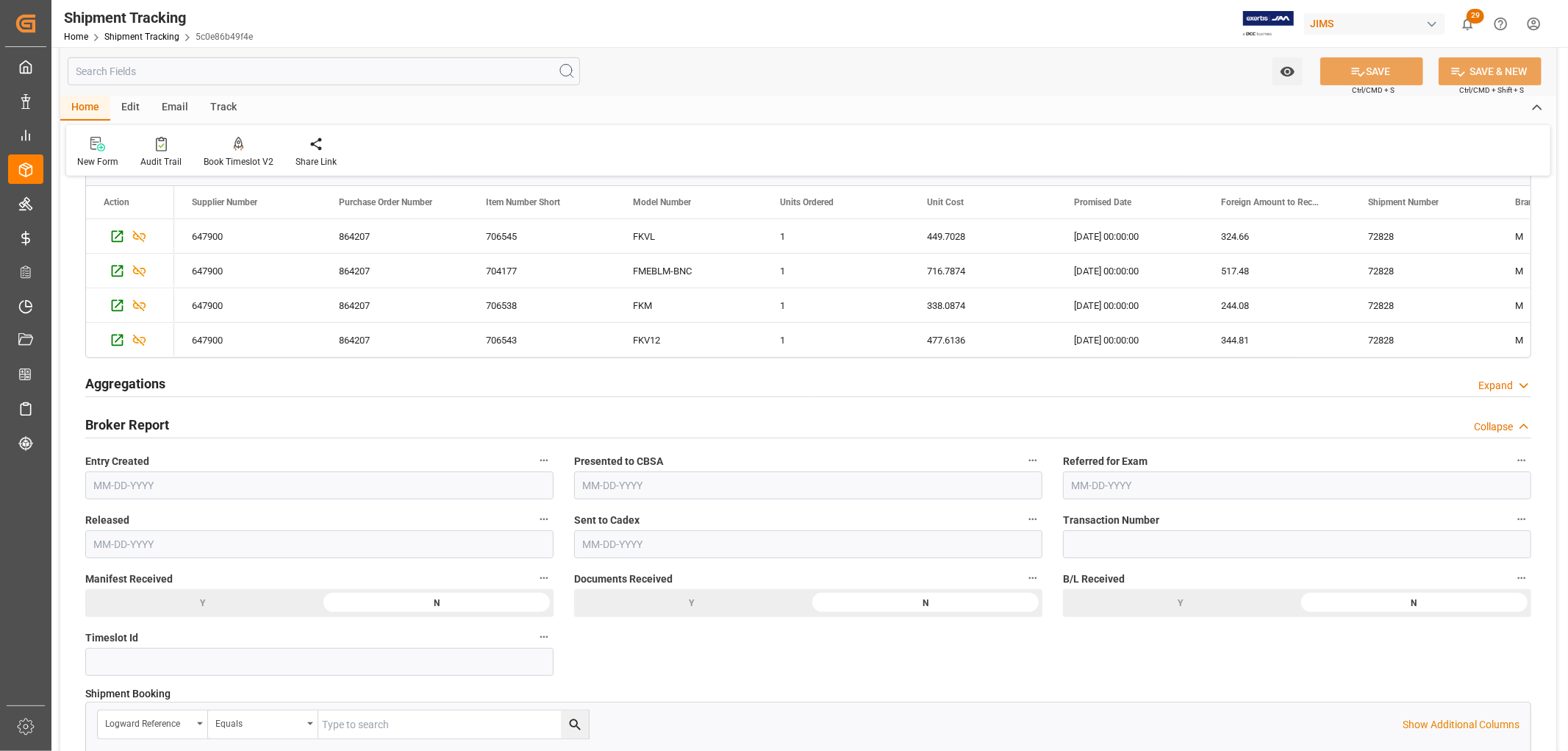
click at [133, 424] on h2 "Broker Report" at bounding box center [127, 424] width 84 height 20
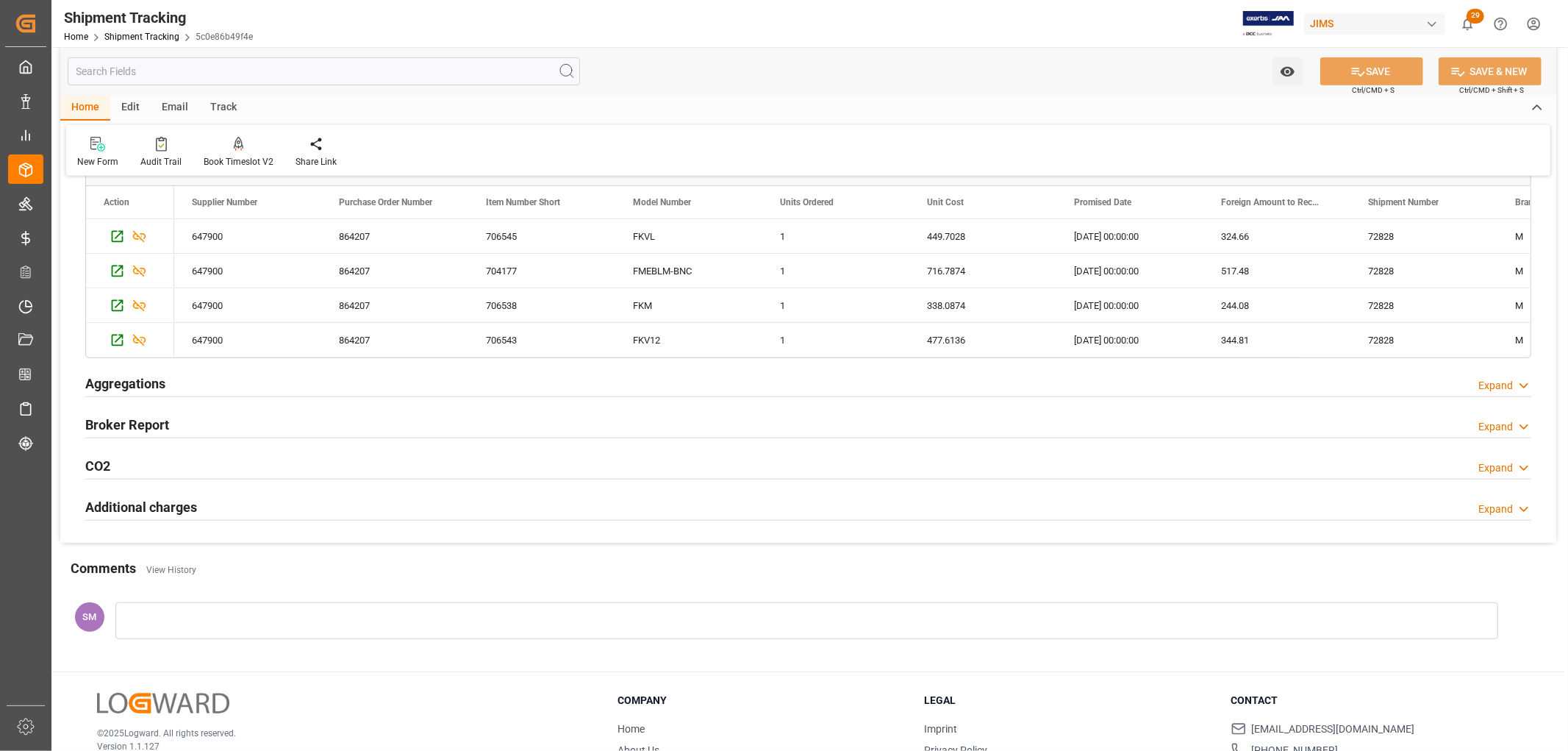
click at [143, 505] on h2 "Additional charges" at bounding box center [141, 507] width 112 height 20
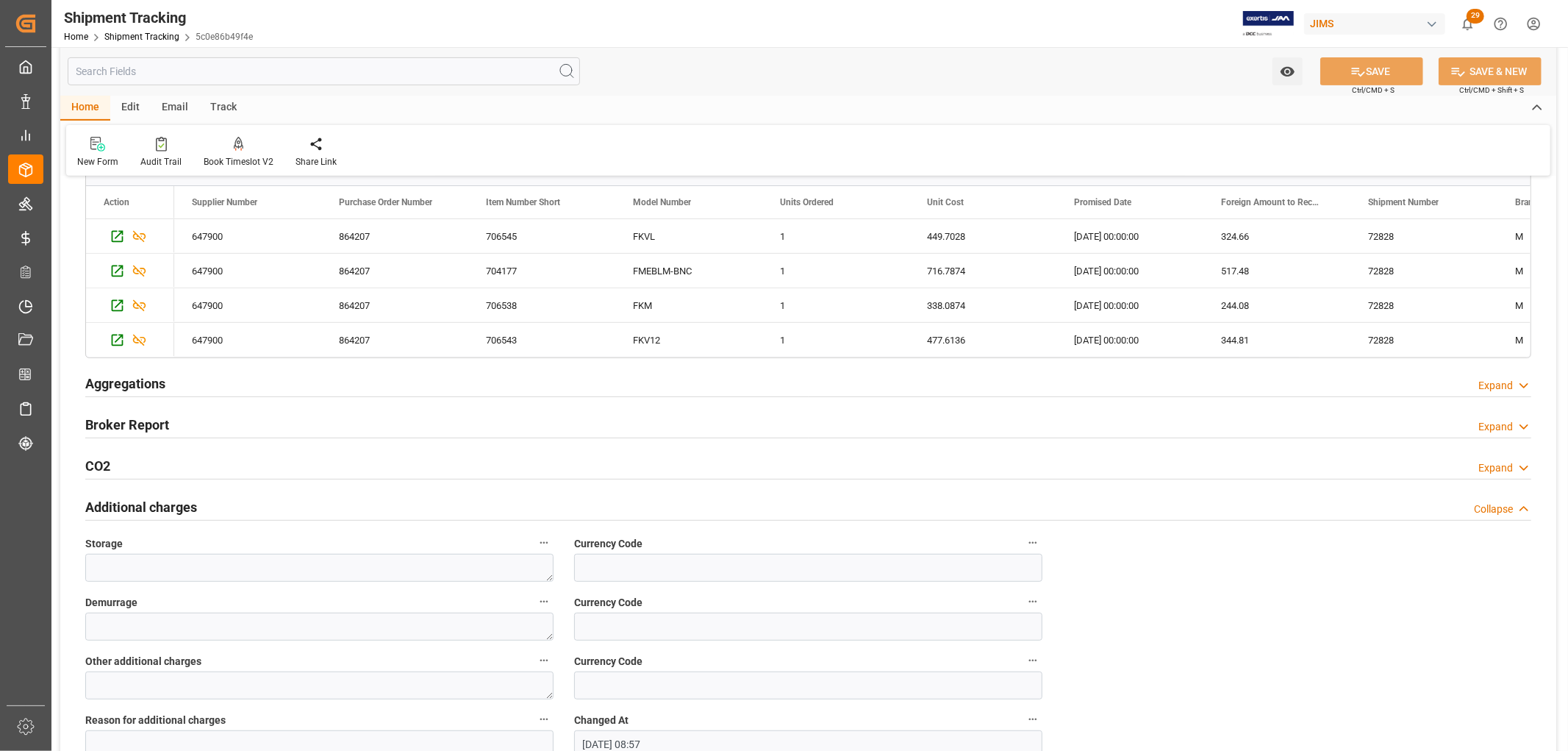
click at [112, 511] on h2 "Additional charges" at bounding box center [141, 507] width 112 height 20
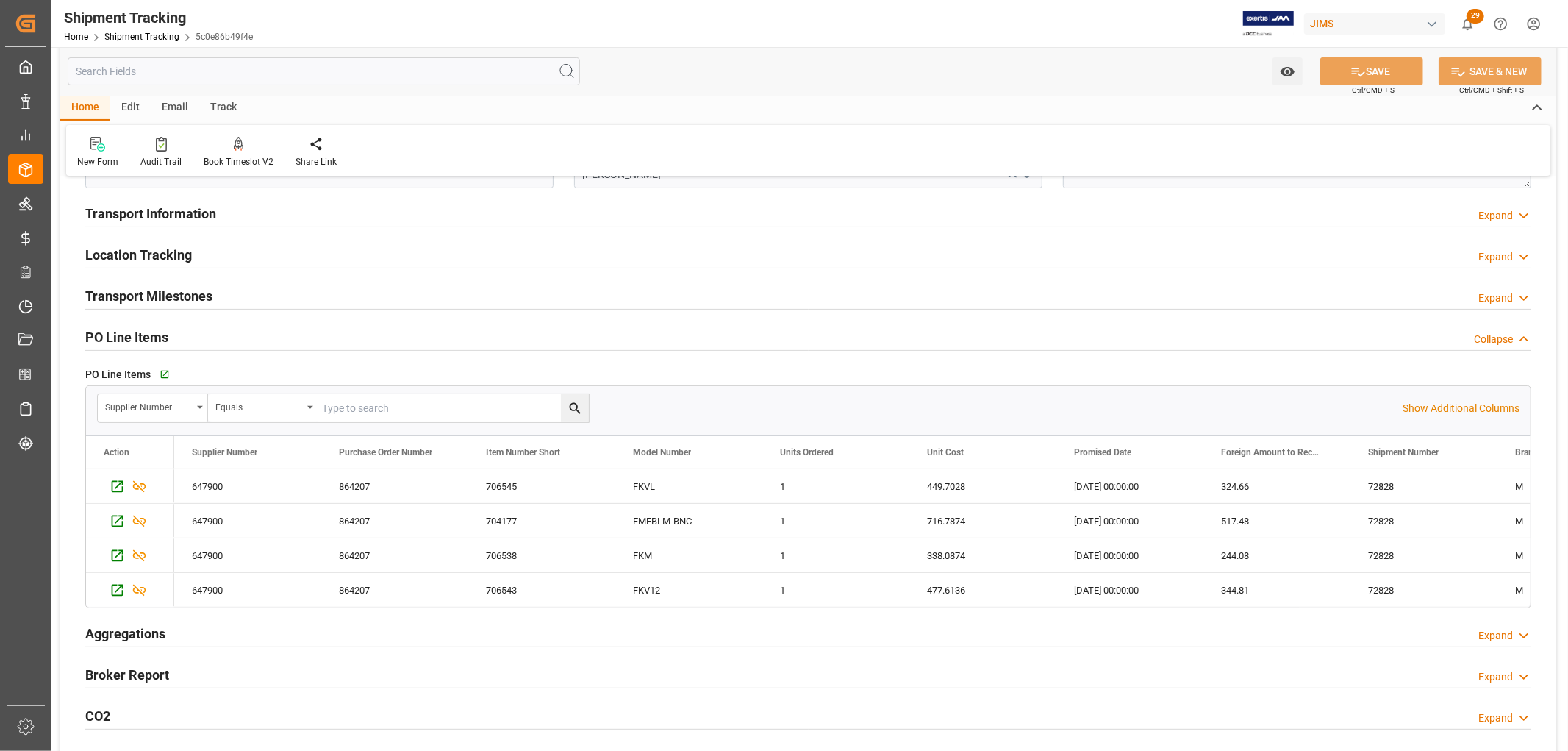
scroll to position [327, 0]
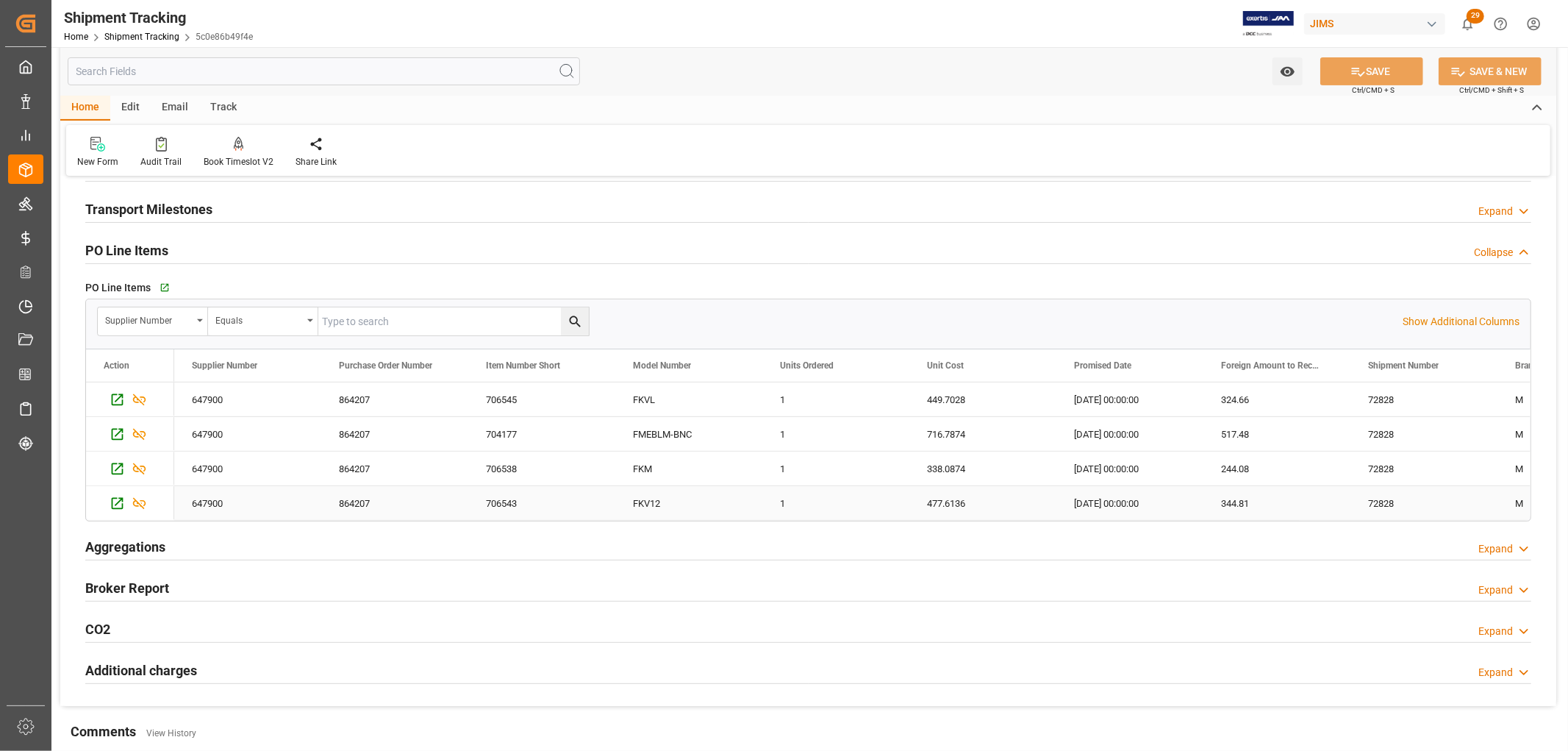
click at [582, 491] on div "706543" at bounding box center [541, 503] width 147 height 34
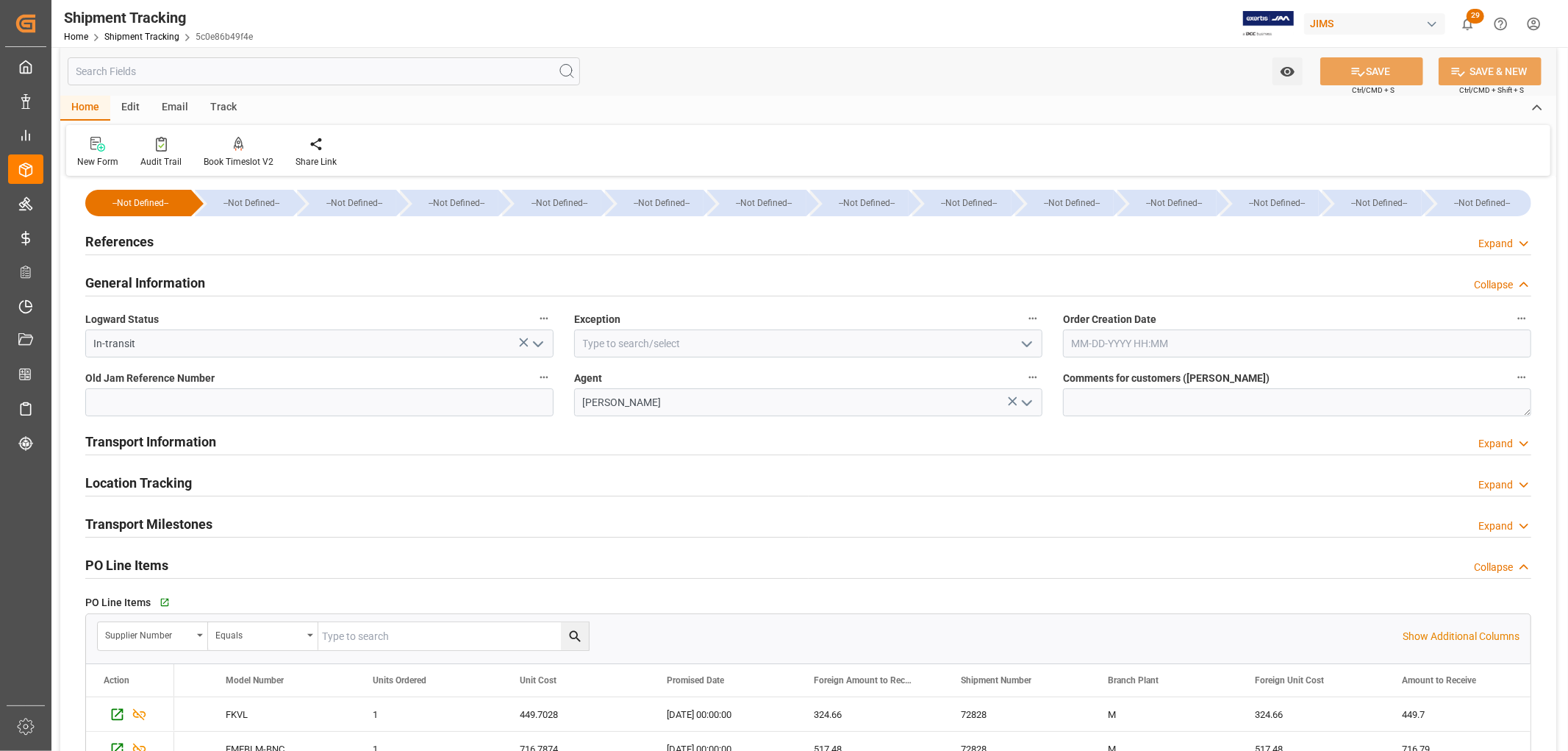
scroll to position [0, 0]
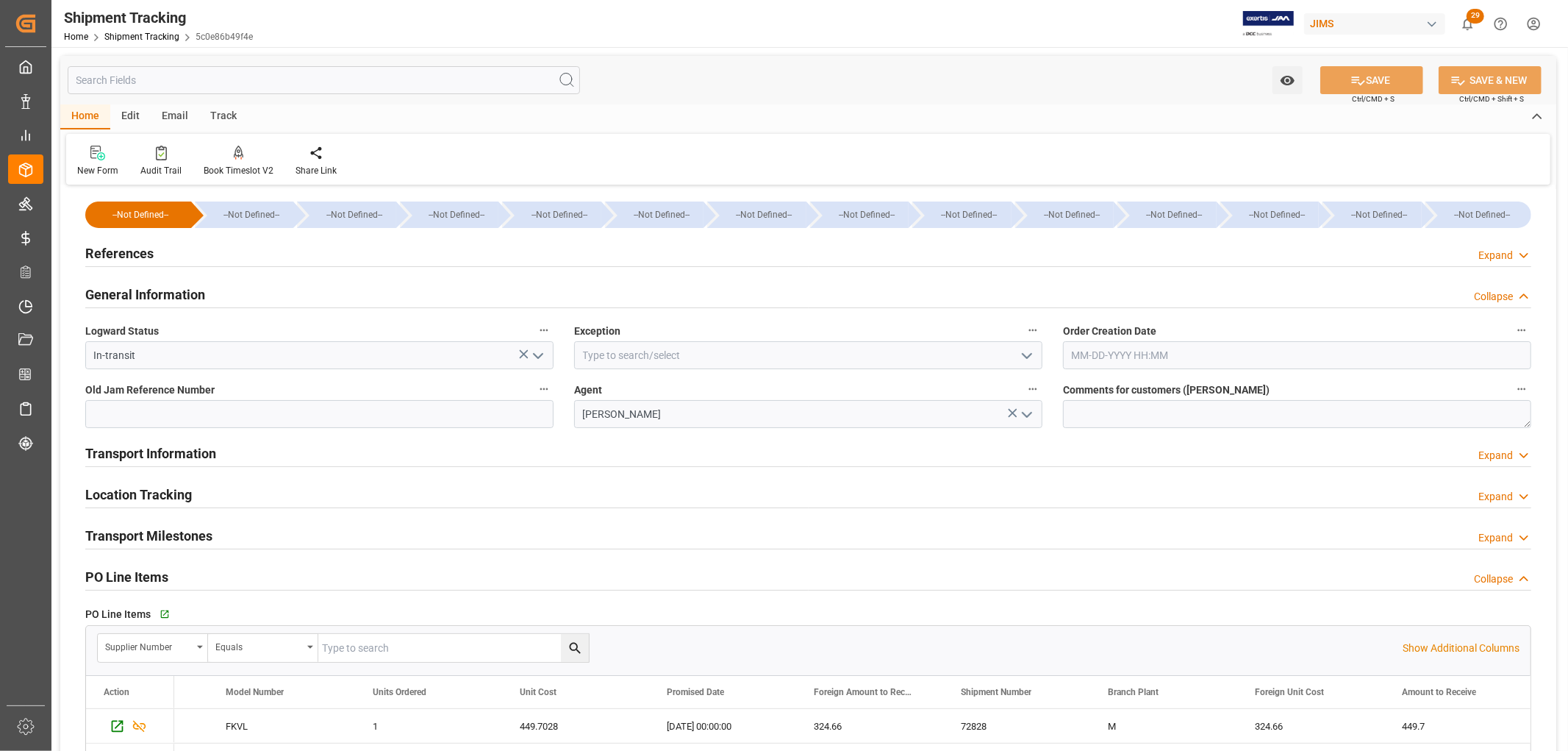
click at [112, 250] on h2 "References" at bounding box center [119, 253] width 69 height 20
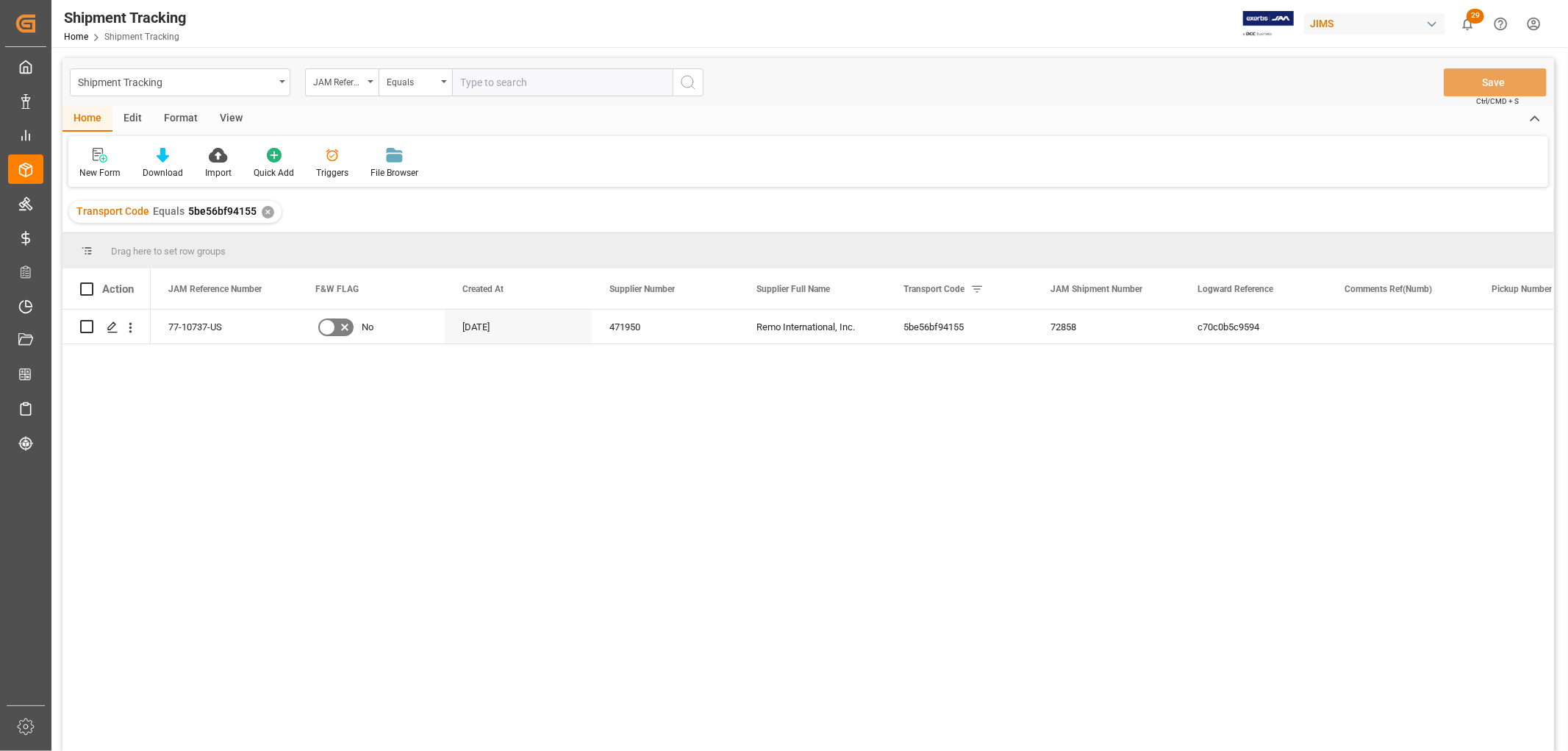
click at [236, 113] on div "View" at bounding box center [231, 119] width 45 height 25
click at [238, 112] on div "View" at bounding box center [231, 119] width 45 height 25
click at [85, 171] on div "Default" at bounding box center [93, 173] width 28 height 13
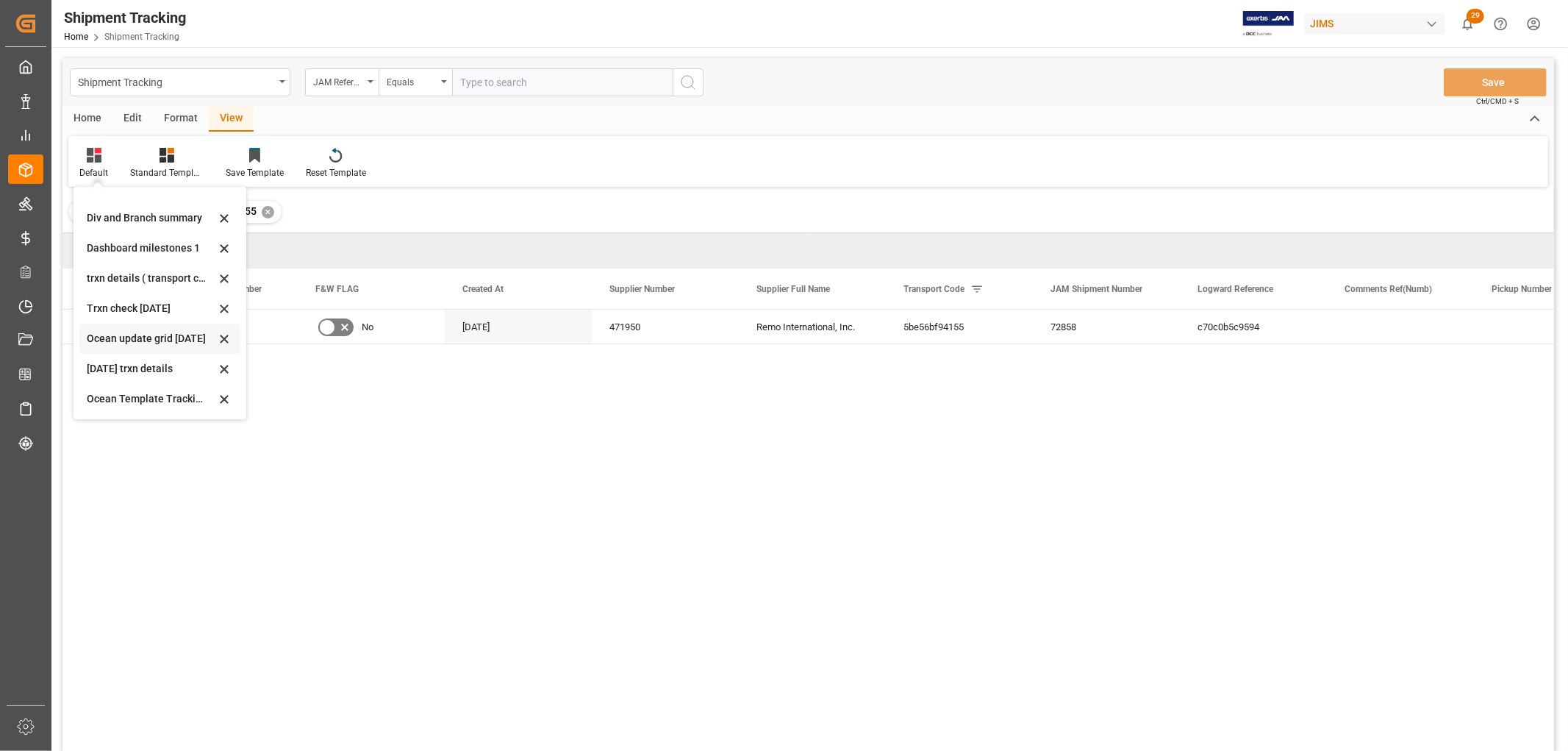
scroll to position [231, 0]
click at [125, 396] on div "tracking GIT template - Rev" at bounding box center [151, 399] width 129 height 15
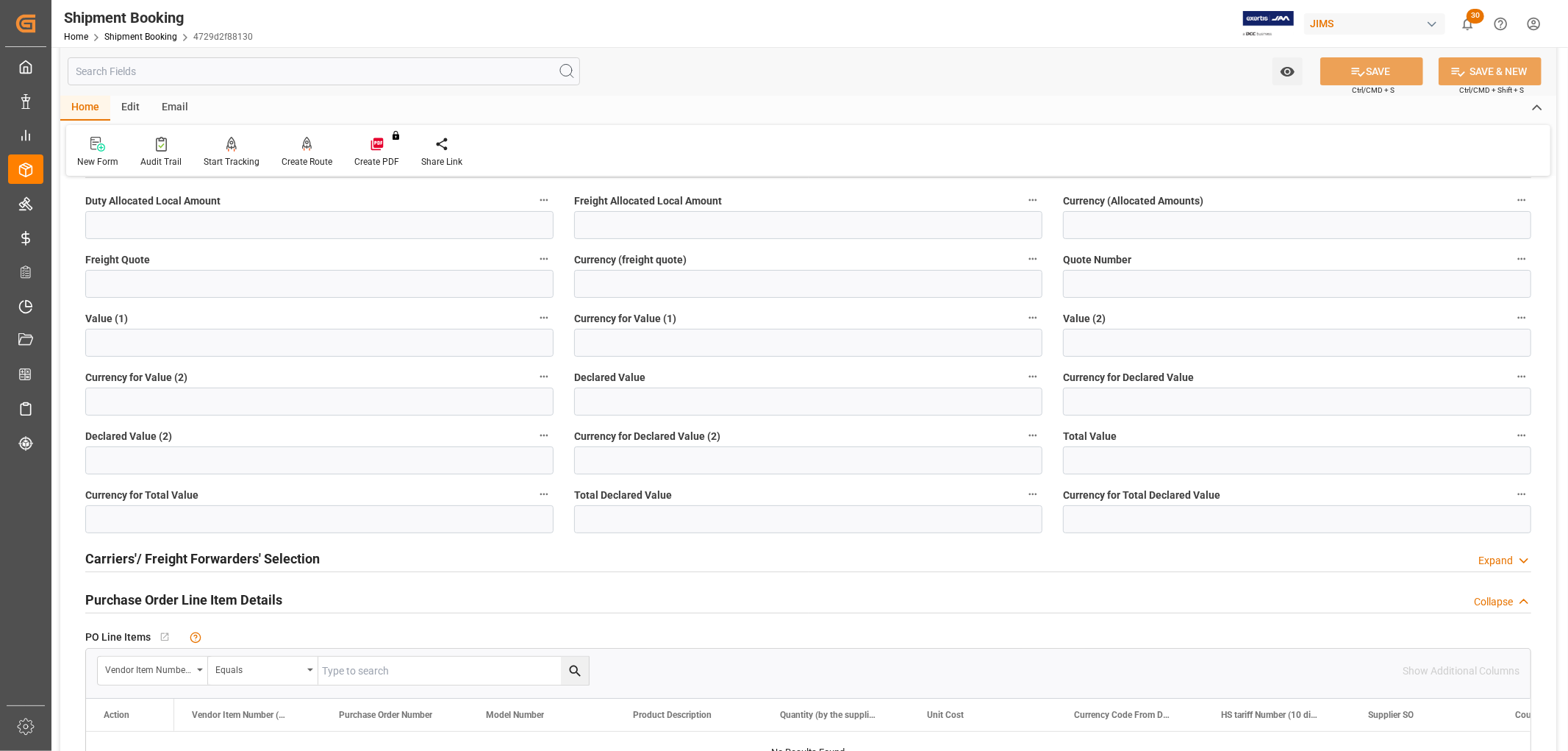
scroll to position [49, 0]
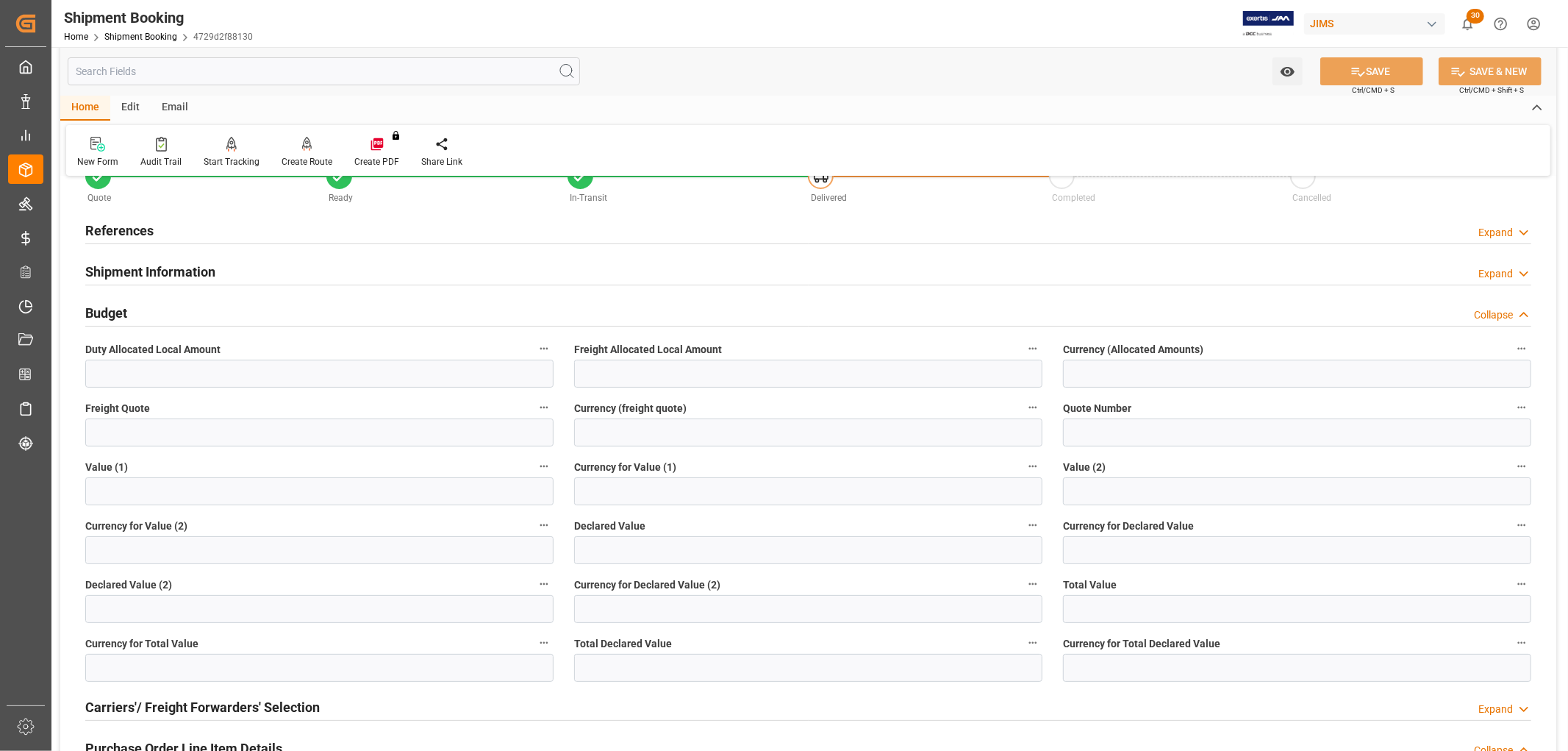
click at [121, 231] on h2 "References" at bounding box center [119, 230] width 69 height 20
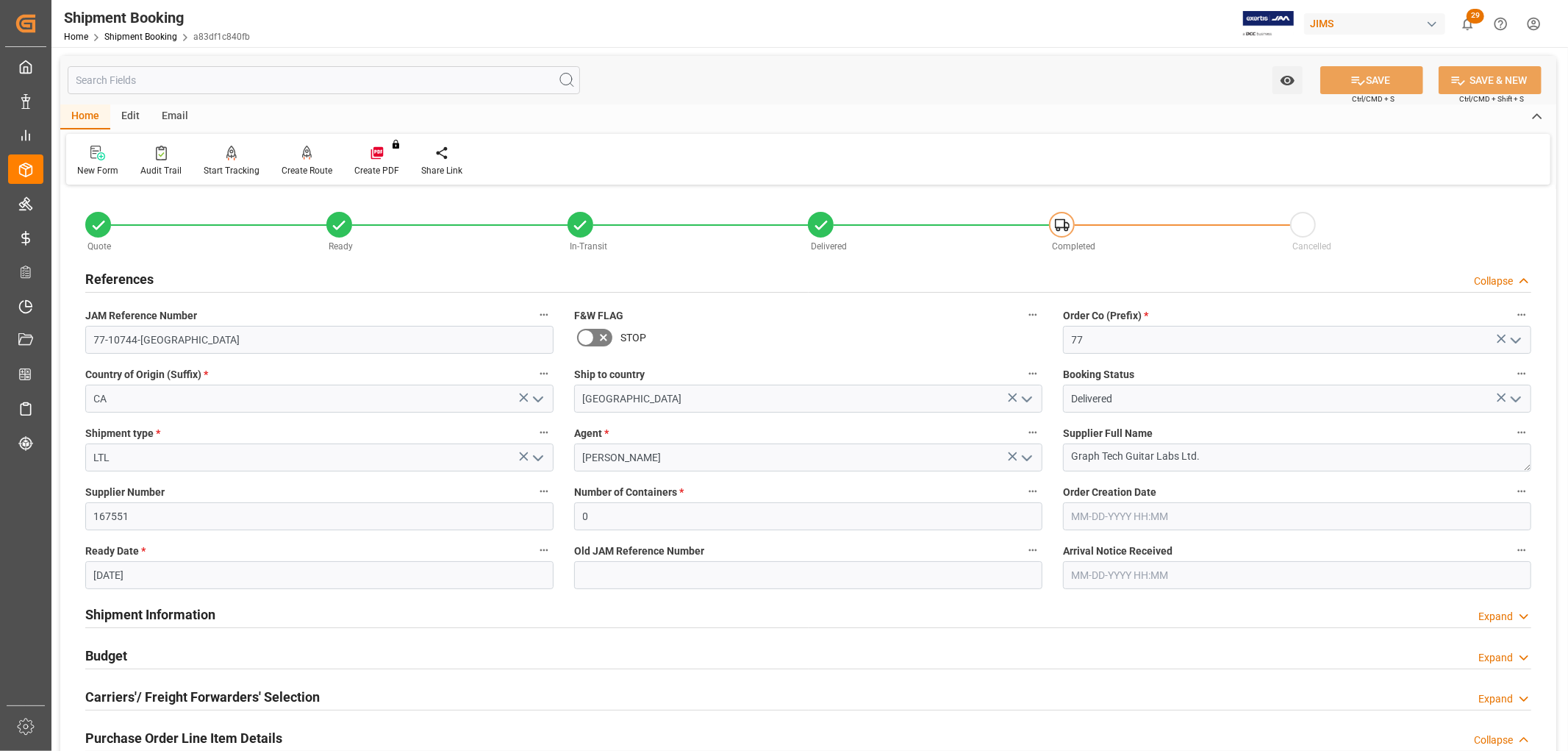
scroll to position [572, 0]
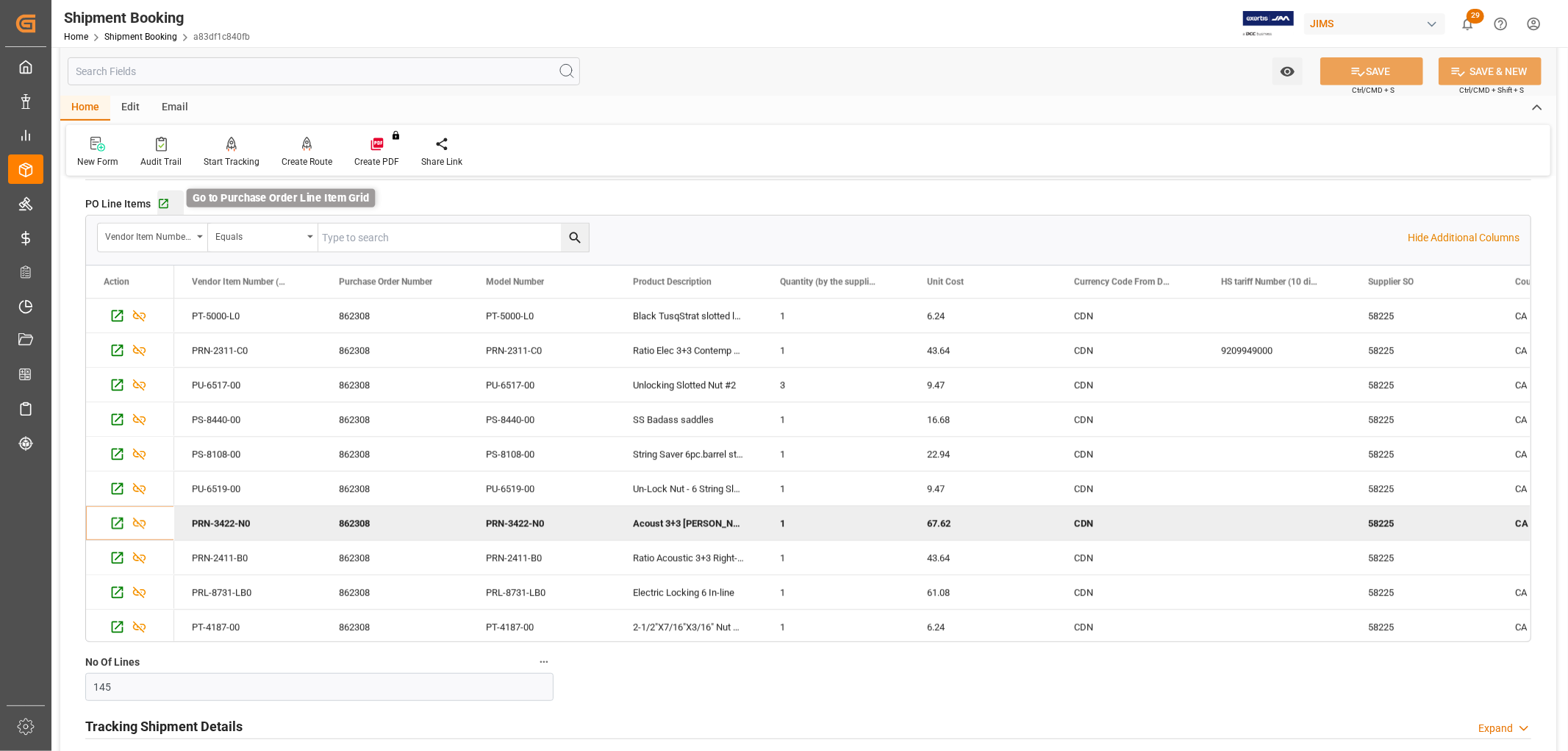
click at [160, 203] on icon "button" at bounding box center [163, 204] width 12 height 12
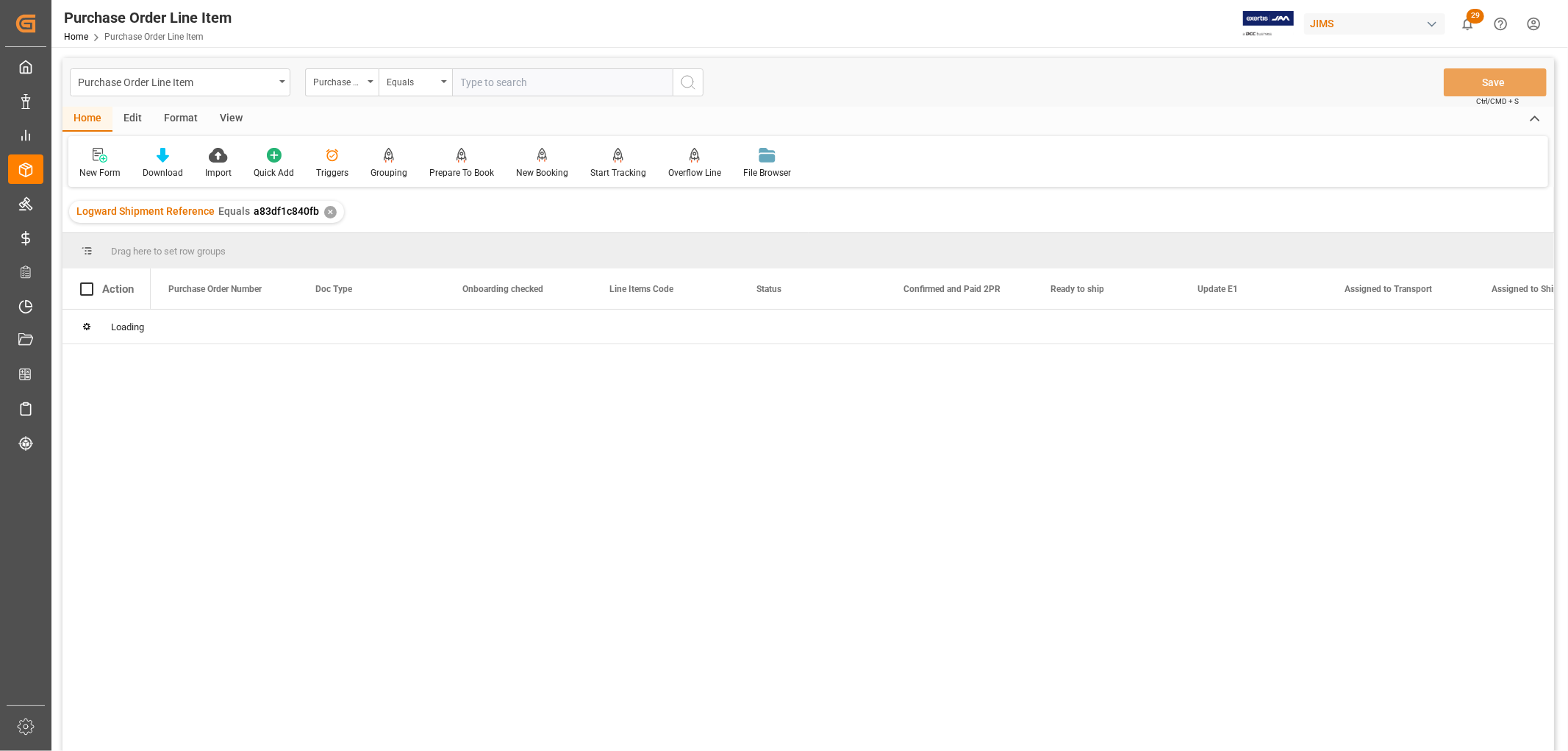
click at [226, 112] on div "View" at bounding box center [231, 119] width 45 height 25
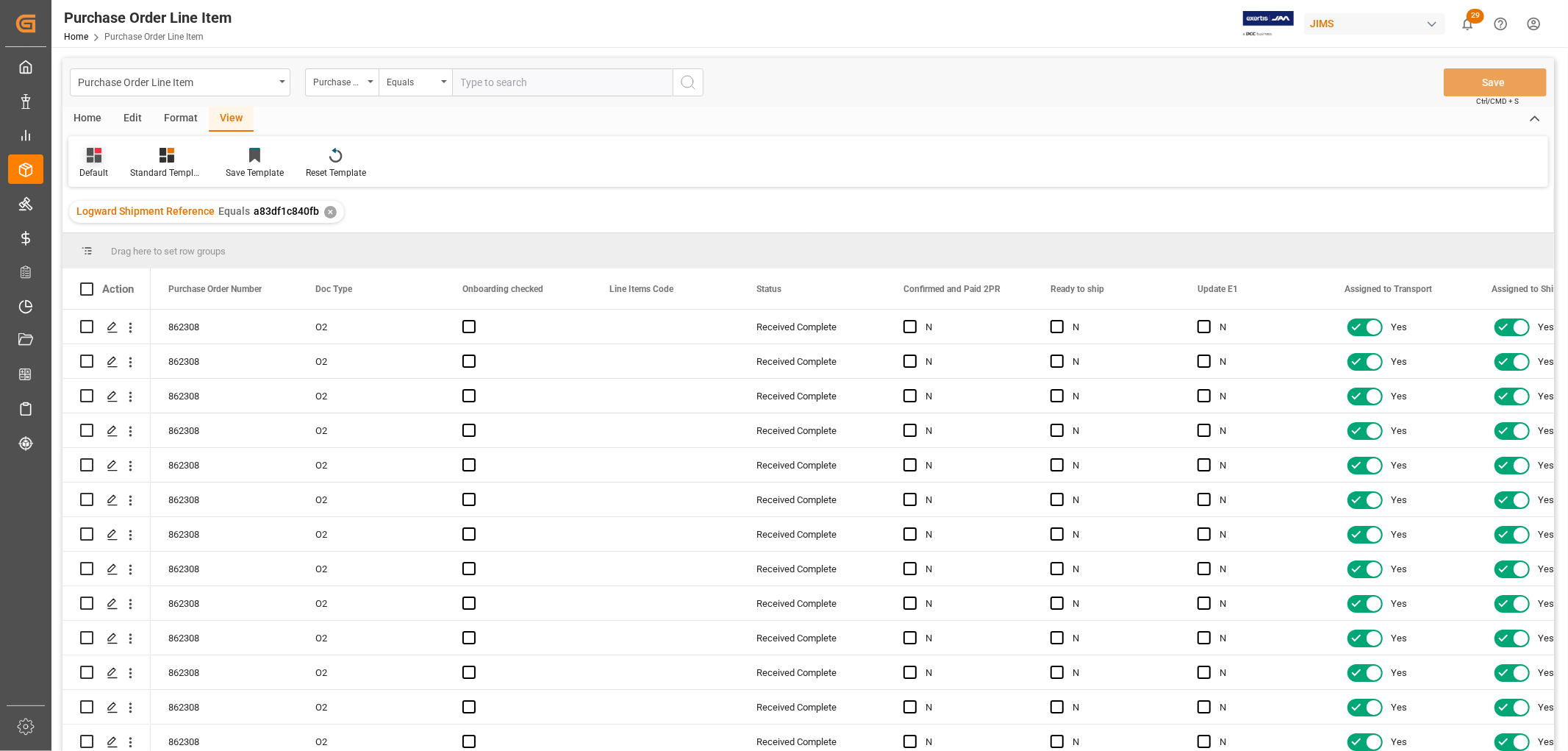
click at [92, 172] on div "Default" at bounding box center [93, 173] width 28 height 13
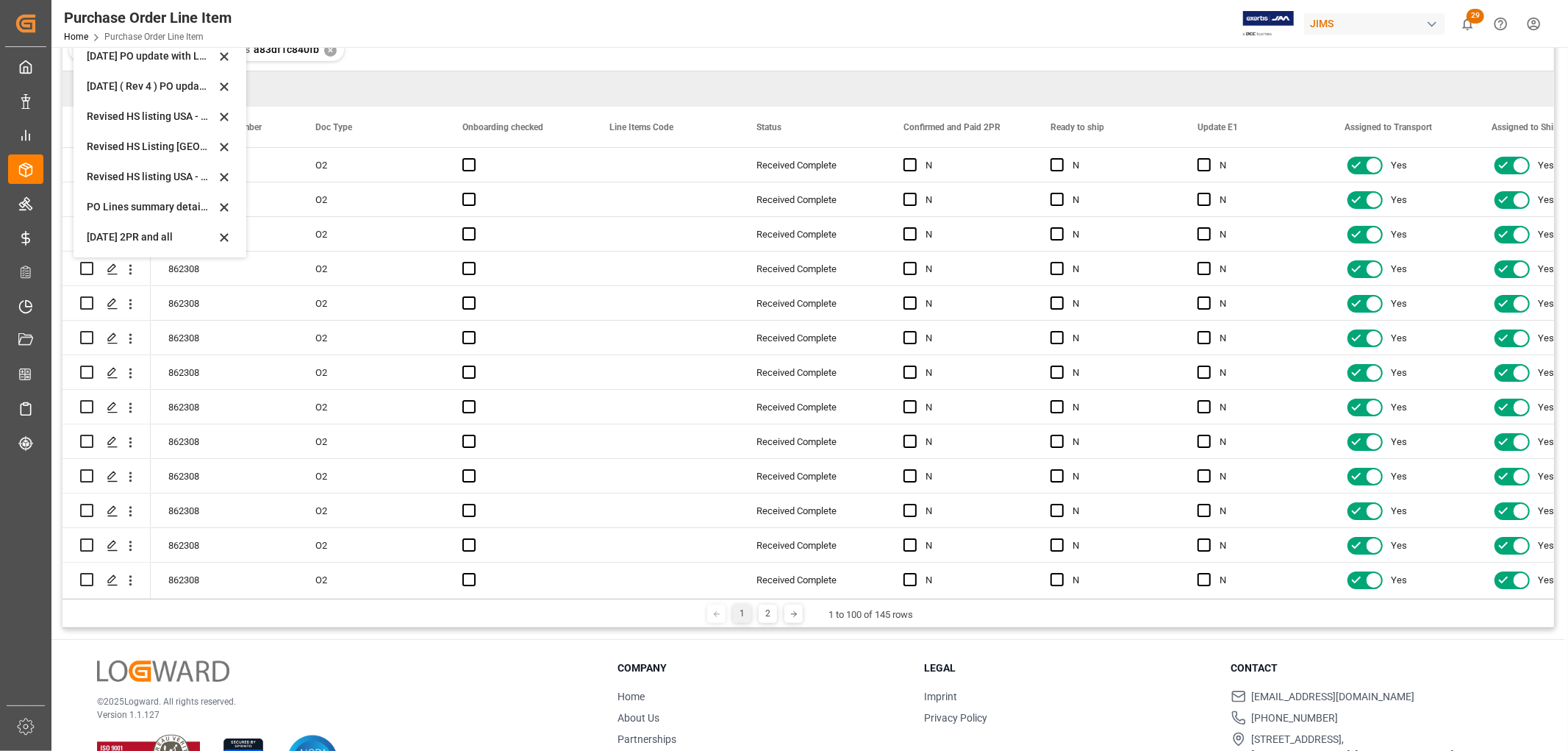
scroll to position [163, 0]
click at [112, 233] on div "[DATE] 2PR and all" at bounding box center [151, 236] width 129 height 15
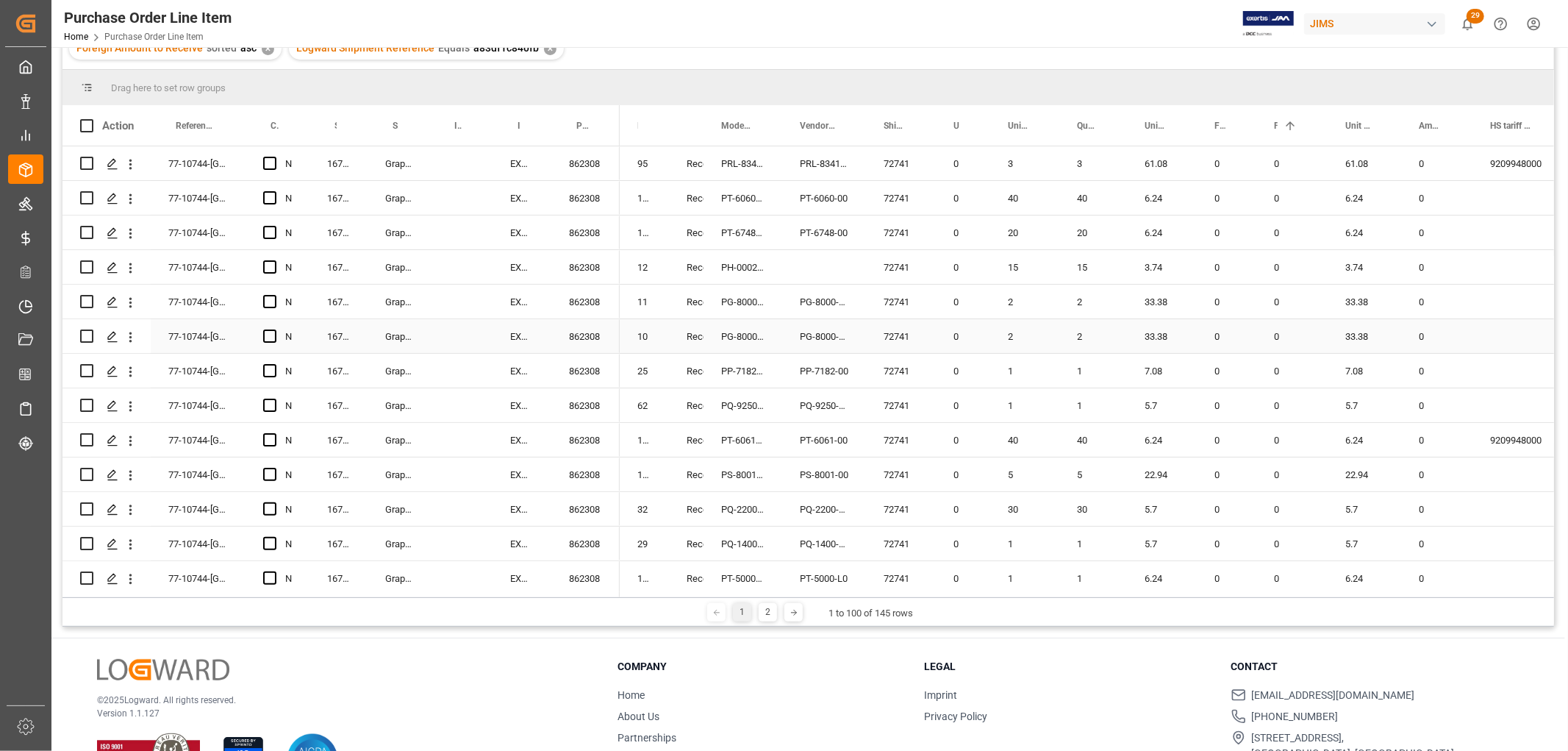
click at [393, 320] on div "Graph Tech Guitar Labs Ltd." at bounding box center [398, 336] width 62 height 34
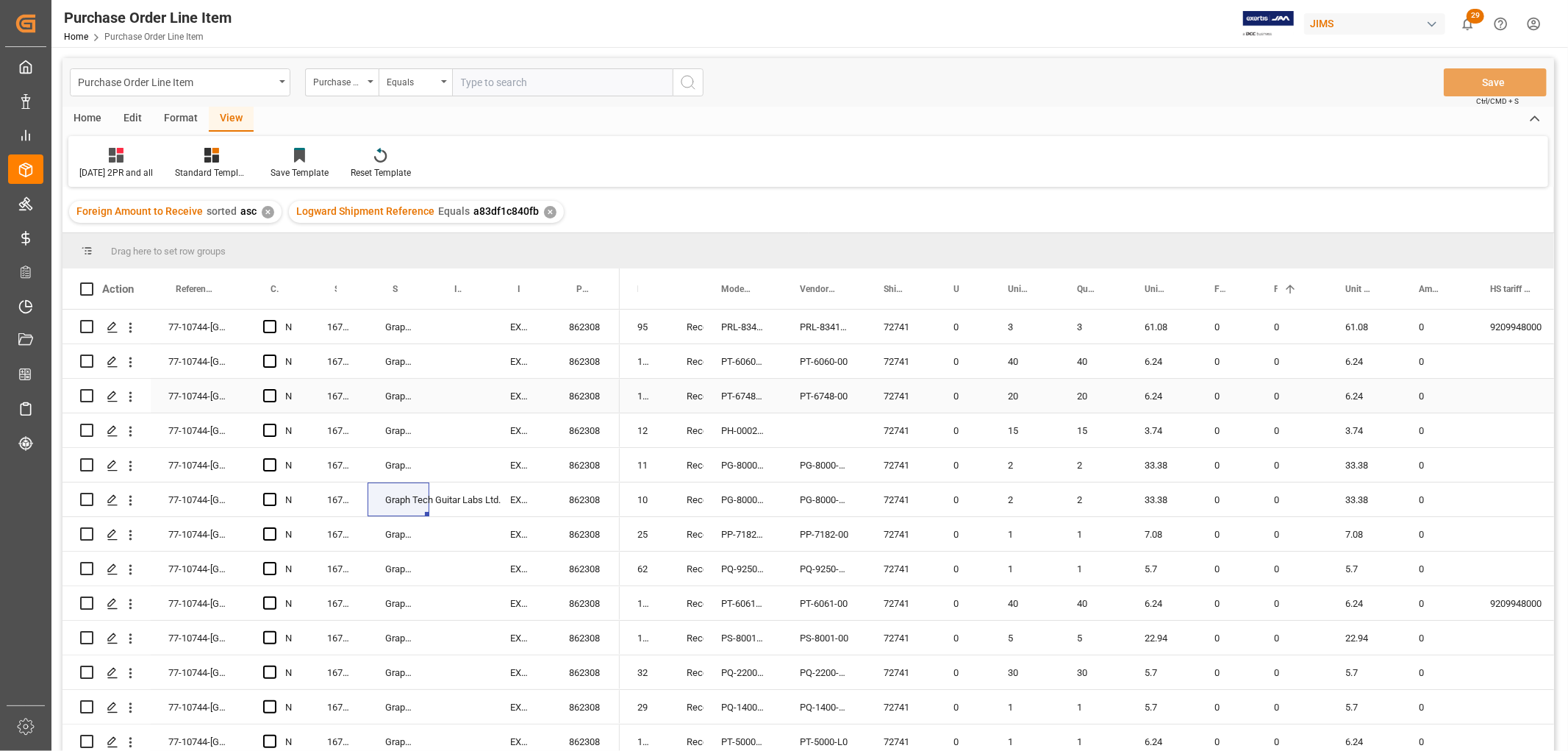
click at [434, 387] on div "Press SPACE to select this row." at bounding box center [461, 396] width 63 height 34
click at [779, 430] on div "PH-0002-00" at bounding box center [743, 431] width 79 height 34
click at [986, 339] on div "0" at bounding box center [963, 327] width 55 height 34
click at [640, 468] on div "11" at bounding box center [645, 464] width 49 height 34
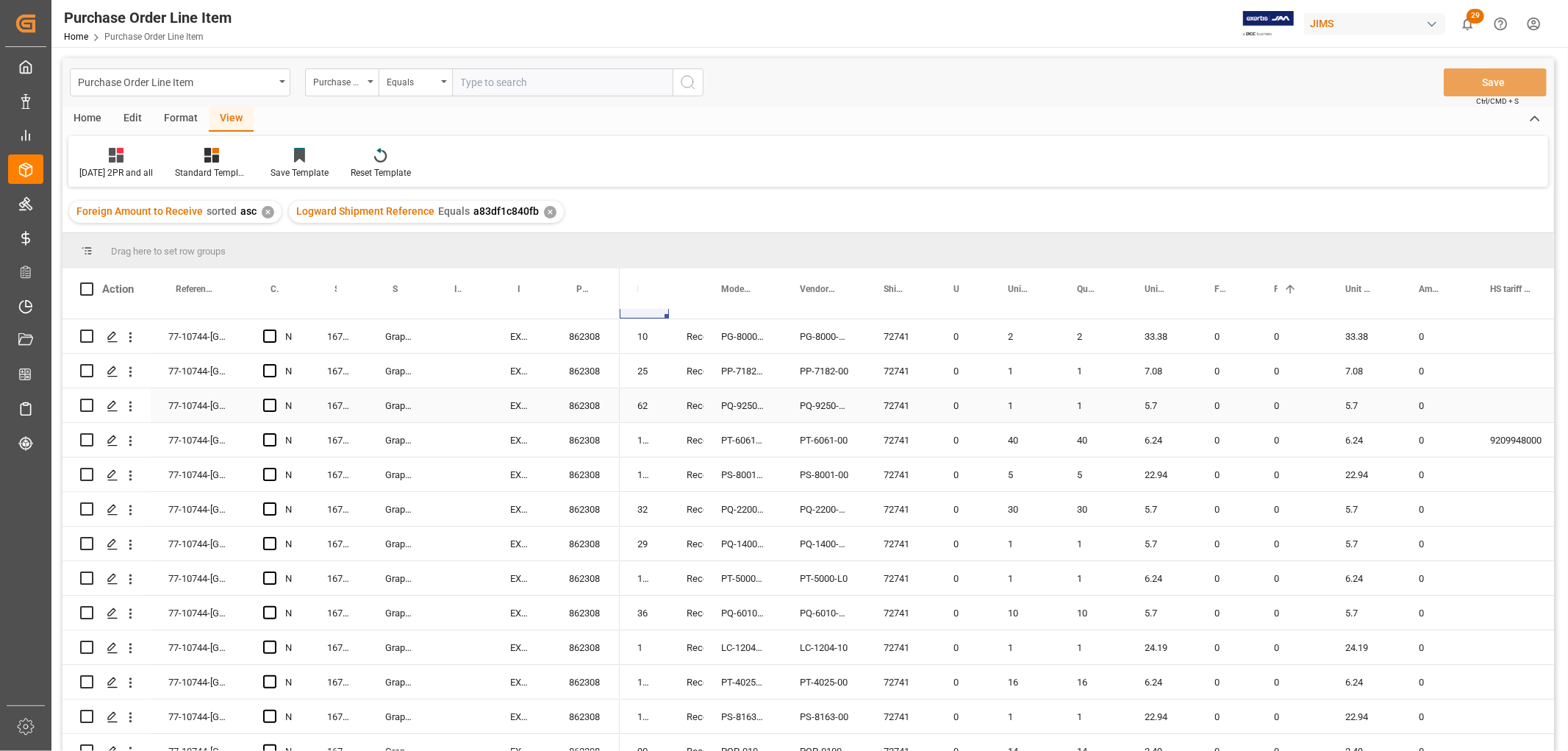
click at [1030, 410] on div "1" at bounding box center [1025, 405] width 69 height 34
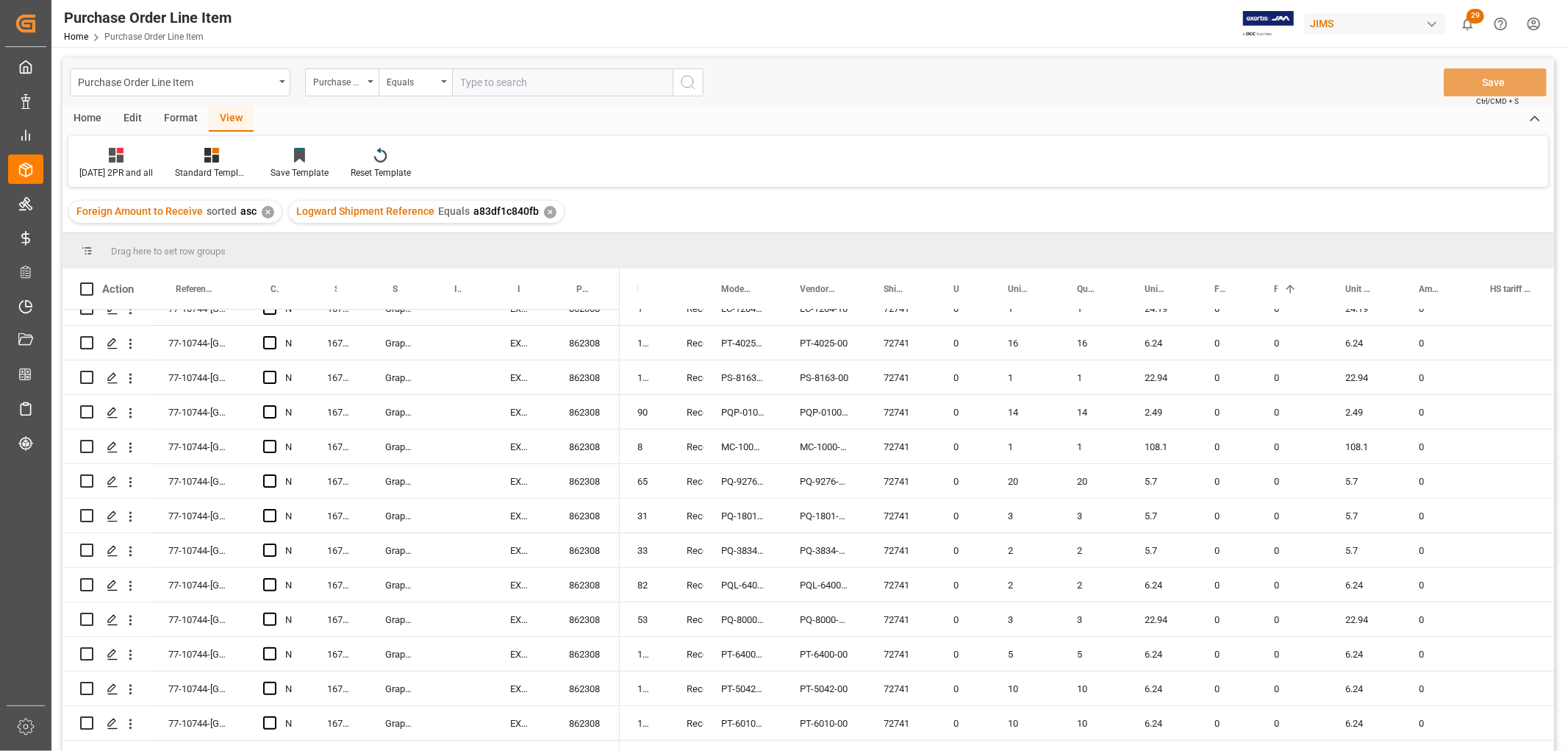
scroll to position [481, 0]
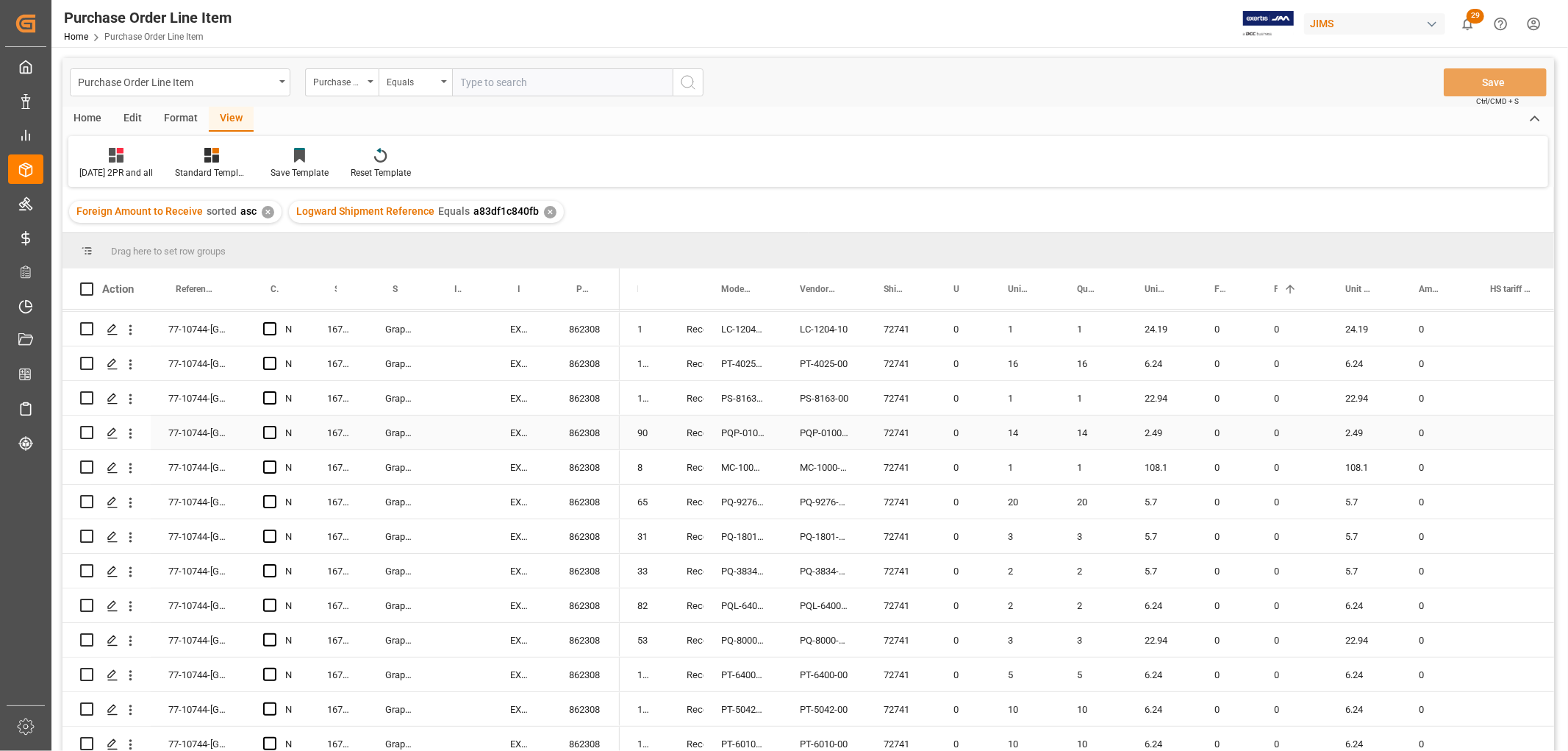
click at [528, 431] on div "EXW Delta BC CA" at bounding box center [522, 432] width 59 height 34
click at [747, 347] on div "PT-4025-00" at bounding box center [743, 364] width 79 height 34
click at [657, 371] on div "126" at bounding box center [645, 364] width 49 height 34
click at [420, 360] on div "Graph Tech Guitar Labs Ltd." at bounding box center [398, 364] width 62 height 34
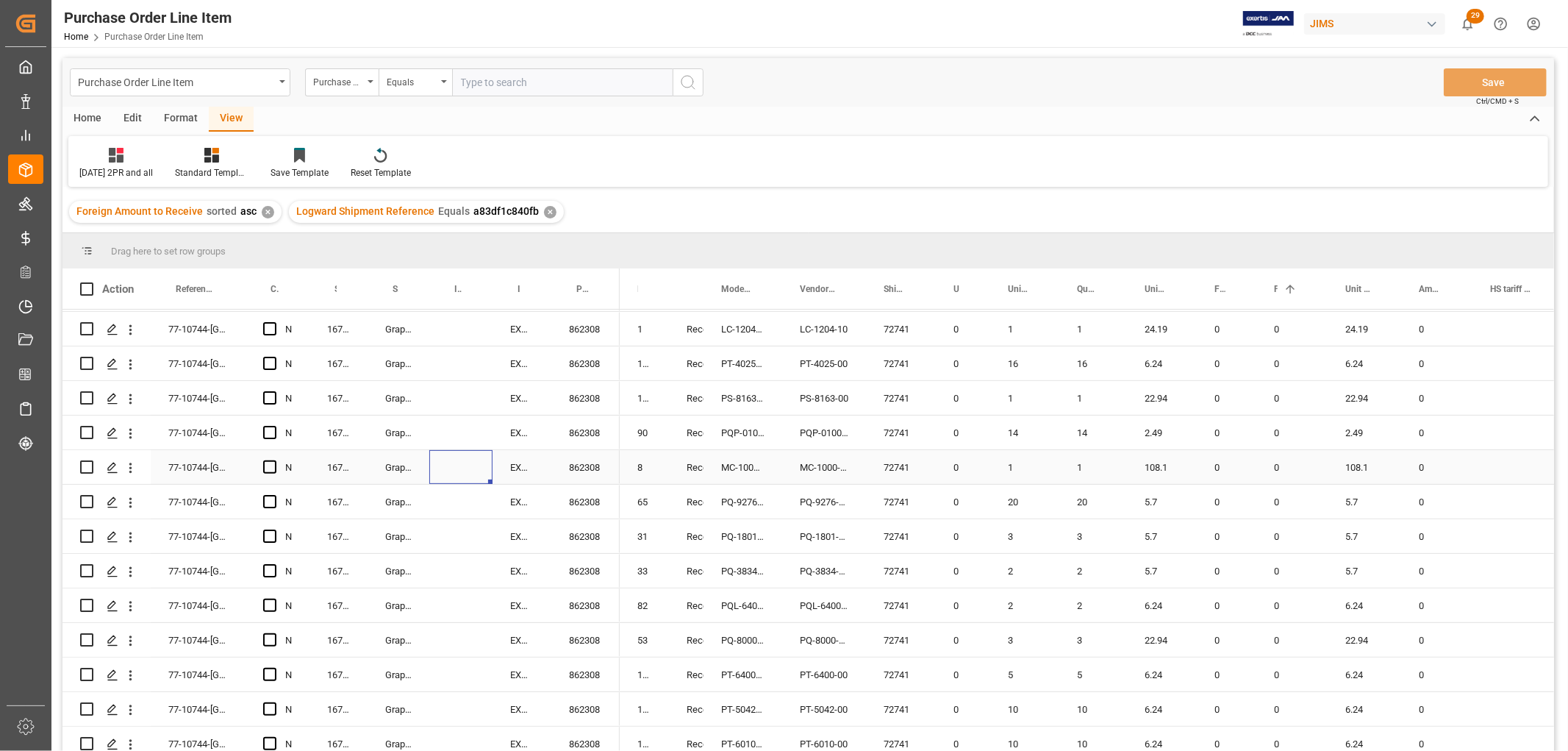
click at [485, 469] on div "Press SPACE to select this row." at bounding box center [461, 467] width 63 height 34
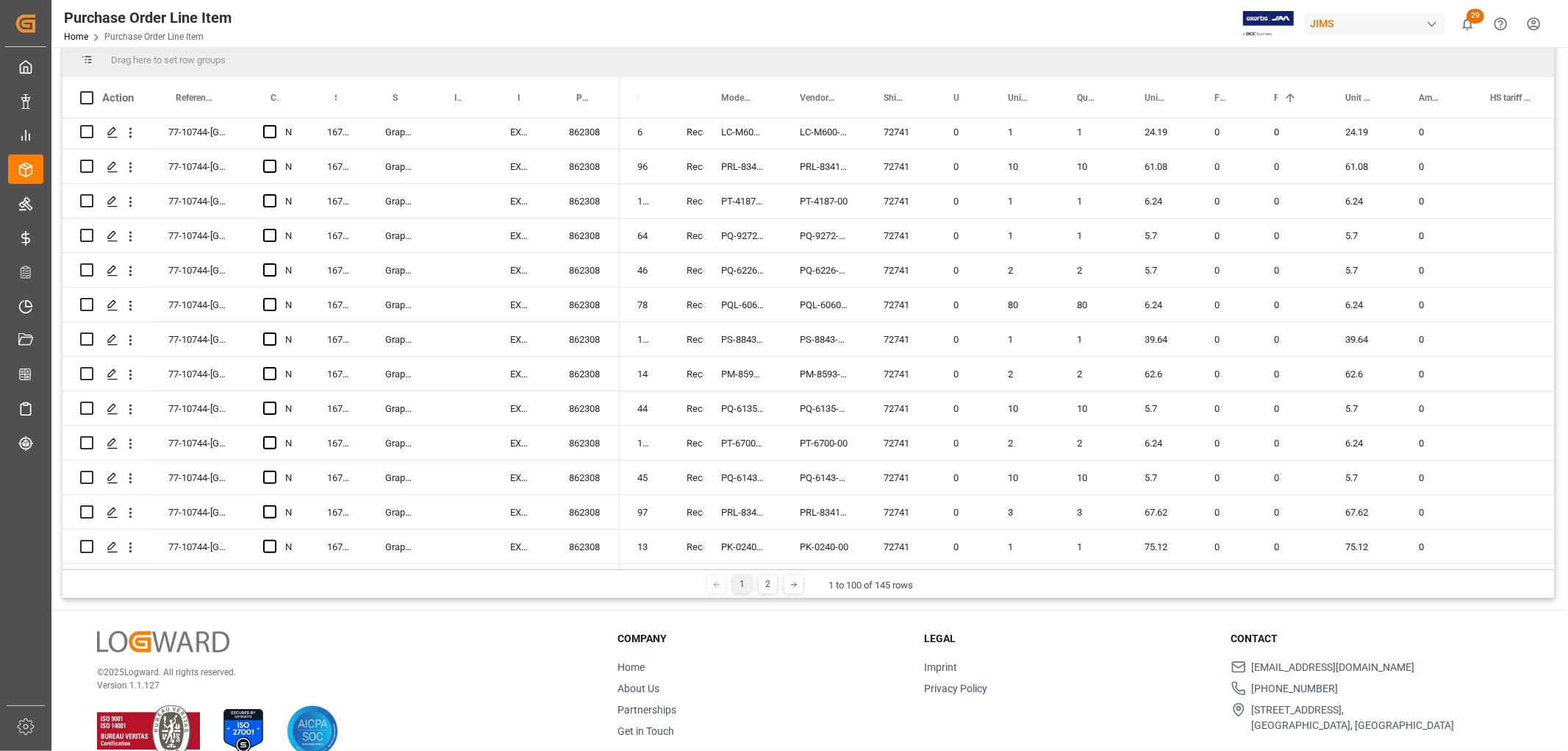
scroll to position [217, 0]
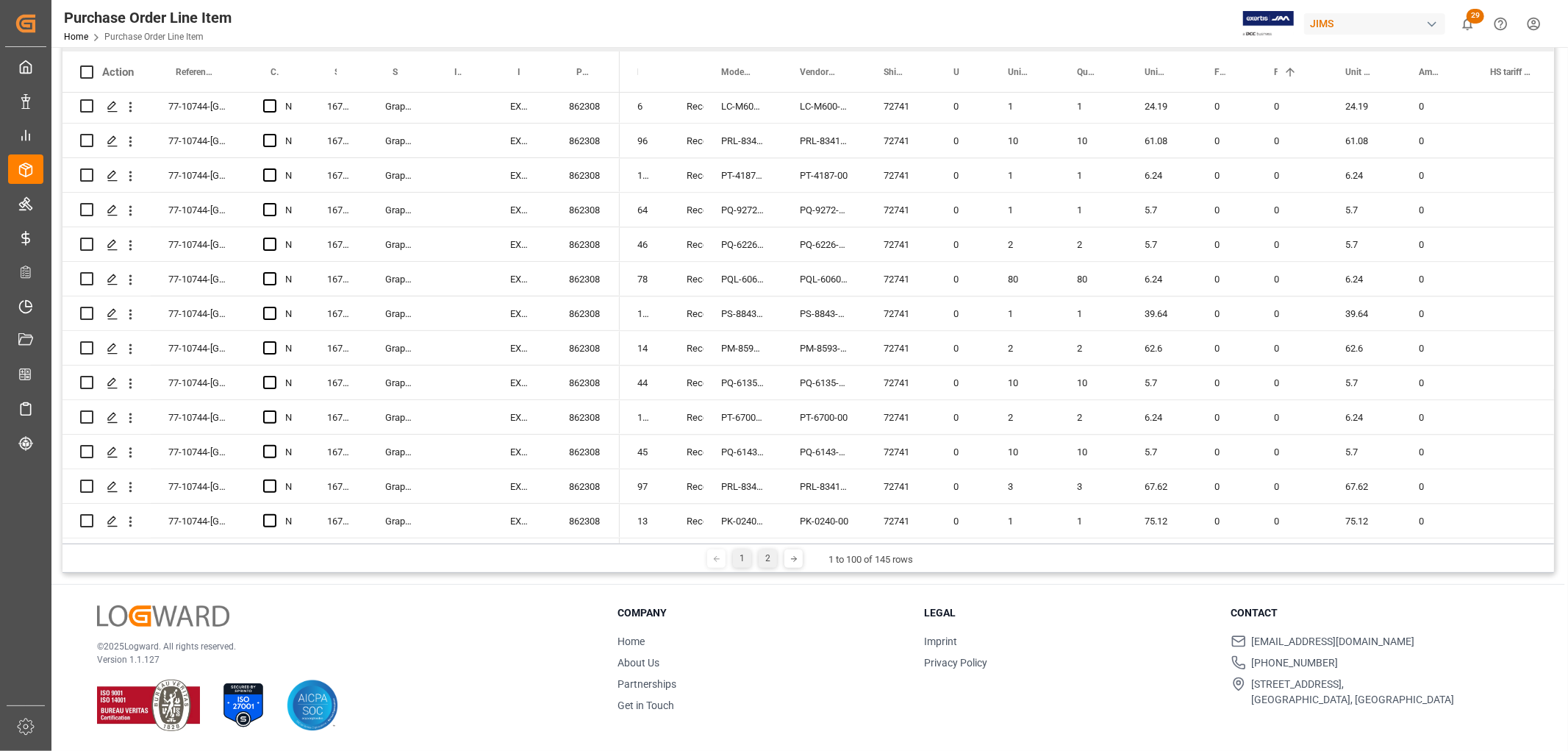
click at [767, 559] on div "2" at bounding box center [768, 558] width 18 height 18
click at [760, 557] on div "2" at bounding box center [763, 558] width 18 height 18
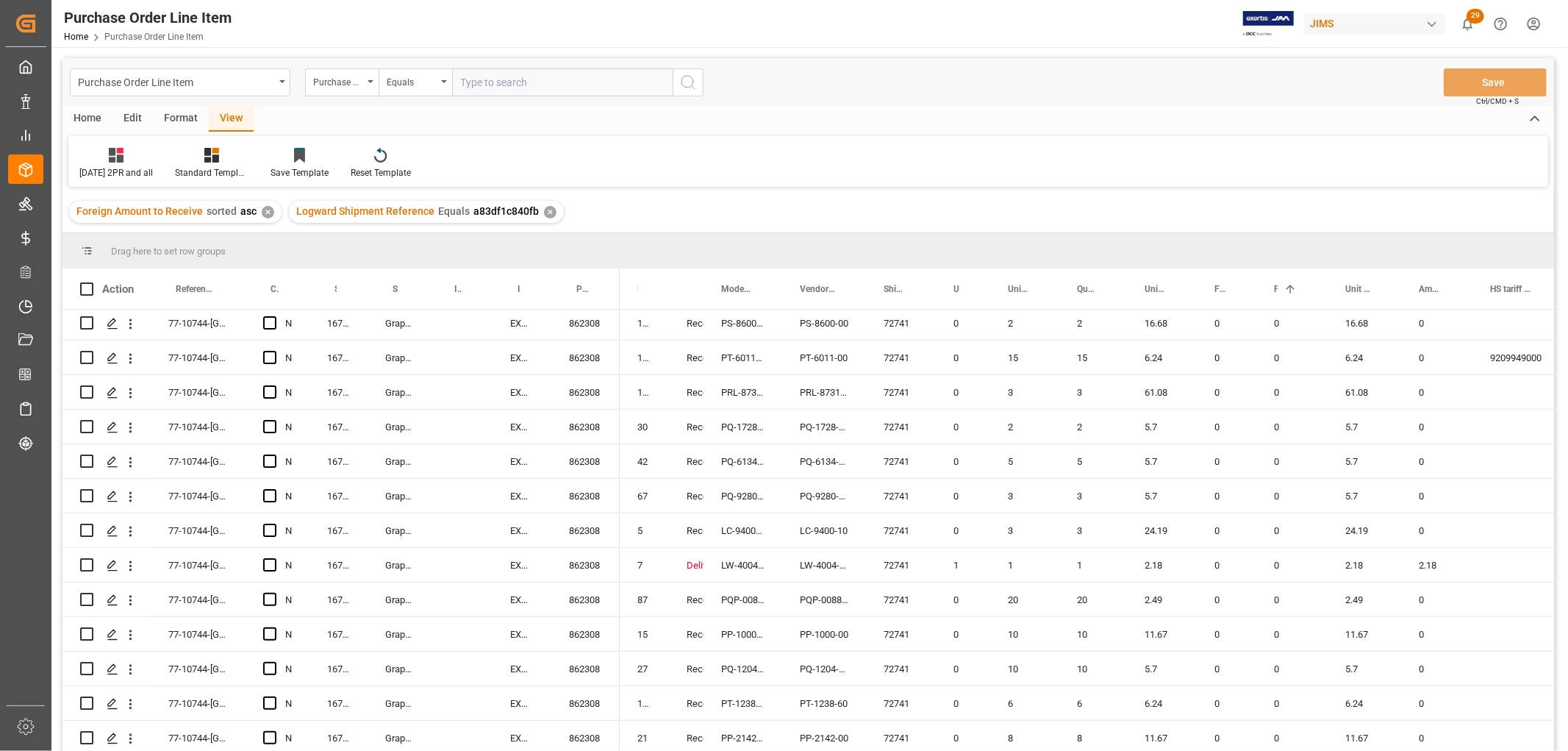
scroll to position [1114, 0]
click at [733, 523] on div "LW-4004-01" at bounding box center [743, 530] width 79 height 34
click at [819, 521] on div "LW-4004-01" at bounding box center [824, 530] width 84 height 34
click at [913, 534] on div "72741" at bounding box center [901, 530] width 70 height 34
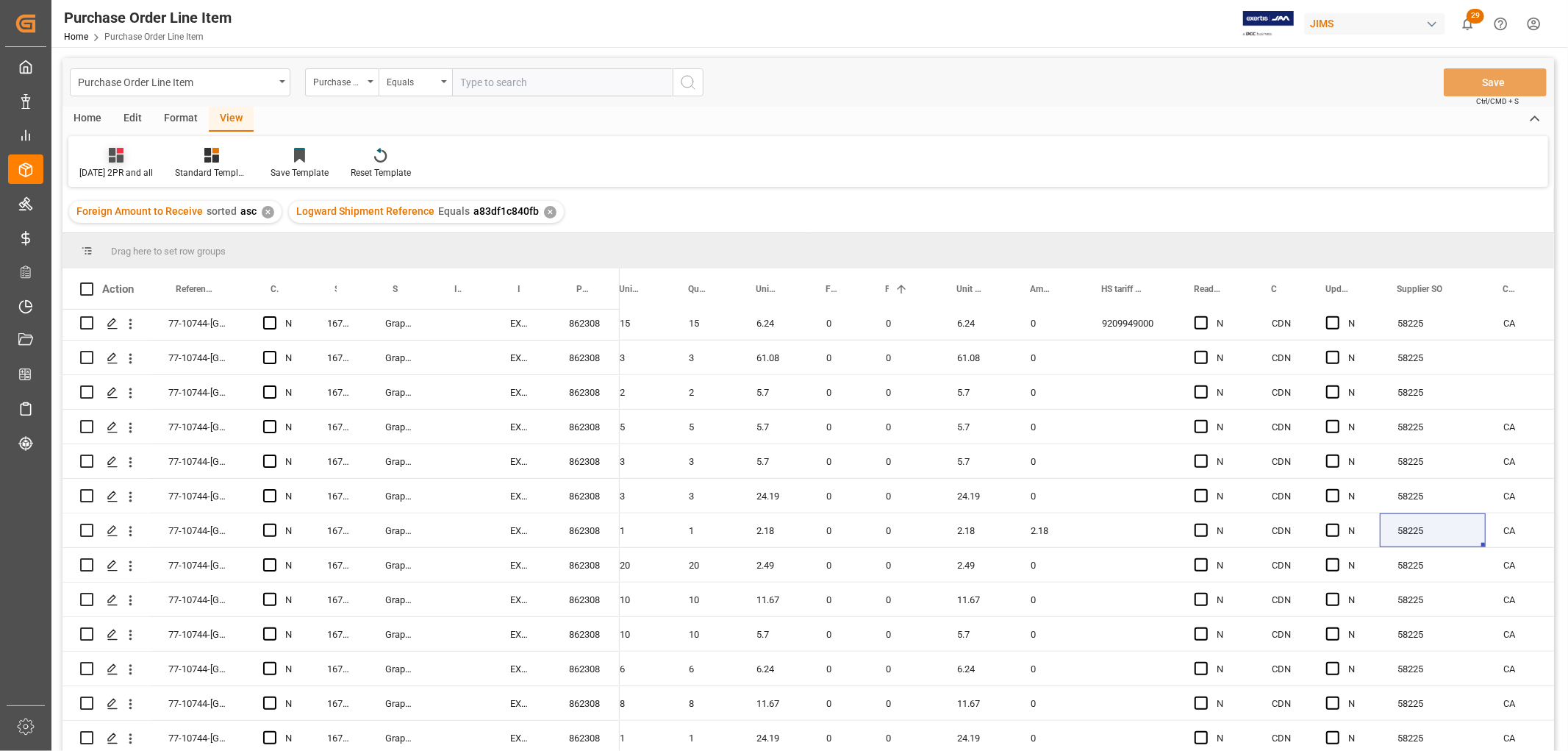
click at [112, 157] on icon at bounding box center [116, 155] width 15 height 15
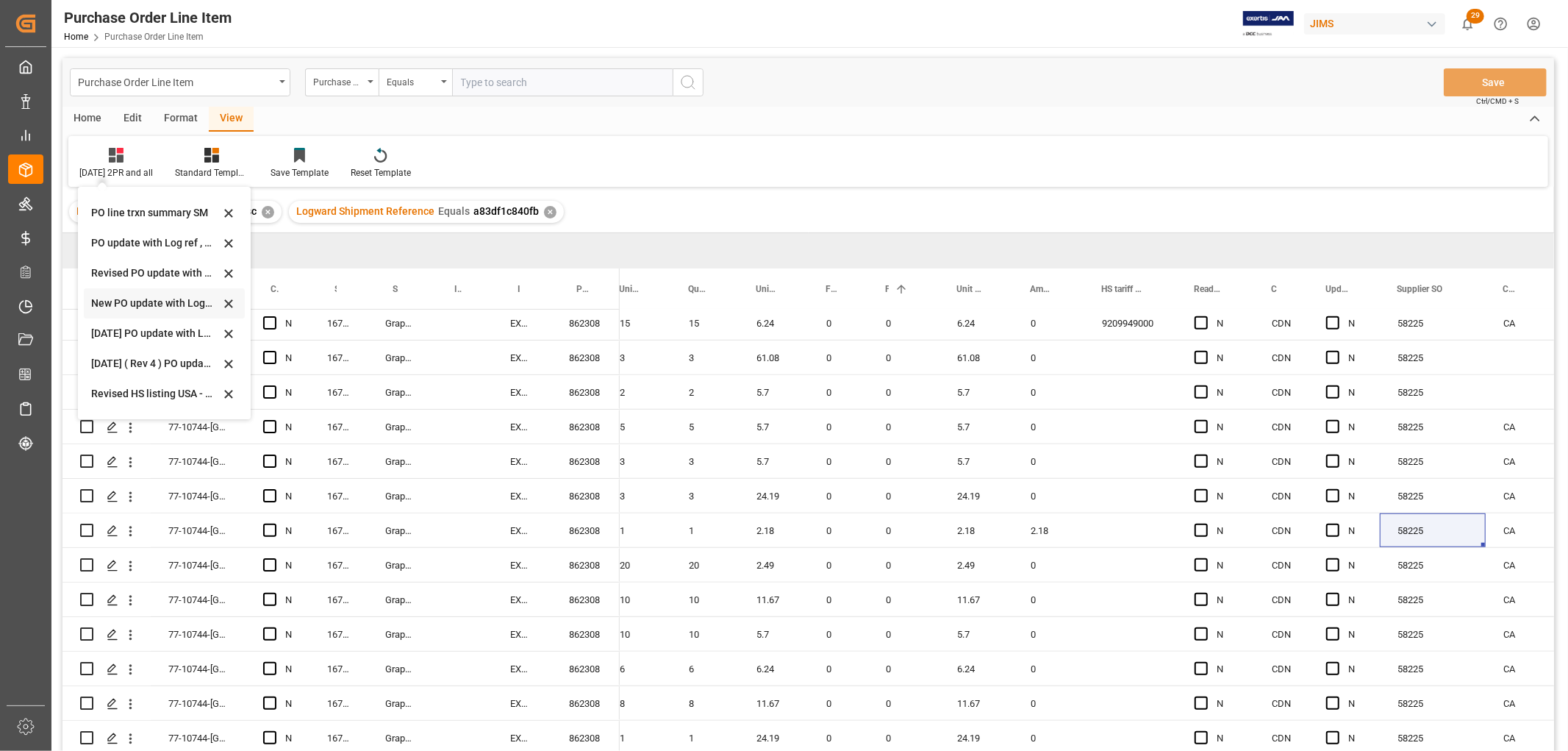
click at [109, 302] on div "New PO update with Log ref , tracking code and JAM ref #" at bounding box center [155, 303] width 129 height 15
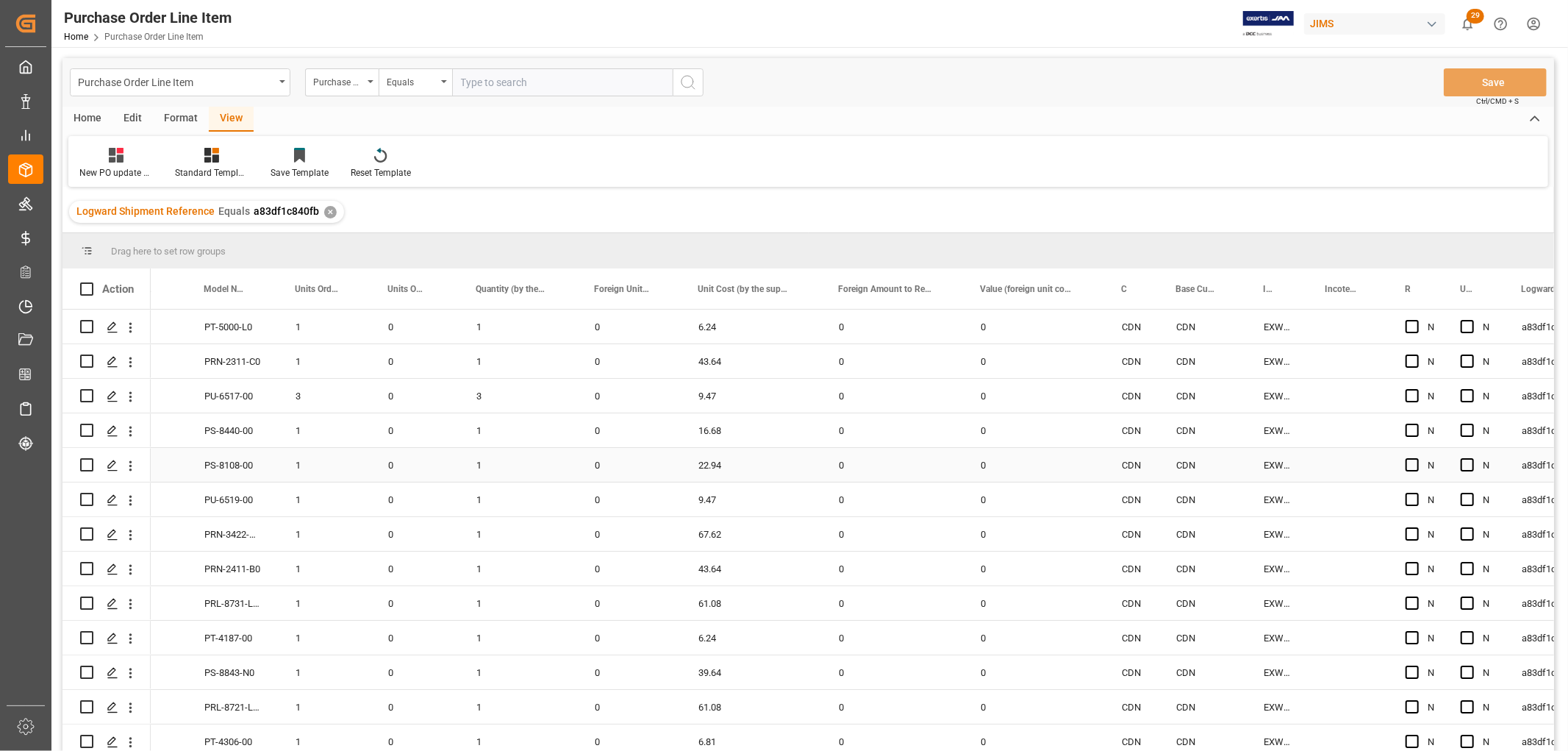
click at [325, 461] on div "1" at bounding box center [324, 464] width 92 height 34
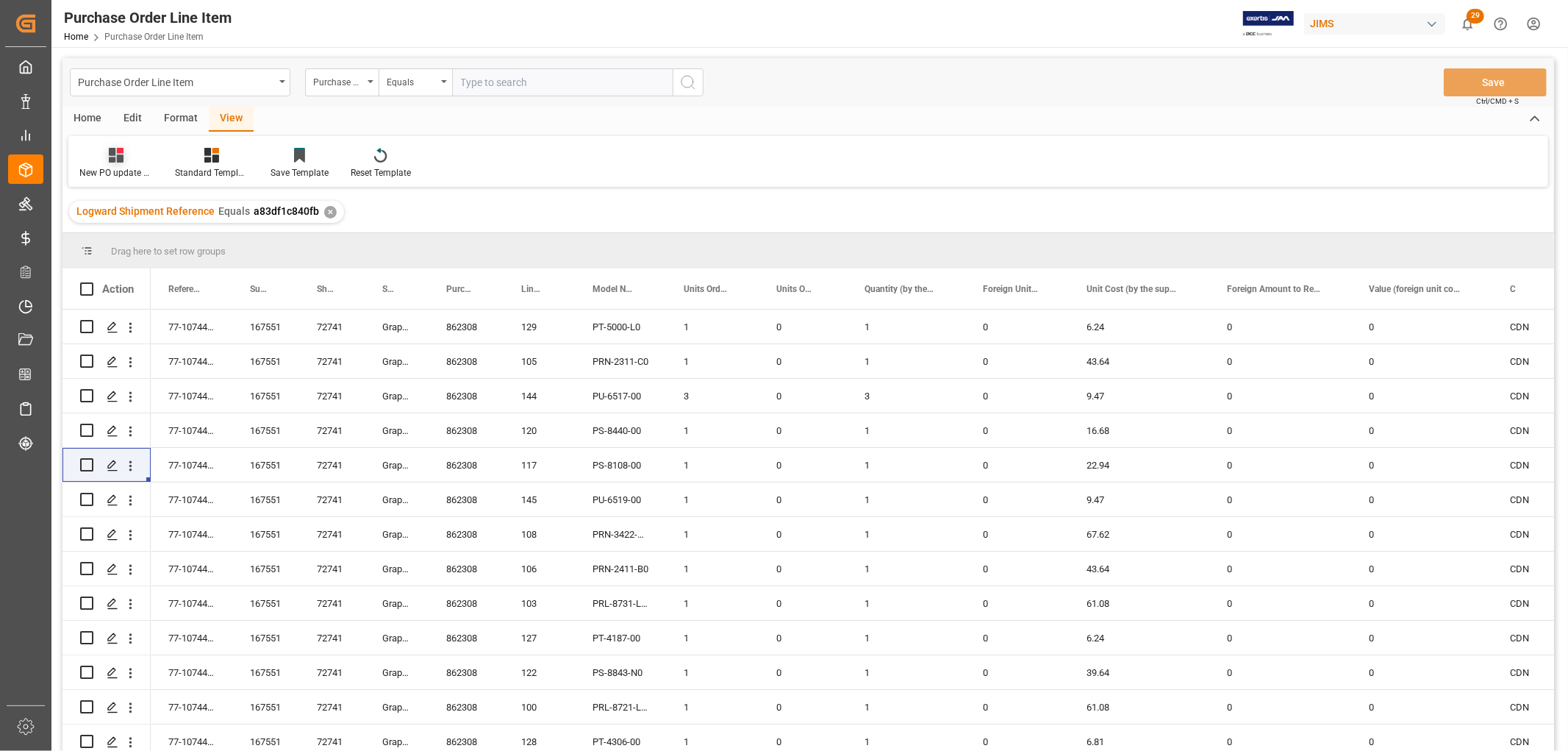
click at [107, 173] on div "New PO update with Log ref , tracking code and JAM ref #" at bounding box center [116, 173] width 73 height 13
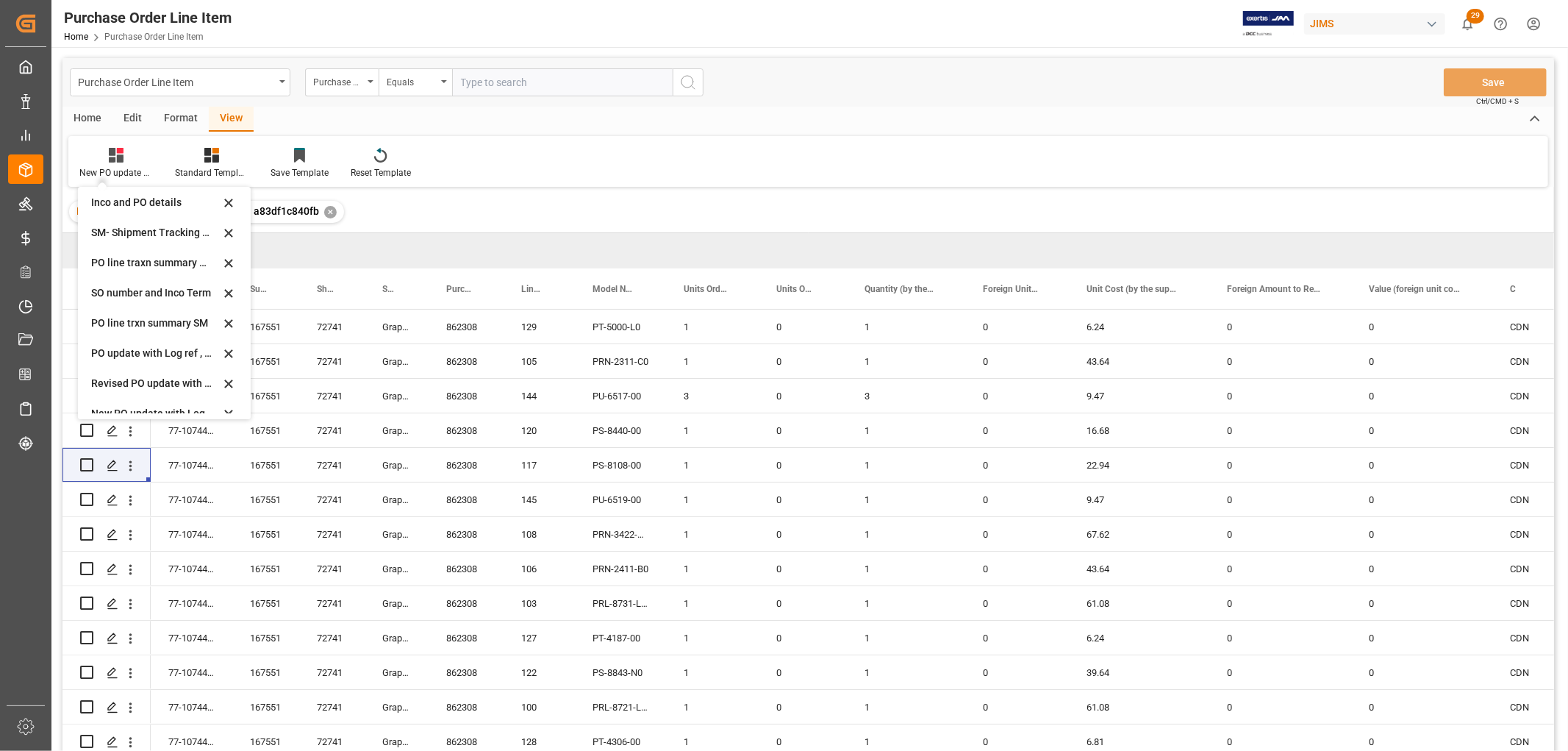
scroll to position [245, 0]
click at [142, 347] on div "Revised PO update with Log ref , tracking code and JAM ref #" at bounding box center [155, 355] width 129 height 15
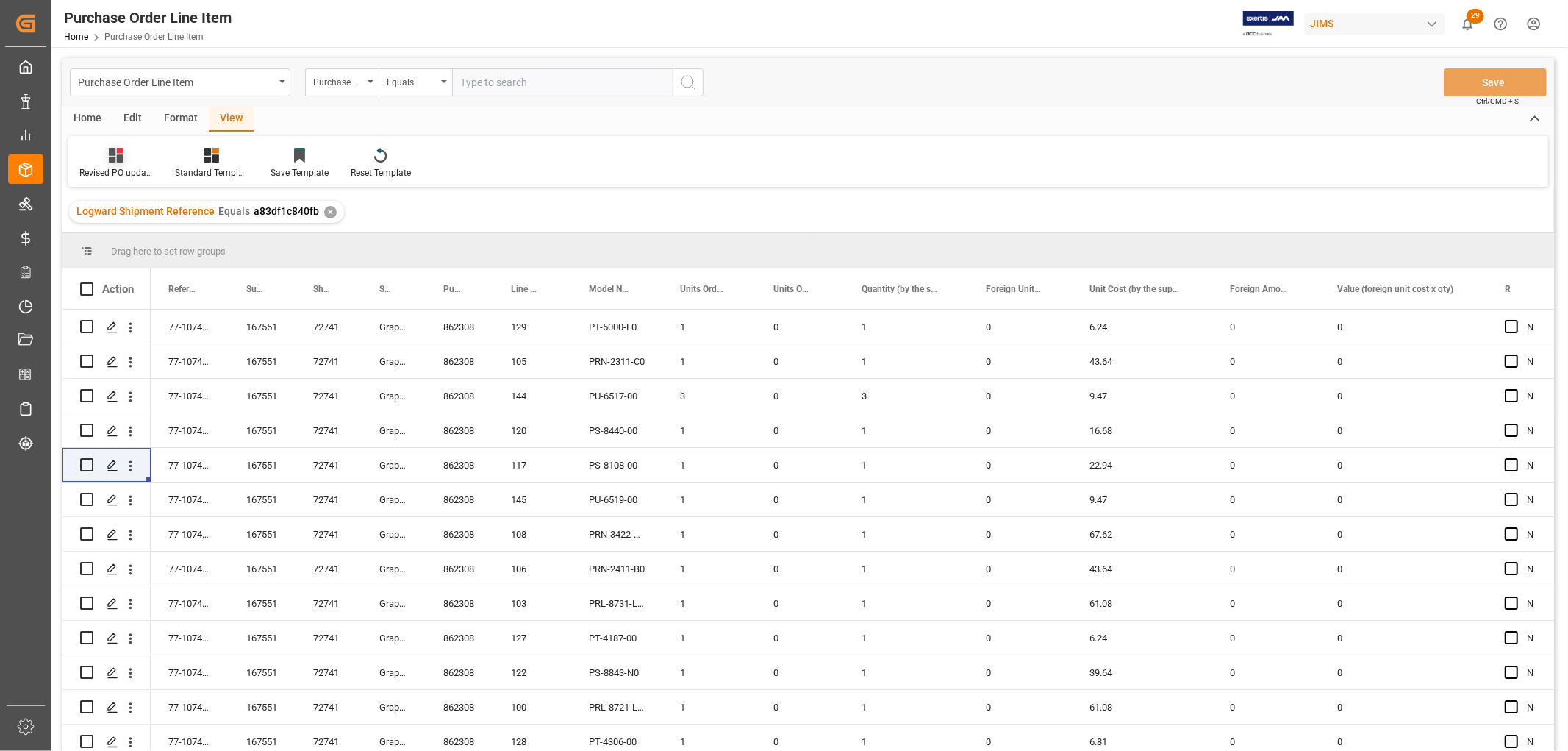
click at [96, 152] on div at bounding box center [116, 155] width 73 height 15
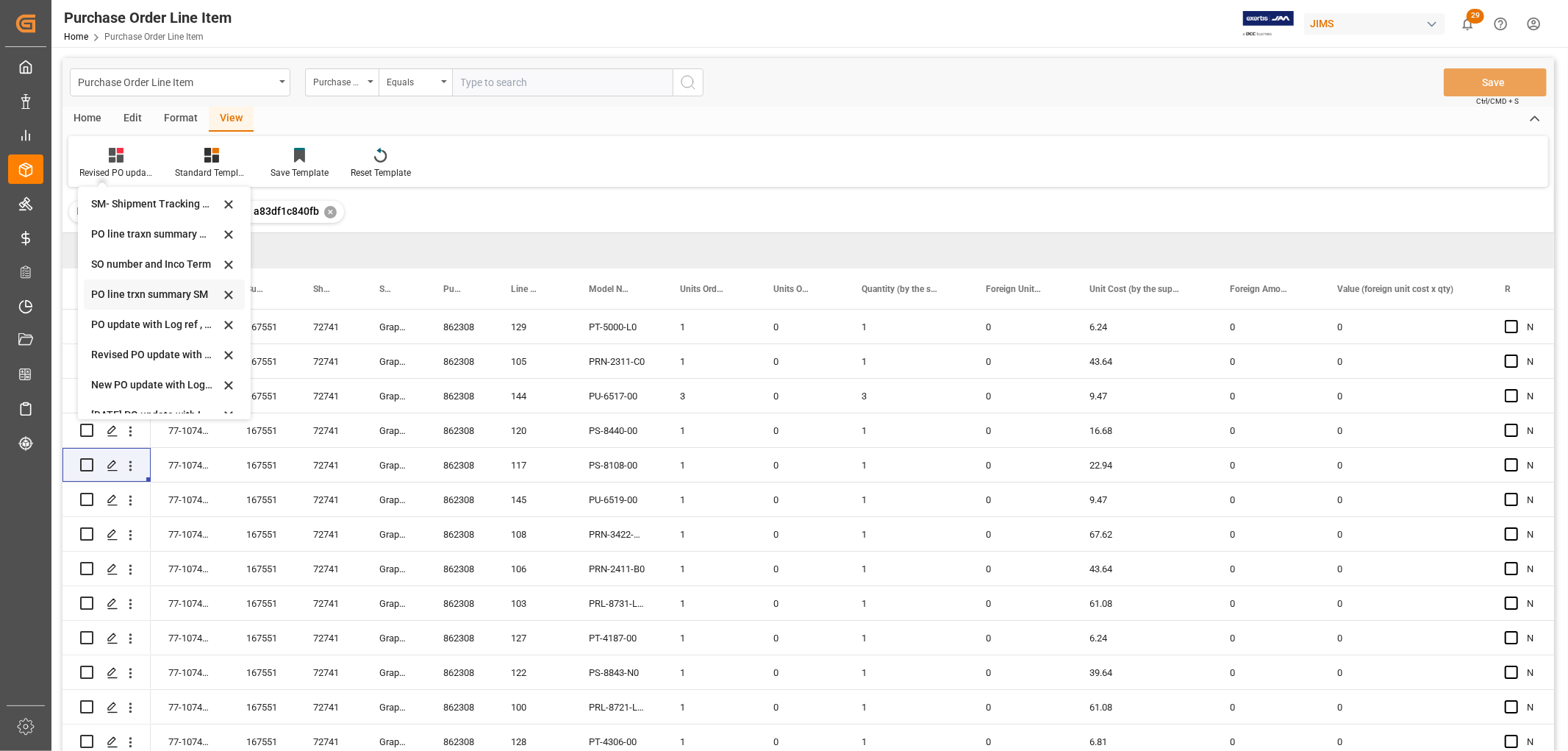
click at [121, 297] on div "PO line trxn summary SM" at bounding box center [155, 294] width 129 height 15
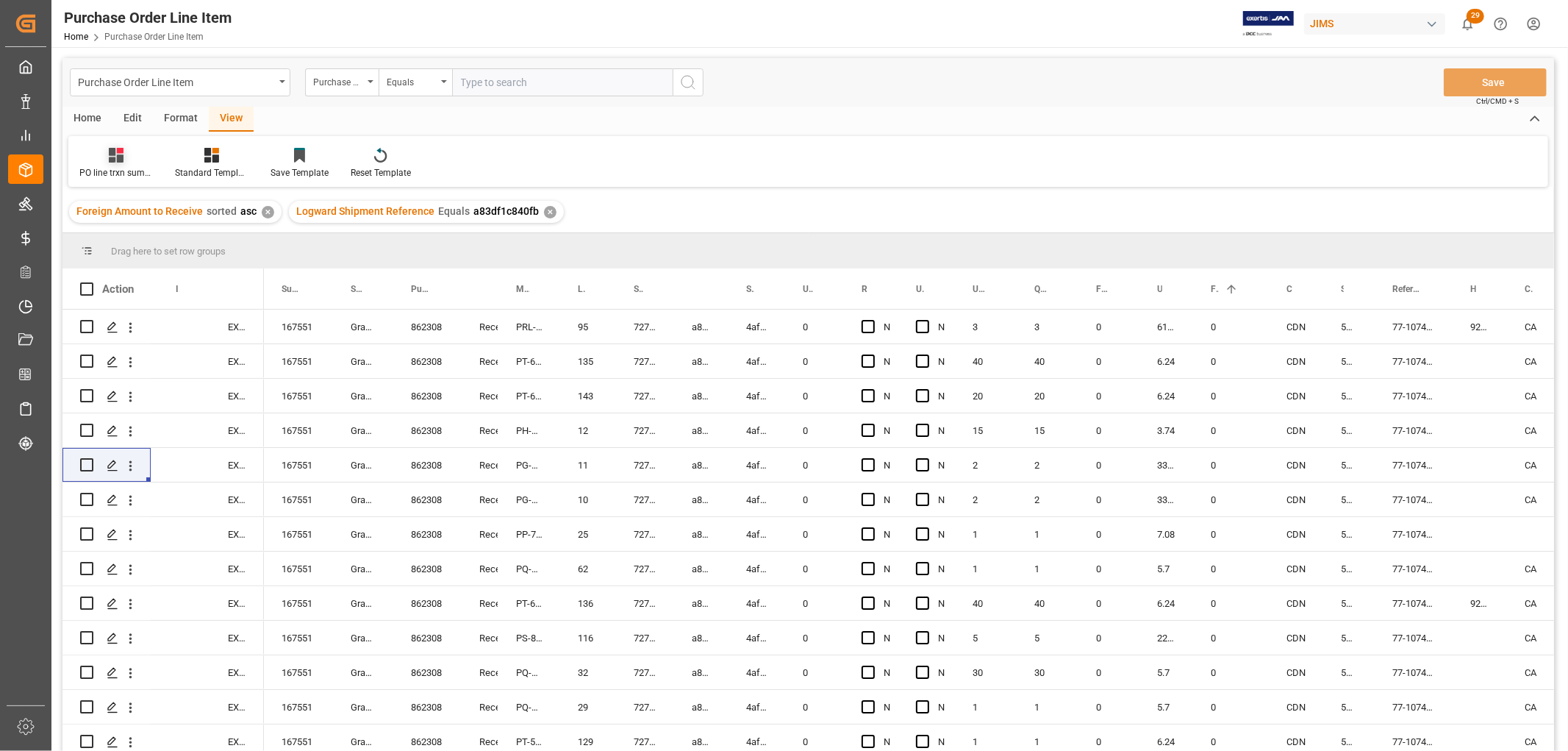
click at [120, 167] on div "PO line trxn summary SM" at bounding box center [116, 173] width 73 height 13
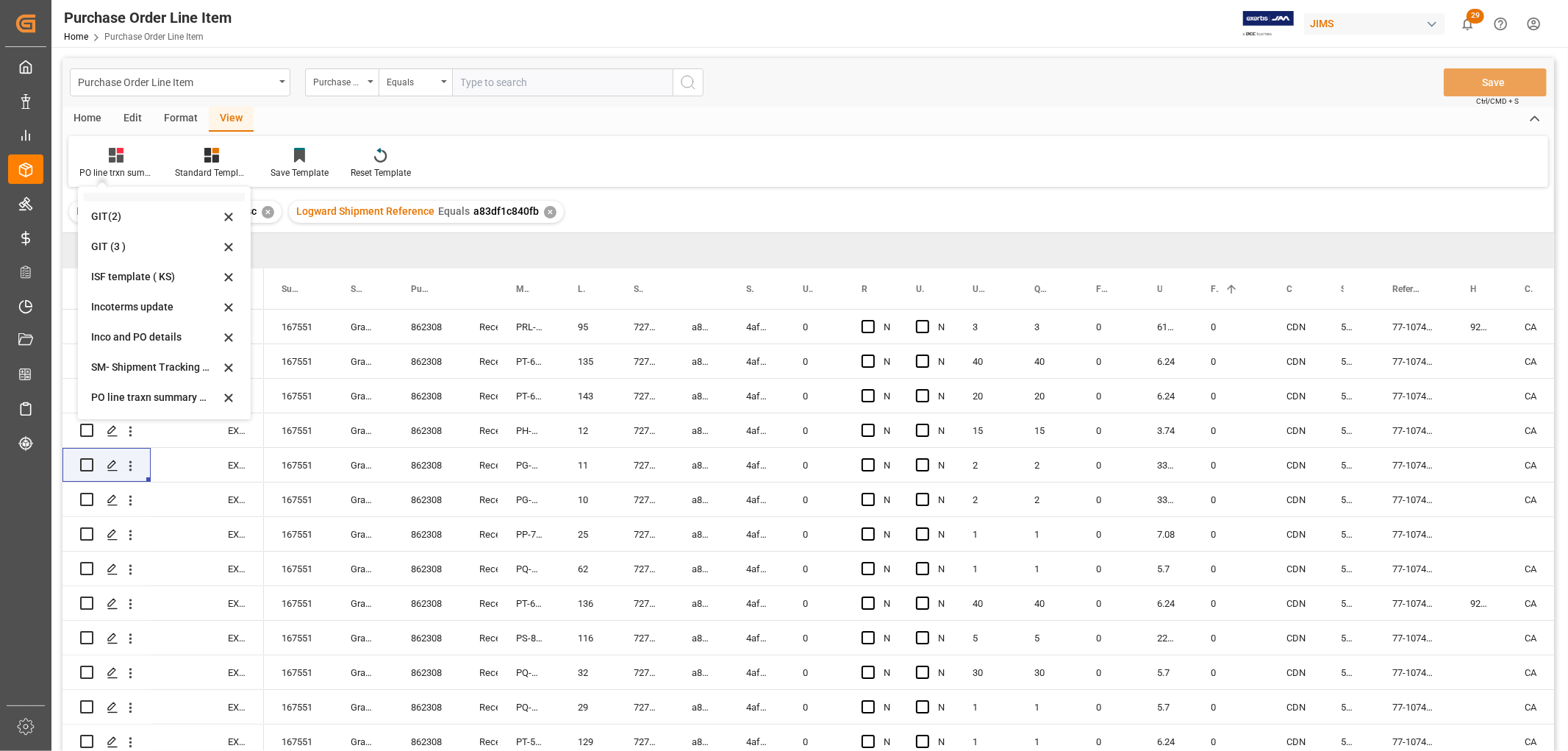
scroll to position [163, 0]
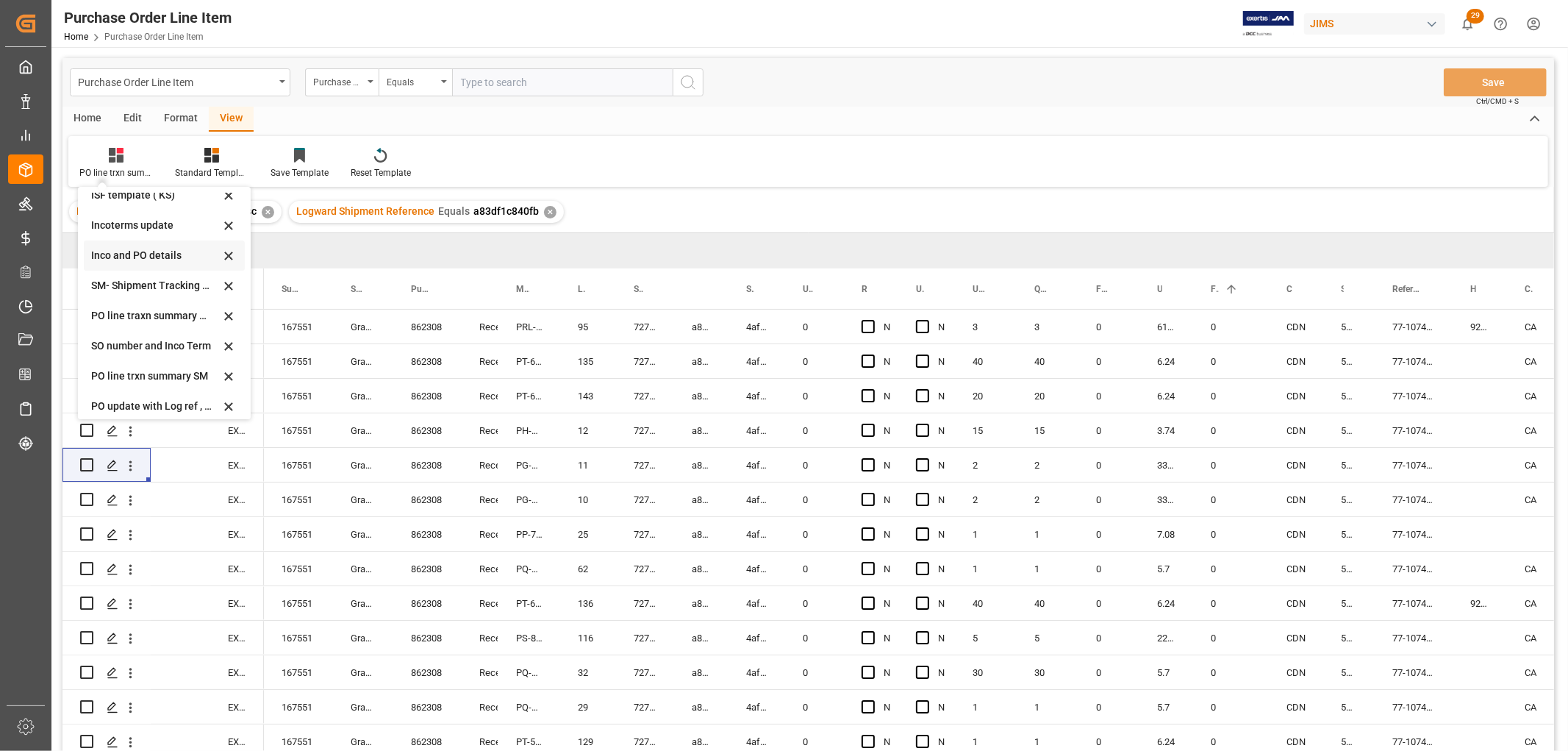
click at [136, 254] on div "Inco and PO details" at bounding box center [155, 256] width 129 height 15
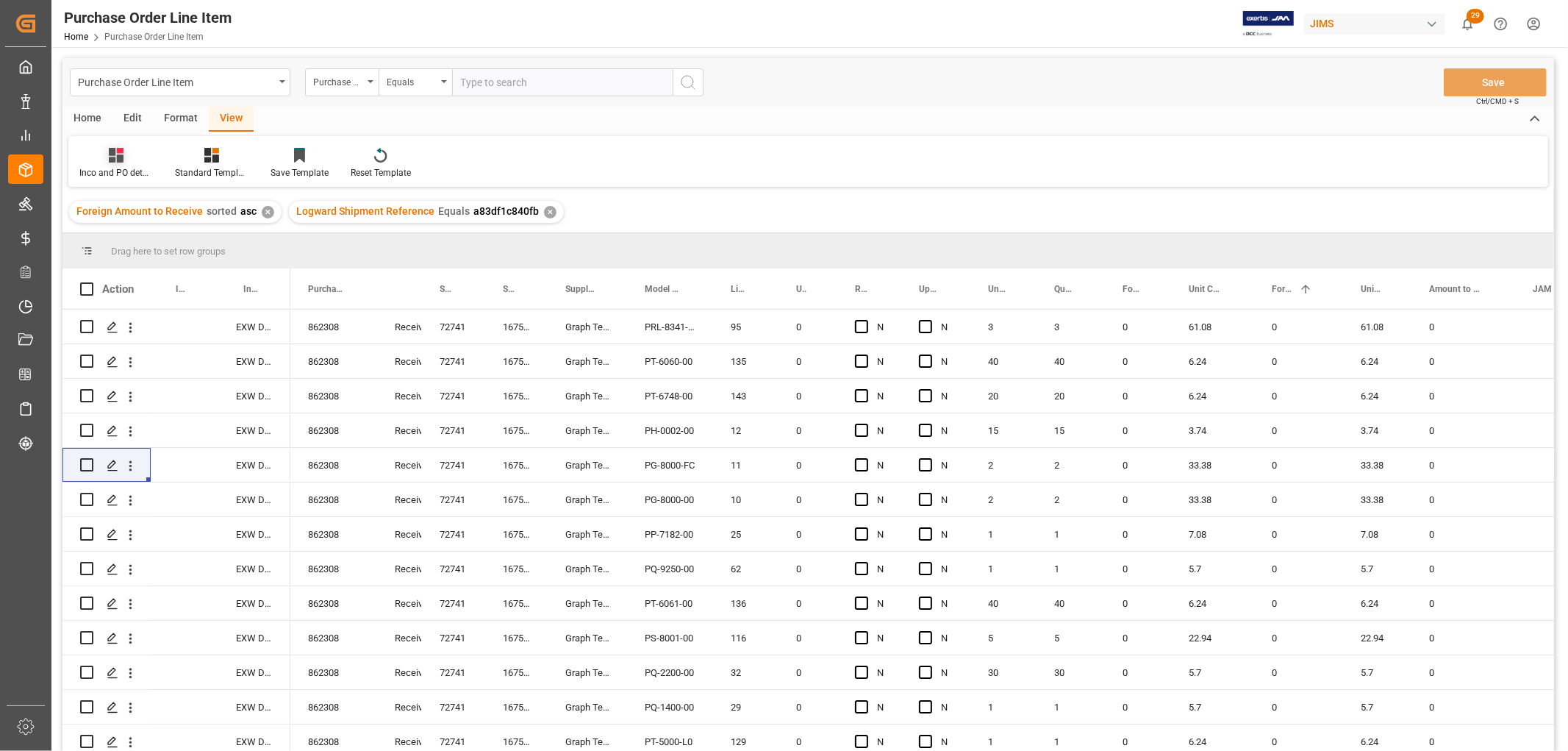
click at [106, 164] on div "Inco and PO details" at bounding box center [116, 163] width 95 height 32
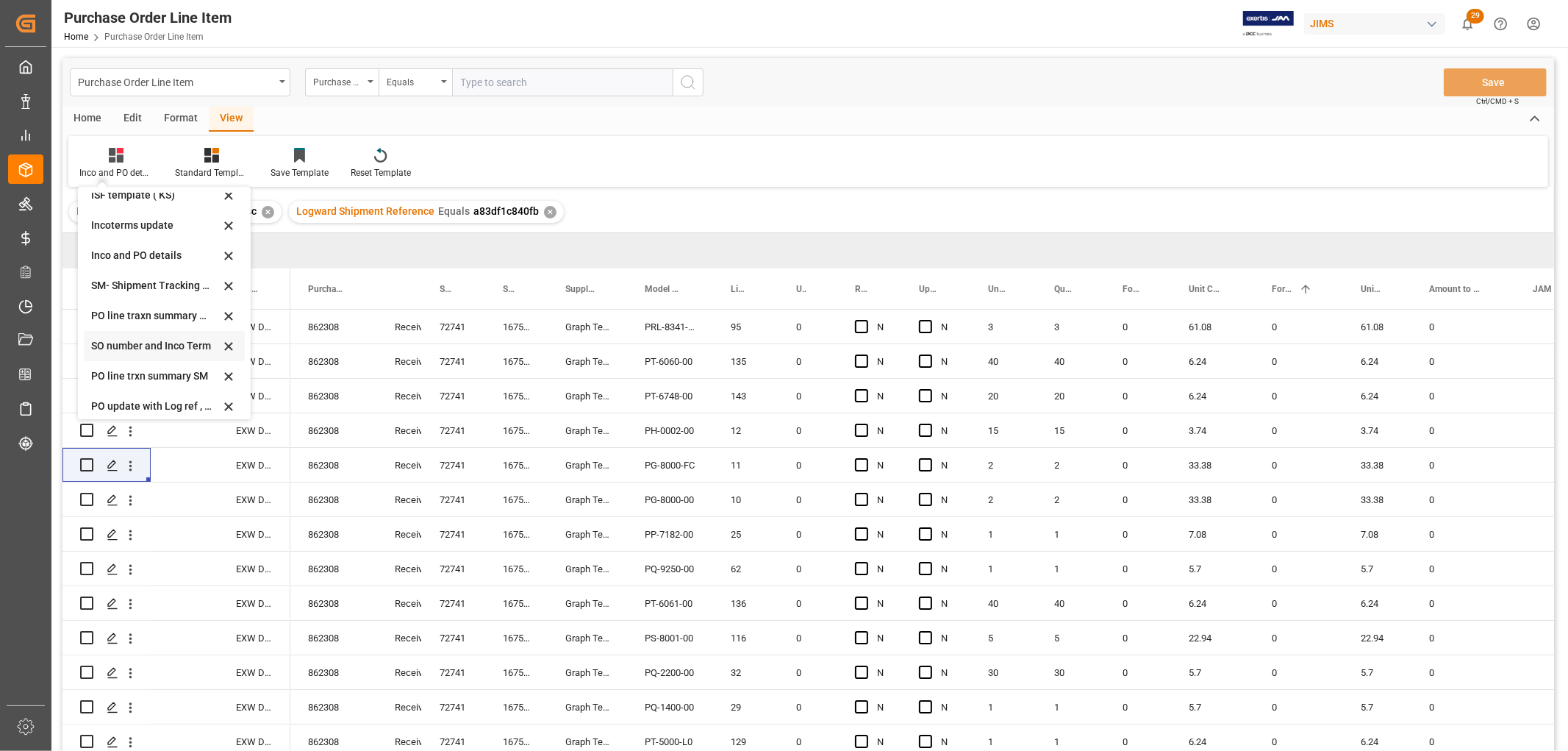
click at [122, 343] on div "SO number and Inco Term" at bounding box center [155, 346] width 129 height 15
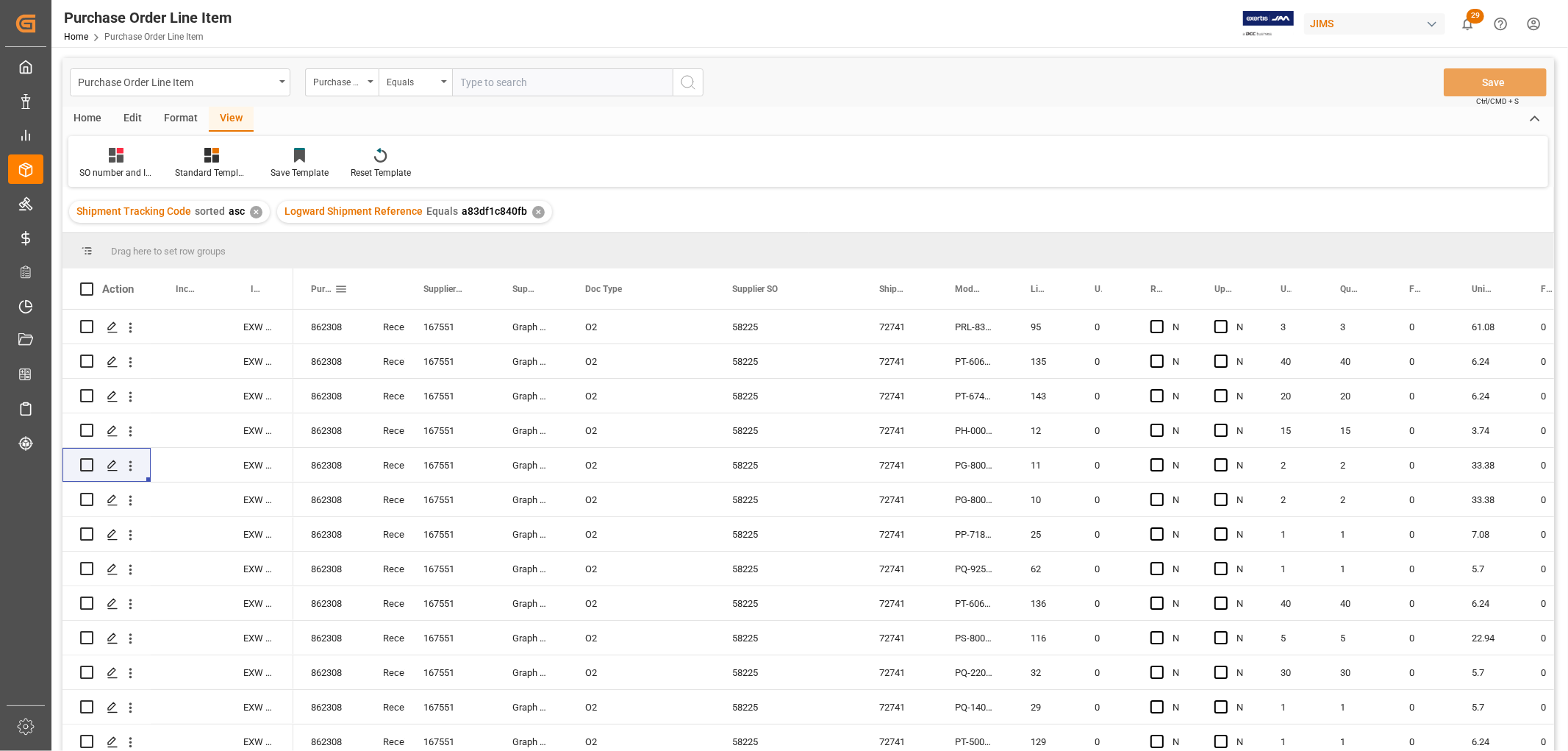
click at [343, 287] on span at bounding box center [340, 289] width 13 height 13
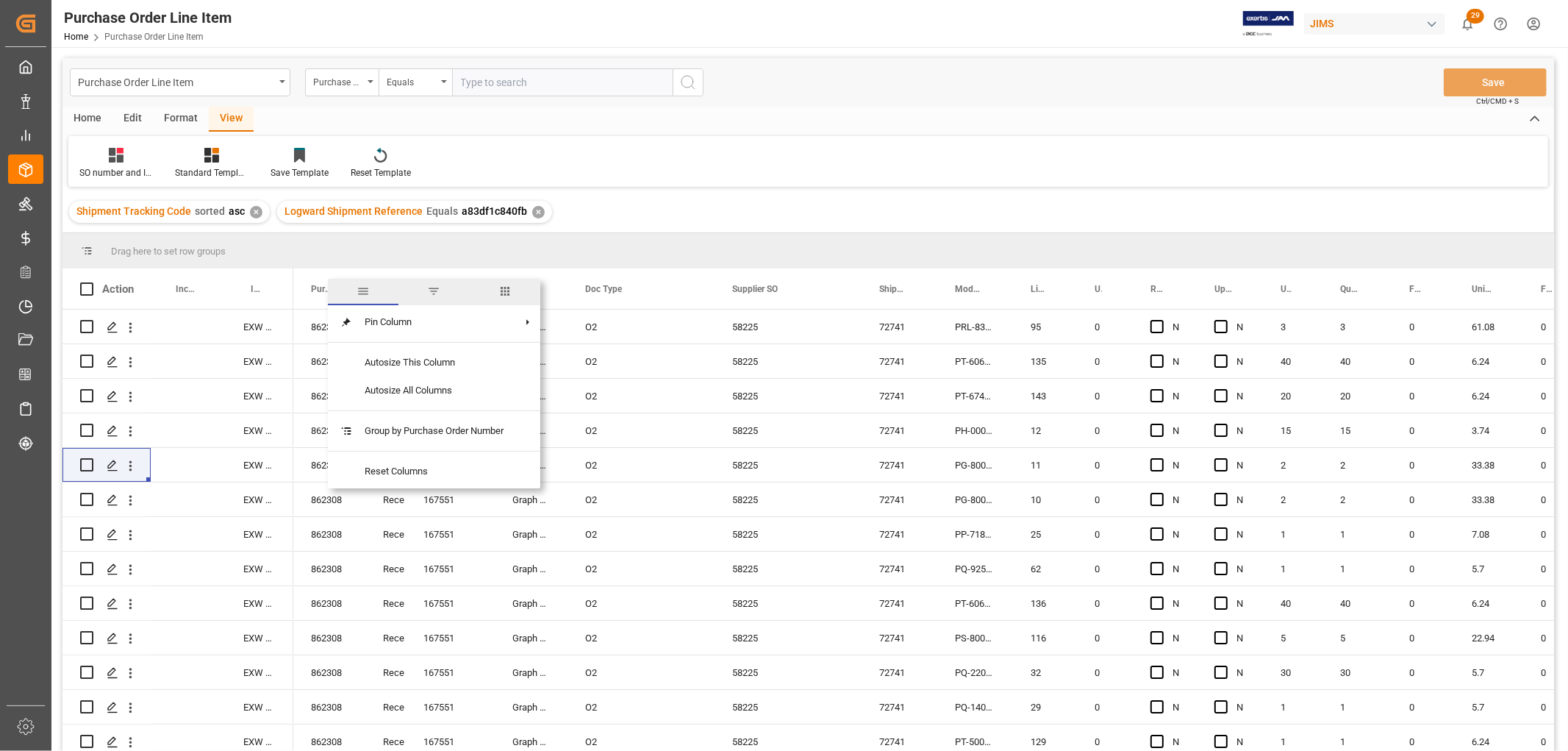
click at [508, 287] on span "columns" at bounding box center [504, 290] width 13 height 13
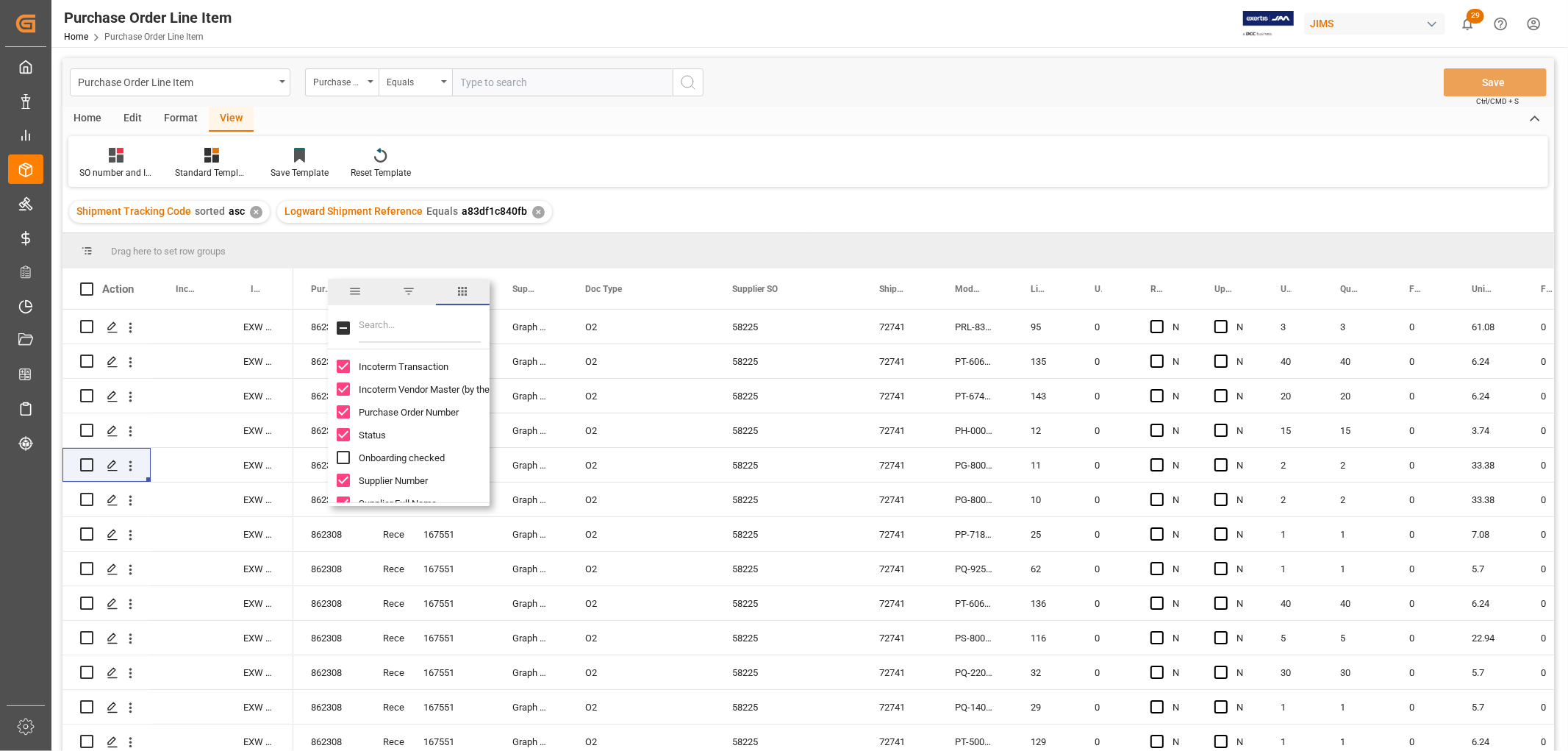
click at [414, 326] on input "Filter Columns Input" at bounding box center [420, 328] width 122 height 29
type input "m"
type input "des"
click at [340, 391] on input "Product Description column toggle visibility (hidden)" at bounding box center [343, 388] width 13 height 13
checkbox input "true"
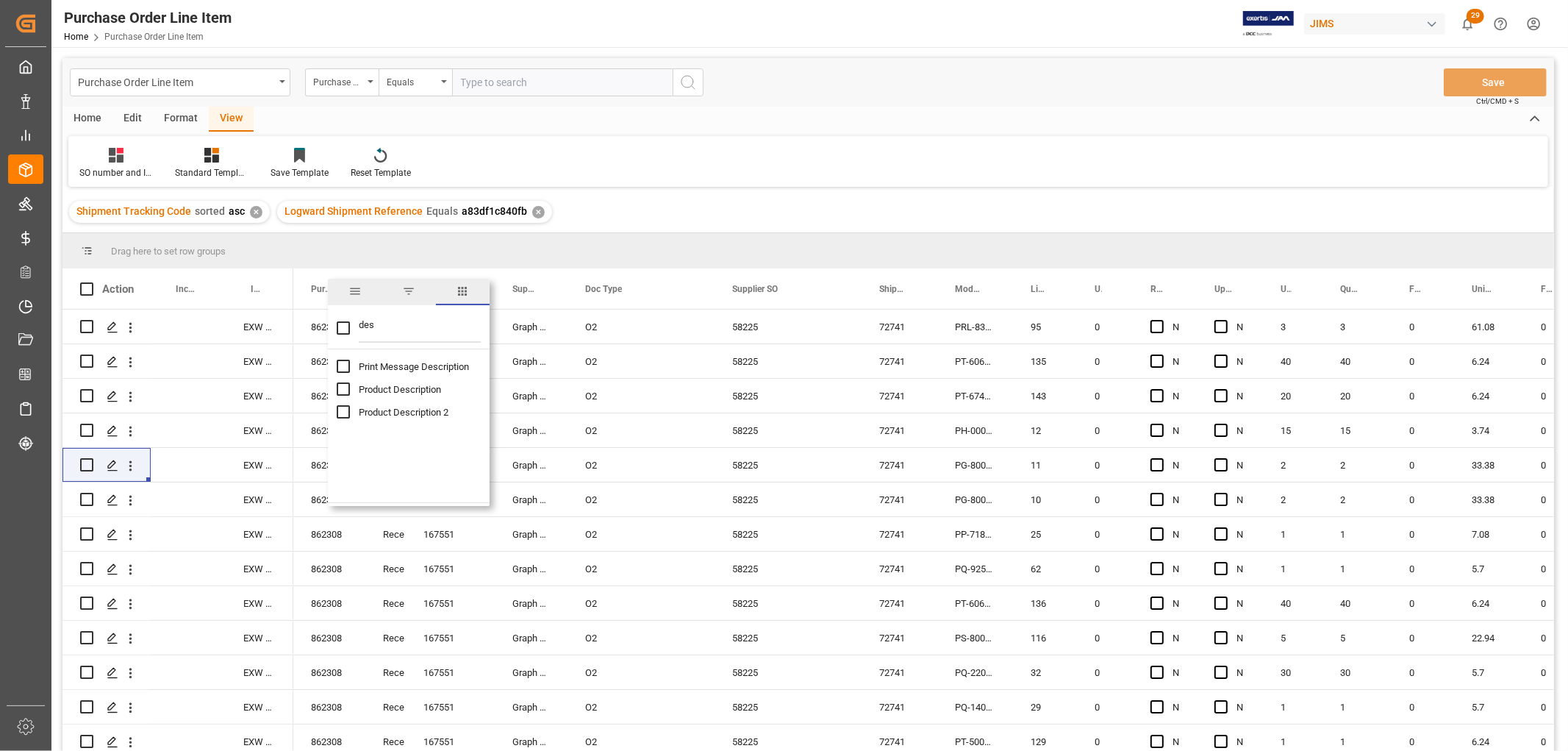
checkbox input "false"
click at [344, 412] on input "Product Description 2 column toggle visibility (hidden)" at bounding box center [343, 411] width 13 height 13
checkbox input "true"
click at [682, 435] on div "O2" at bounding box center [641, 431] width 147 height 34
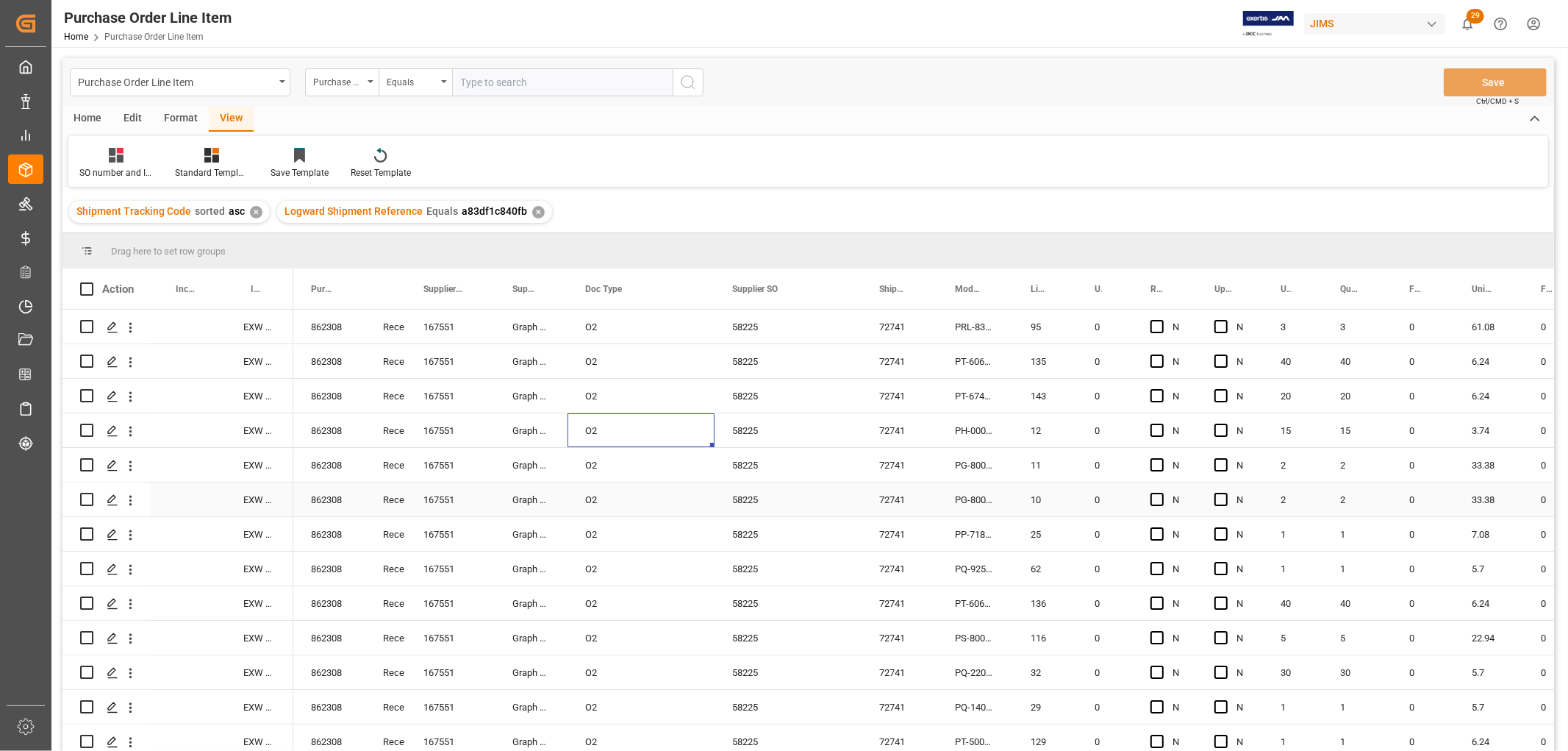
click at [375, 513] on div "Received Complete" at bounding box center [385, 499] width 41 height 34
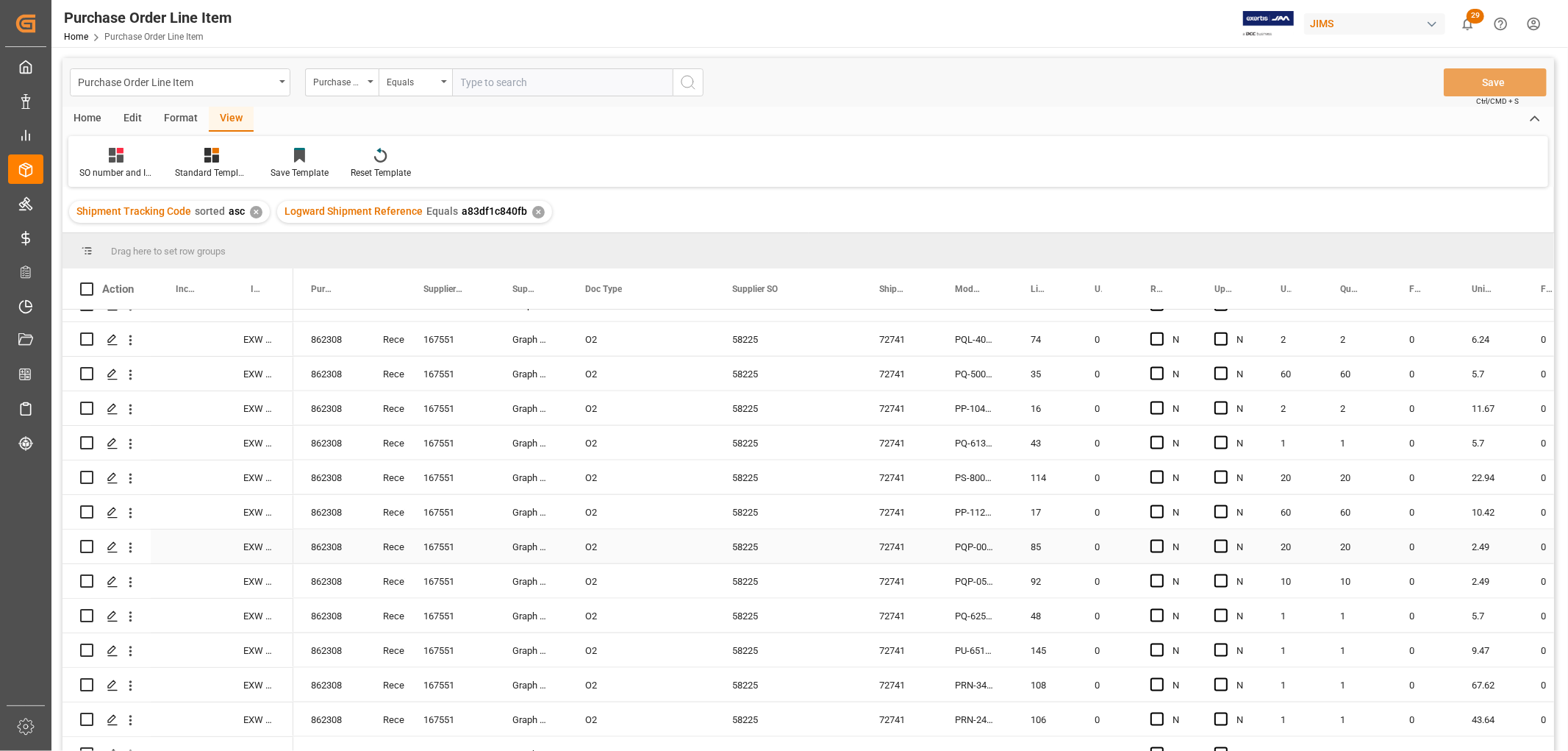
scroll to position [1225, 0]
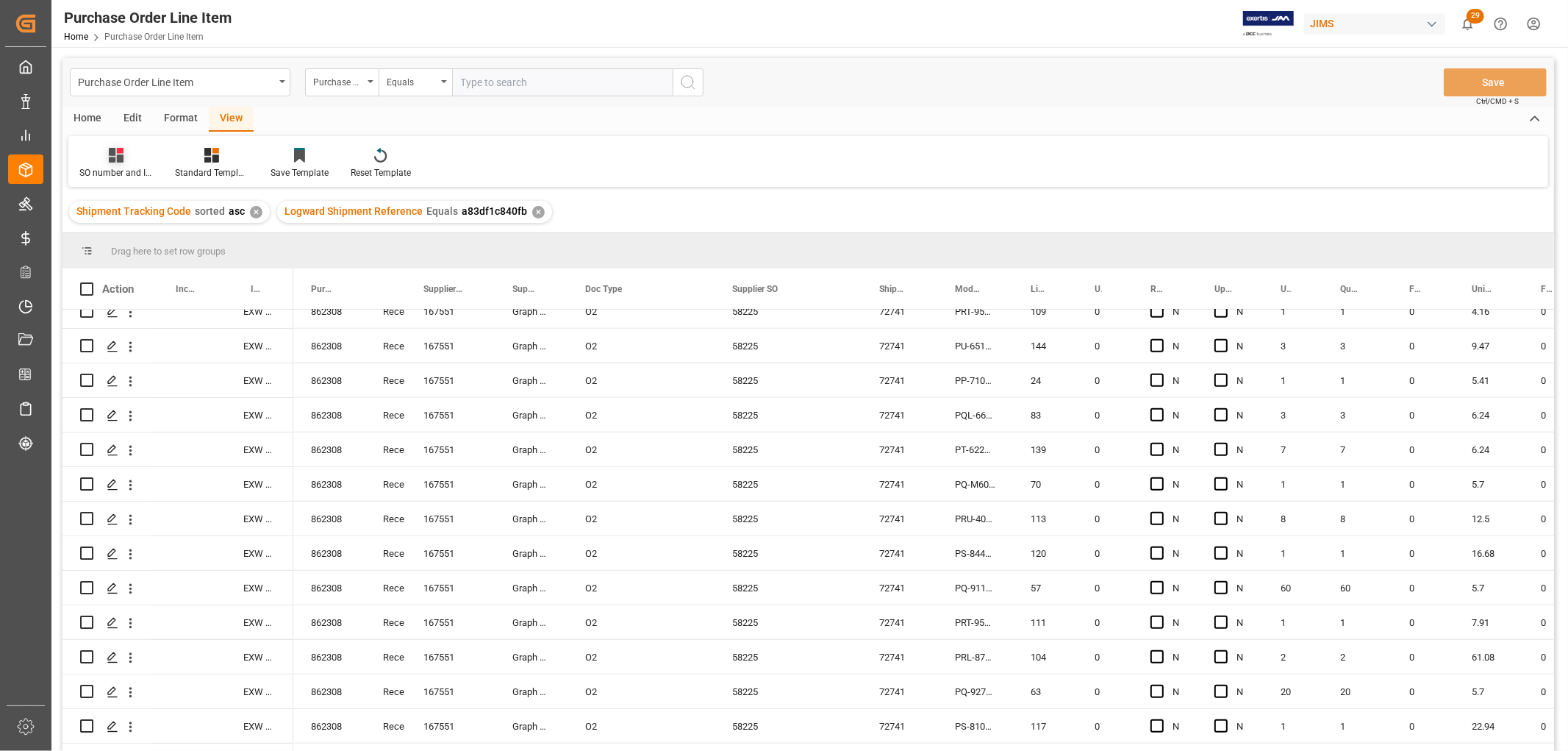
click at [86, 160] on div at bounding box center [116, 155] width 73 height 15
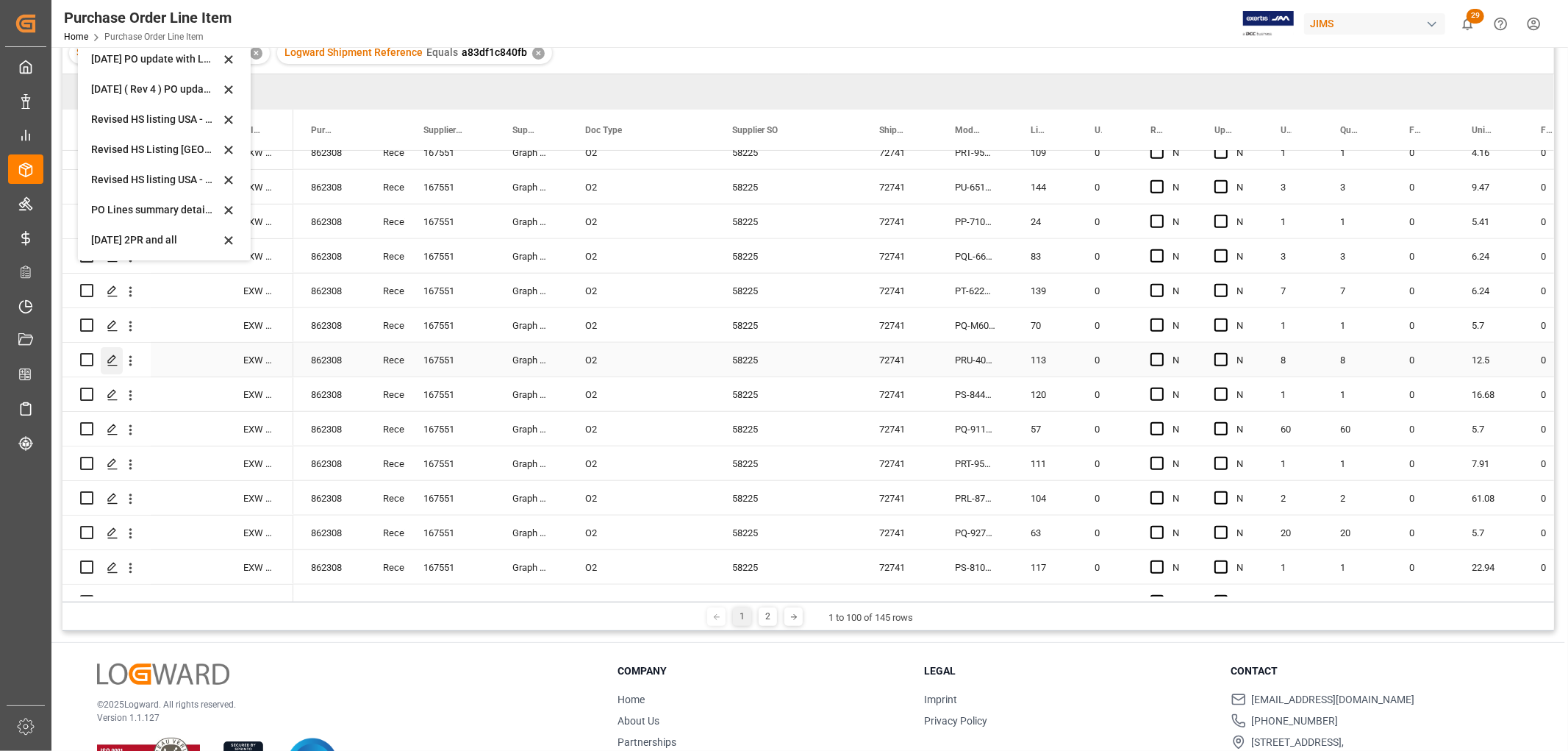
scroll to position [163, 0]
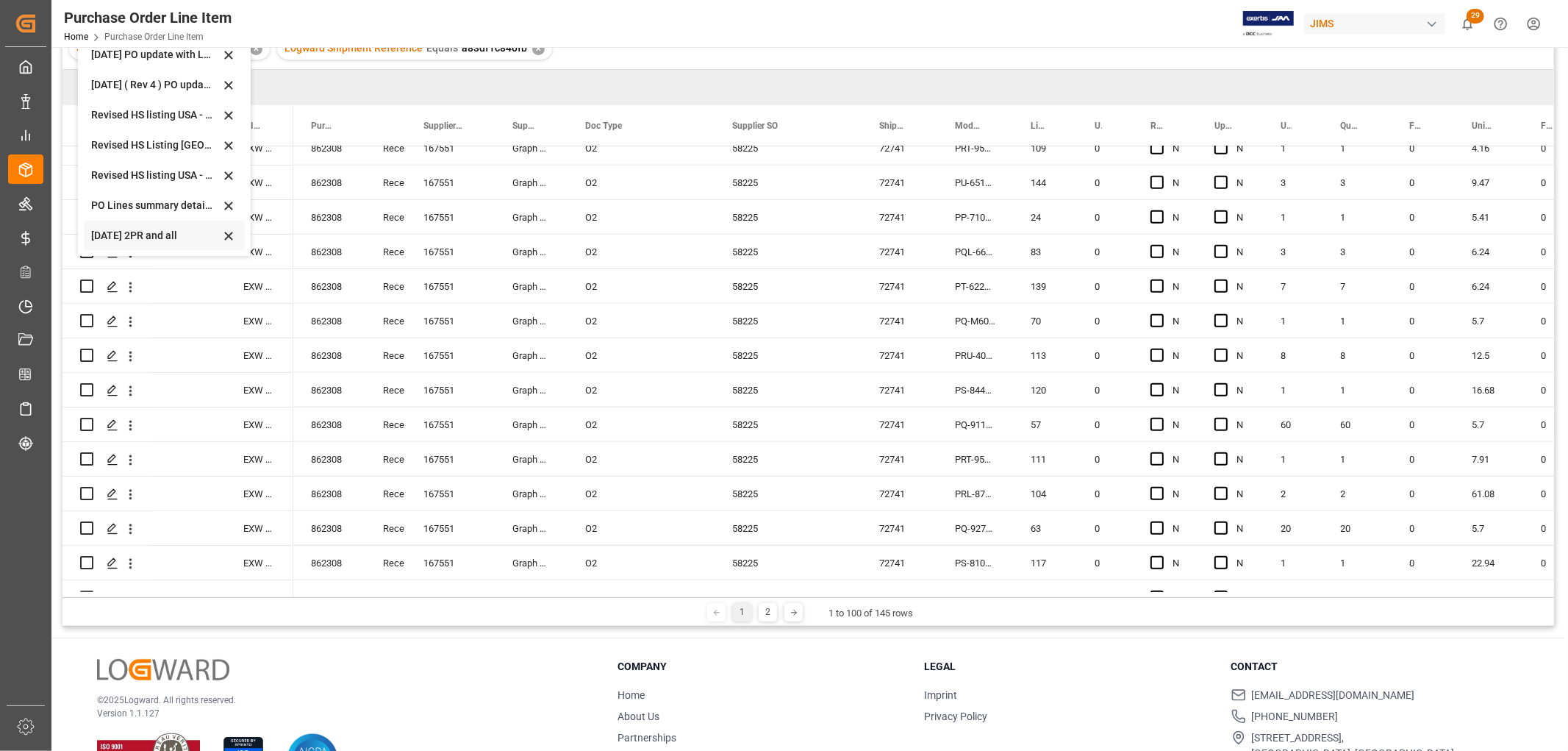
click at [106, 235] on div "[DATE] 2PR and all" at bounding box center [155, 236] width 129 height 15
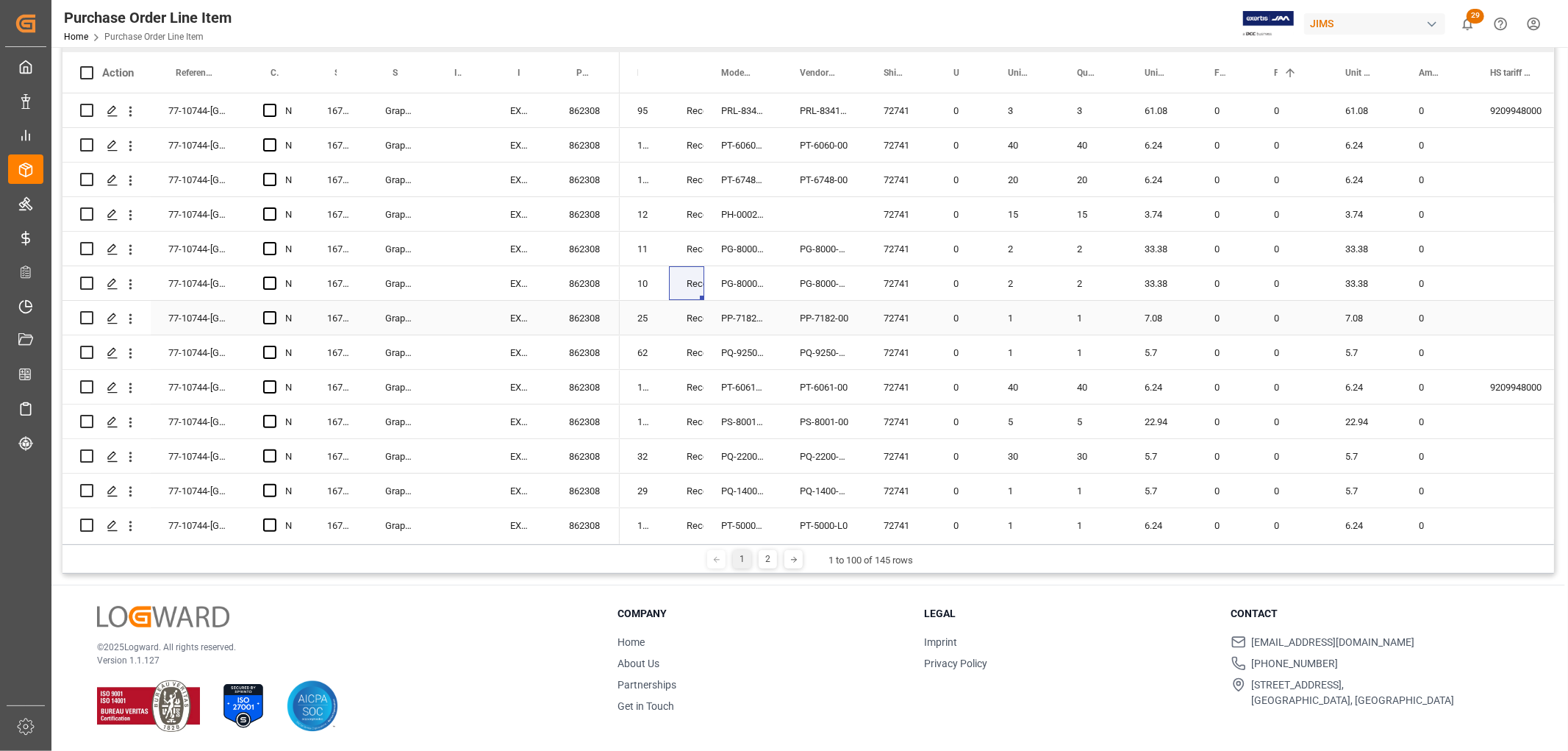
scroll to position [217, 0]
click at [738, 559] on div "1" at bounding box center [742, 558] width 18 height 18
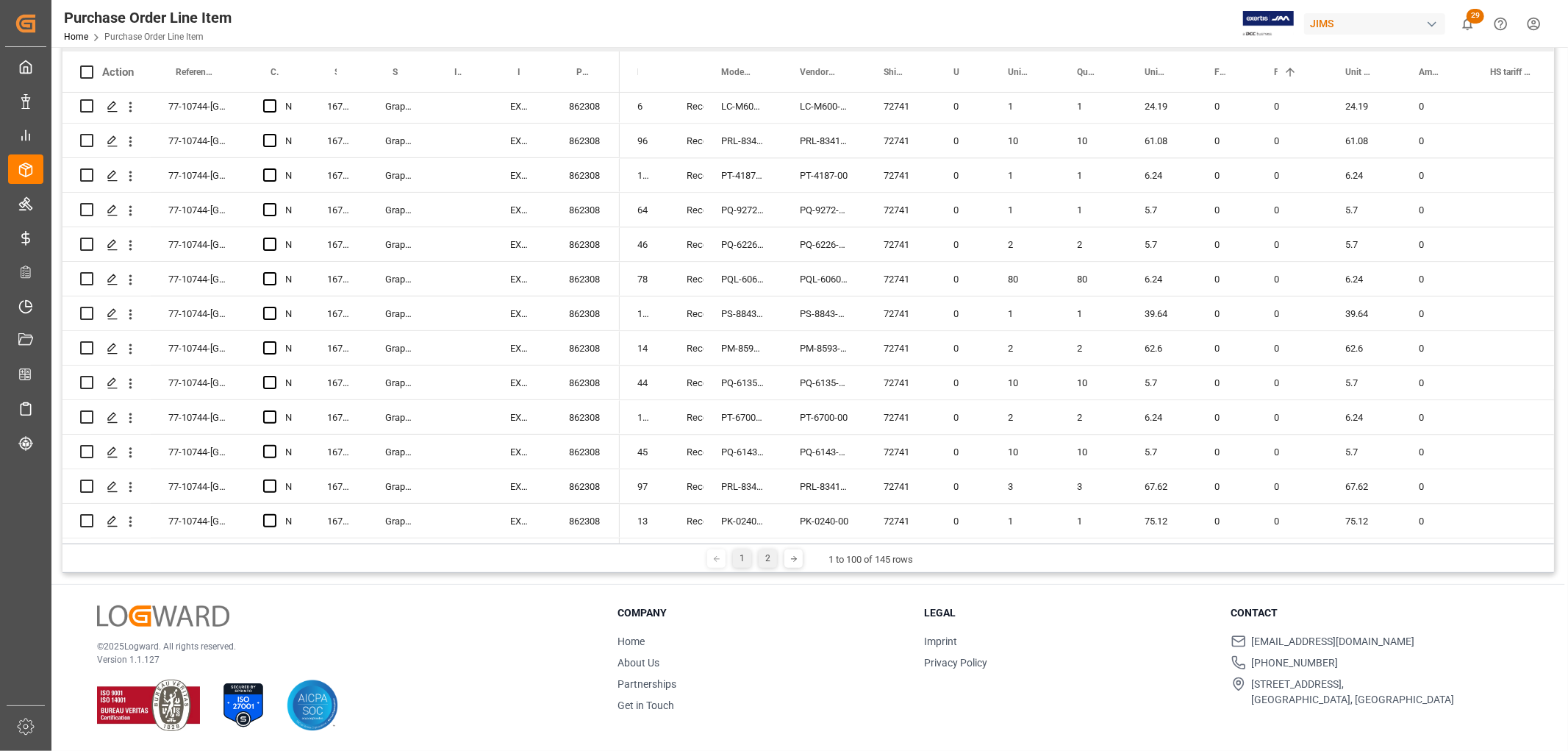
click at [769, 559] on div "2" at bounding box center [768, 558] width 18 height 18
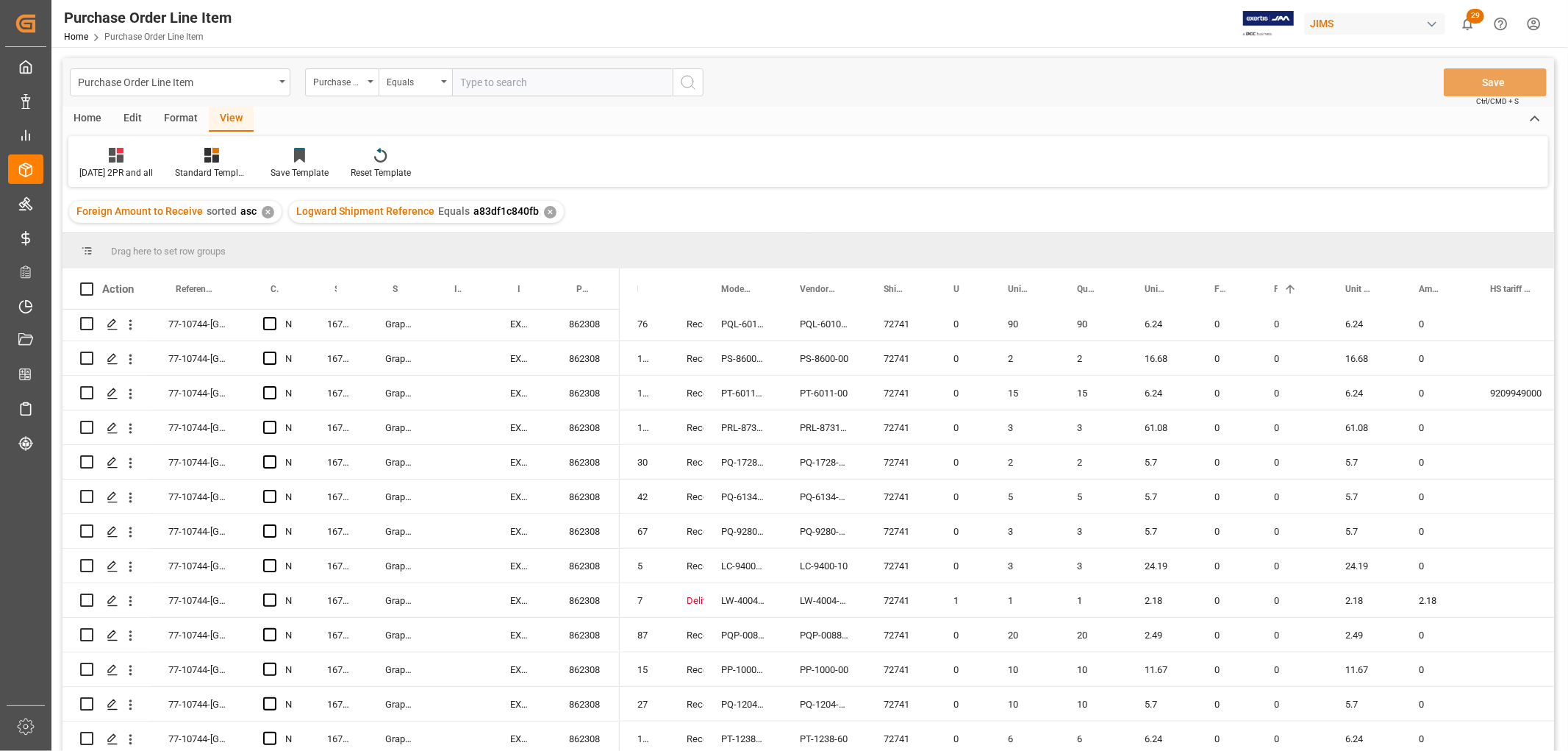
scroll to position [1114, 0]
click at [806, 518] on div "LW-4004-01" at bounding box center [824, 530] width 84 height 34
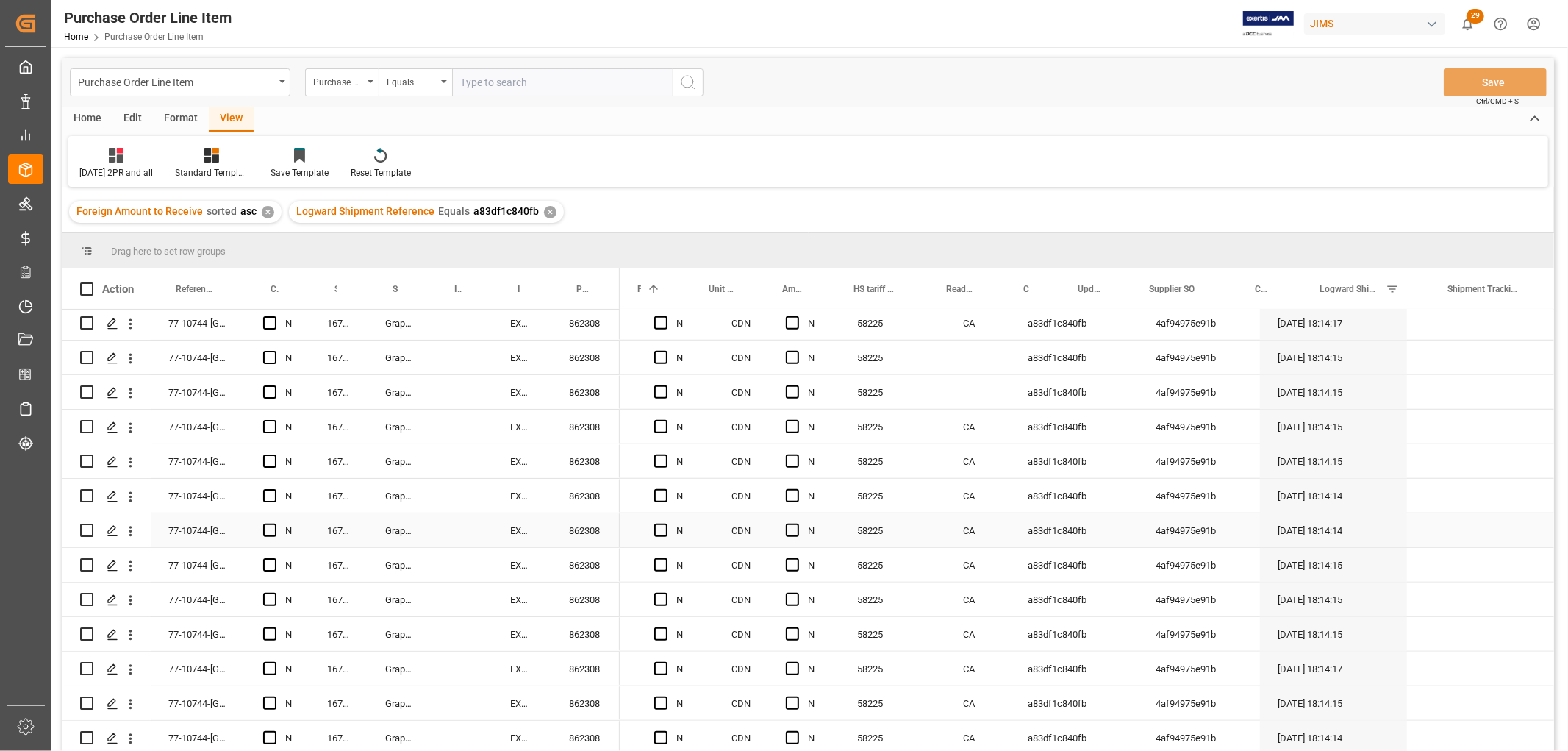
scroll to position [0, 0]
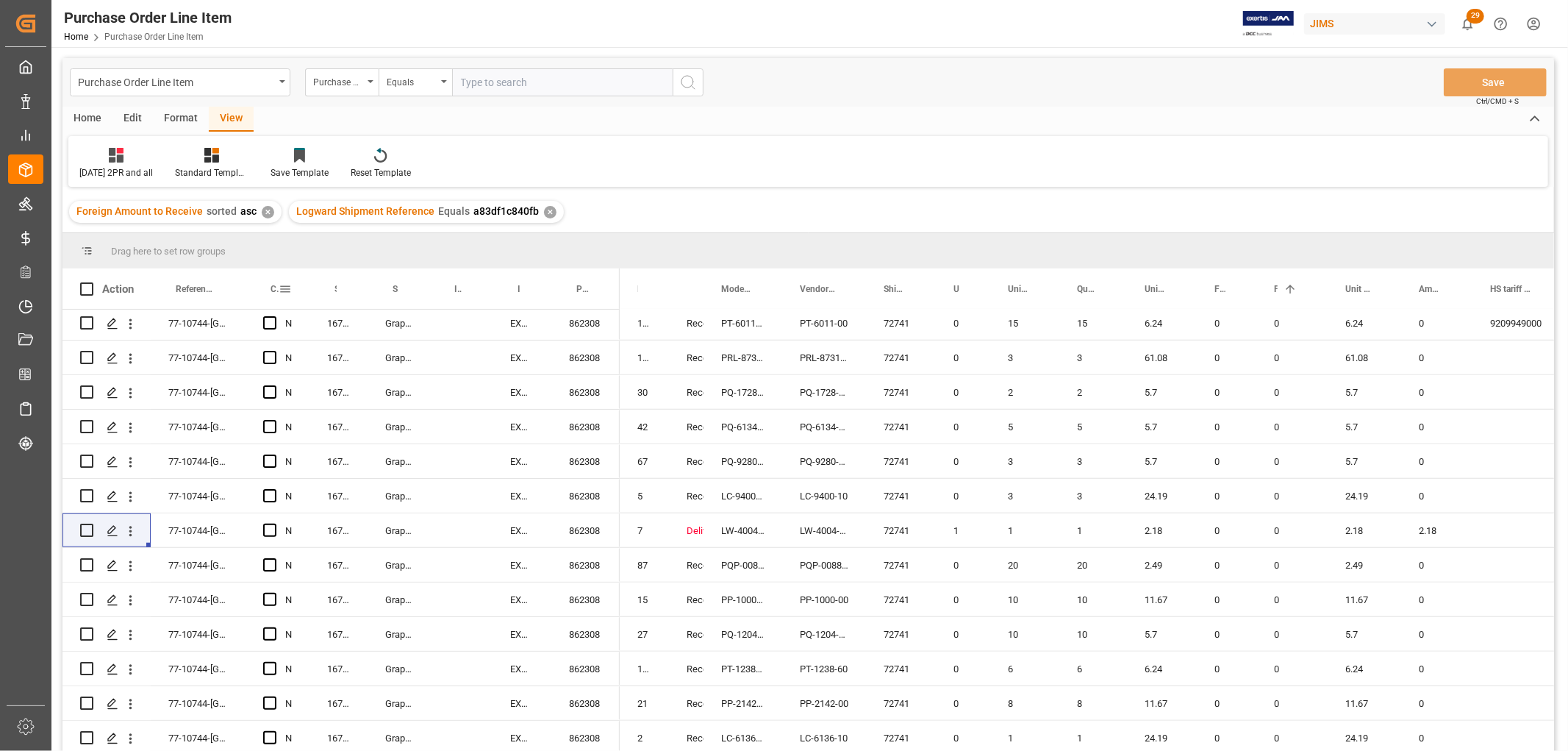
click at [288, 283] on span at bounding box center [285, 289] width 13 height 13
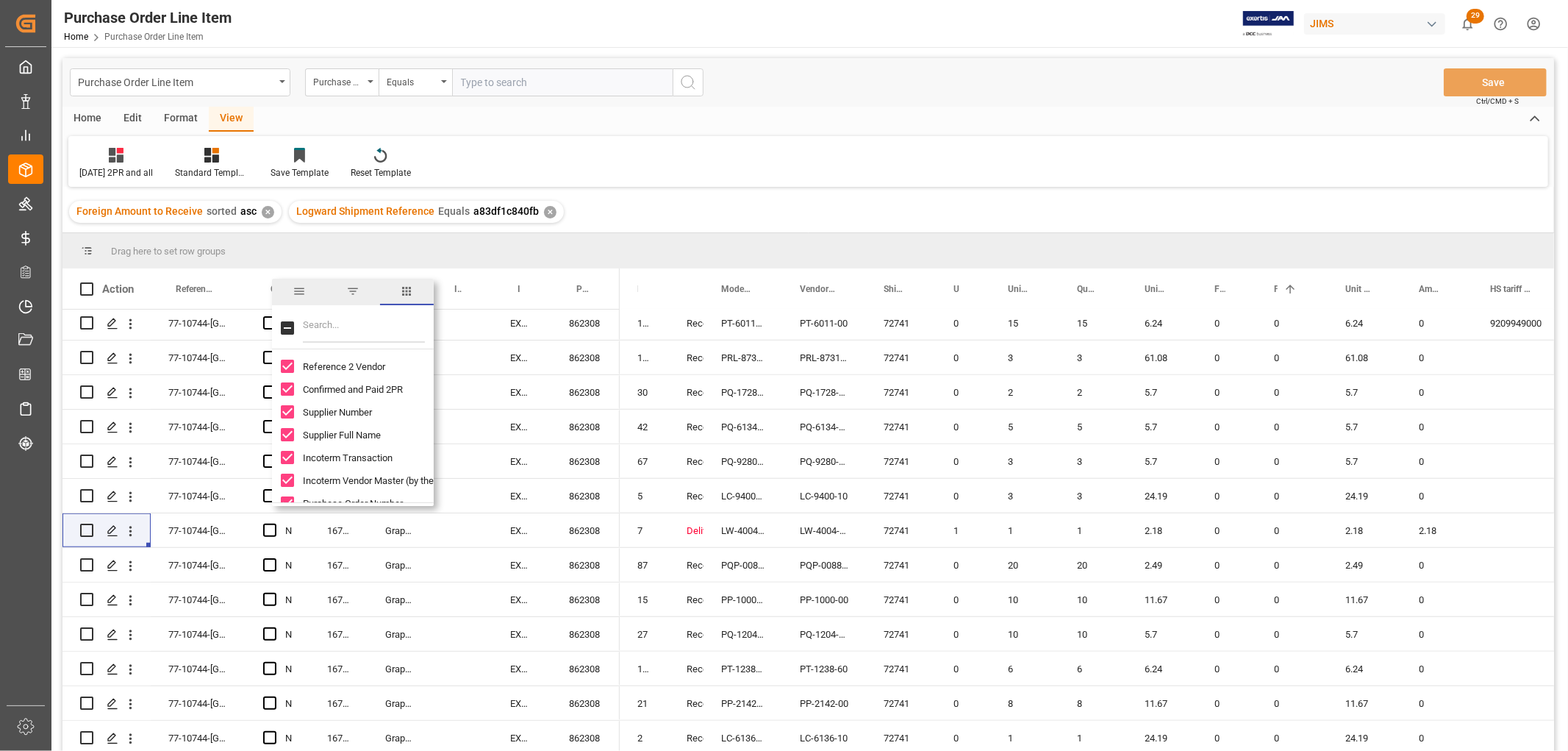
click at [332, 330] on input "Filter Columns Input" at bounding box center [364, 328] width 122 height 29
type input "des"
click at [288, 387] on input "Product Description column toggle visibility (hidden)" at bounding box center [287, 388] width 13 height 13
checkbox input "true"
checkbox input "false"
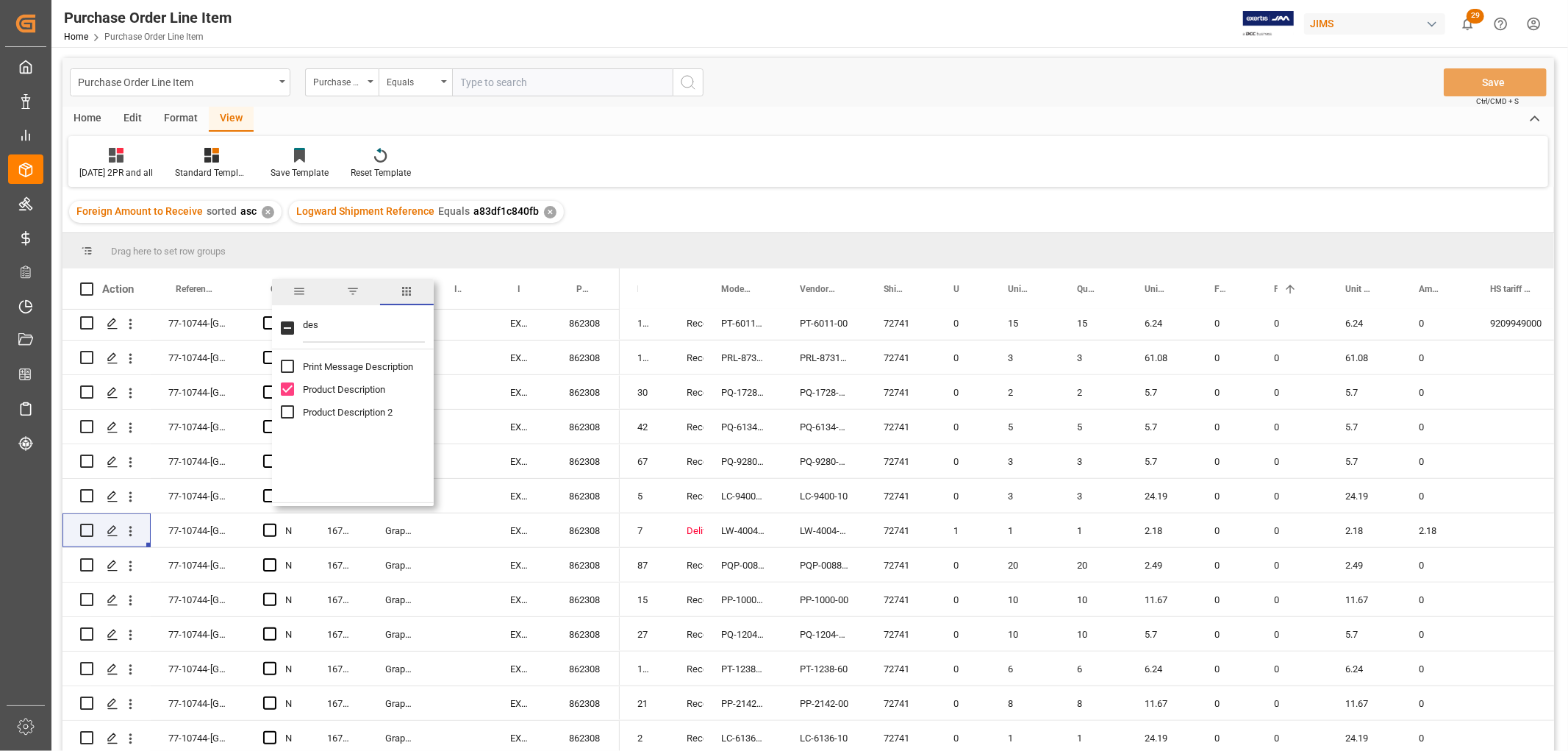
click at [286, 409] on input "Product Description 2 column toggle visibility (hidden)" at bounding box center [287, 411] width 13 height 13
checkbox input "true"
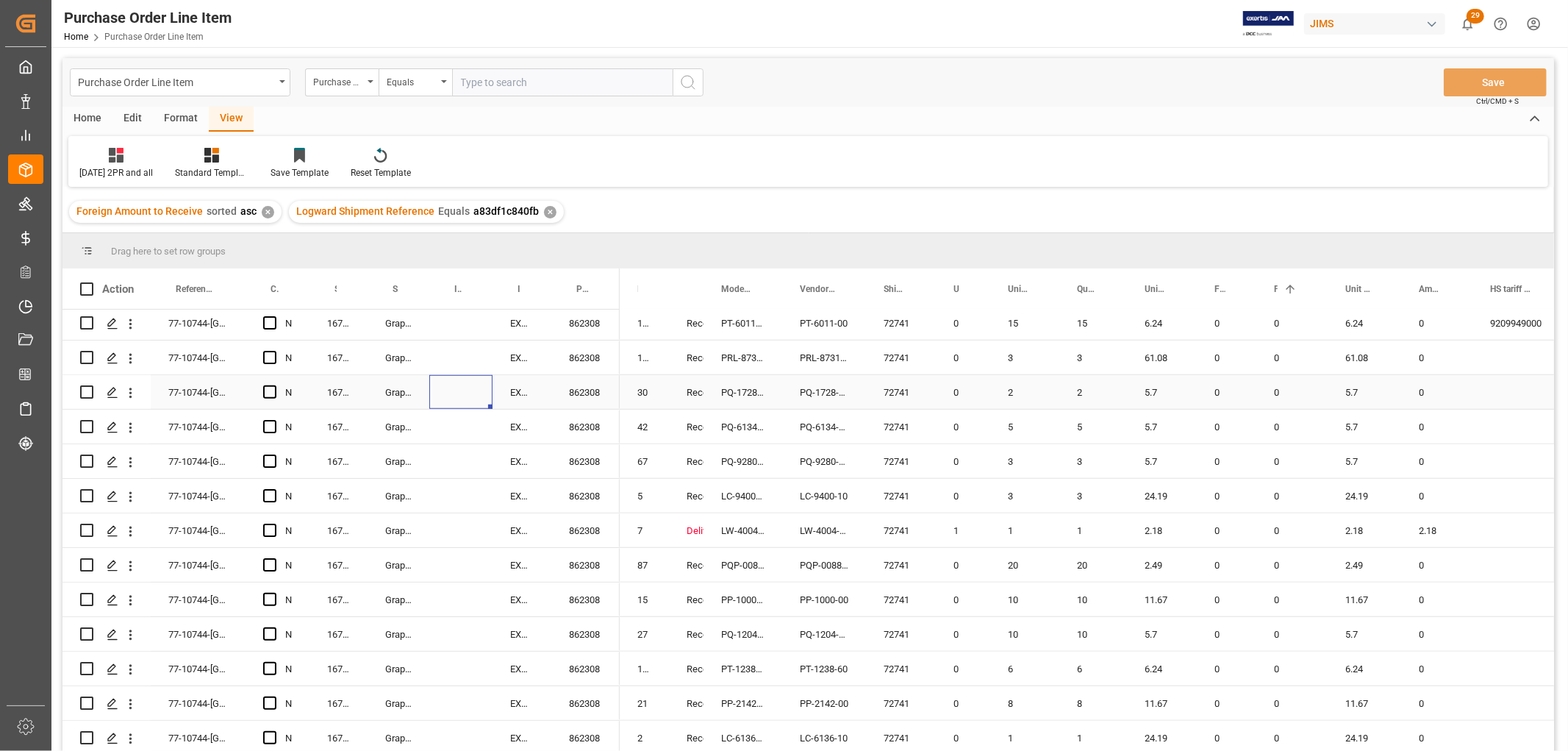
click at [484, 380] on div "Press SPACE to select this row." at bounding box center [461, 392] width 63 height 34
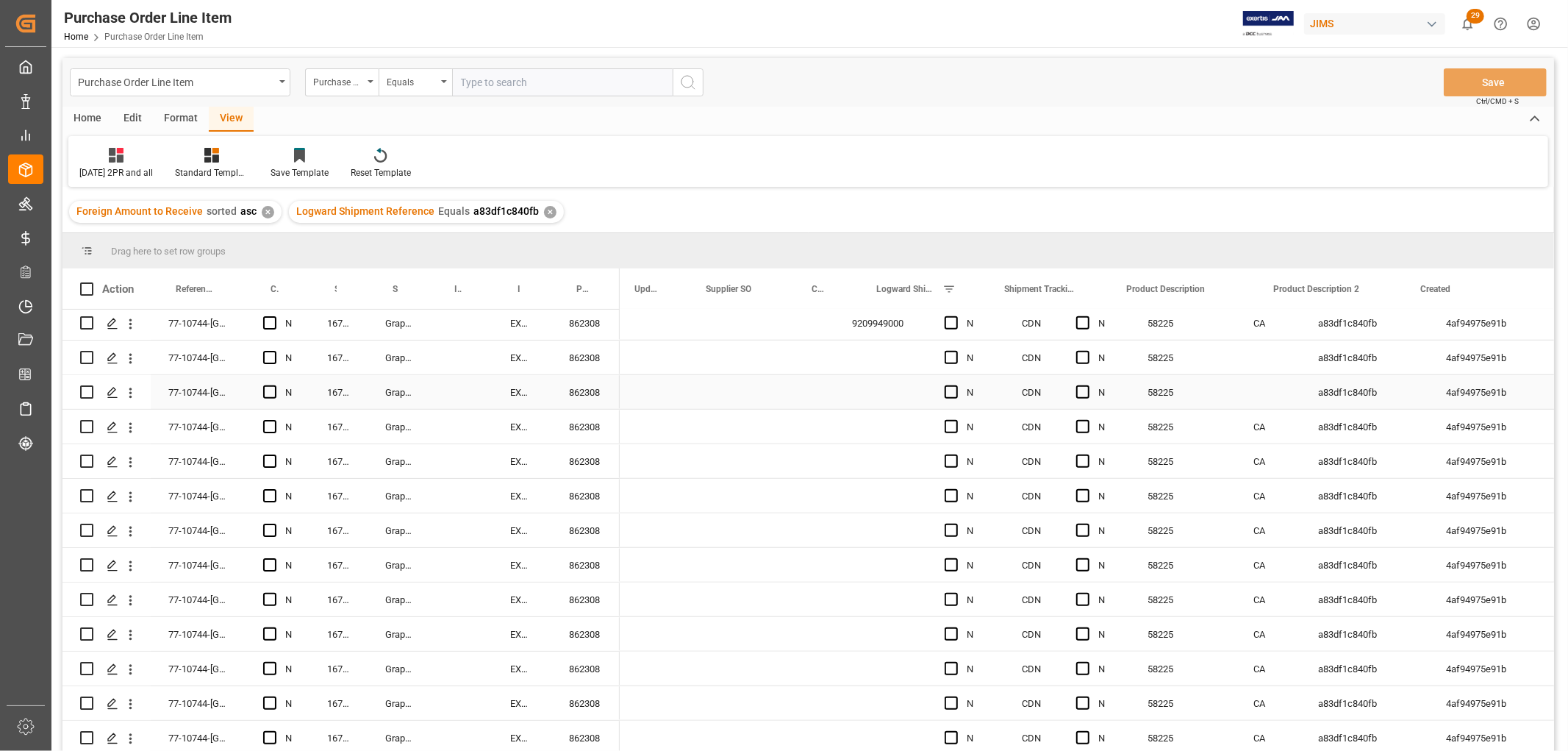
scroll to position [0, 1226]
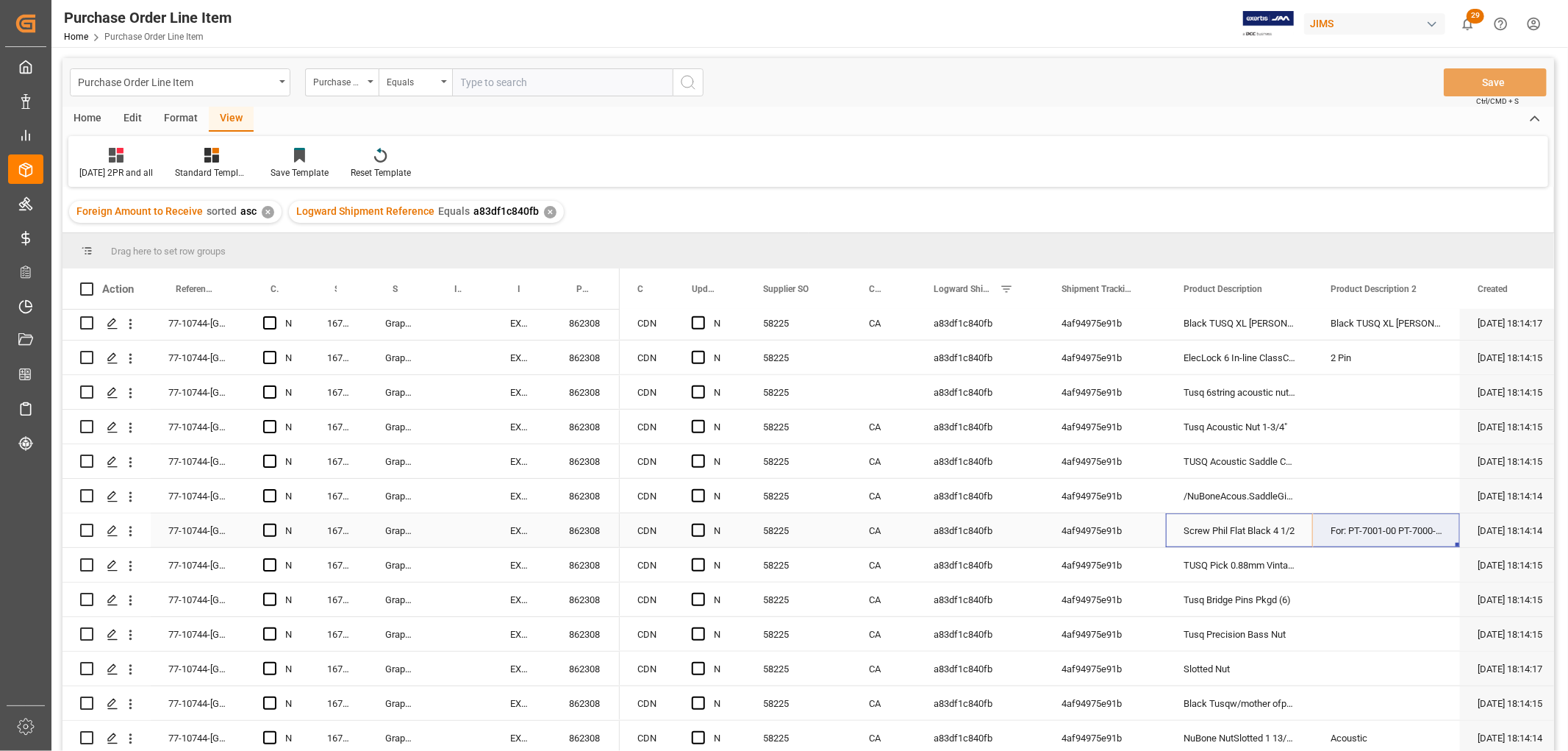
drag, startPoint x: 1211, startPoint y: 518, endPoint x: 1398, endPoint y: 523, distance: 187.1
click at [1398, 523] on div "N 58225 CA a83df1c840fb 4af94975e91b Screw Phil Flat Black 4 1/2 For: PT-7001-0…" at bounding box center [675, 530] width 2157 height 35
click at [888, 533] on div "CA" at bounding box center [883, 530] width 65 height 34
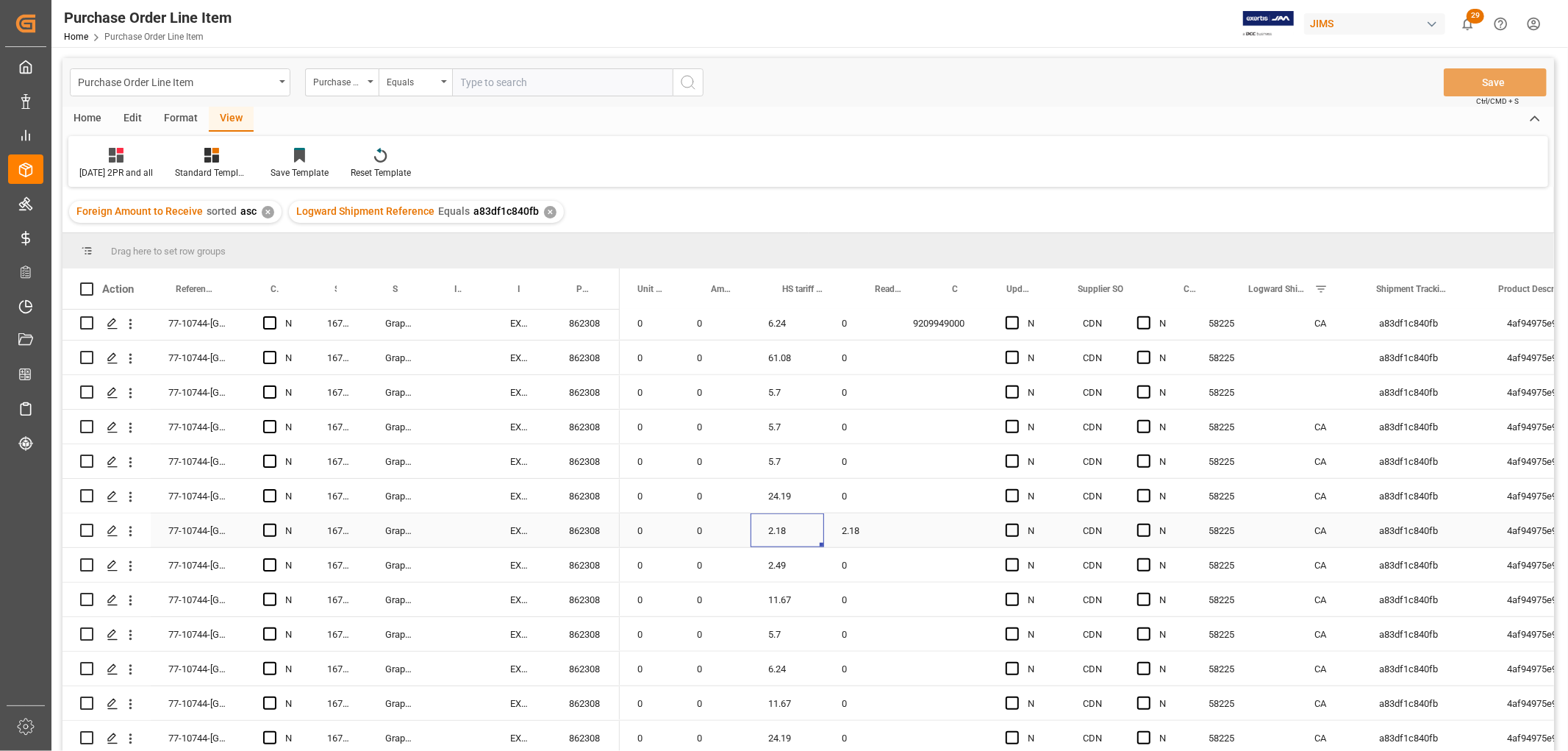
scroll to position [0, 246]
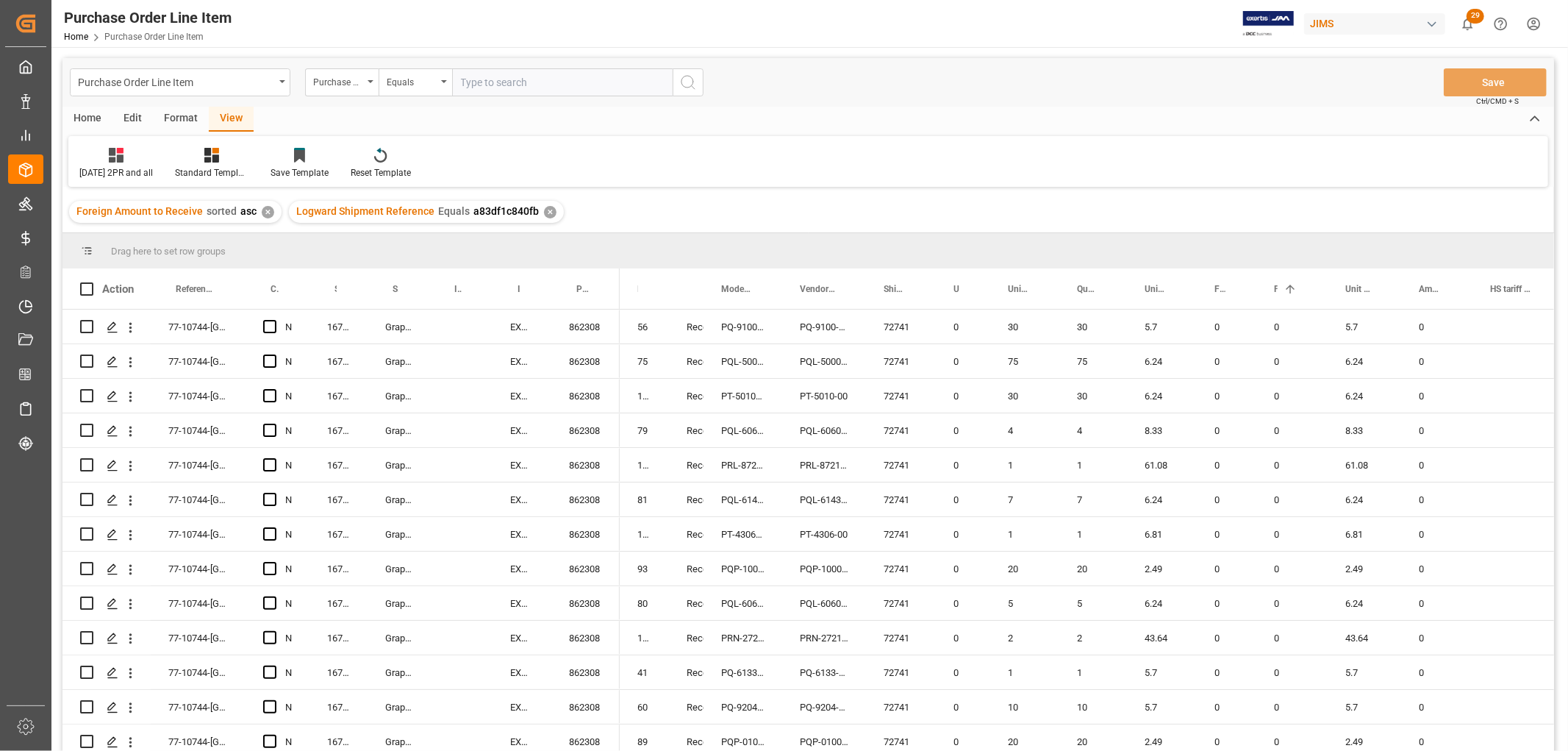
scroll to position [1114, 0]
